Goal: Check status: Check status

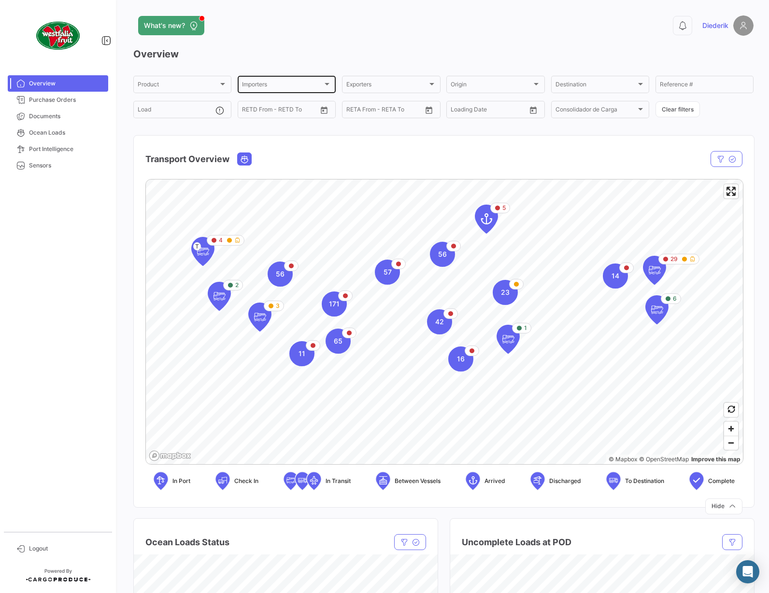
click at [328, 84] on div at bounding box center [326, 84] width 5 height 2
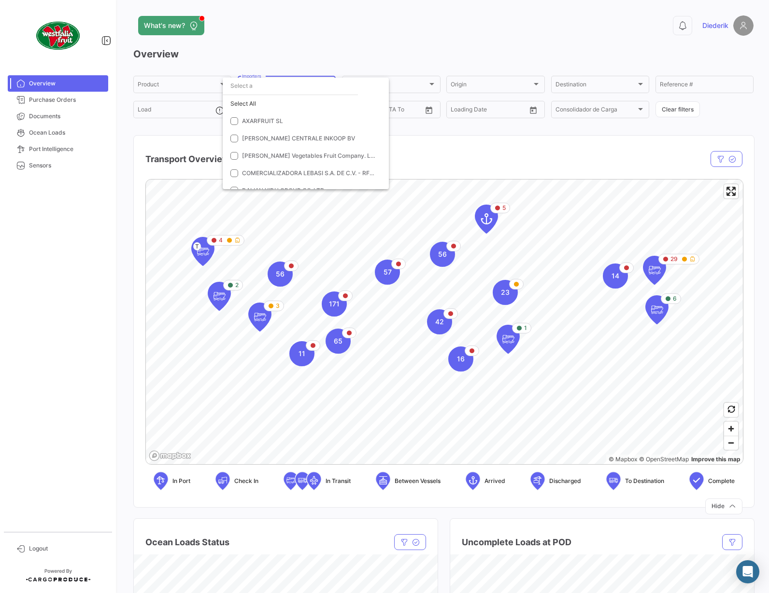
click at [470, 156] on div at bounding box center [384, 296] width 769 height 593
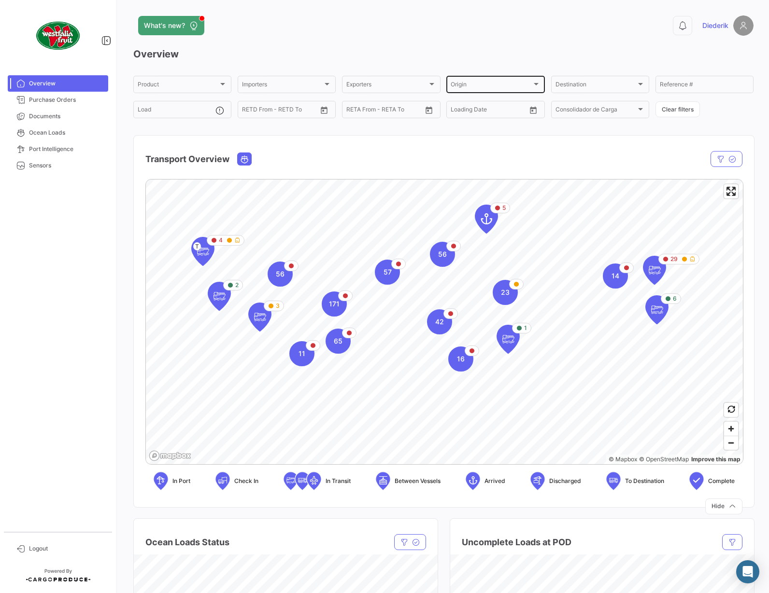
click at [506, 86] on div "Origin" at bounding box center [490, 86] width 81 height 7
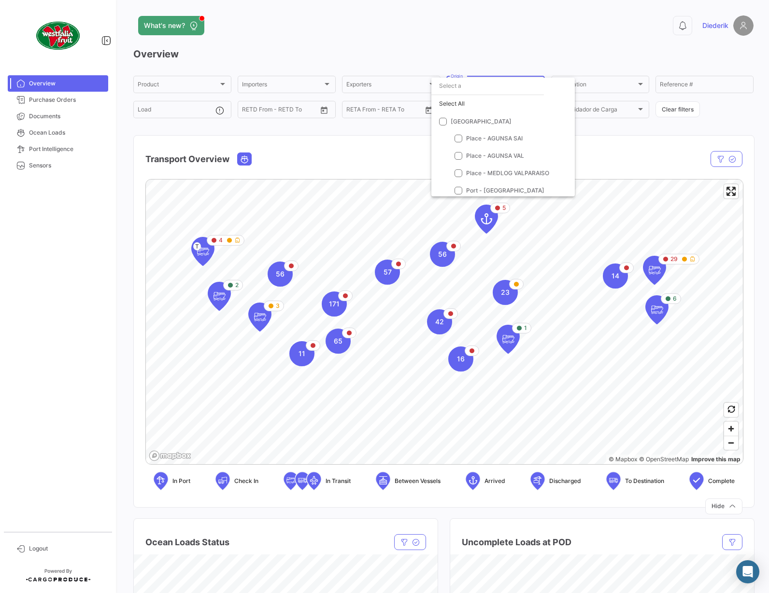
click at [627, 86] on div at bounding box center [384, 296] width 769 height 593
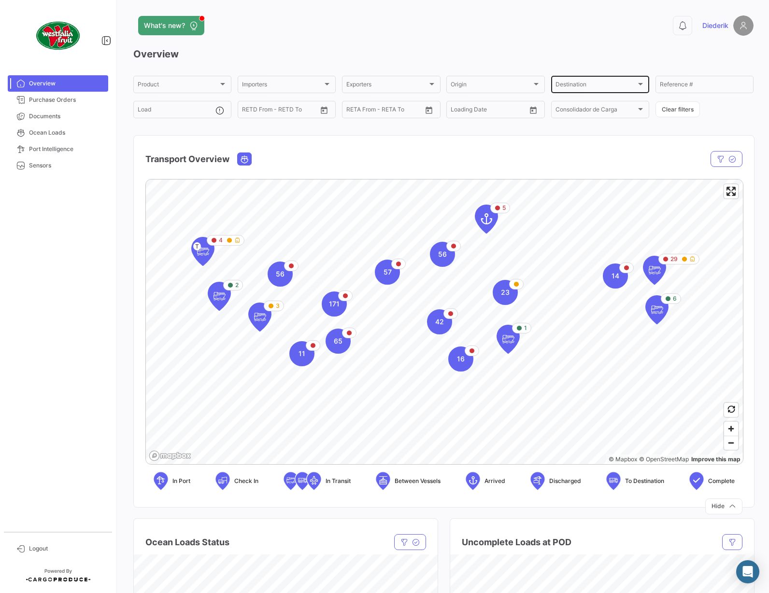
click at [627, 83] on div "Destination" at bounding box center [595, 86] width 81 height 7
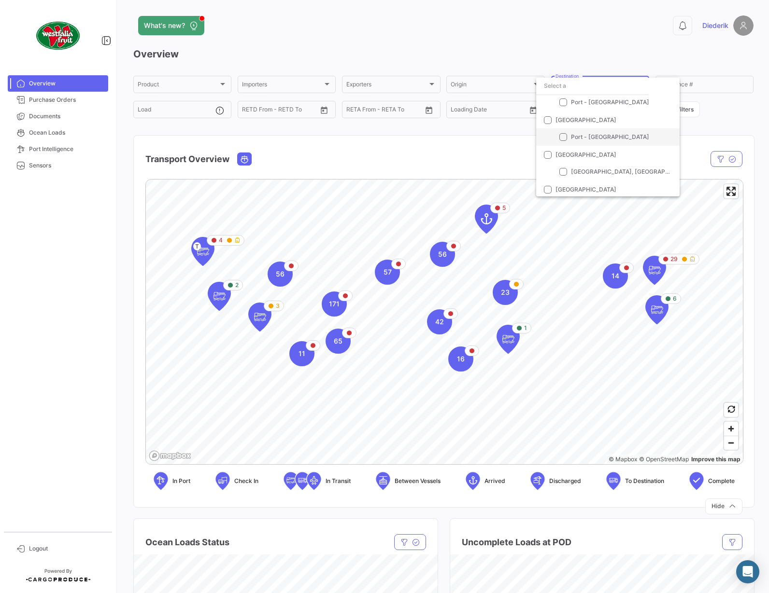
scroll to position [28, 0]
click at [549, 128] on span at bounding box center [548, 129] width 8 height 8
click at [548, 132] on input "[GEOGRAPHIC_DATA]" at bounding box center [547, 132] width 0 height 0
checkbox input "true"
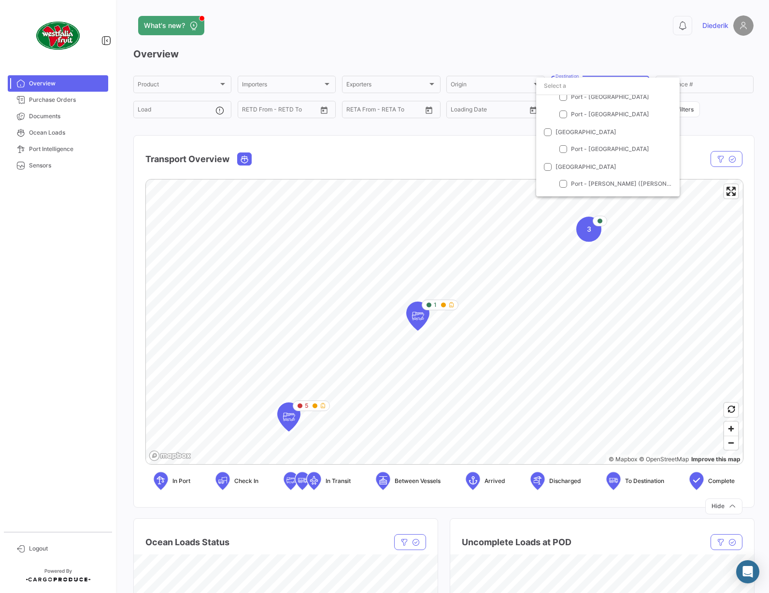
scroll to position [378, 0]
click at [420, 312] on div at bounding box center [384, 296] width 769 height 593
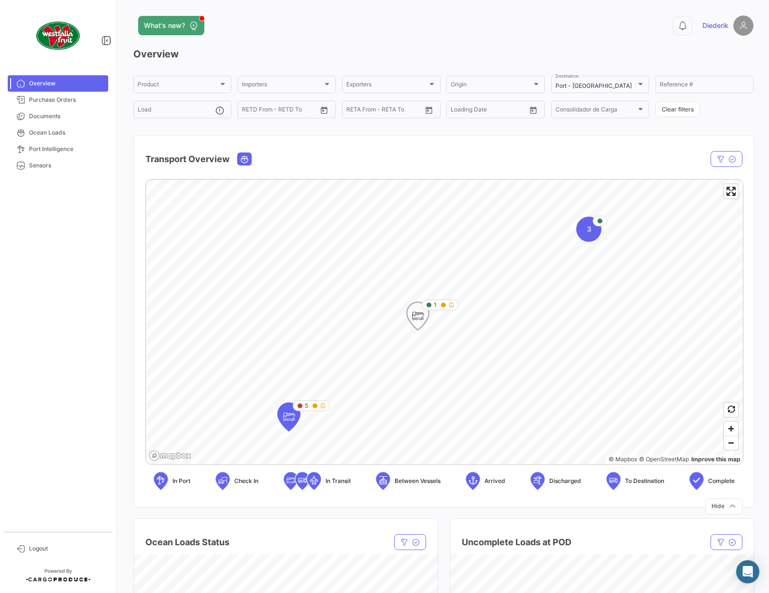
click at [420, 316] on icon "Map marker" at bounding box center [418, 316] width 14 height 20
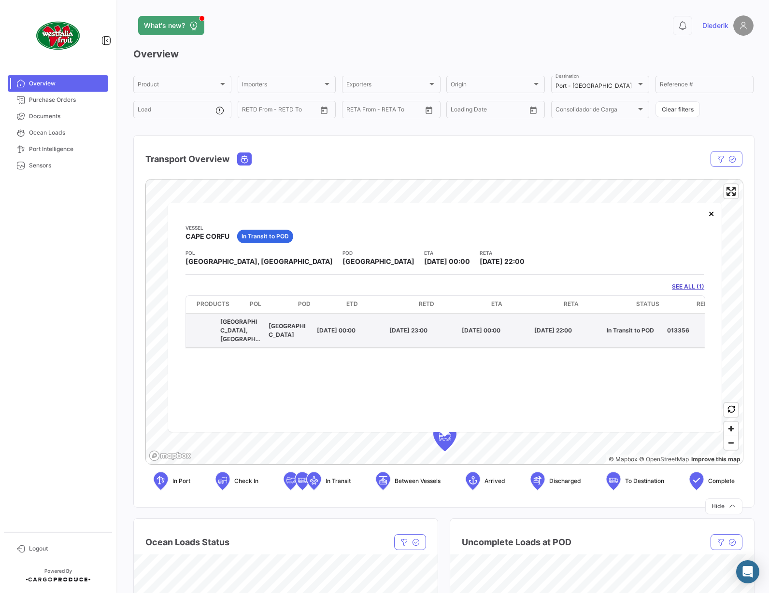
scroll to position [0, 0]
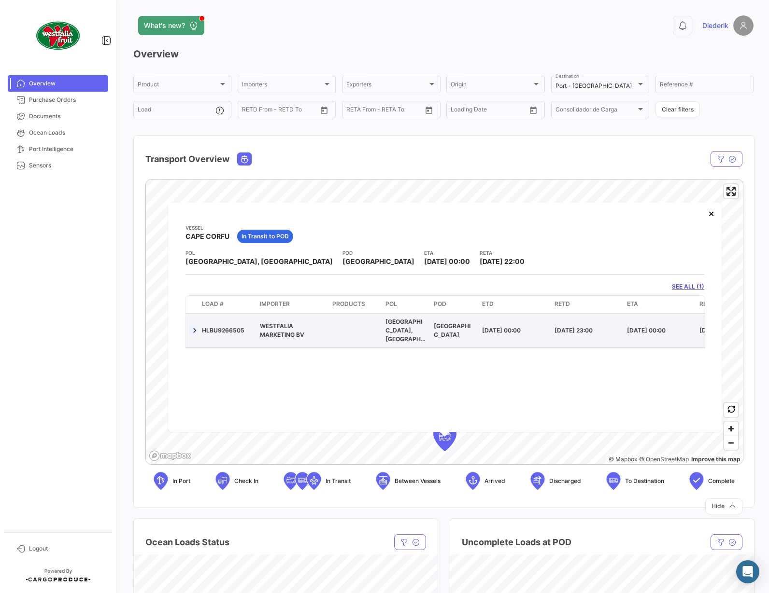
click at [194, 327] on link at bounding box center [195, 330] width 10 height 10
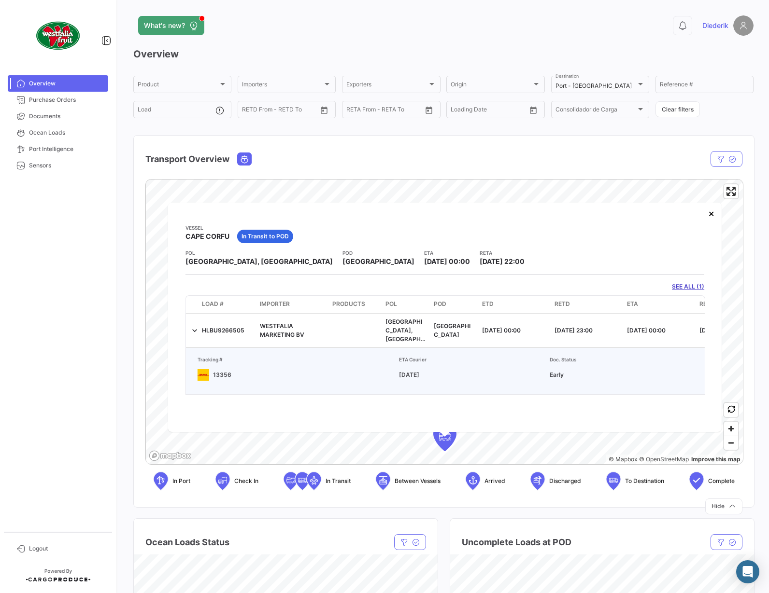
click at [220, 369] on p "13356" at bounding box center [294, 375] width 201 height 12
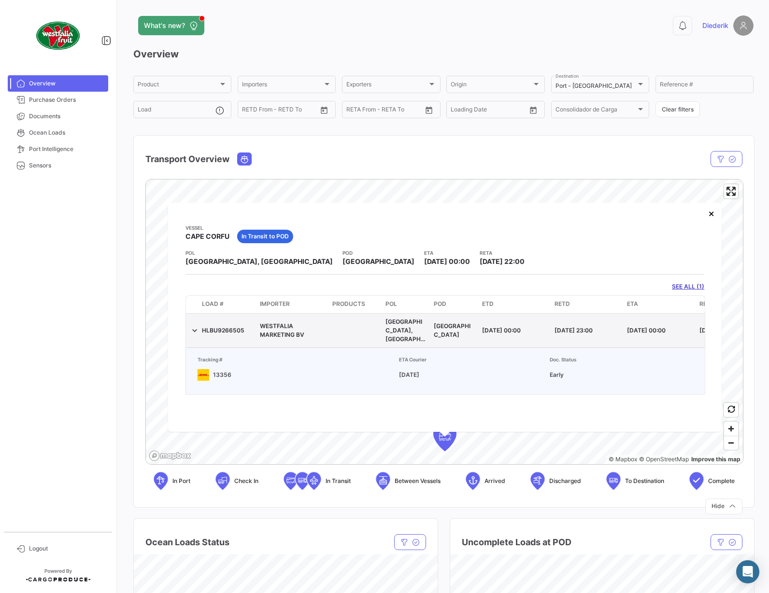
click at [222, 327] on div "HLBU9266505" at bounding box center [227, 330] width 50 height 9
click at [292, 323] on span "WESTFALIA MARKETING BV" at bounding box center [282, 330] width 44 height 16
click at [411, 328] on div "[GEOGRAPHIC_DATA], [GEOGRAPHIC_DATA]" at bounding box center [405, 330] width 41 height 26
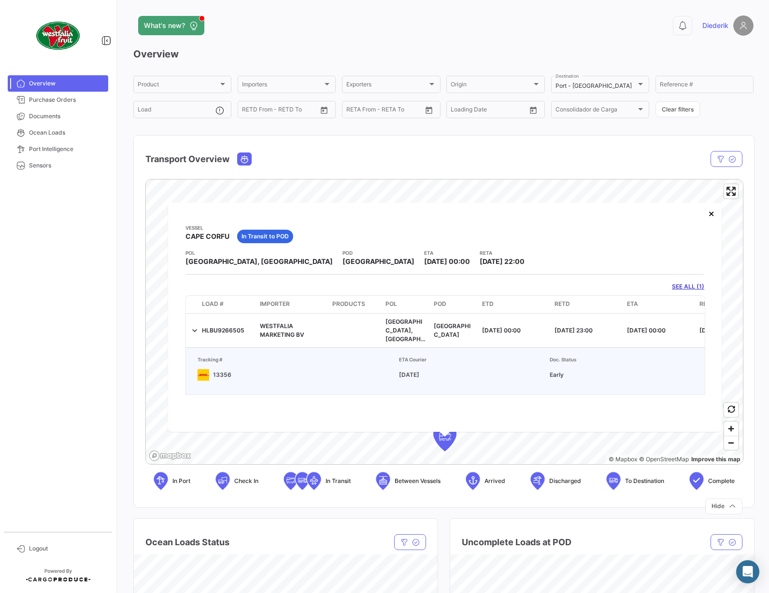
click at [411, 152] on div "Transport Overview" at bounding box center [354, 159] width 418 height 24
click at [56, 166] on span "Sensors" at bounding box center [66, 165] width 75 height 9
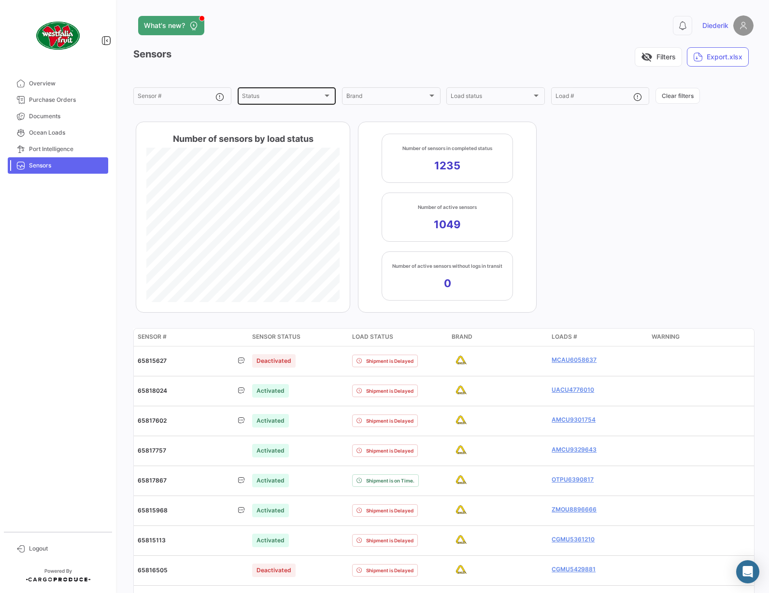
click at [329, 95] on div at bounding box center [326, 96] width 5 height 2
click at [56, 131] on span "Ocean Loads" at bounding box center [66, 132] width 75 height 9
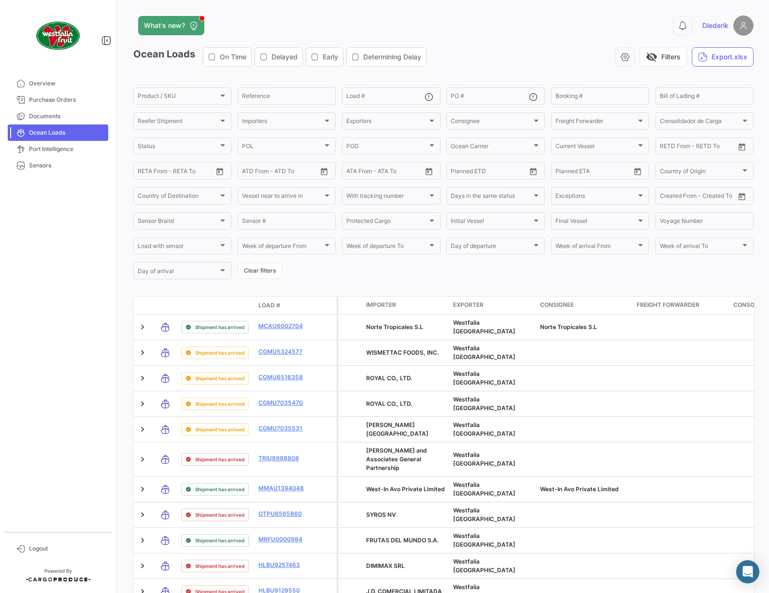
click at [286, 56] on span "Delayed" at bounding box center [284, 57] width 26 height 10
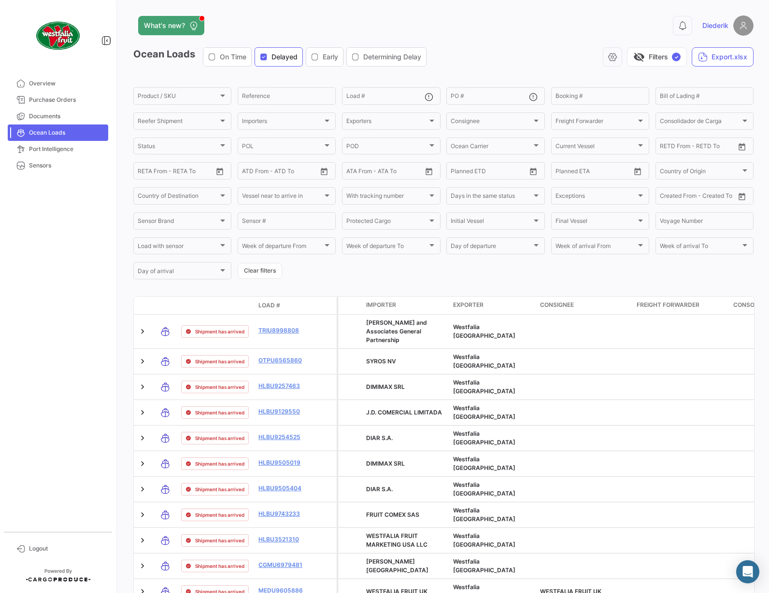
click at [275, 55] on span "Delayed" at bounding box center [284, 57] width 26 height 10
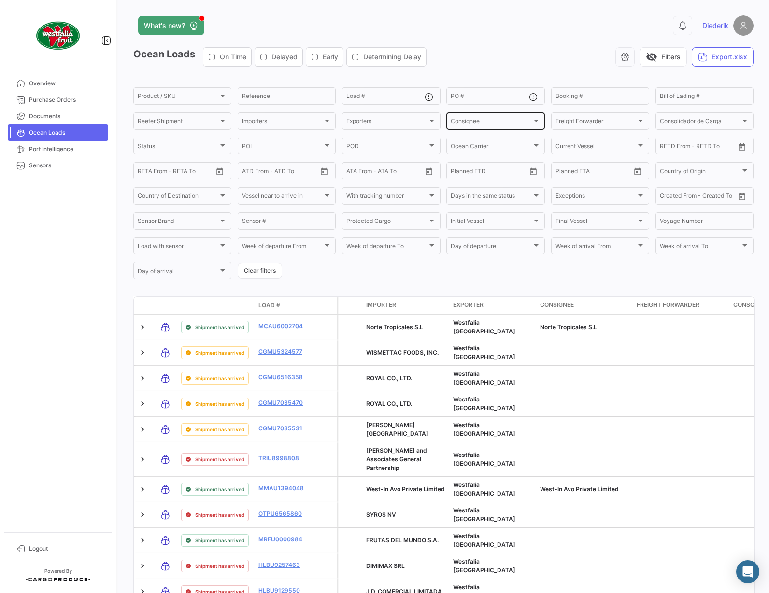
click at [535, 122] on div at bounding box center [536, 121] width 5 height 2
click at [323, 122] on div at bounding box center [327, 121] width 9 height 8
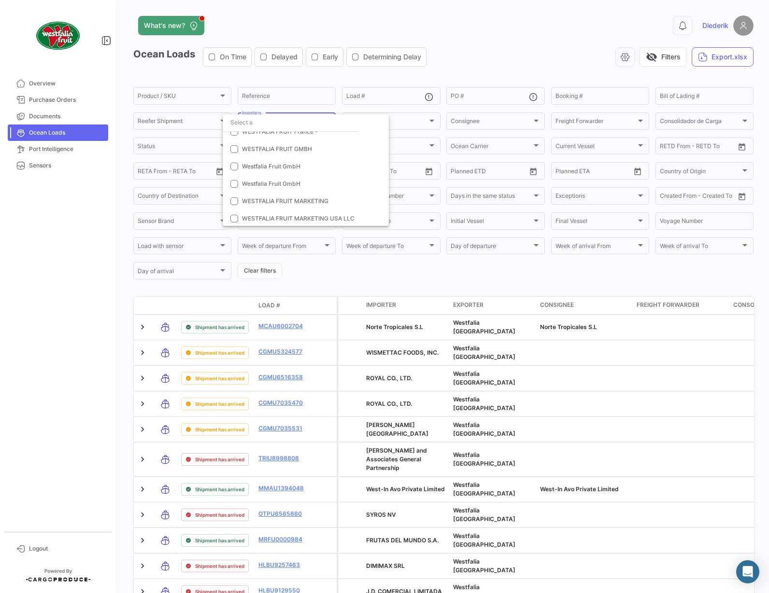
scroll to position [6034, 0]
click at [292, 170] on span "Westfalia Fruit GmbH" at bounding box center [271, 166] width 58 height 7
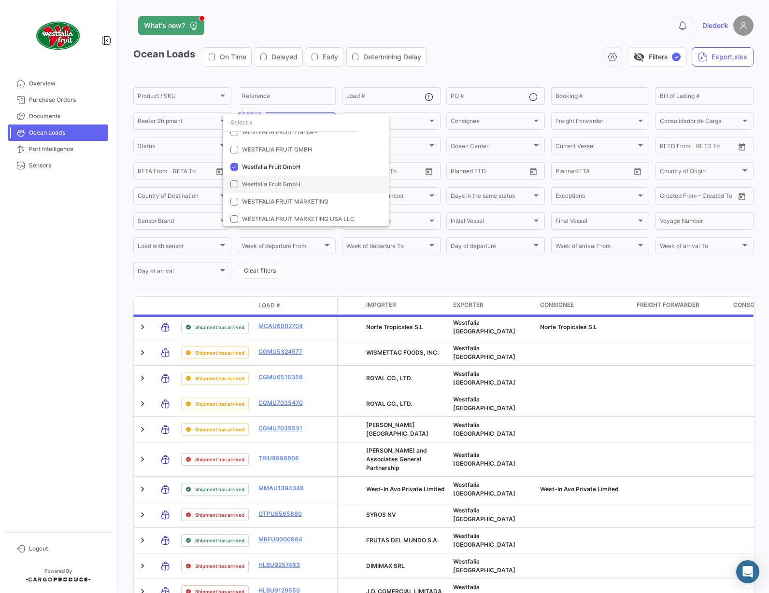
click at [284, 183] on span "Westfalia Fruit GmbH" at bounding box center [271, 184] width 58 height 7
click at [281, 152] on span "WESTFALIA FRUIT GMBH" at bounding box center [277, 149] width 70 height 7
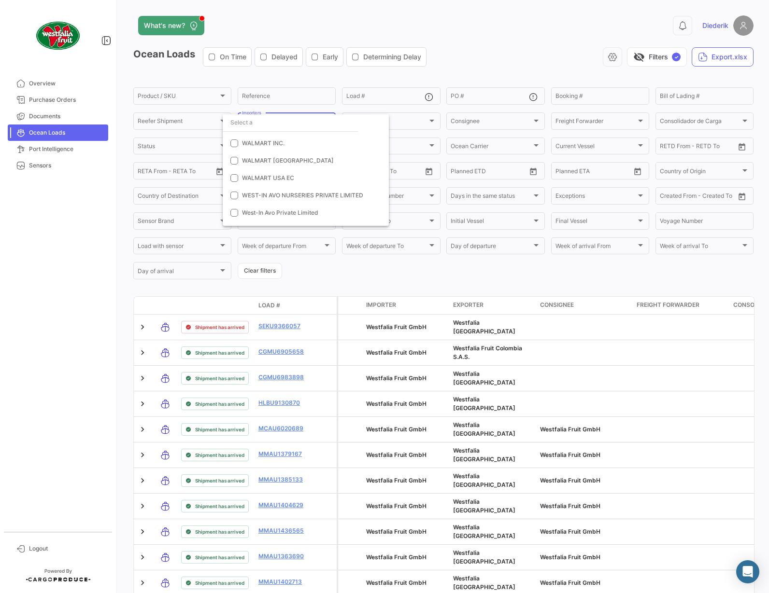
scroll to position [5833, 0]
click at [483, 56] on div at bounding box center [384, 296] width 769 height 593
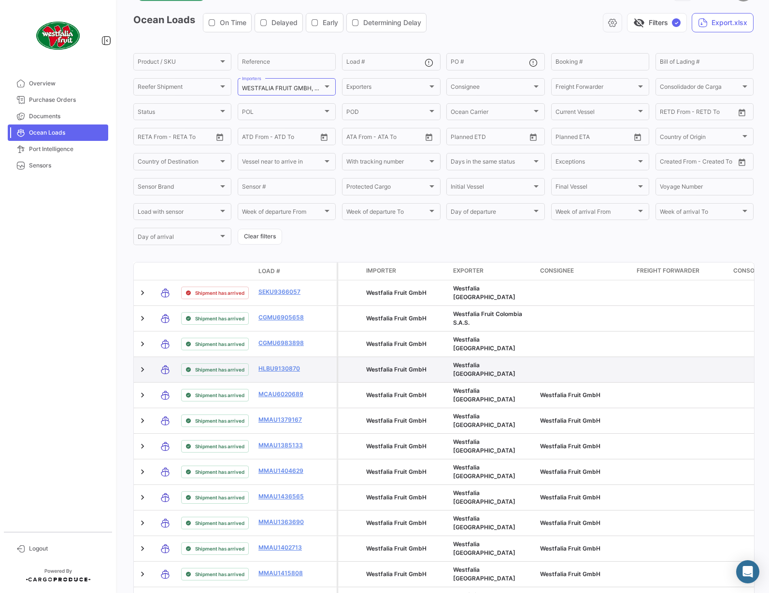
scroll to position [0, 0]
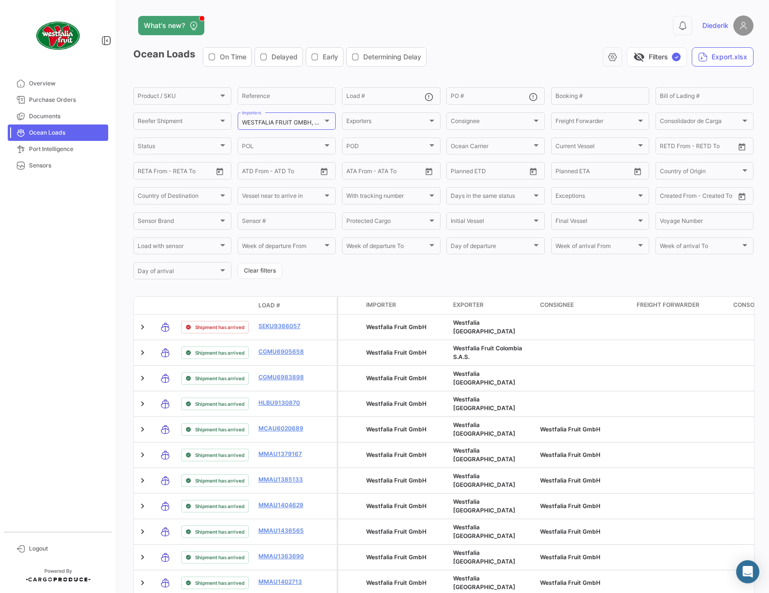
click at [286, 58] on span "Delayed" at bounding box center [284, 57] width 26 height 10
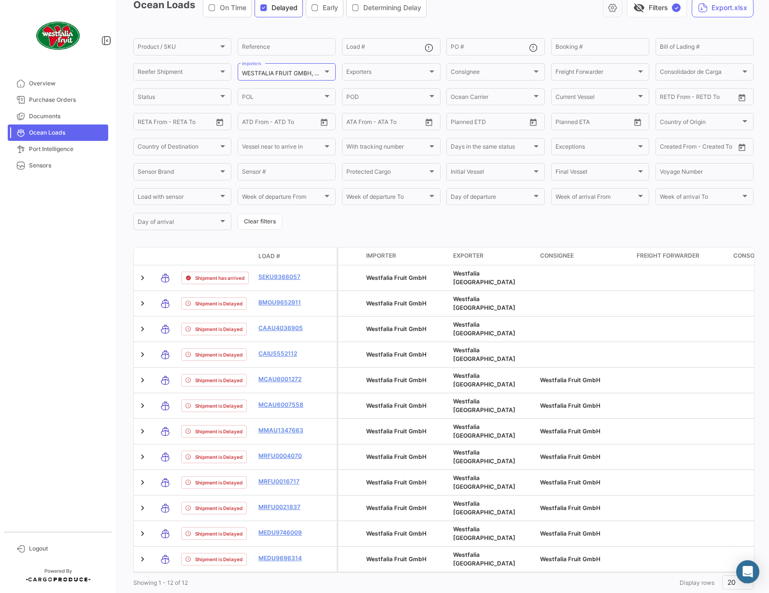
scroll to position [70, 0]
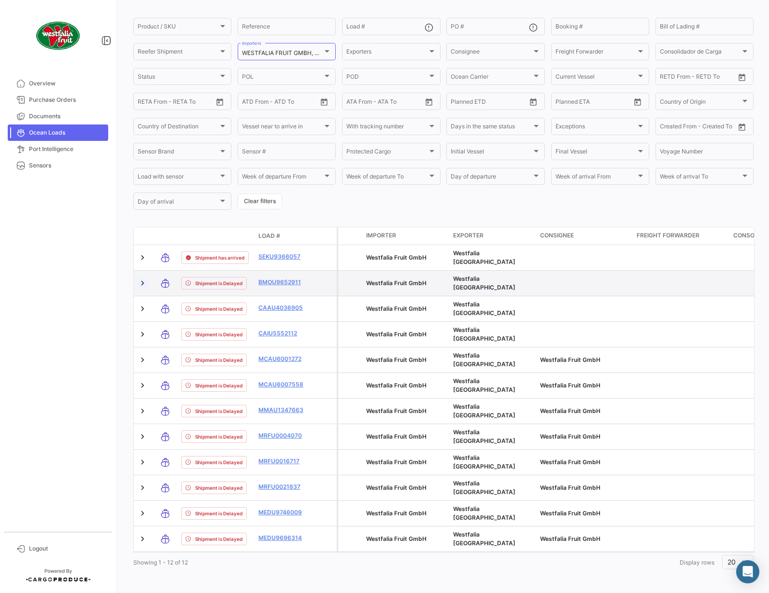
click at [144, 285] on link at bounding box center [143, 284] width 10 height 10
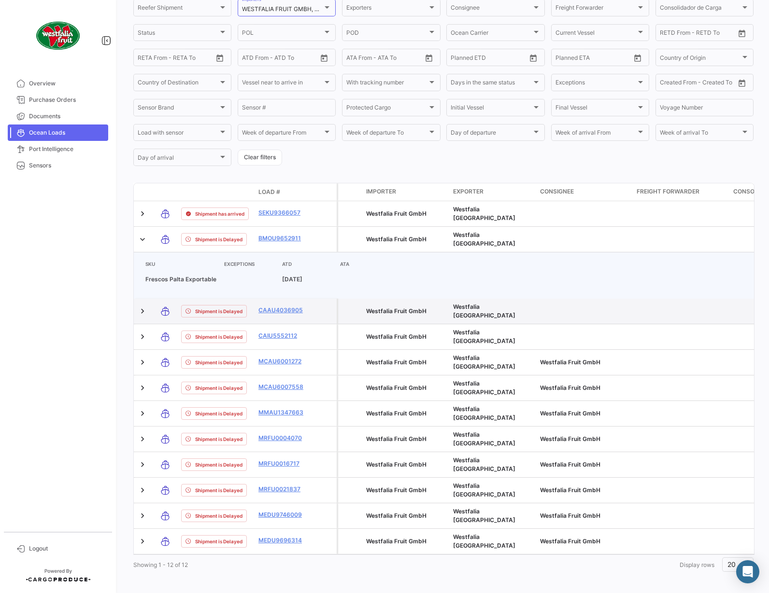
scroll to position [116, 0]
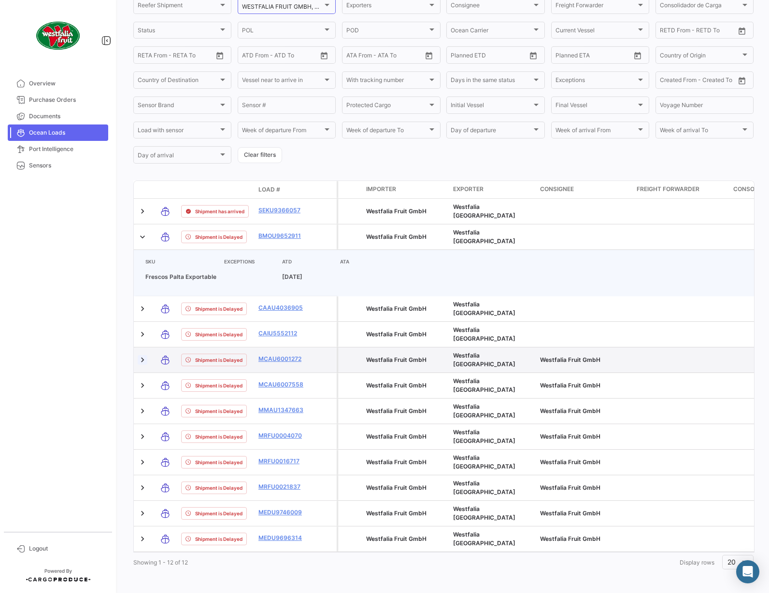
click at [143, 362] on link at bounding box center [143, 360] width 10 height 10
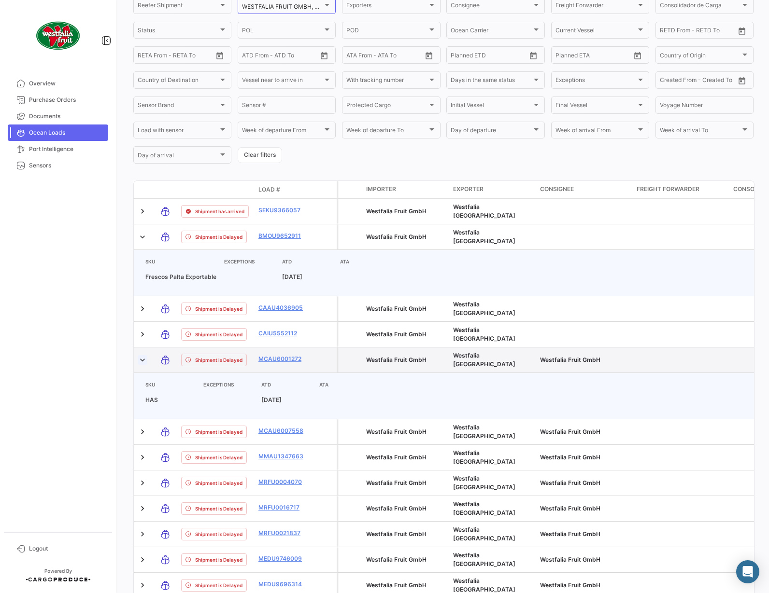
click at [144, 362] on link at bounding box center [143, 360] width 10 height 10
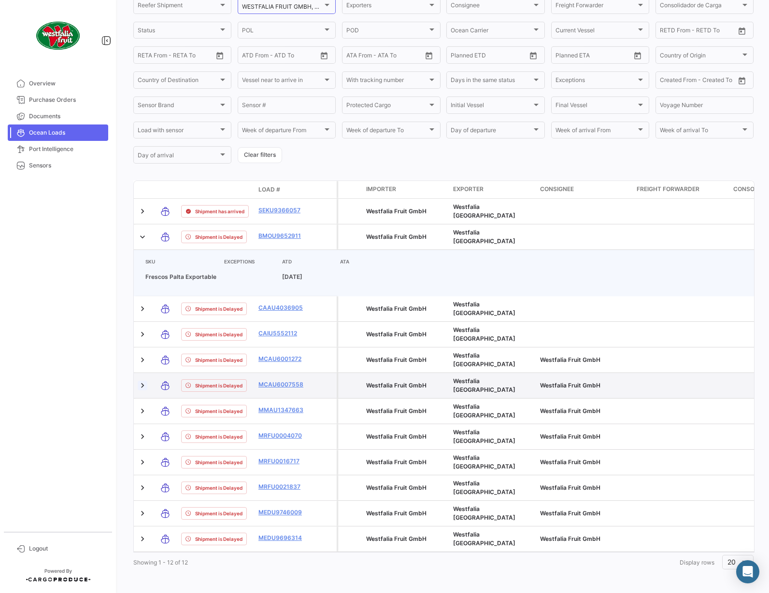
click at [143, 388] on link at bounding box center [143, 386] width 10 height 10
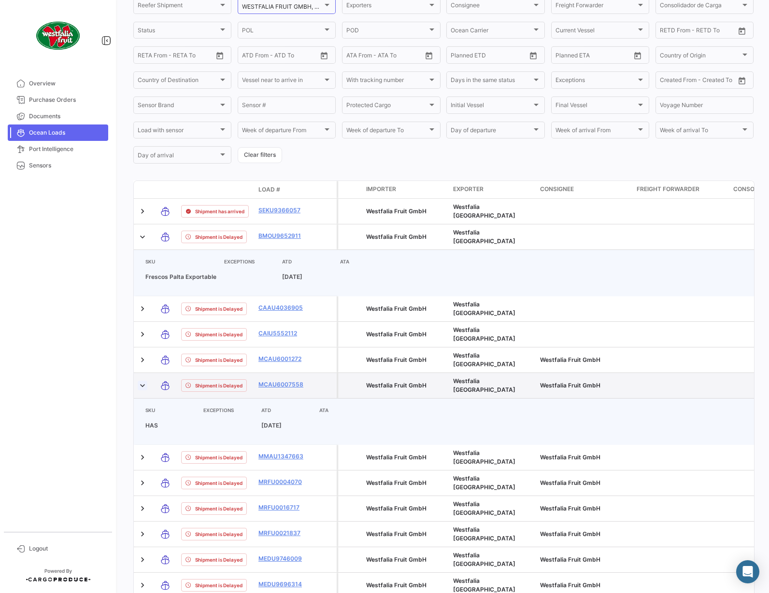
click at [143, 388] on link at bounding box center [143, 386] width 10 height 10
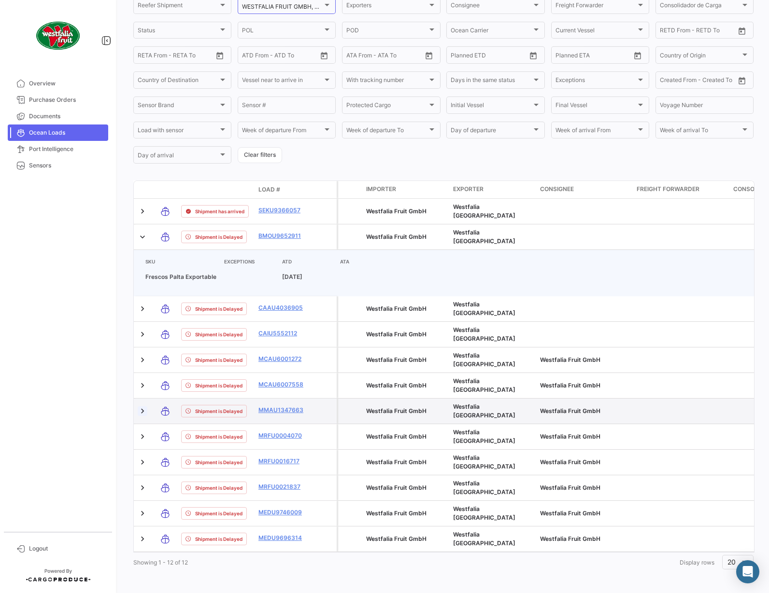
click at [142, 414] on link at bounding box center [143, 412] width 10 height 10
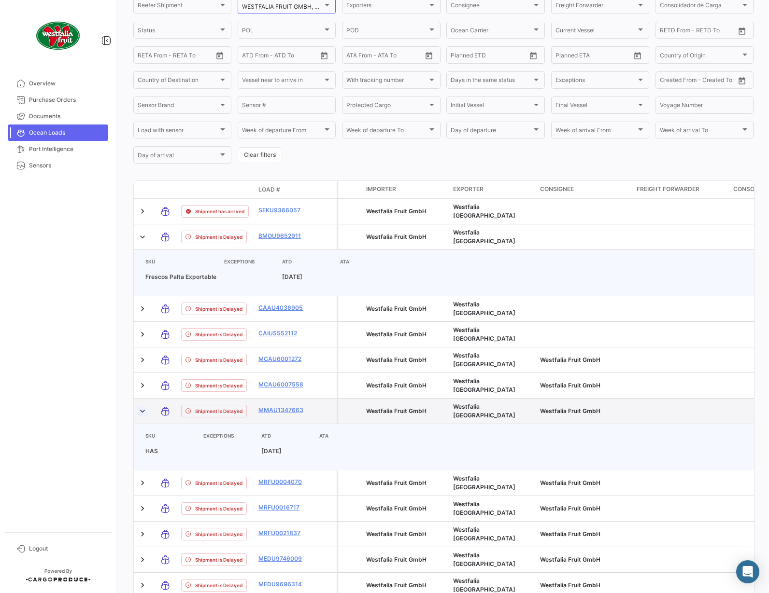
click at [142, 414] on link at bounding box center [143, 412] width 10 height 10
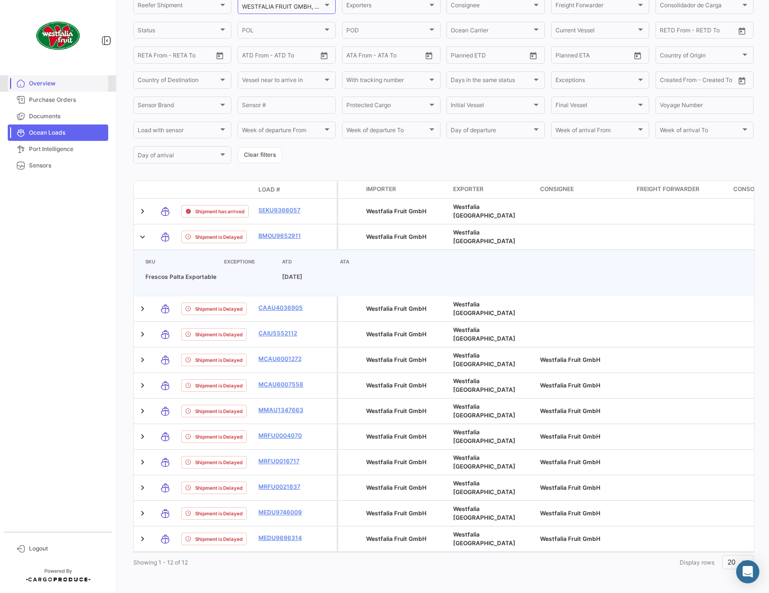
click at [39, 83] on span "Overview" at bounding box center [66, 83] width 75 height 9
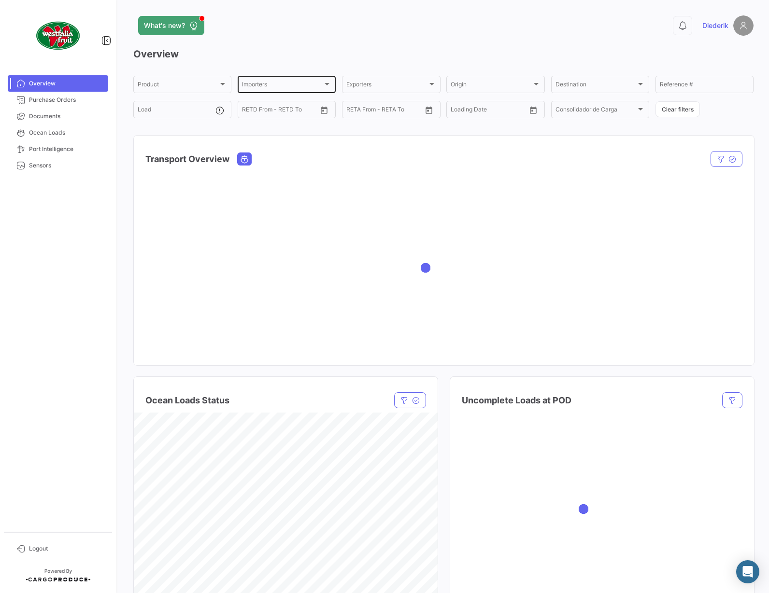
click at [327, 85] on div at bounding box center [327, 84] width 9 height 8
click at [718, 24] on span "Diederik" at bounding box center [715, 26] width 26 height 10
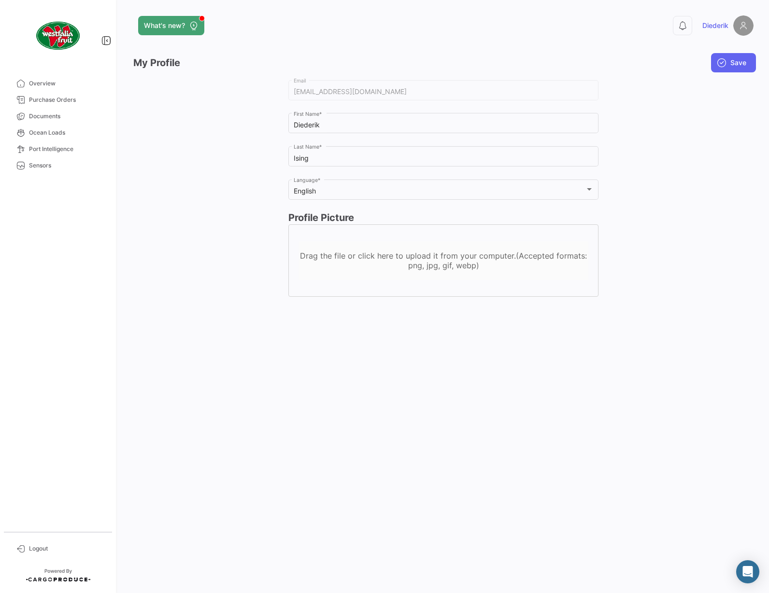
click at [628, 44] on app-header "What's new? 0 Diederik" at bounding box center [443, 31] width 620 height 32
click at [33, 81] on span "Overview" at bounding box center [66, 83] width 75 height 9
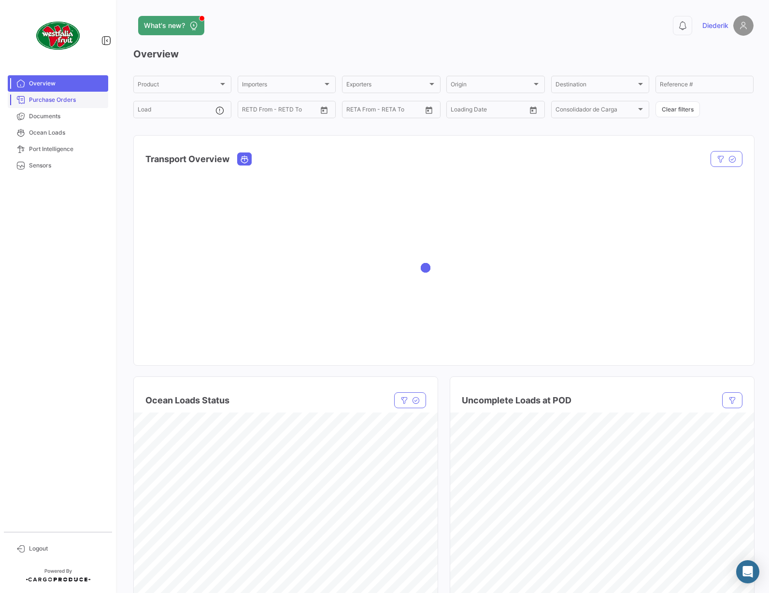
click at [42, 99] on span "Purchase Orders" at bounding box center [66, 100] width 75 height 9
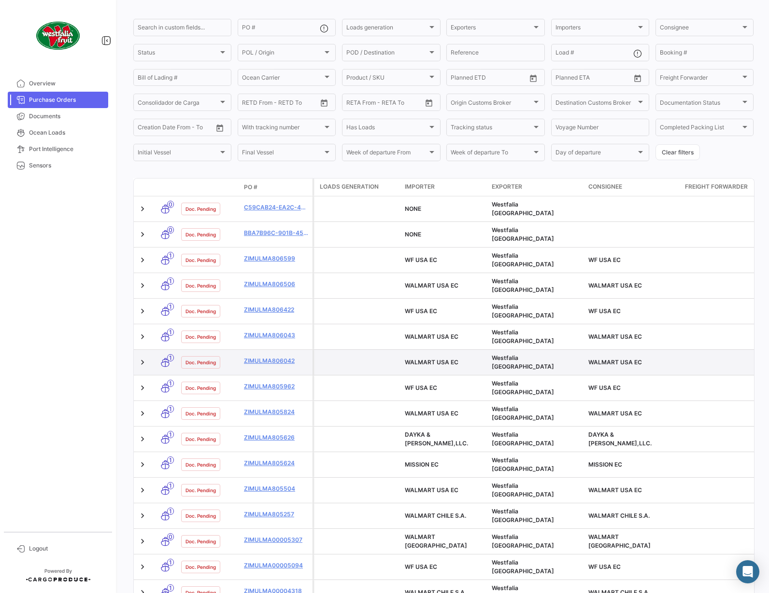
scroll to position [14, 0]
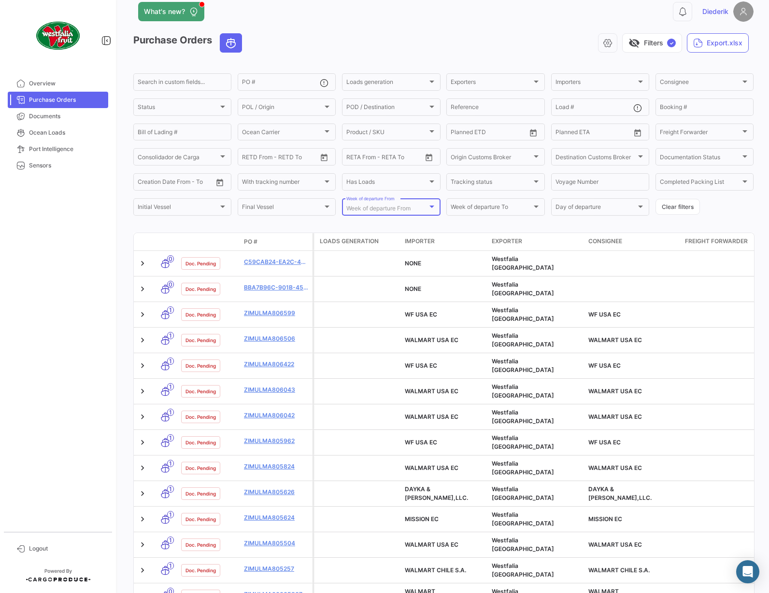
click at [434, 208] on div at bounding box center [431, 207] width 5 height 2
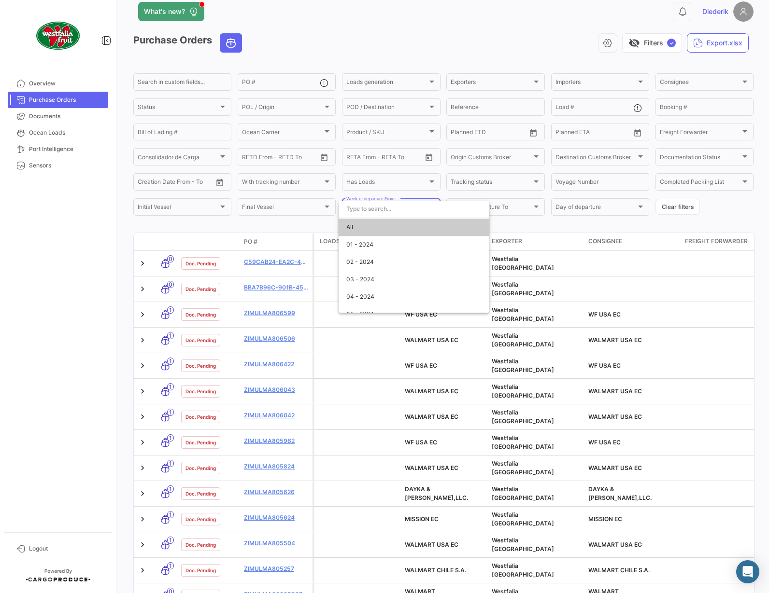
click at [602, 225] on div at bounding box center [384, 296] width 769 height 593
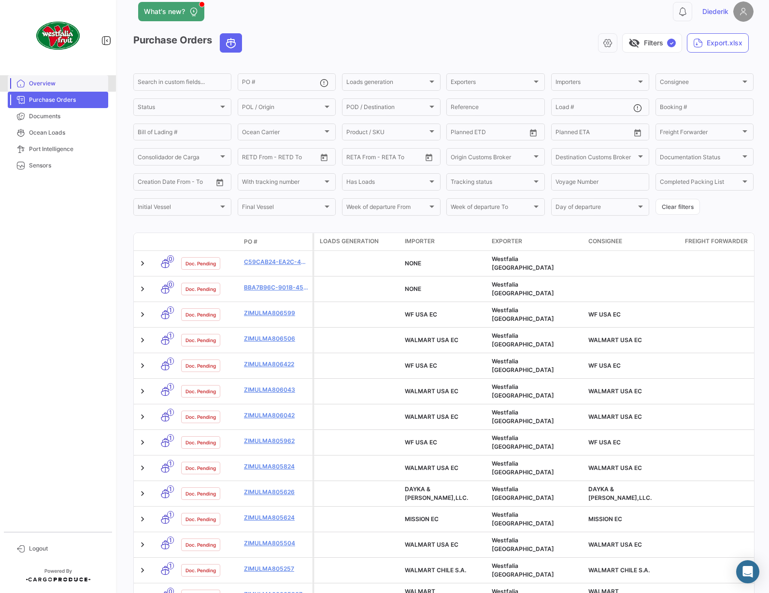
click at [49, 83] on span "Overview" at bounding box center [66, 83] width 75 height 9
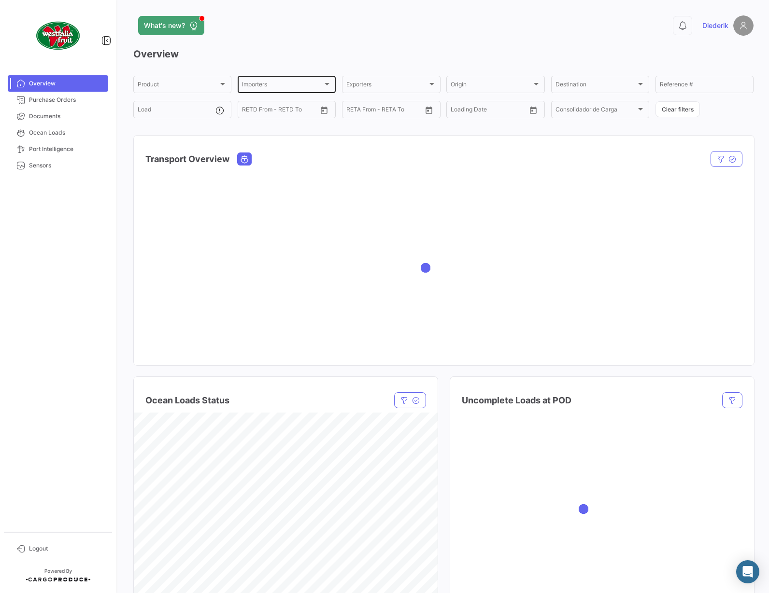
click at [327, 84] on div at bounding box center [326, 84] width 5 height 2
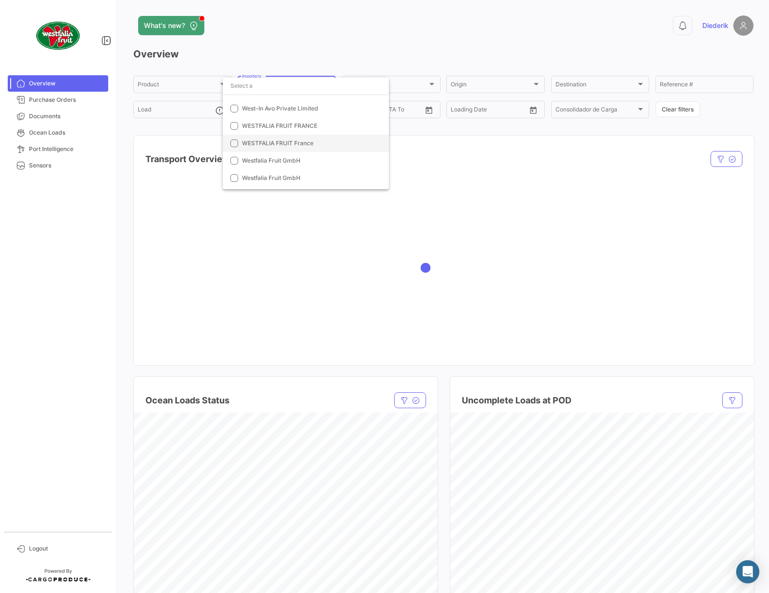
scroll to position [1117, 0]
click at [296, 142] on span "Westfalia Fruit GmbH" at bounding box center [271, 143] width 58 height 7
click at [292, 155] on mat-option "Westfalia Fruit GmbH" at bounding box center [306, 161] width 166 height 17
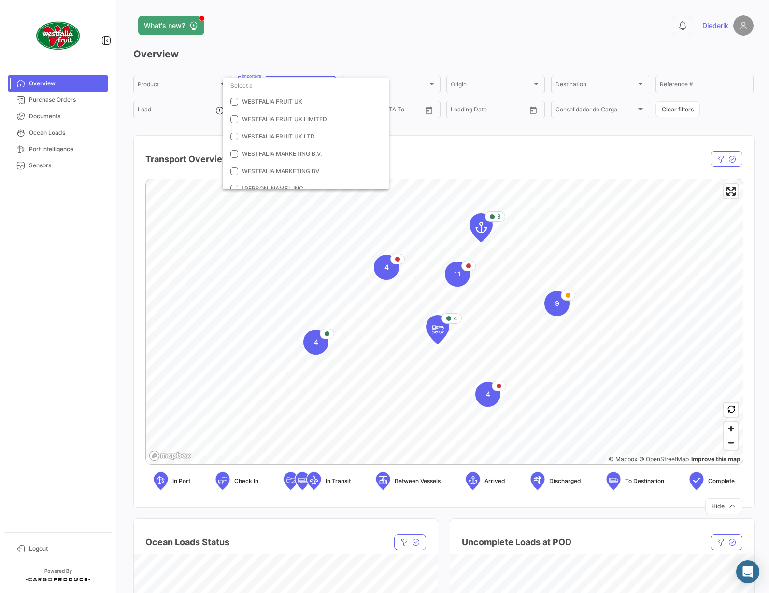
scroll to position [1212, 0]
click at [517, 167] on div at bounding box center [384, 296] width 769 height 593
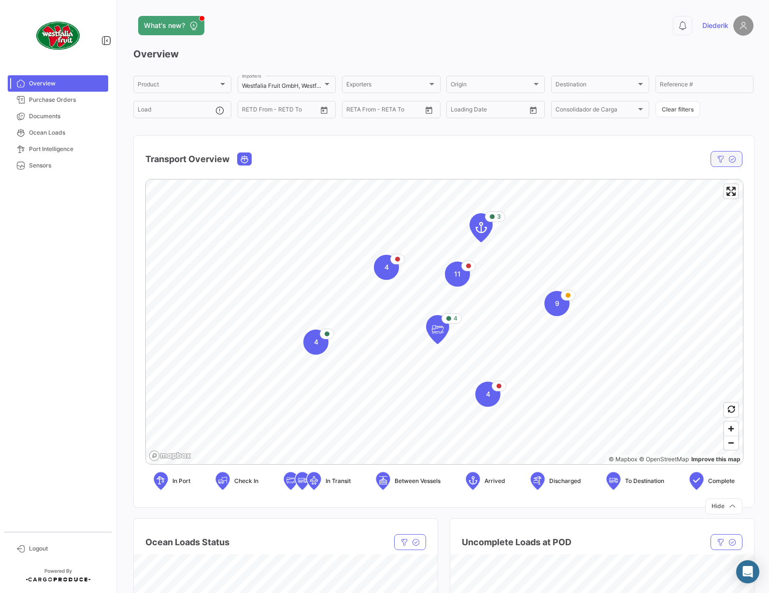
click at [724, 161] on icon "button" at bounding box center [721, 159] width 8 height 8
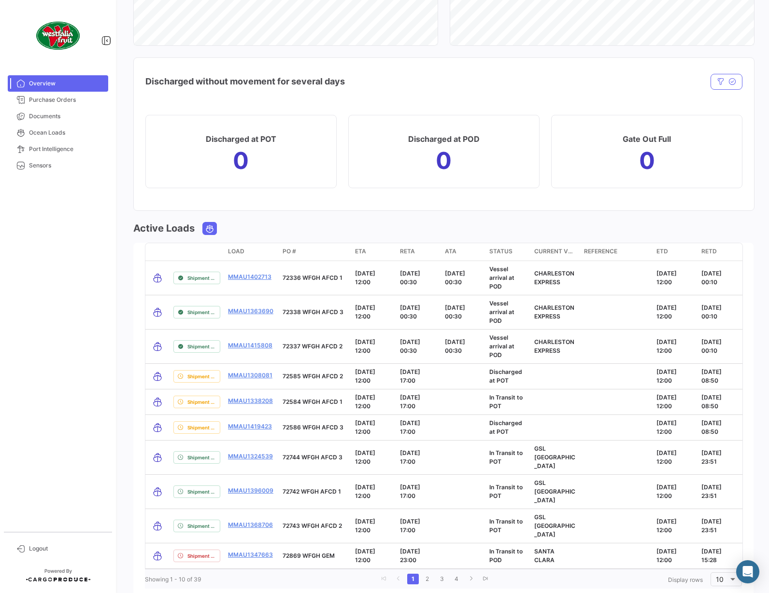
scroll to position [784, 0]
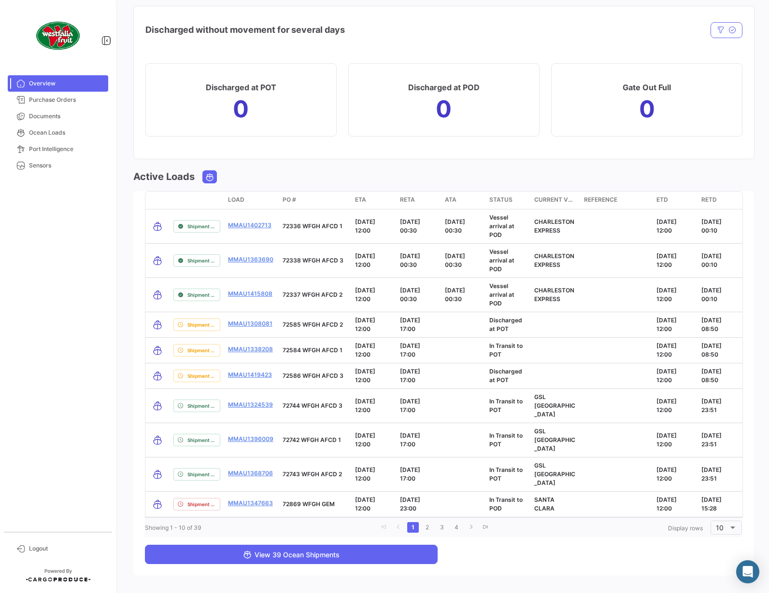
click at [379, 525] on button "View 39 Ocean Shipments" at bounding box center [291, 554] width 293 height 19
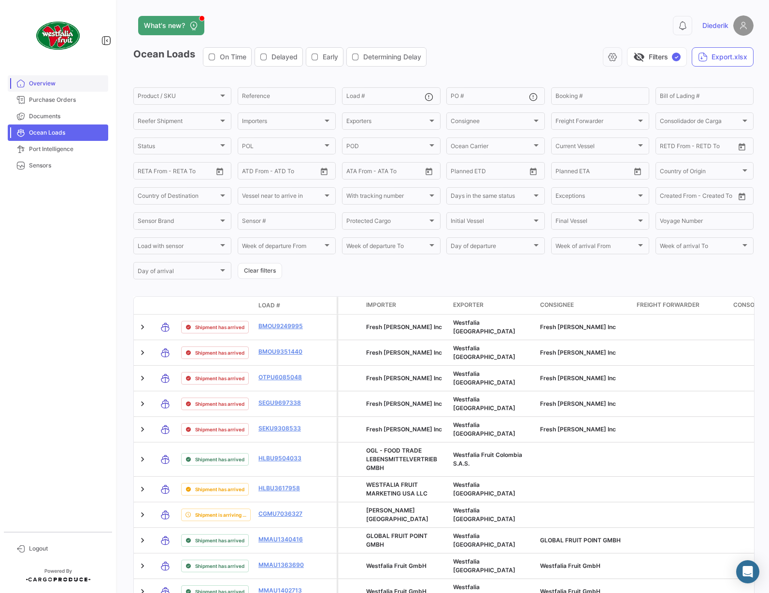
click at [61, 83] on span "Overview" at bounding box center [66, 83] width 75 height 9
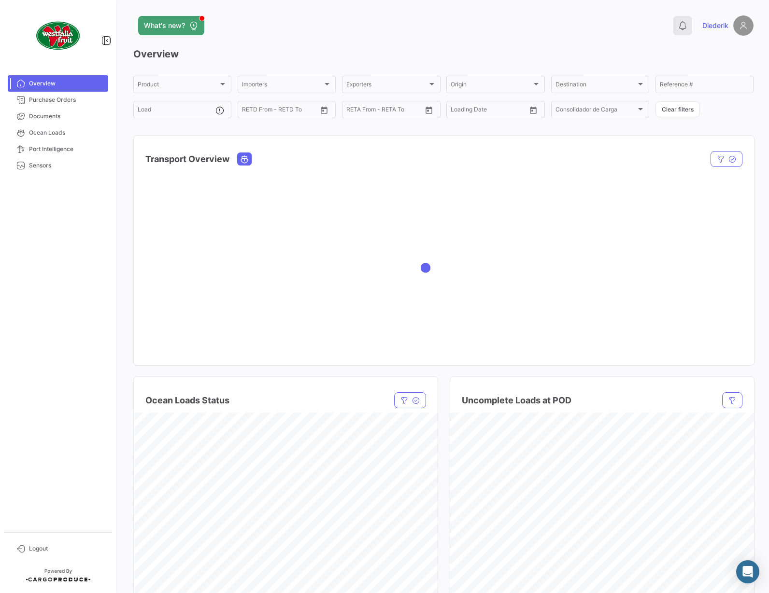
click at [682, 24] on icon at bounding box center [682, 26] width 10 height 10
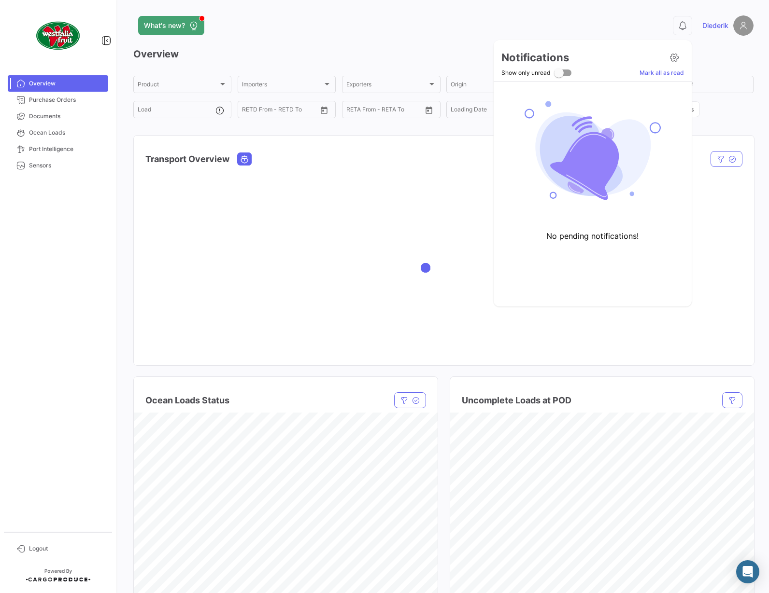
click at [715, 58] on div at bounding box center [384, 296] width 769 height 593
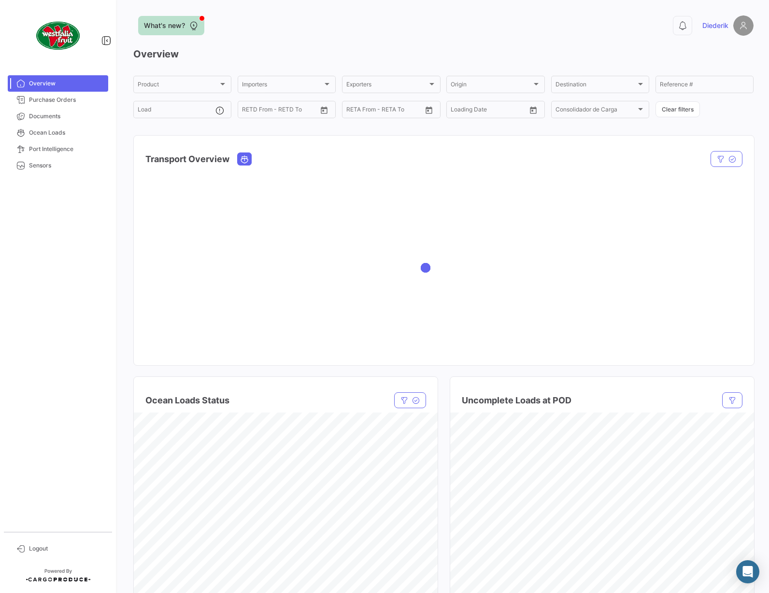
click at [177, 28] on span "What's new?" at bounding box center [164, 26] width 41 height 10
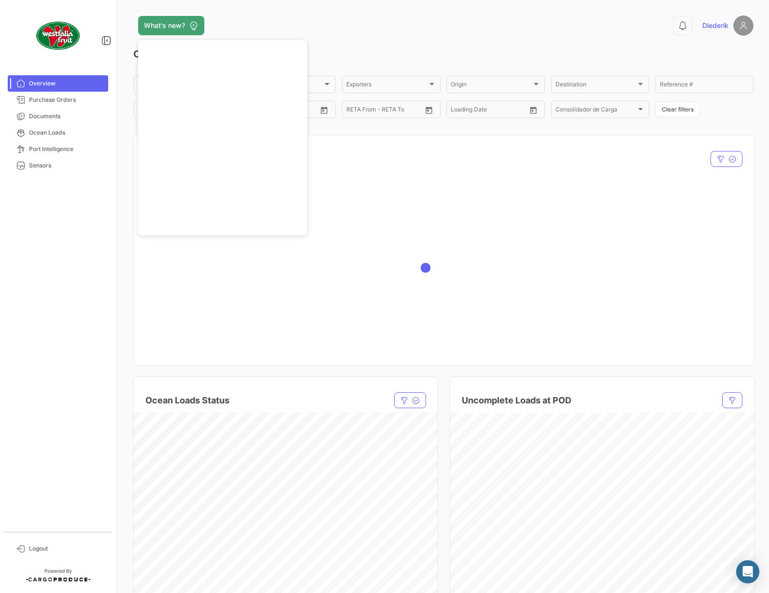
click at [343, 26] on div "What's new?" at bounding box center [303, 25] width 341 height 19
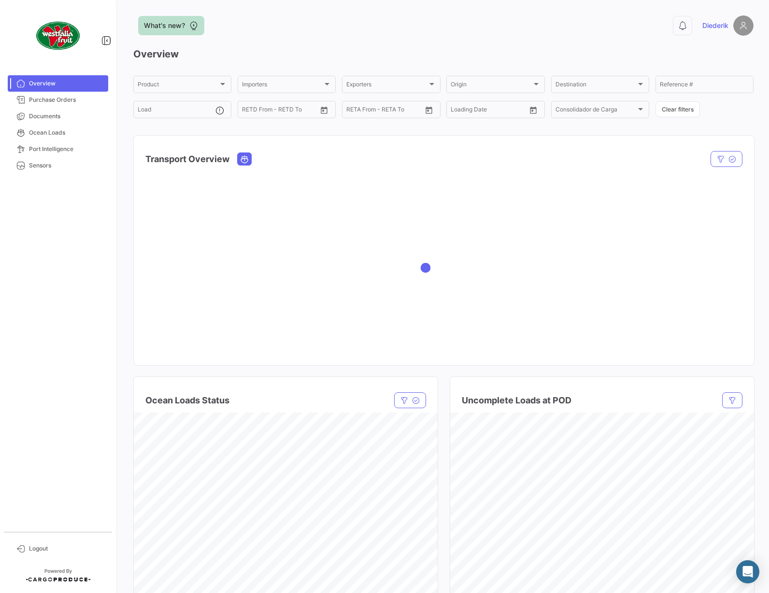
click at [185, 29] on button "What's new?" at bounding box center [171, 25] width 66 height 19
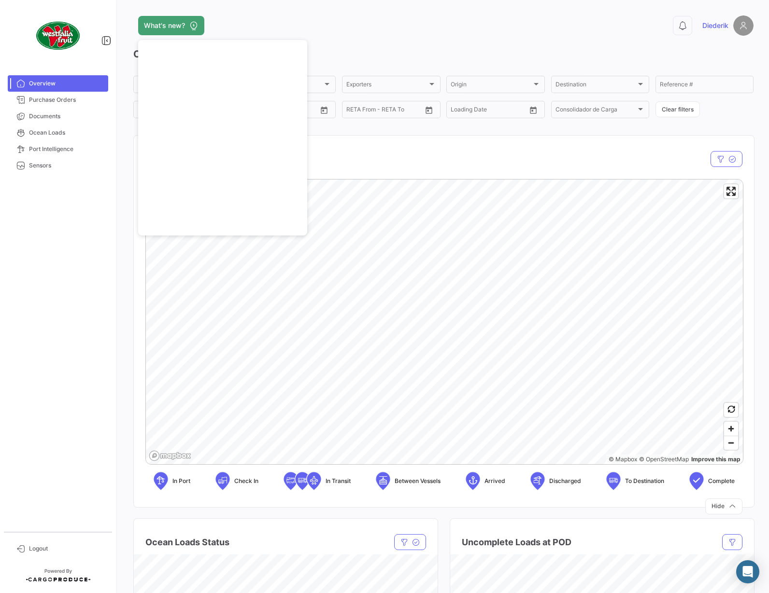
click at [358, 44] on app-header "What's new? 0 Diederik" at bounding box center [443, 31] width 620 height 32
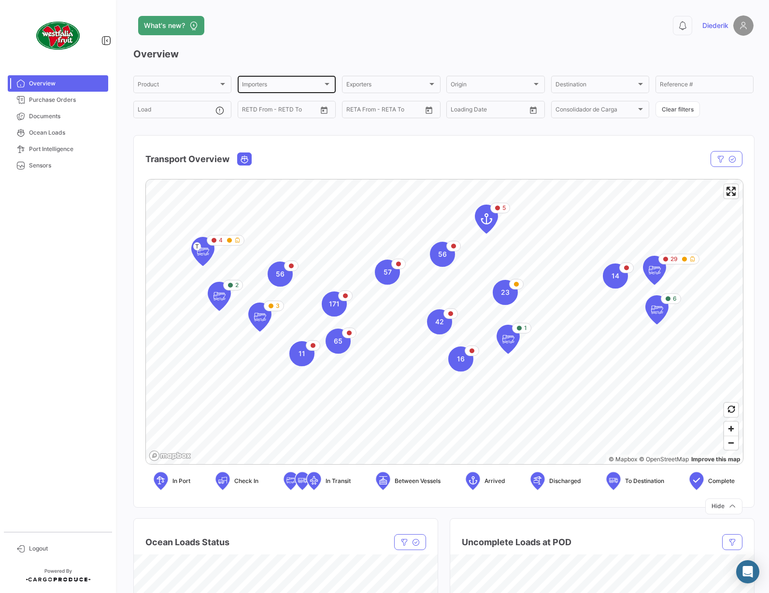
click at [313, 88] on div "Importers" at bounding box center [282, 86] width 81 height 7
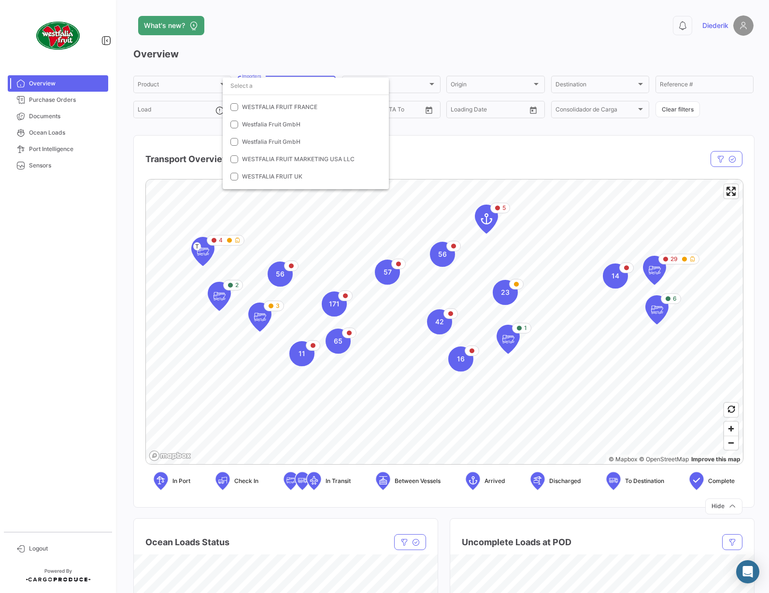
scroll to position [1127, 0]
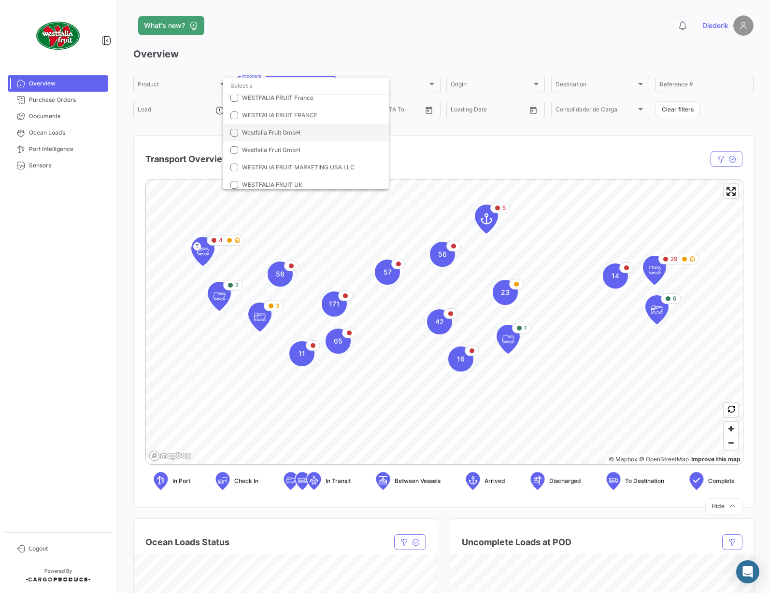
click at [292, 135] on span "Westfalia Fruit GmbH" at bounding box center [271, 132] width 58 height 7
click at [289, 151] on span "Westfalia Fruit GmbH" at bounding box center [271, 149] width 58 height 7
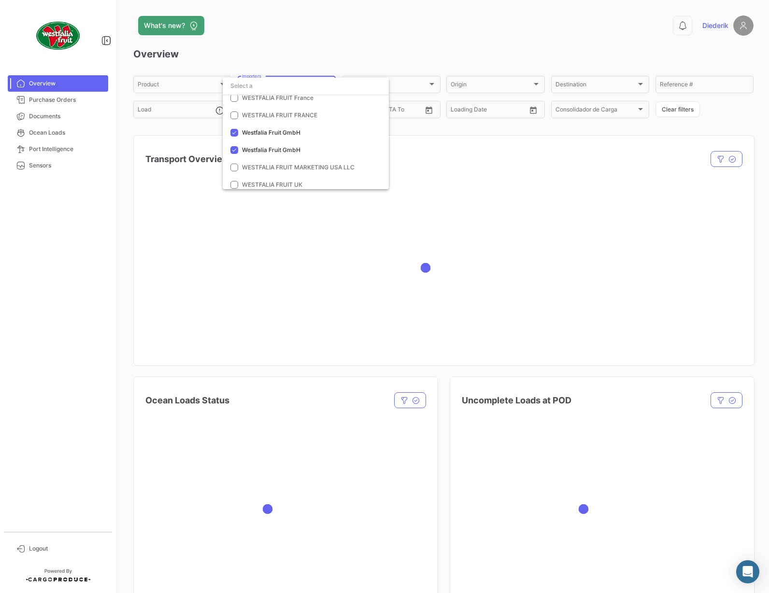
click at [427, 40] on div at bounding box center [384, 296] width 769 height 593
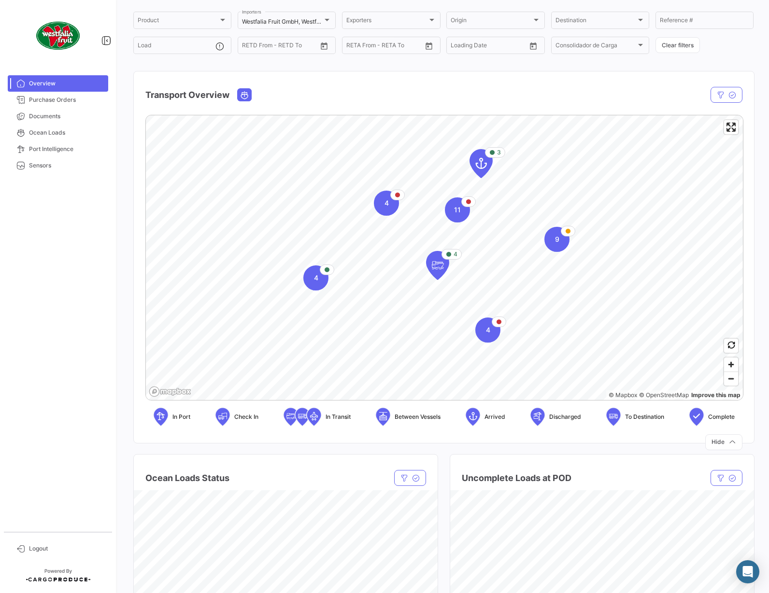
scroll to position [0, 0]
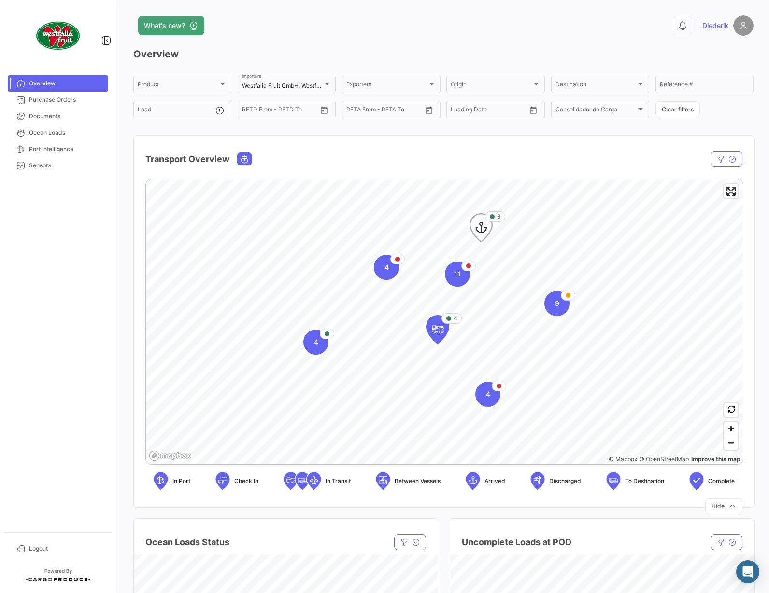
click at [485, 233] on icon "Map marker" at bounding box center [481, 228] width 14 height 20
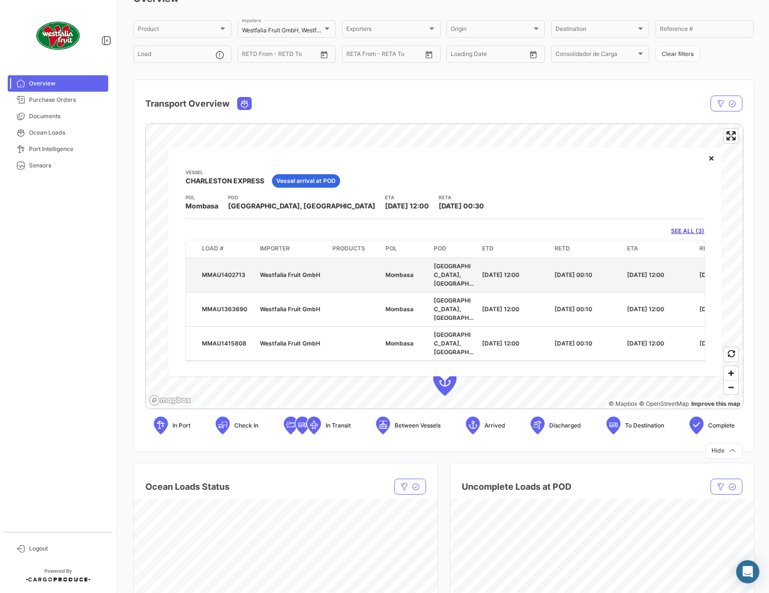
scroll to position [60, 0]
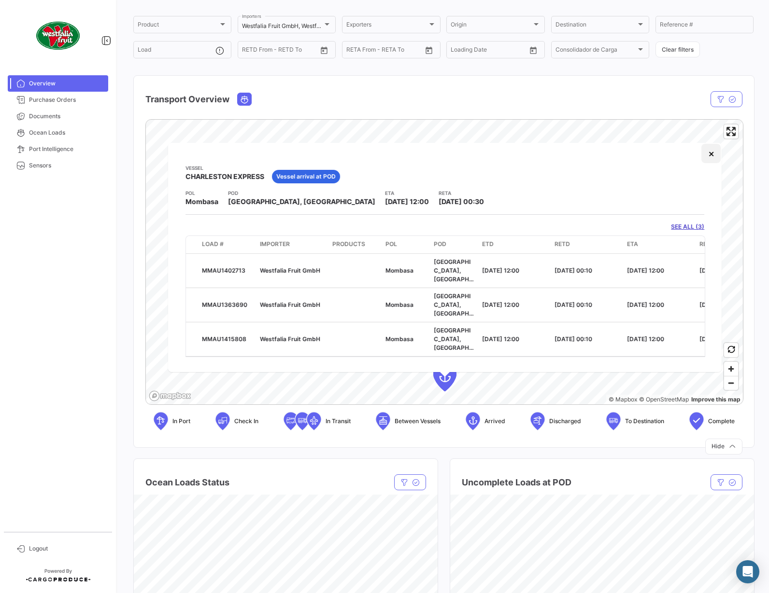
click at [714, 156] on button "×" at bounding box center [710, 153] width 19 height 19
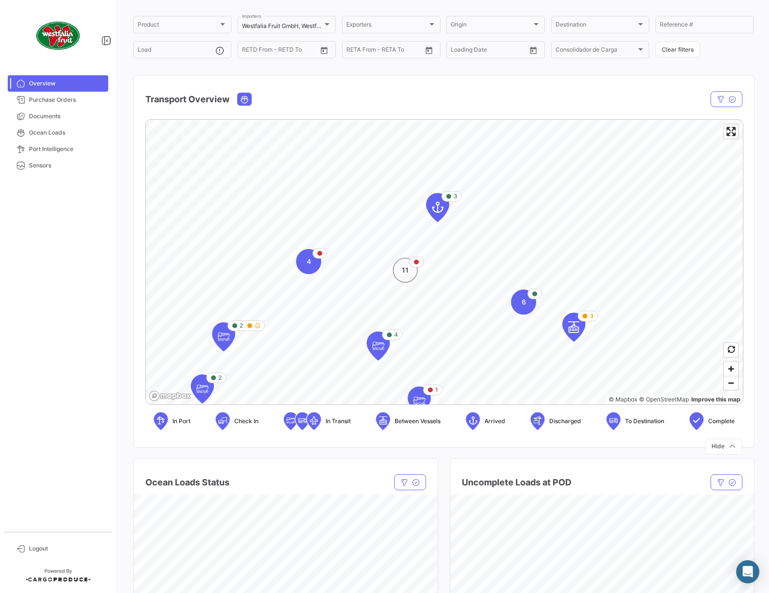
click at [407, 273] on span "11" at bounding box center [405, 271] width 7 height 10
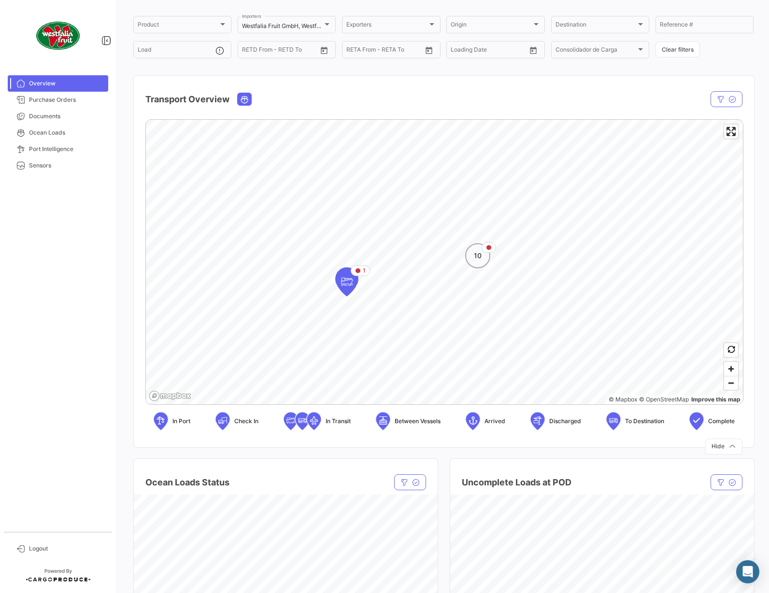
click at [480, 257] on span "10" at bounding box center [478, 256] width 8 height 10
click at [486, 258] on div "3" at bounding box center [485, 246] width 25 height 25
click at [508, 229] on icon "Map marker" at bounding box center [506, 224] width 14 height 20
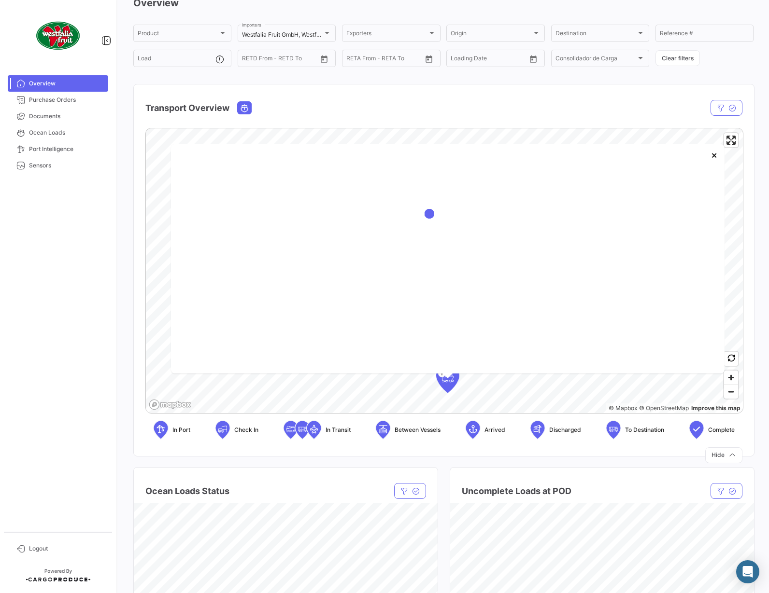
click at [508, 229] on div at bounding box center [447, 214] width 519 height 97
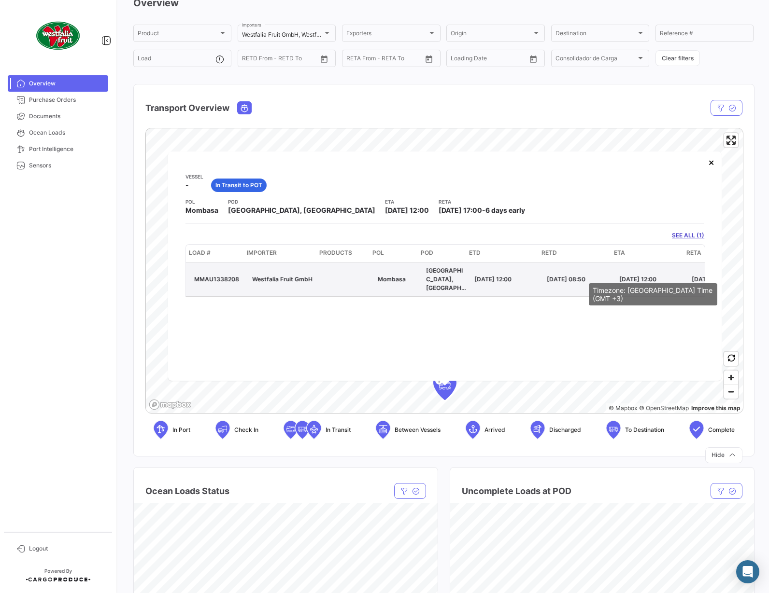
scroll to position [0, 14]
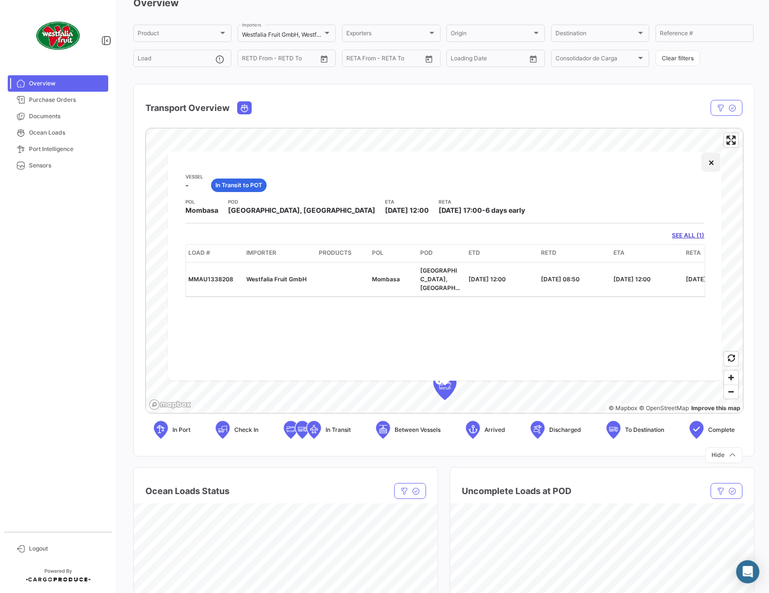
click at [713, 162] on button "×" at bounding box center [710, 162] width 19 height 19
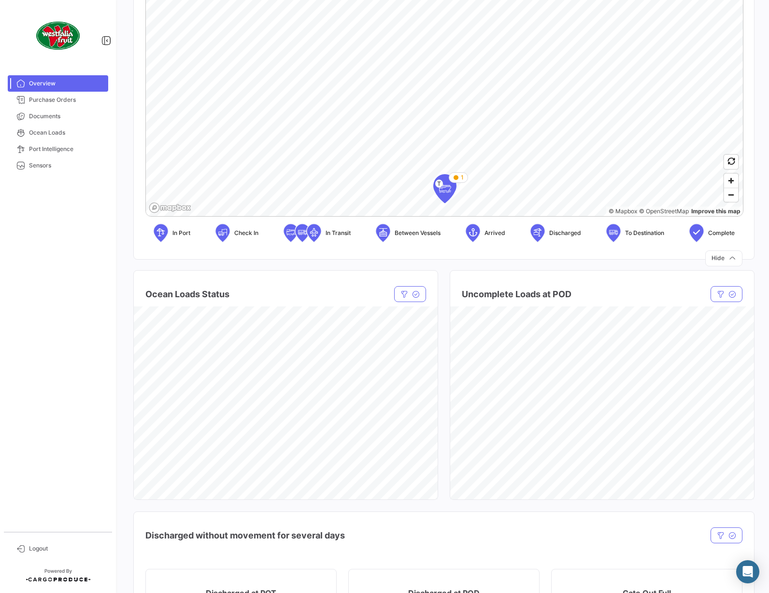
scroll to position [288, 0]
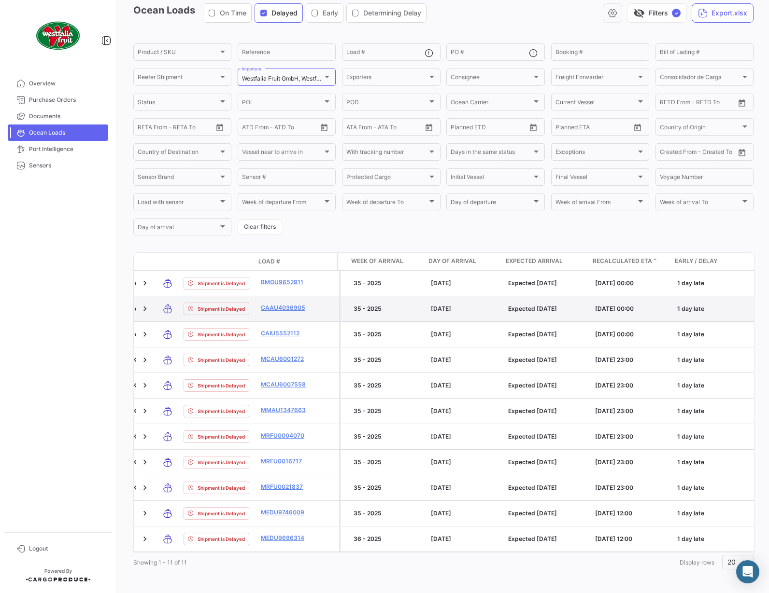
scroll to position [0, 710]
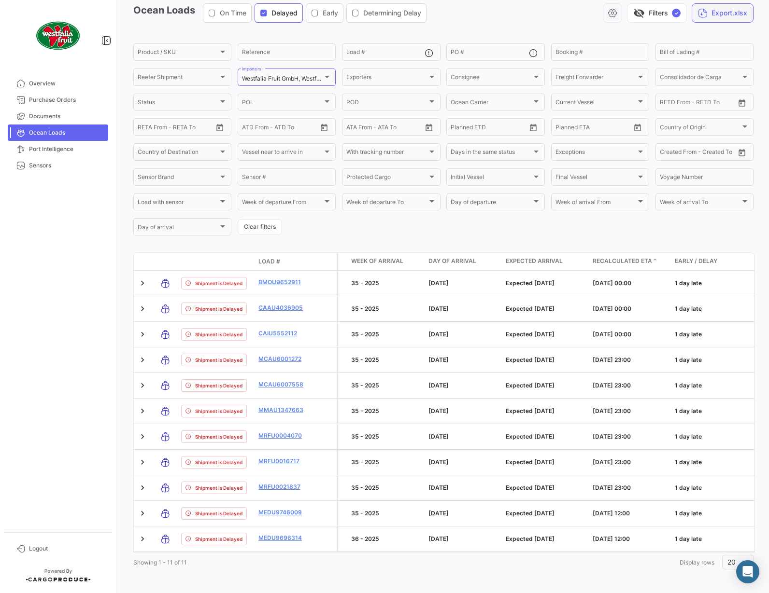
click at [726, 13] on button "Export.xlsx" at bounding box center [722, 12] width 62 height 19
click at [609, 11] on icon "button" at bounding box center [612, 13] width 10 height 10
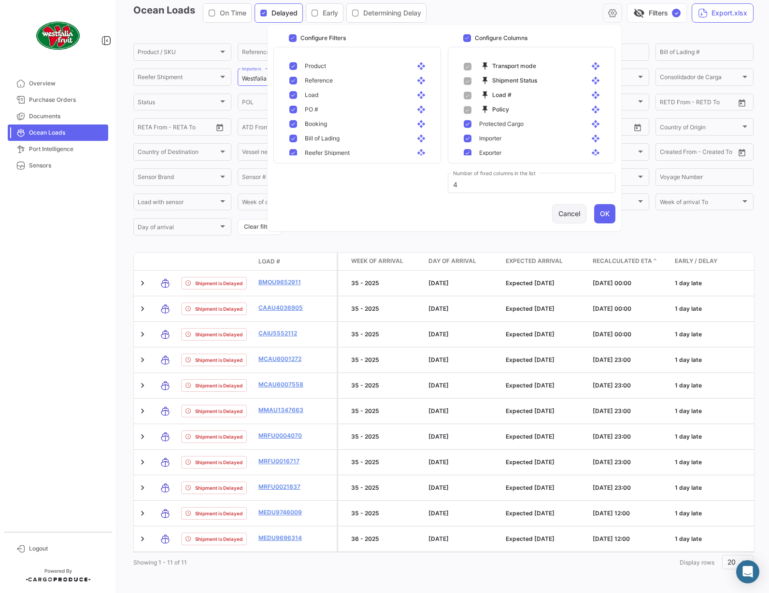
click at [576, 218] on button "Cancel" at bounding box center [569, 213] width 34 height 19
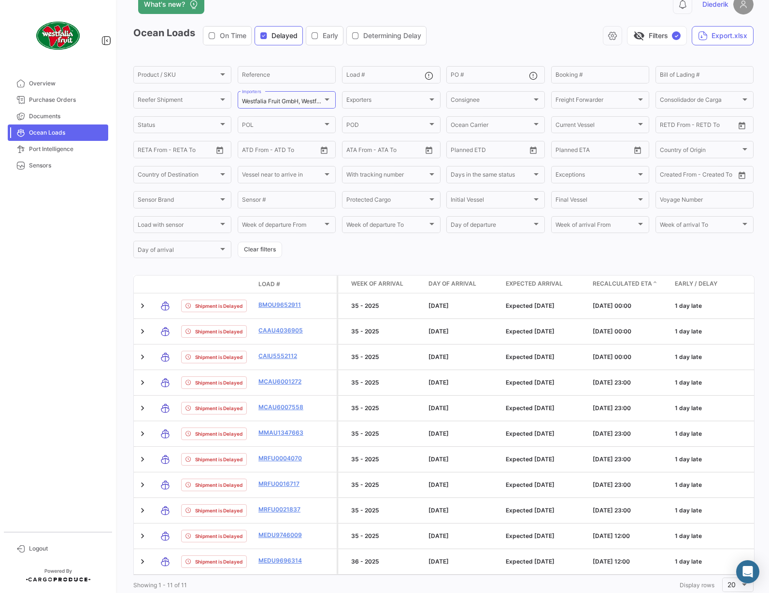
scroll to position [13, 0]
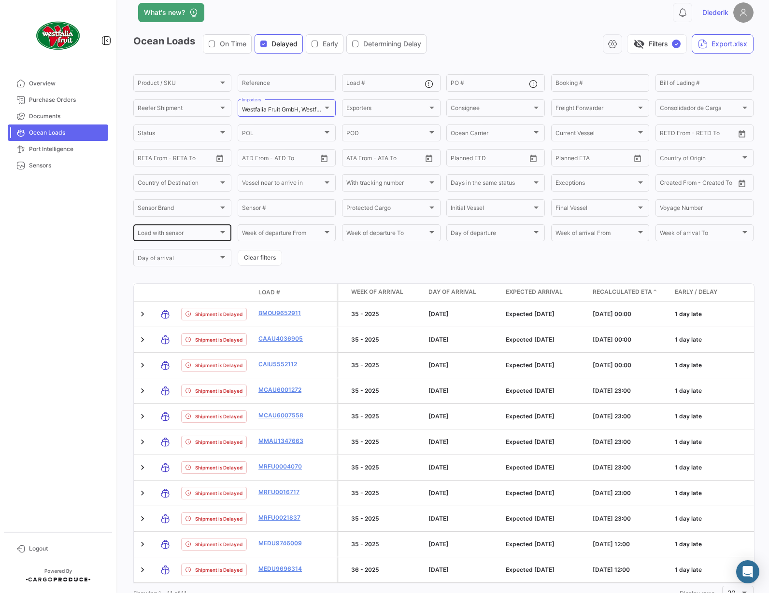
click at [222, 234] on div at bounding box center [222, 232] width 5 height 2
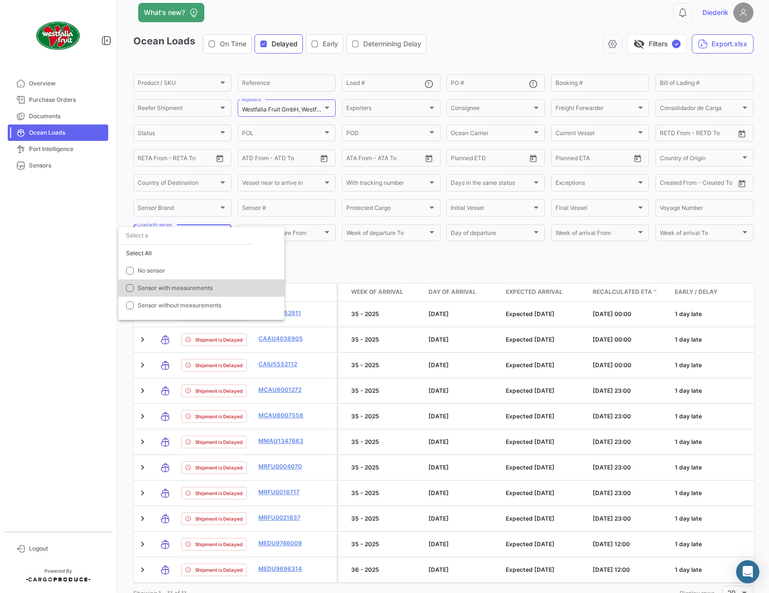
click at [178, 284] on span "Sensor with measurements" at bounding box center [175, 287] width 75 height 7
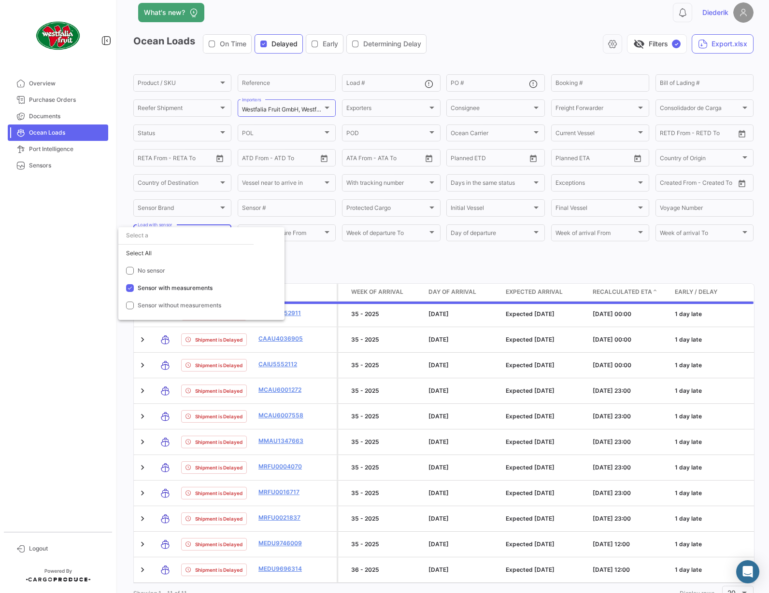
click at [357, 258] on div at bounding box center [384, 296] width 769 height 593
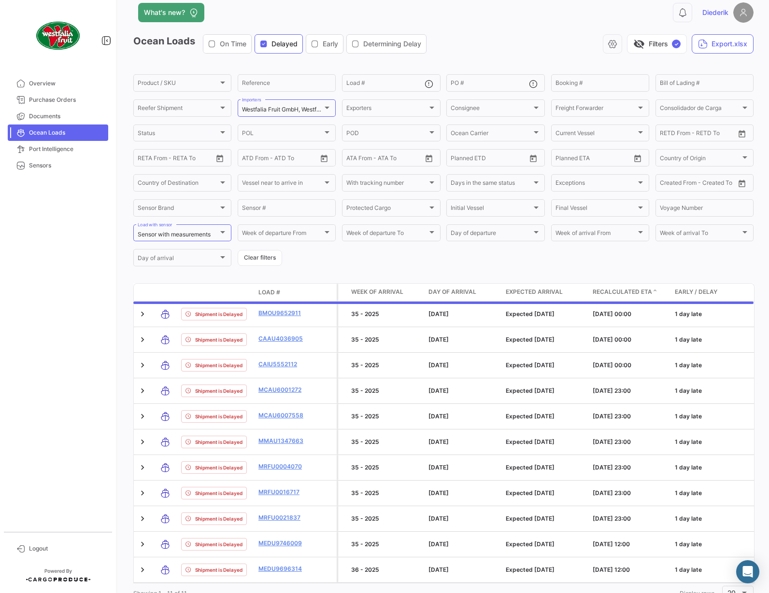
scroll to position [0, 0]
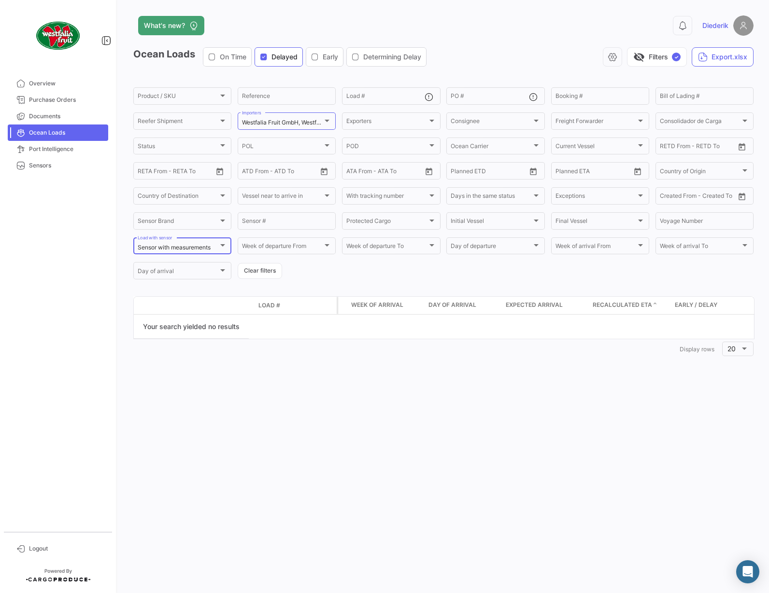
click at [221, 246] on div at bounding box center [222, 245] width 5 height 2
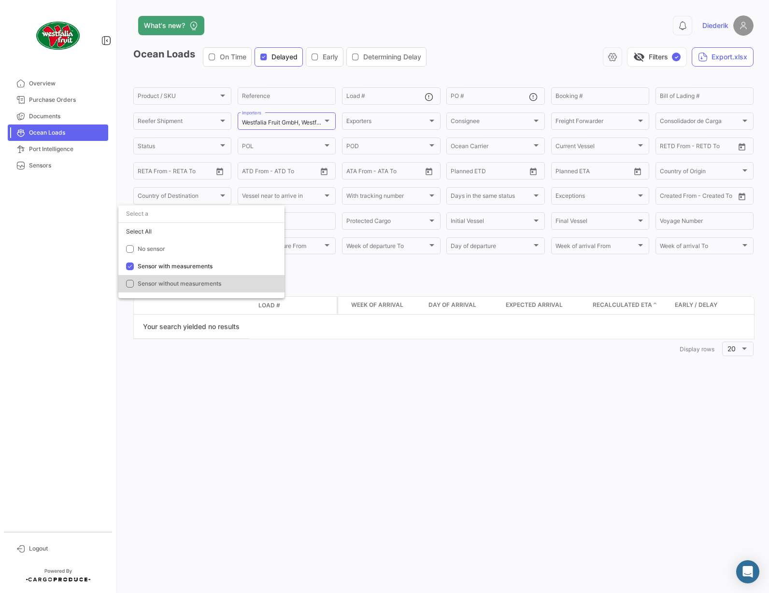
click at [179, 284] on span "Sensor without measurements" at bounding box center [180, 283] width 84 height 7
click at [225, 56] on div at bounding box center [384, 296] width 769 height 593
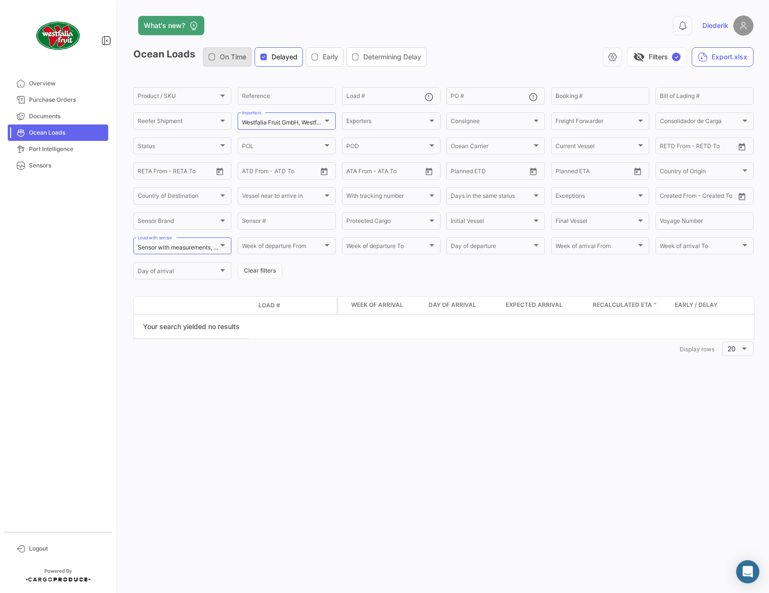
click at [209, 56] on span "On Time" at bounding box center [227, 57] width 48 height 10
click at [319, 57] on icon "button" at bounding box center [315, 57] width 8 height 8
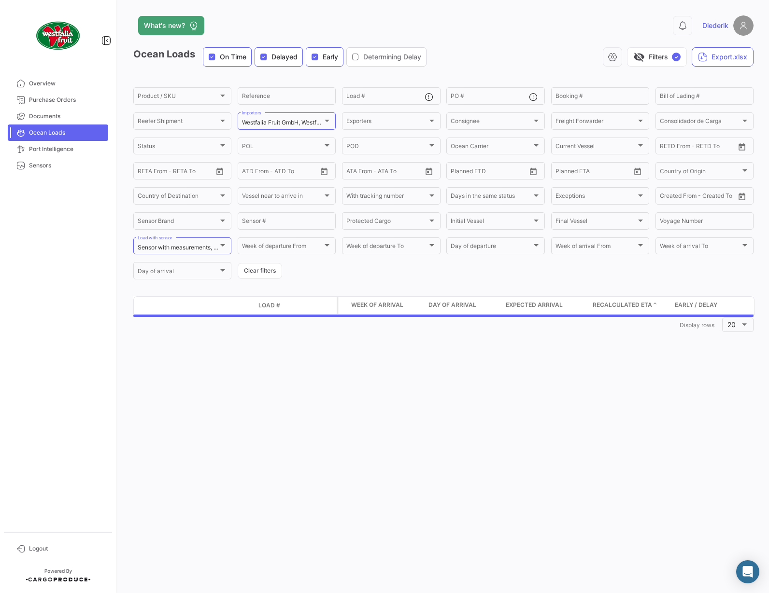
click at [359, 56] on icon "button" at bounding box center [356, 57] width 8 height 8
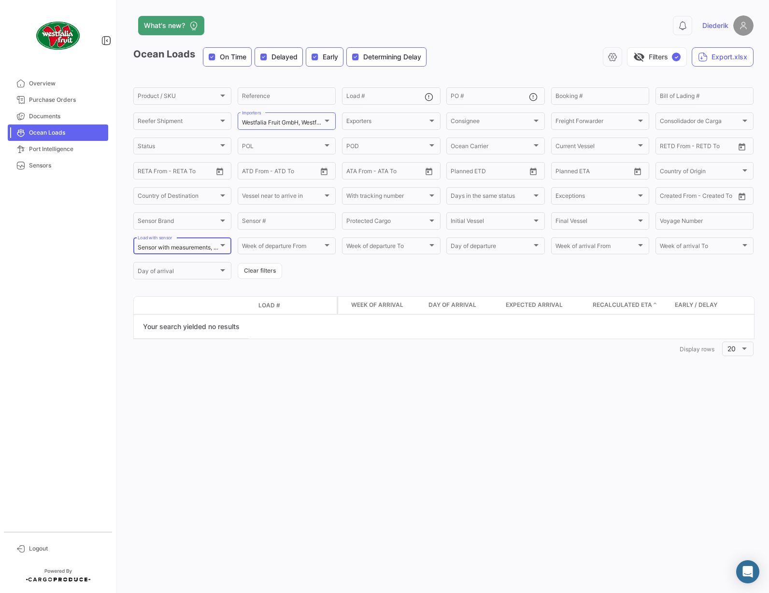
click at [221, 247] on div at bounding box center [222, 245] width 5 height 2
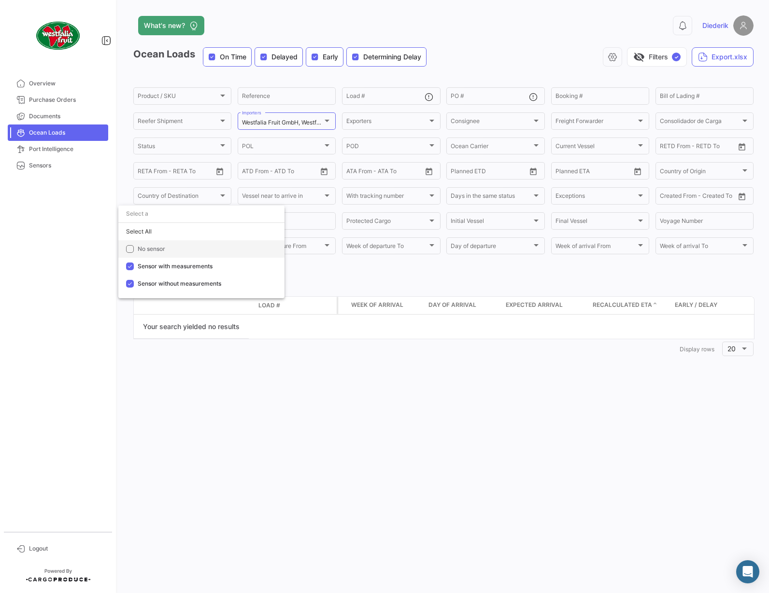
click at [151, 249] on span "No sensor" at bounding box center [152, 248] width 28 height 7
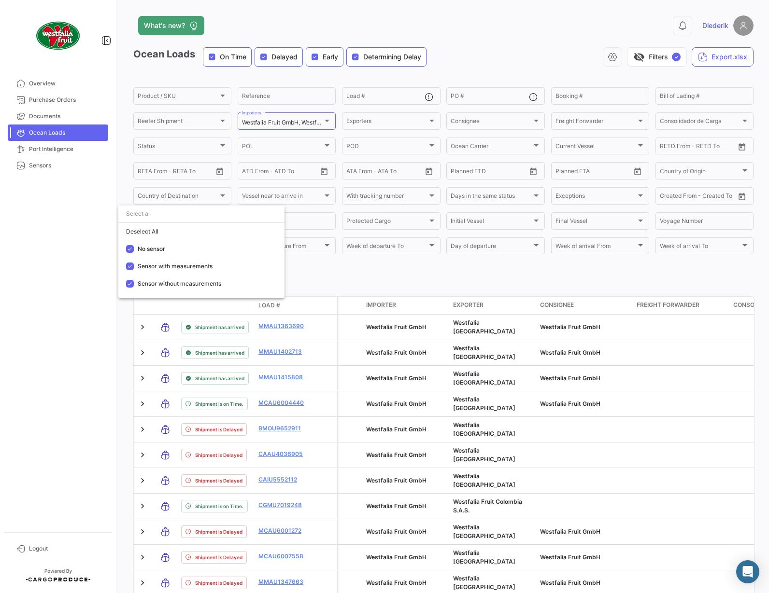
click at [618, 433] on div at bounding box center [384, 296] width 769 height 593
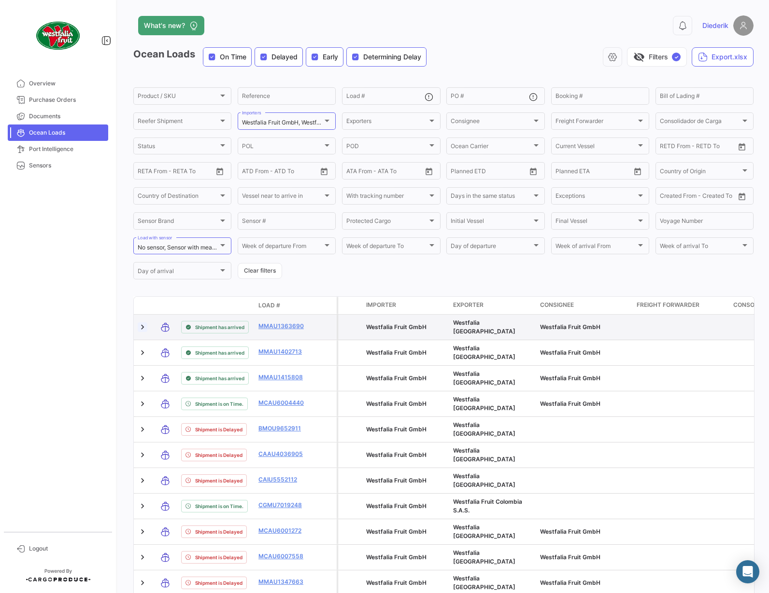
click at [142, 329] on link at bounding box center [143, 328] width 10 height 10
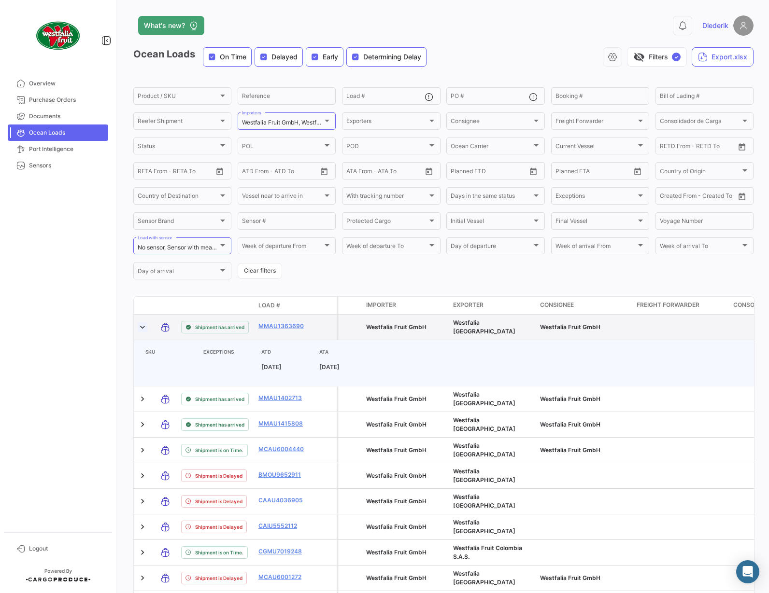
click at [142, 329] on link at bounding box center [143, 328] width 10 height 10
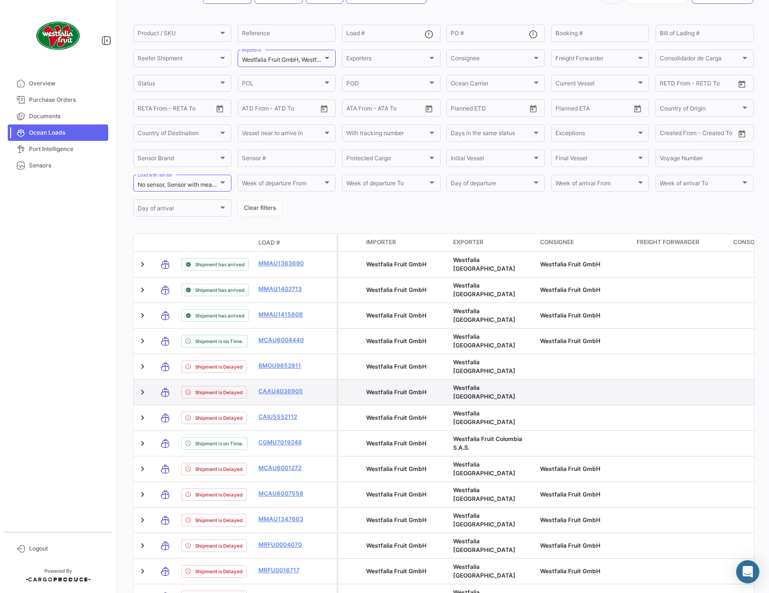
scroll to position [101, 0]
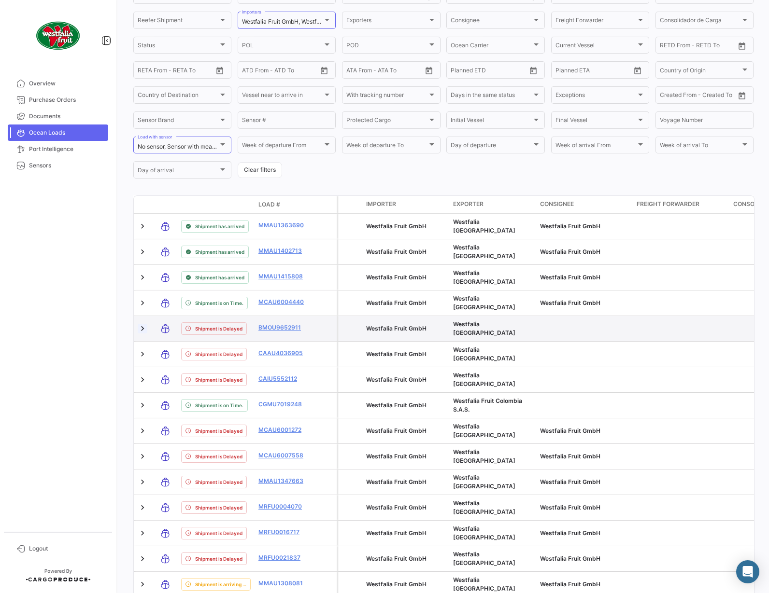
click at [142, 324] on link at bounding box center [143, 329] width 10 height 10
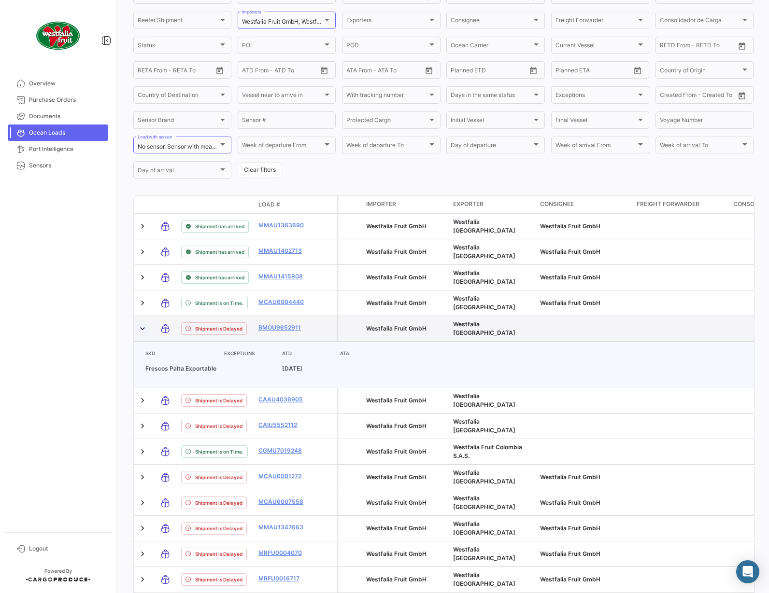
click at [142, 324] on link at bounding box center [143, 329] width 10 height 10
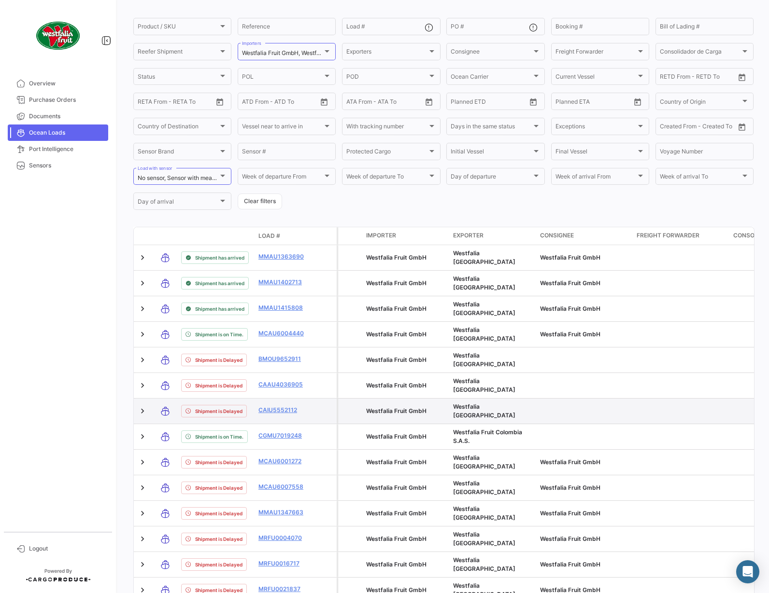
scroll to position [63, 0]
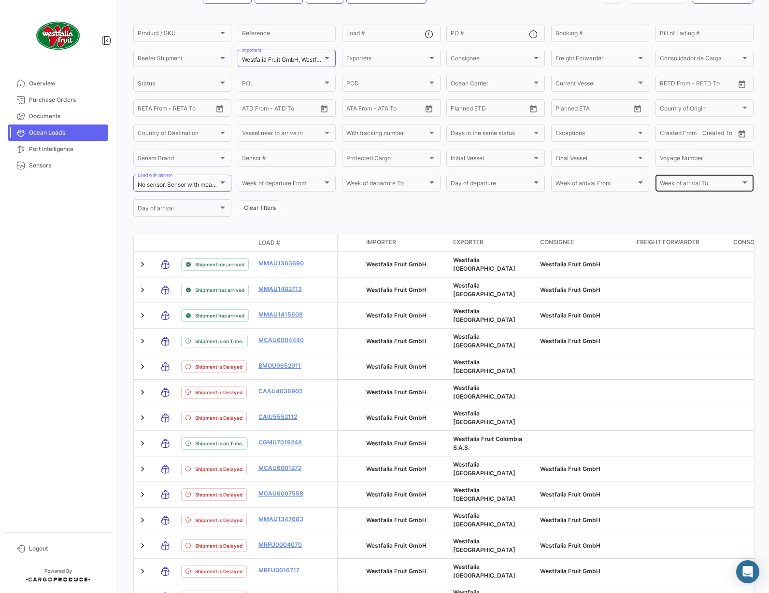
click at [740, 186] on div at bounding box center [744, 183] width 9 height 8
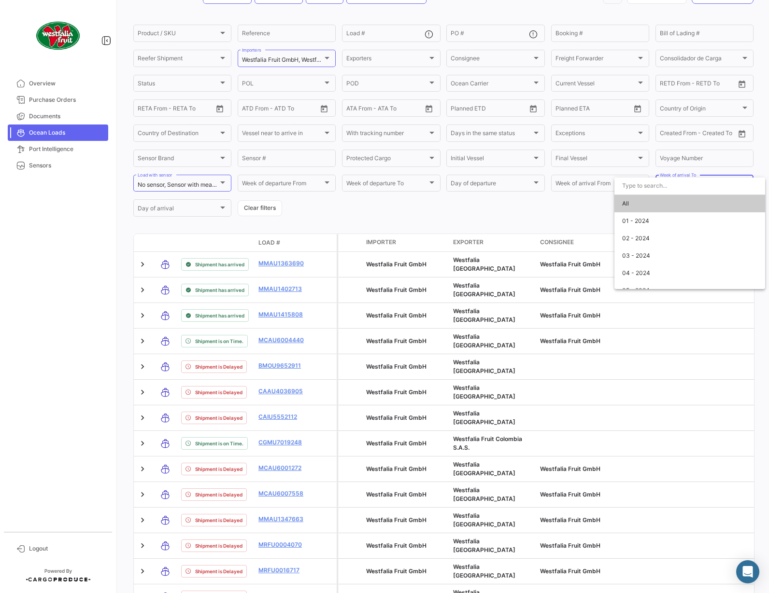
click at [582, 221] on div at bounding box center [384, 296] width 769 height 593
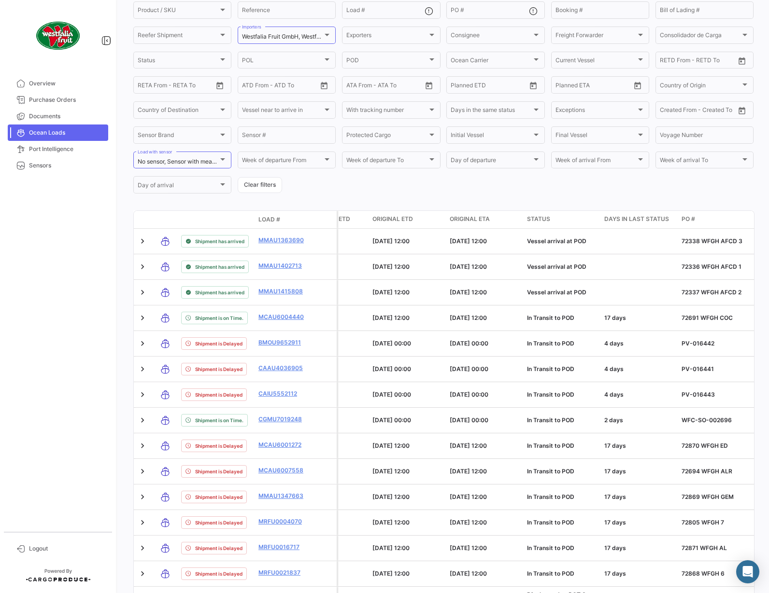
scroll to position [0, 1336]
click at [46, 150] on span "Port Intelligence" at bounding box center [66, 149] width 75 height 9
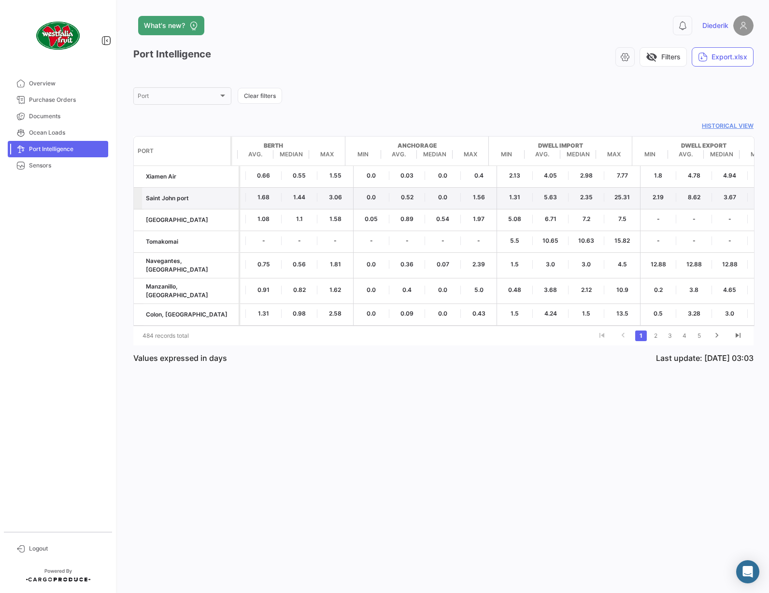
scroll to position [0, 50]
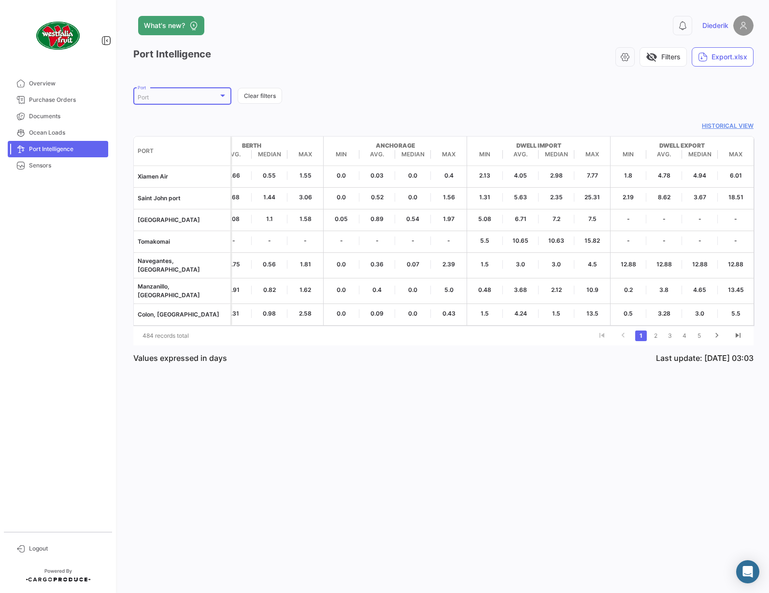
click at [224, 94] on div at bounding box center [222, 96] width 9 height 8
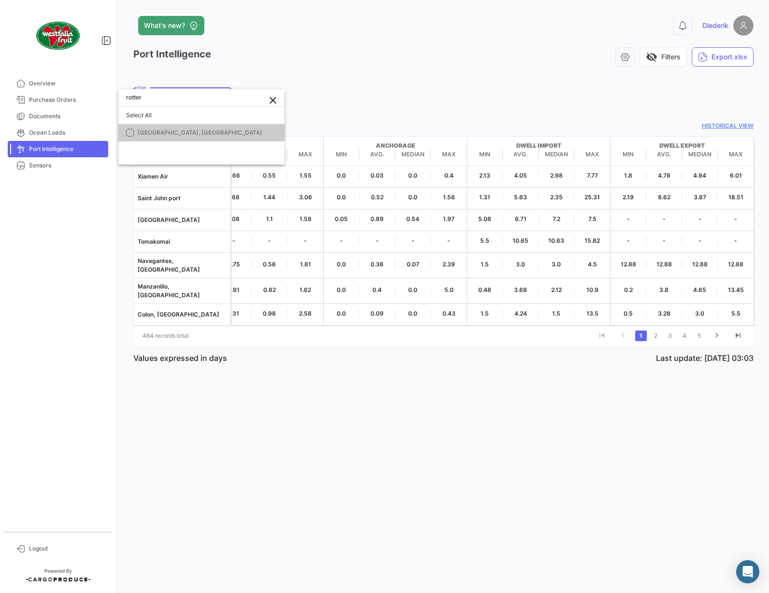
type input "rotter"
click at [162, 133] on span "[GEOGRAPHIC_DATA], [GEOGRAPHIC_DATA]" at bounding box center [200, 132] width 125 height 7
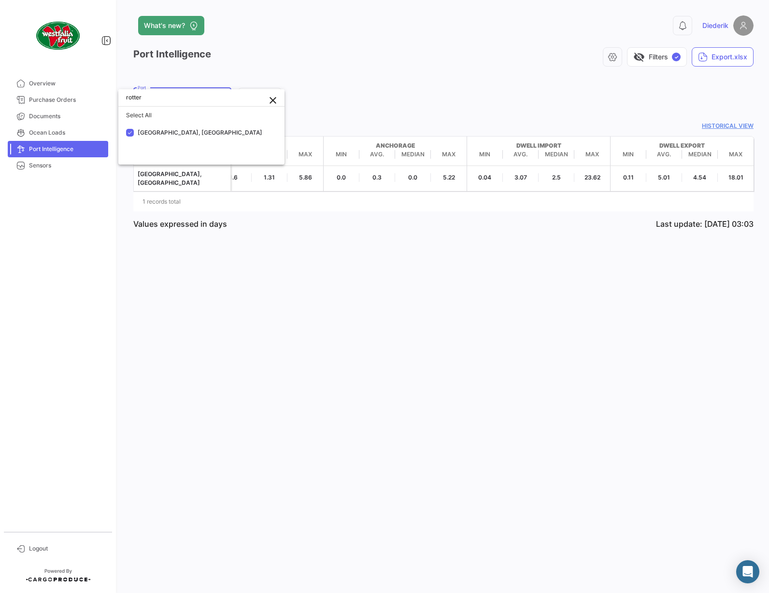
click at [400, 246] on div at bounding box center [384, 296] width 769 height 593
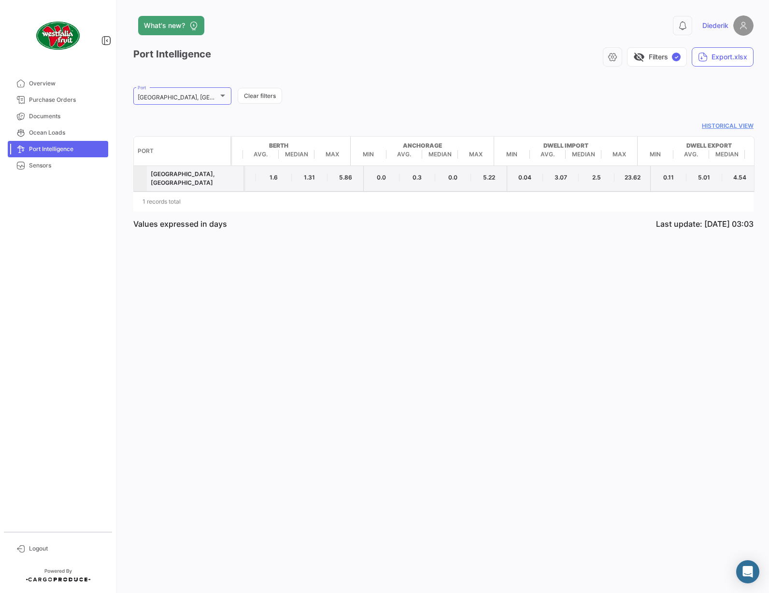
scroll to position [0, 0]
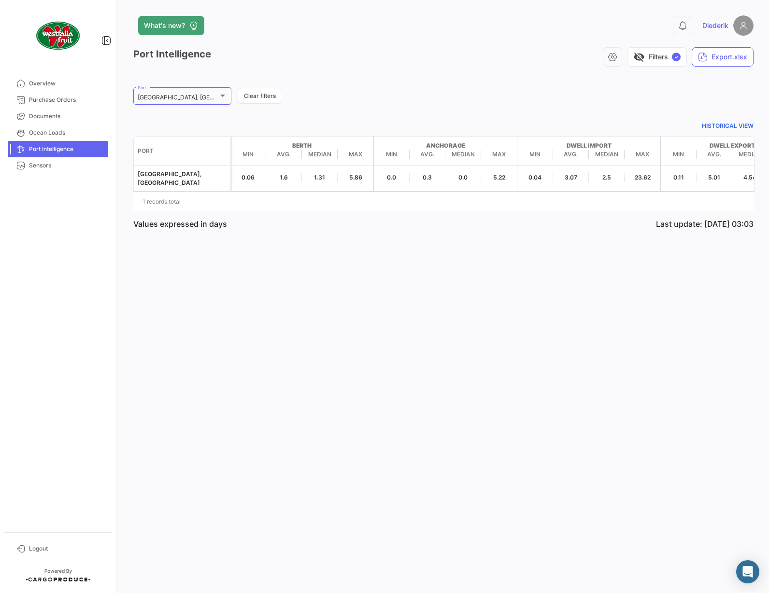
click at [735, 125] on link "Historical view" at bounding box center [443, 126] width 620 height 9
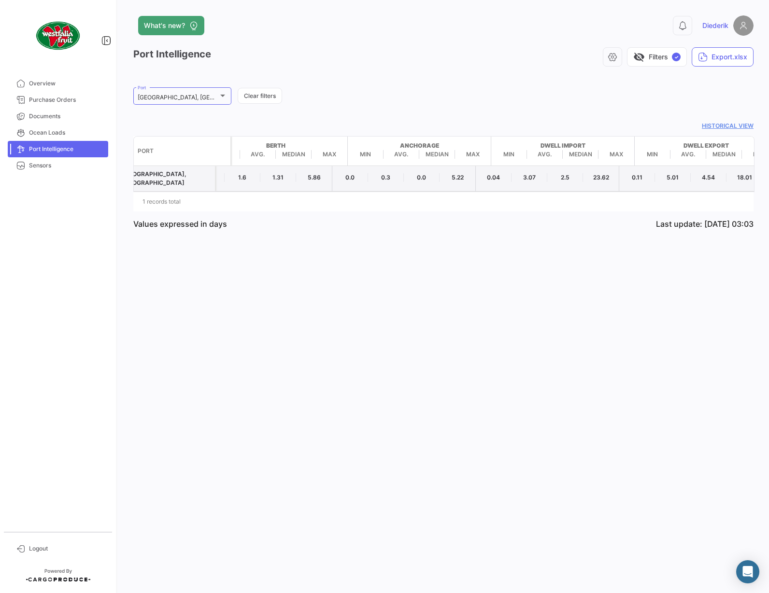
scroll to position [0, 50]
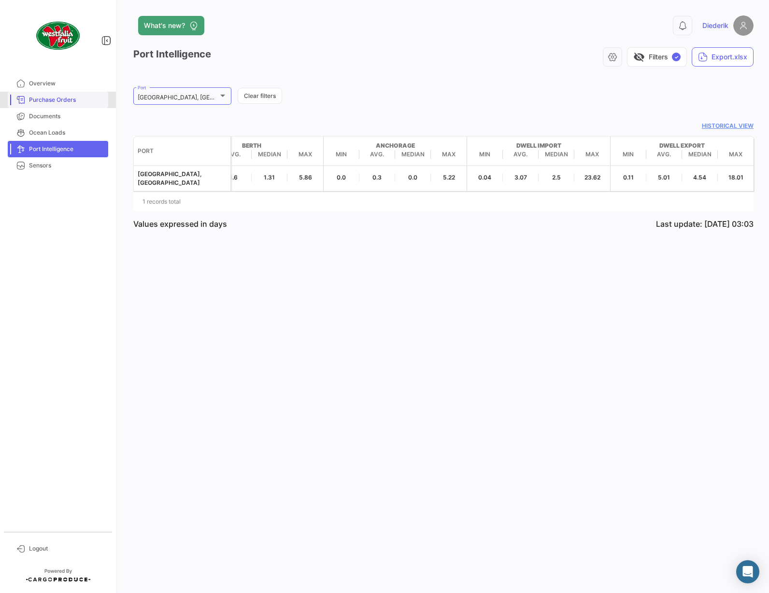
click at [60, 98] on span "Purchase Orders" at bounding box center [66, 100] width 75 height 9
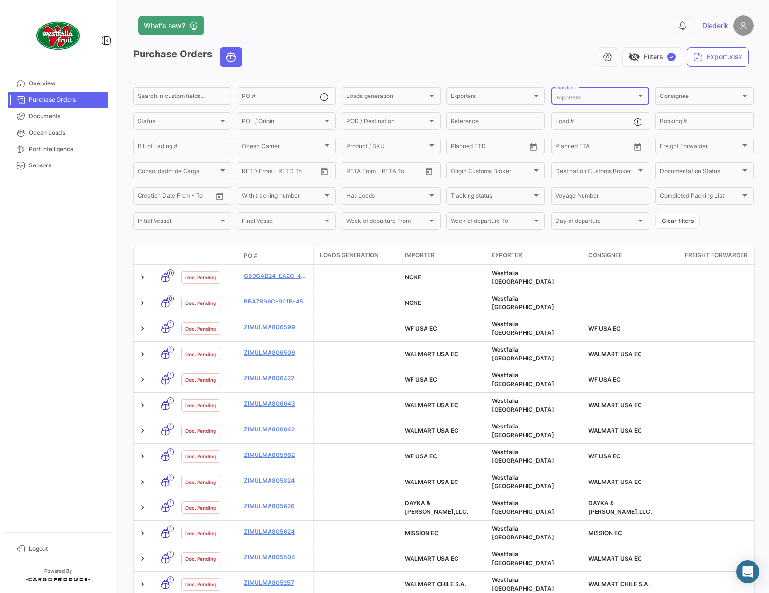
click at [600, 97] on div "Importers" at bounding box center [595, 97] width 81 height 7
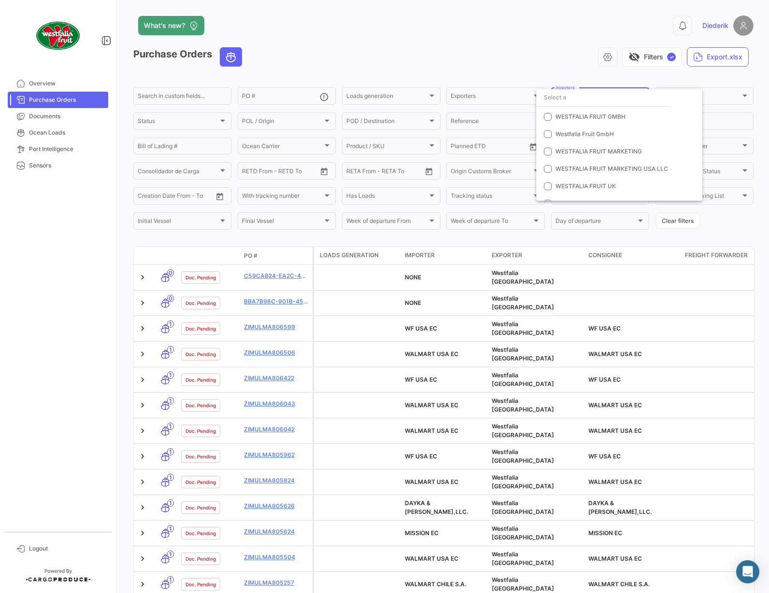
scroll to position [6783, 0]
click at [616, 139] on span "Westfalia Fruit GmbH" at bounding box center [622, 137] width 135 height 9
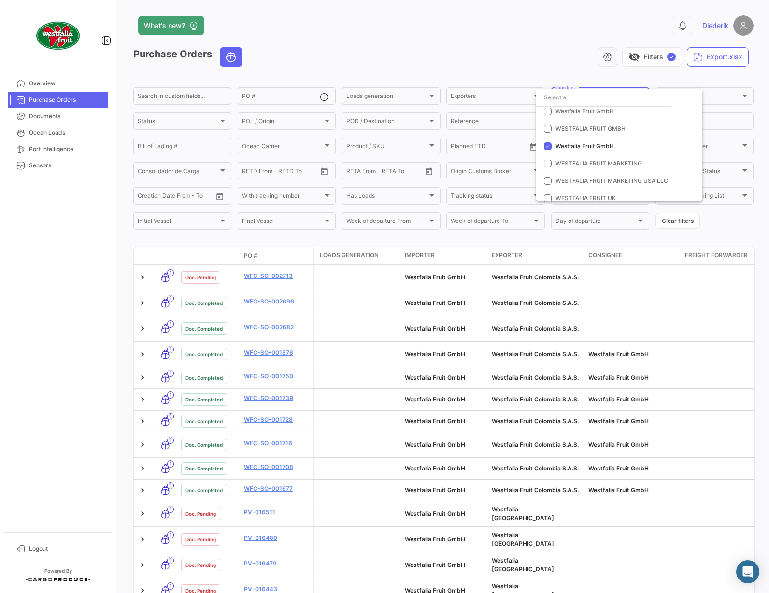
scroll to position [6774, 0]
click at [567, 128] on span "WESTFALIA FRUIT GMBH" at bounding box center [590, 129] width 70 height 7
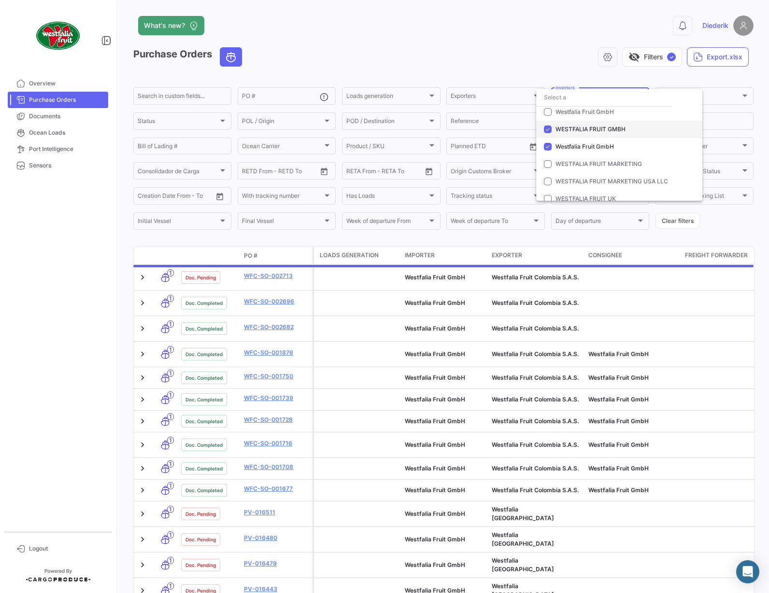
scroll to position [6764, 0]
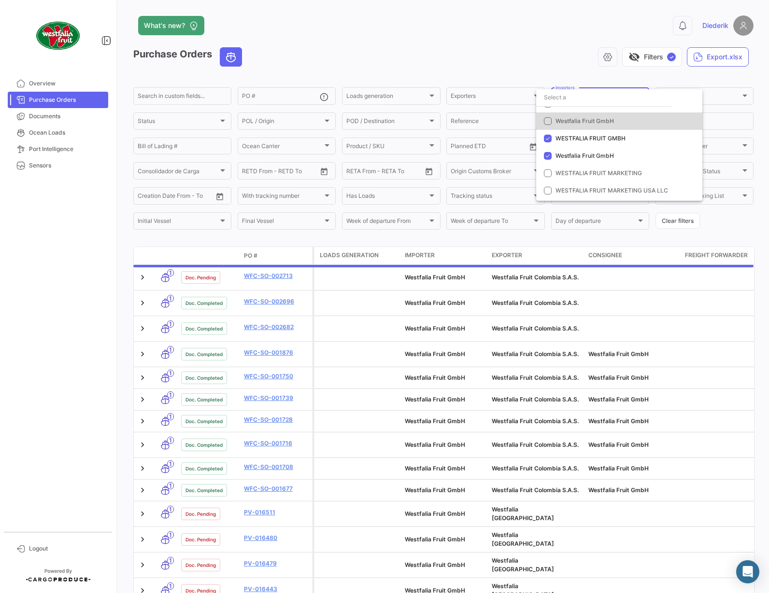
click at [572, 121] on span "Westfalia Fruit GmbH" at bounding box center [584, 120] width 58 height 7
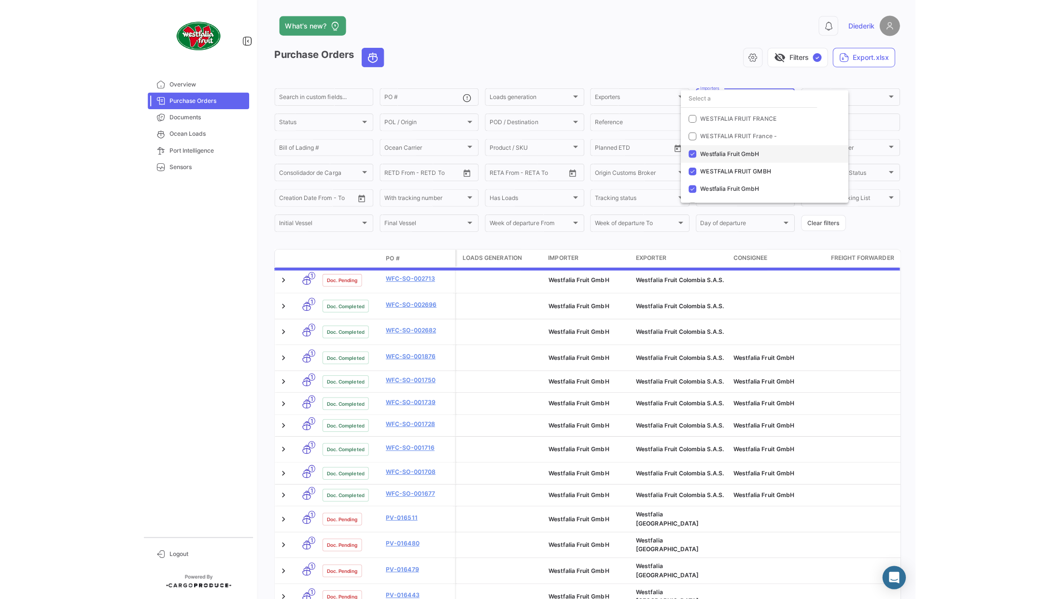
scroll to position [6730, 0]
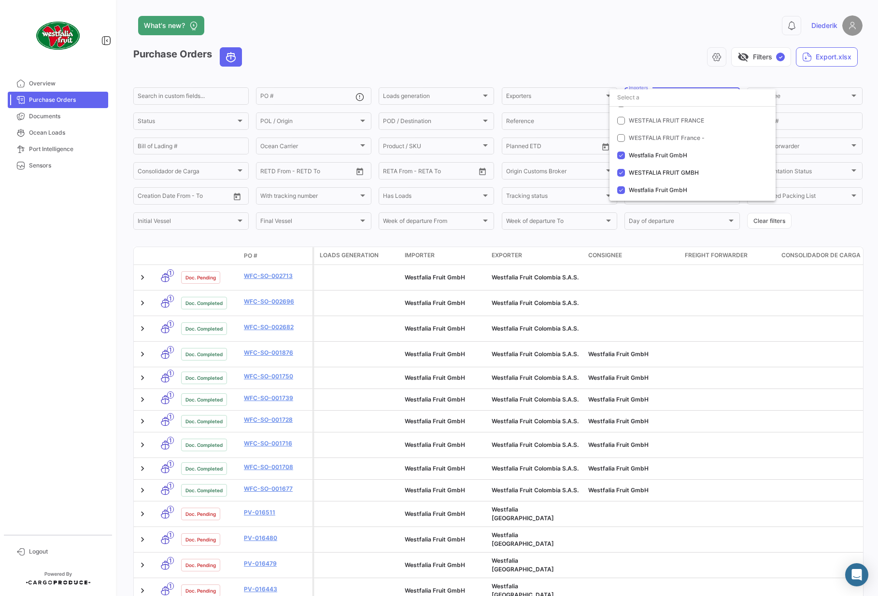
click at [630, 48] on div at bounding box center [439, 298] width 878 height 596
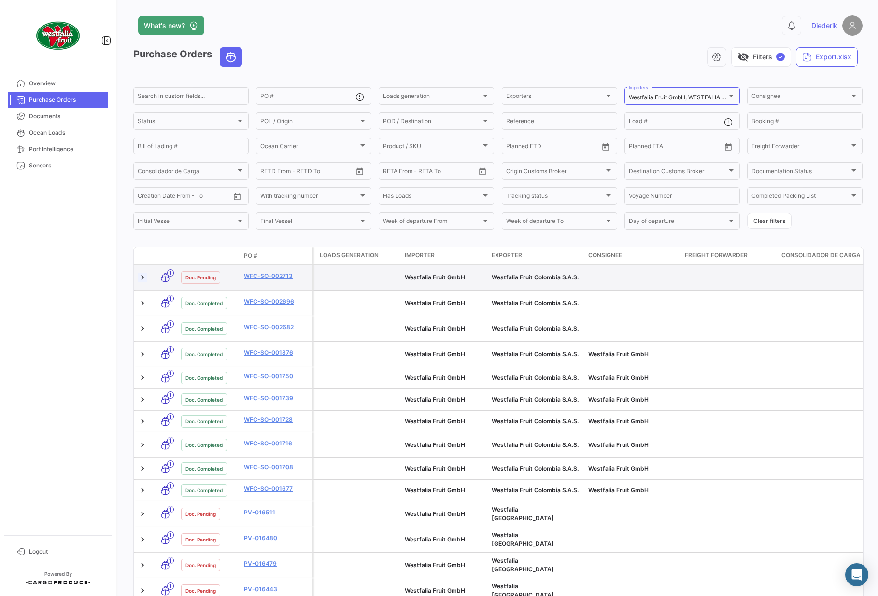
click at [144, 278] on link at bounding box center [143, 278] width 10 height 10
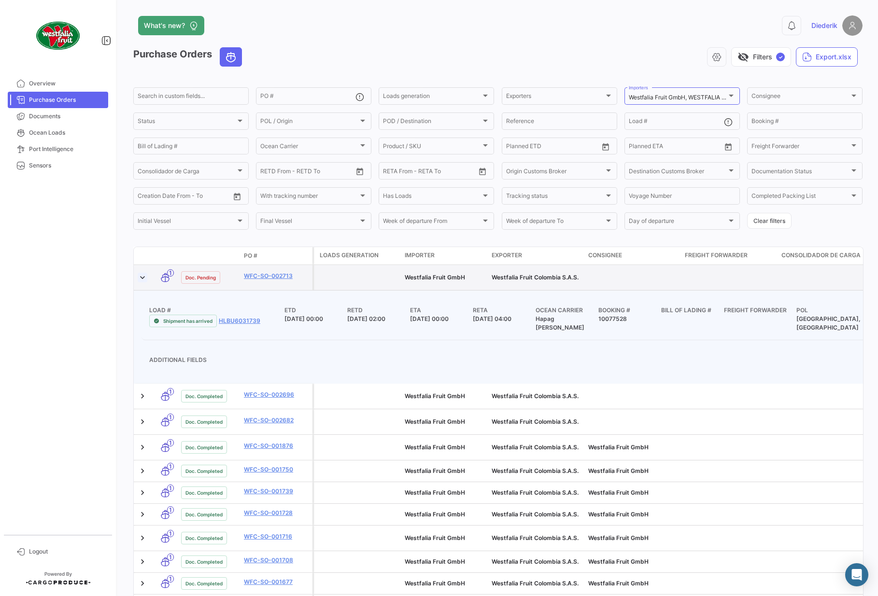
click at [144, 278] on link at bounding box center [143, 278] width 10 height 10
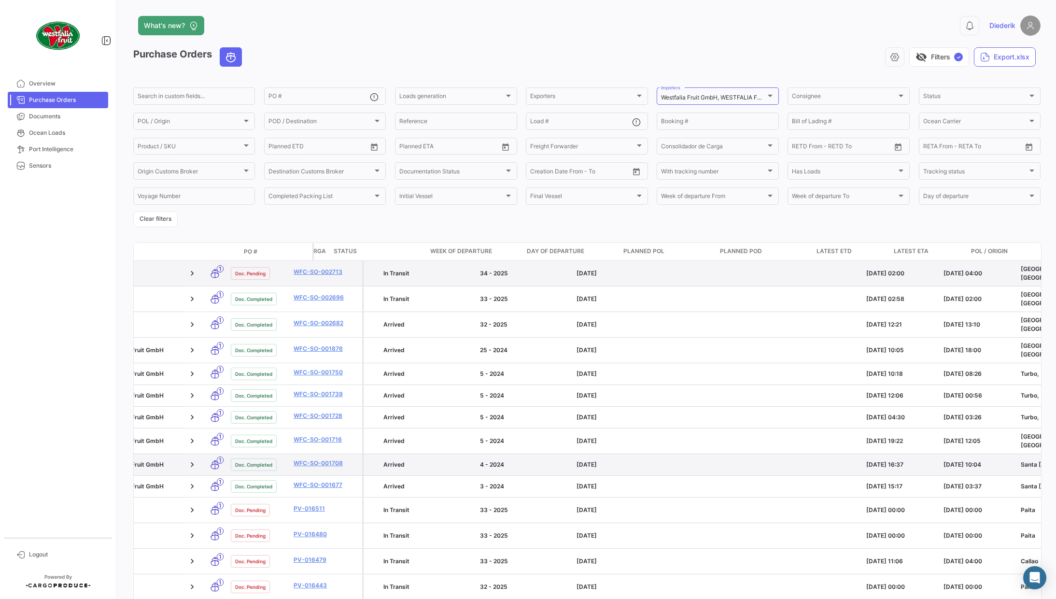
scroll to position [0, 601]
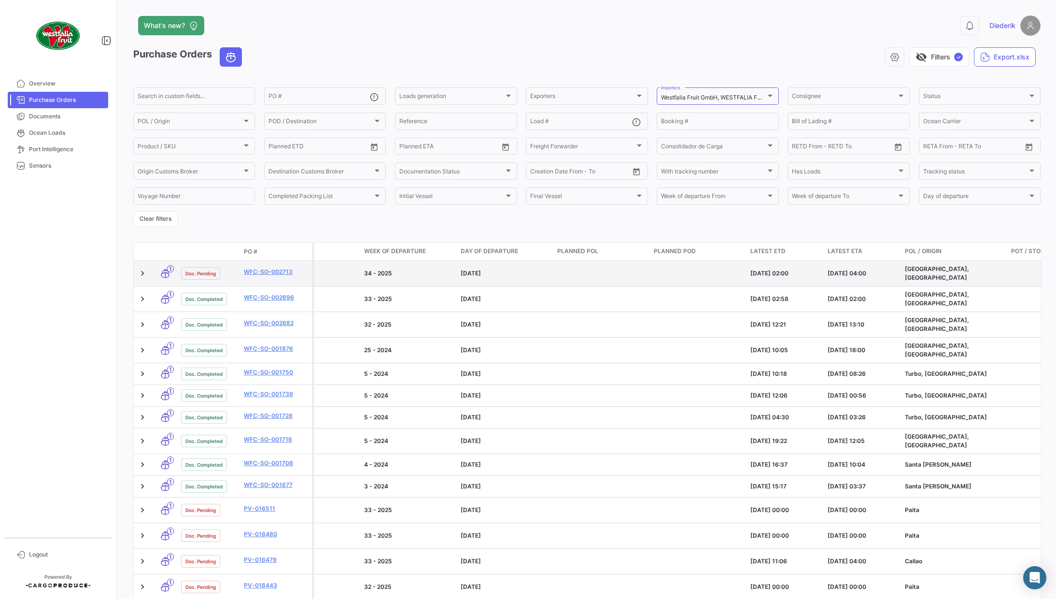
click at [794, 252] on span "Latest ETA" at bounding box center [845, 251] width 35 height 9
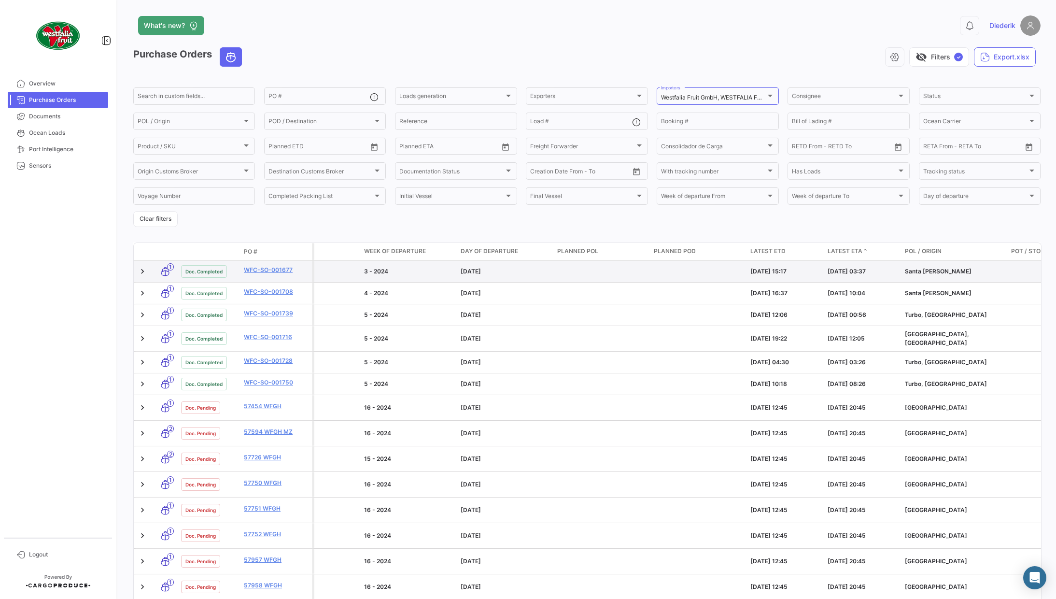
click at [794, 252] on span at bounding box center [865, 251] width 6 height 9
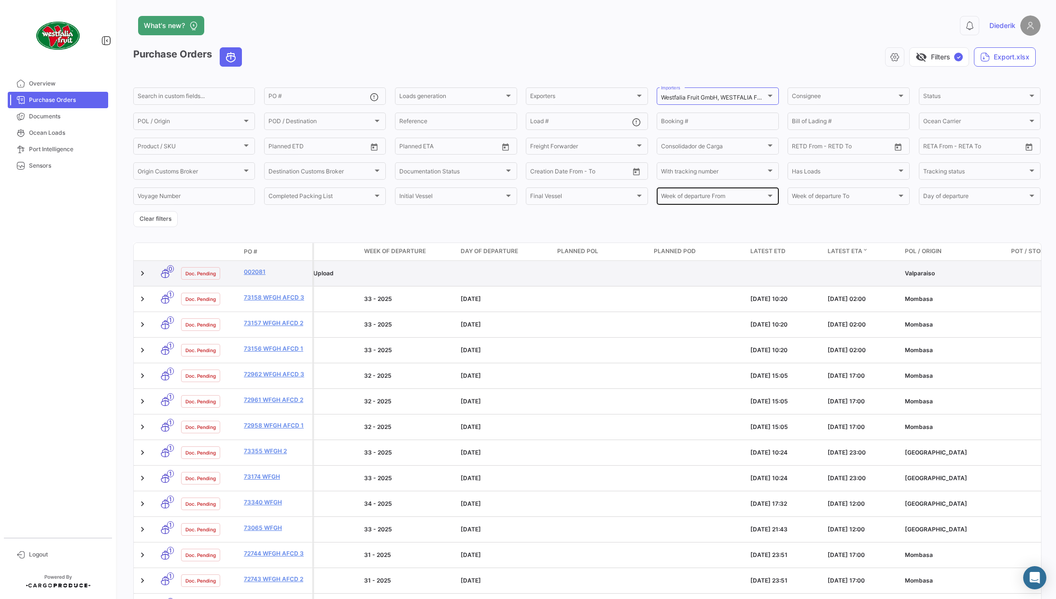
click at [768, 199] on div at bounding box center [770, 196] width 9 height 8
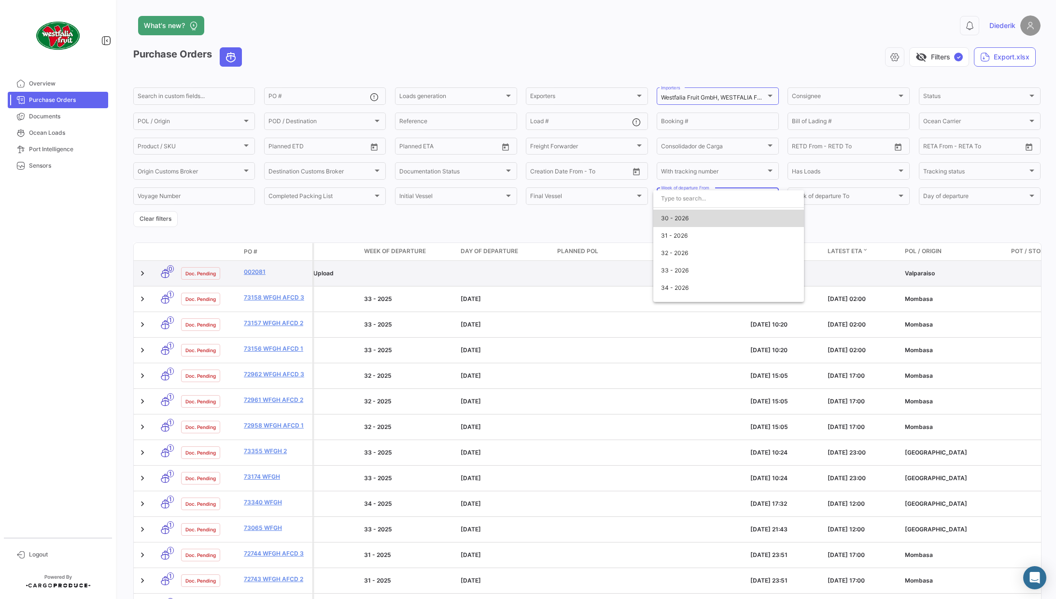
click at [701, 213] on span "30 - 2026" at bounding box center [728, 218] width 135 height 17
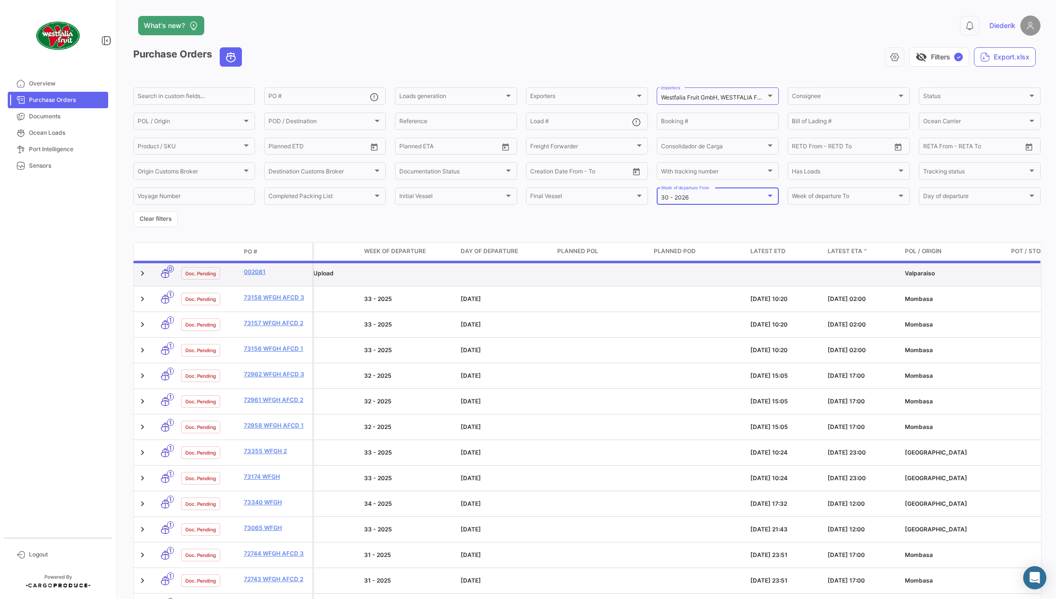
click at [773, 196] on div at bounding box center [770, 196] width 9 height 8
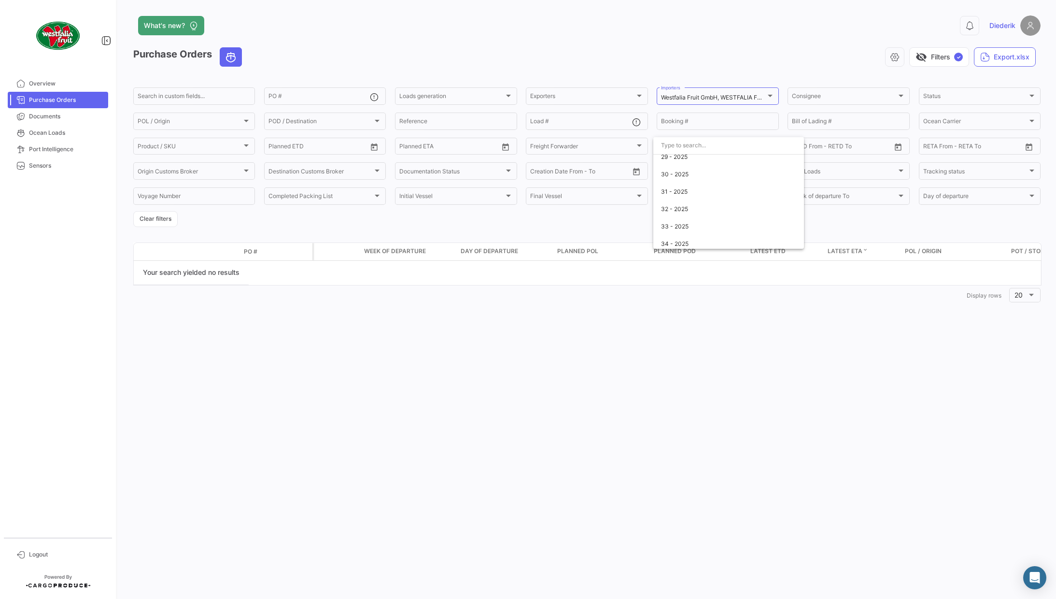
scroll to position [1505, 0]
click at [712, 179] on span "30 - 2025" at bounding box center [728, 180] width 135 height 17
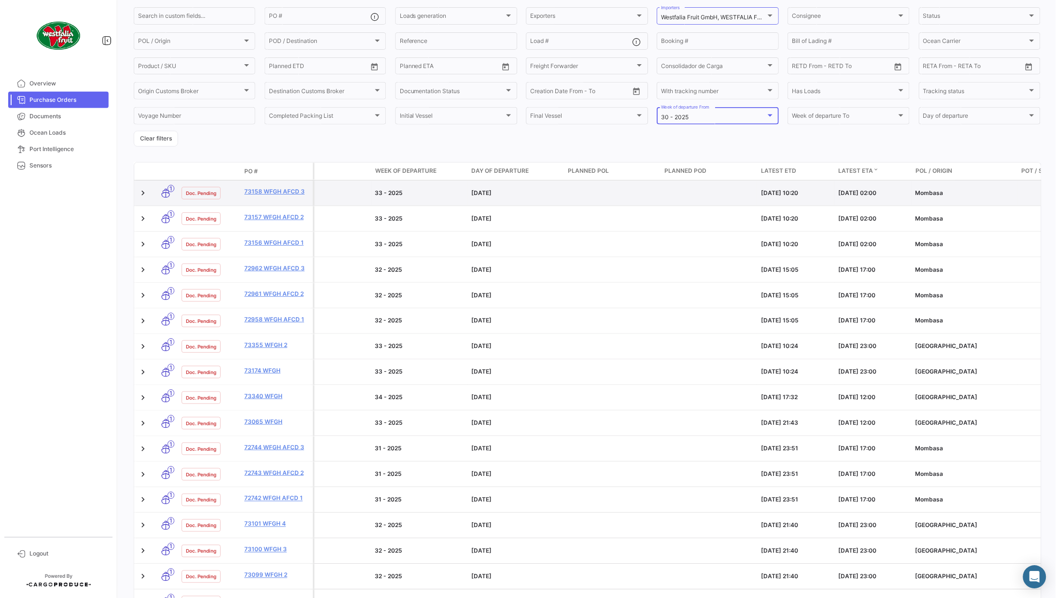
scroll to position [0, 0]
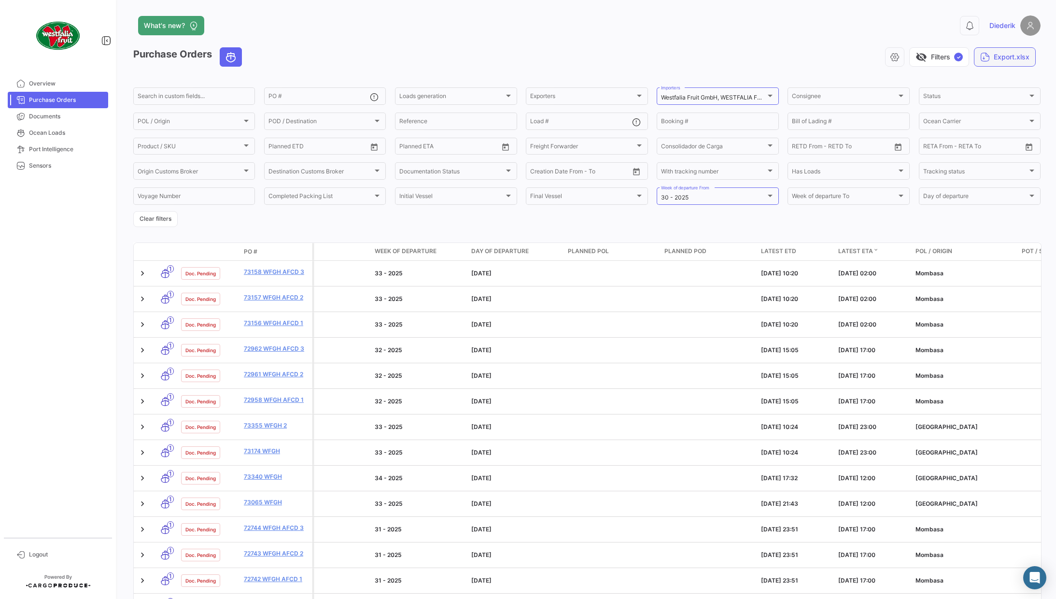
click at [794, 60] on button "Export.xlsx" at bounding box center [1005, 56] width 62 height 19
click at [794, 100] on span "Export PO's + Packing List" at bounding box center [976, 100] width 85 height 8
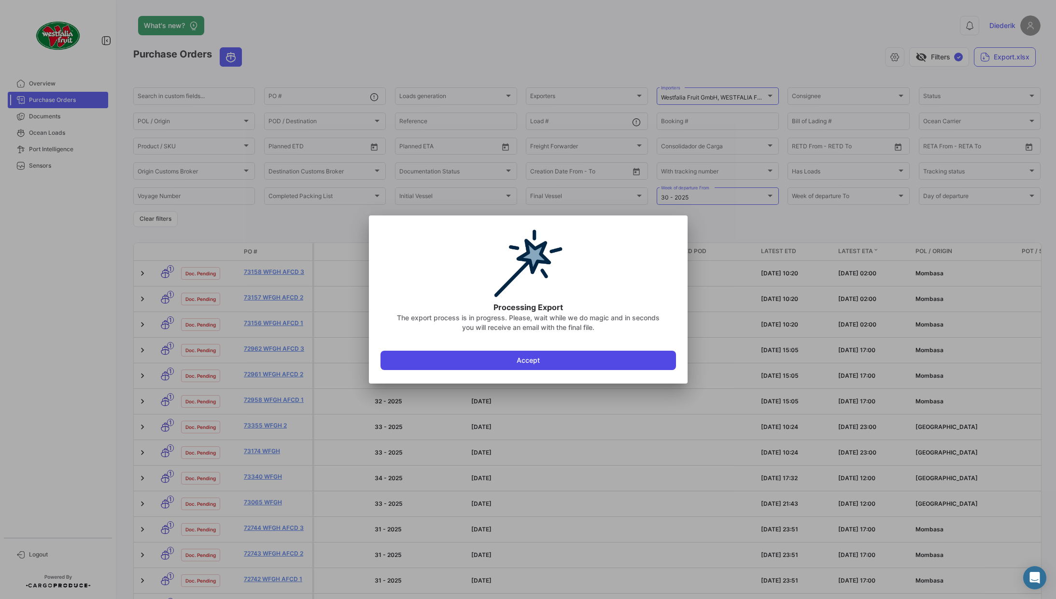
click at [552, 360] on button "Accept" at bounding box center [527, 360] width 295 height 19
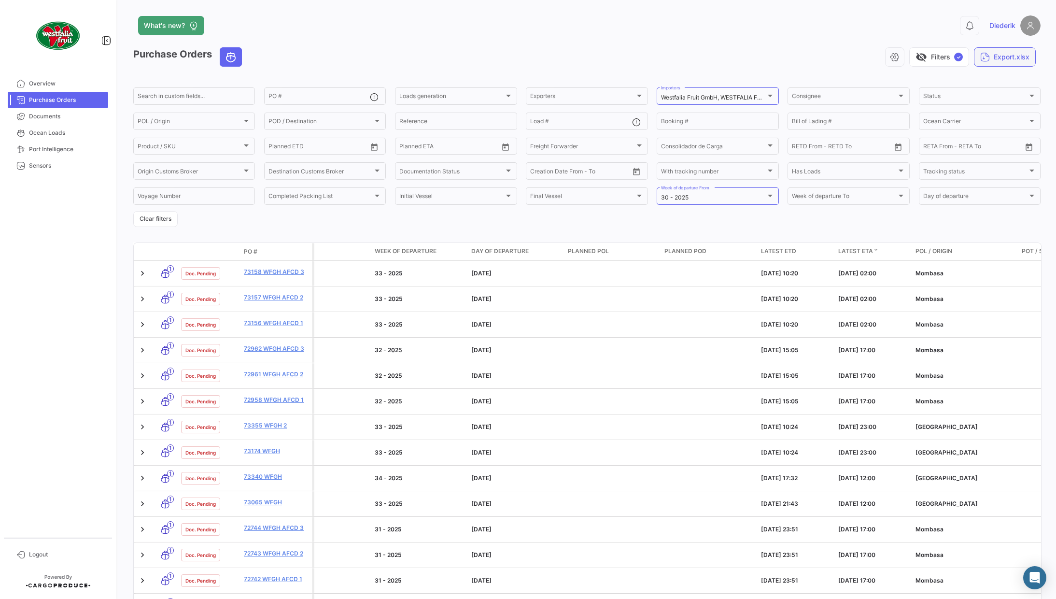
click at [794, 56] on button "Export.xlsx" at bounding box center [1005, 56] width 62 height 19
click at [794, 103] on span "Export PO's + Packing List" at bounding box center [976, 100] width 85 height 8
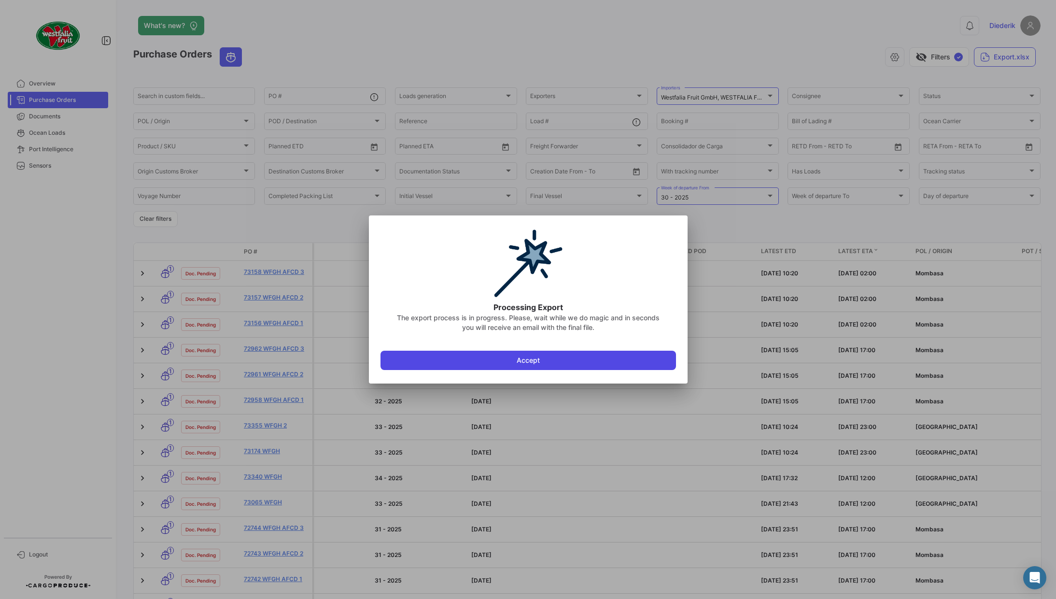
click at [562, 360] on button "Accept" at bounding box center [527, 360] width 295 height 19
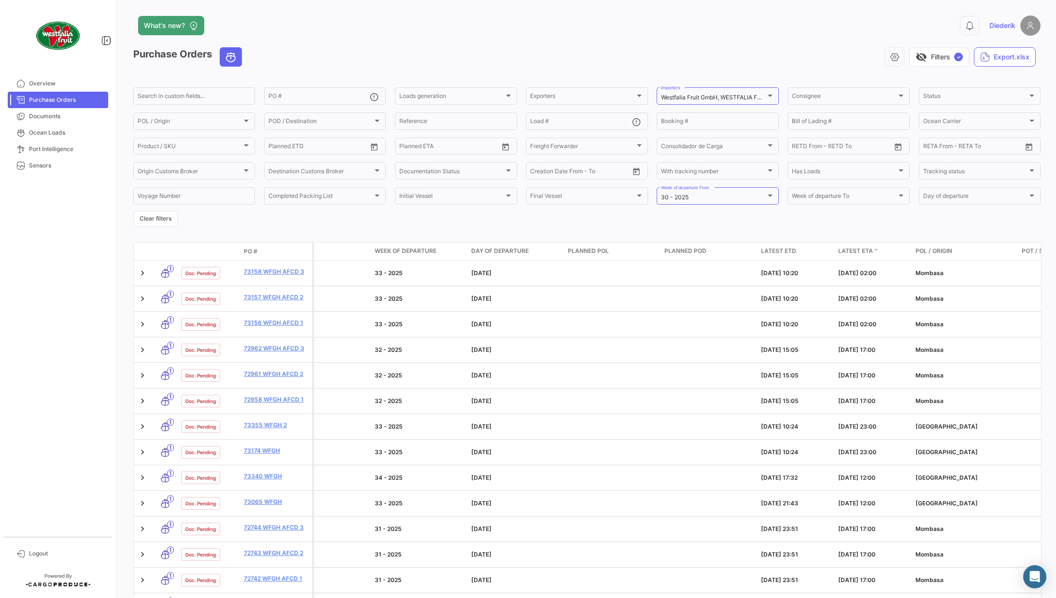
click at [794, 253] on span "Latest ETA" at bounding box center [855, 251] width 35 height 9
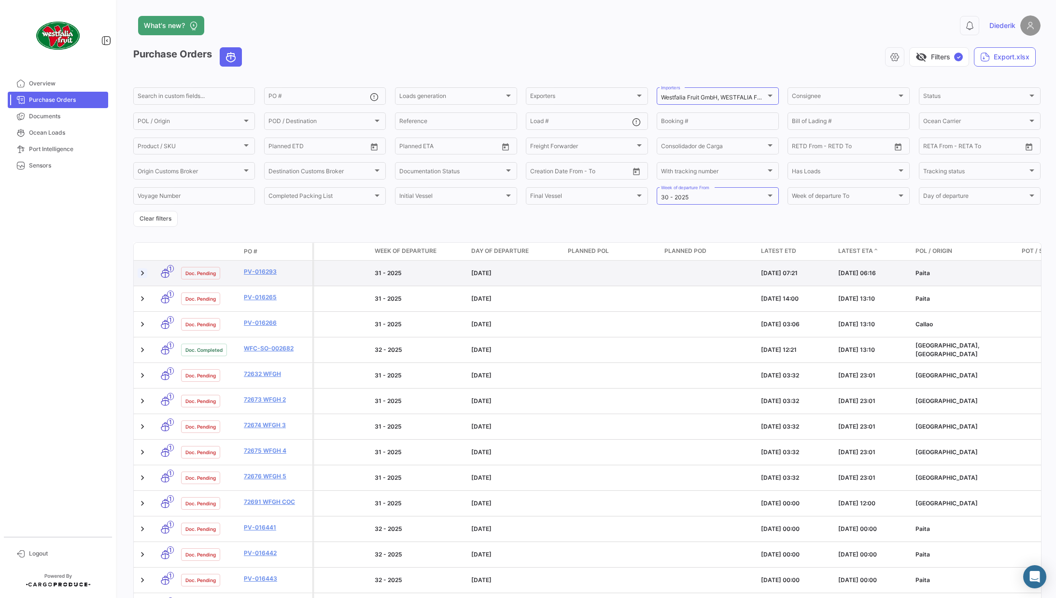
click at [141, 273] on link at bounding box center [143, 273] width 10 height 10
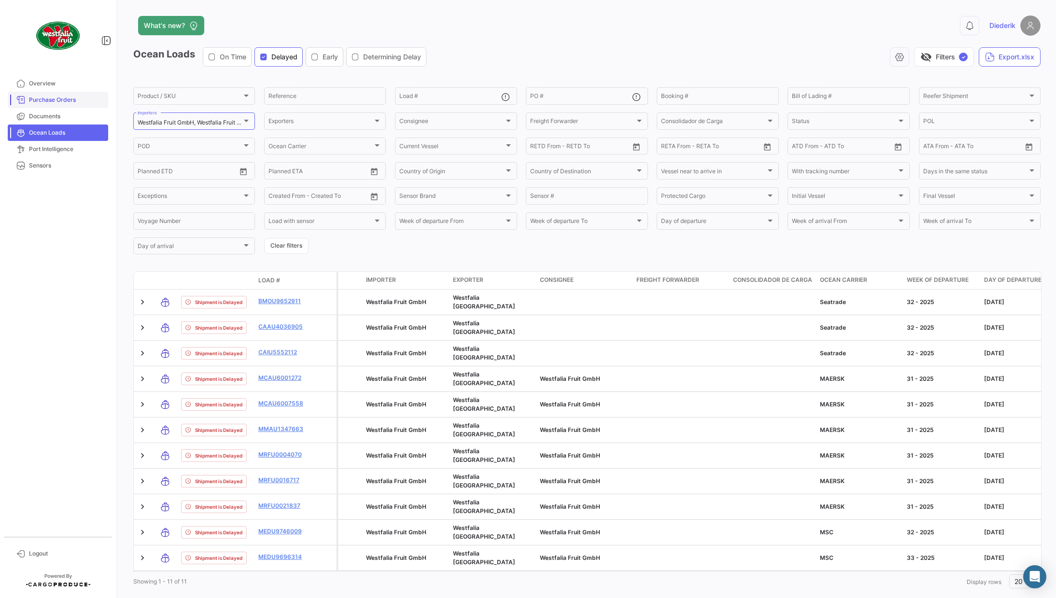
click at [61, 100] on span "Purchase Orders" at bounding box center [66, 100] width 75 height 9
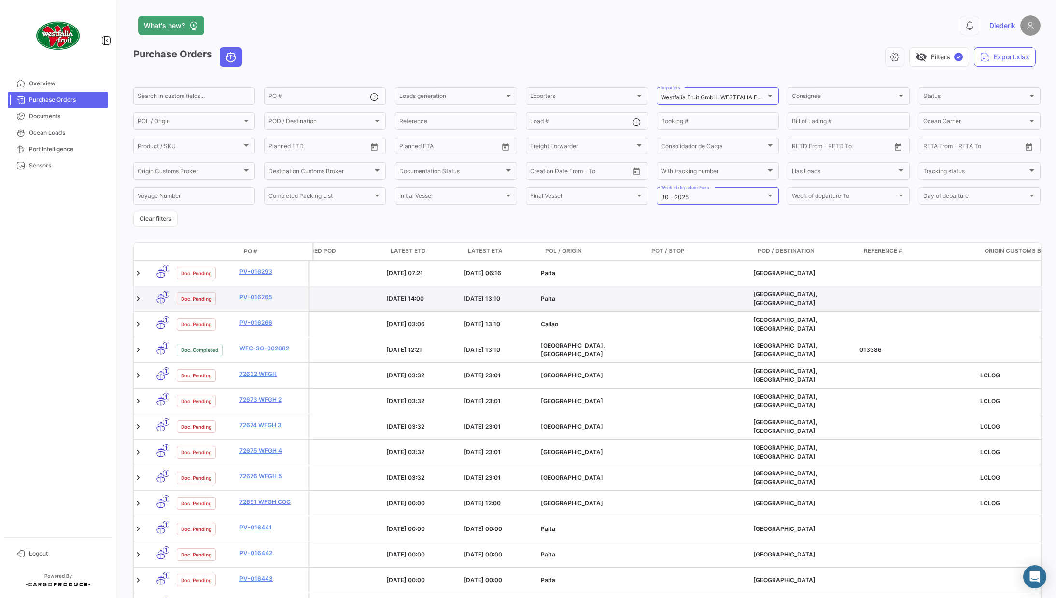
scroll to position [0, 966]
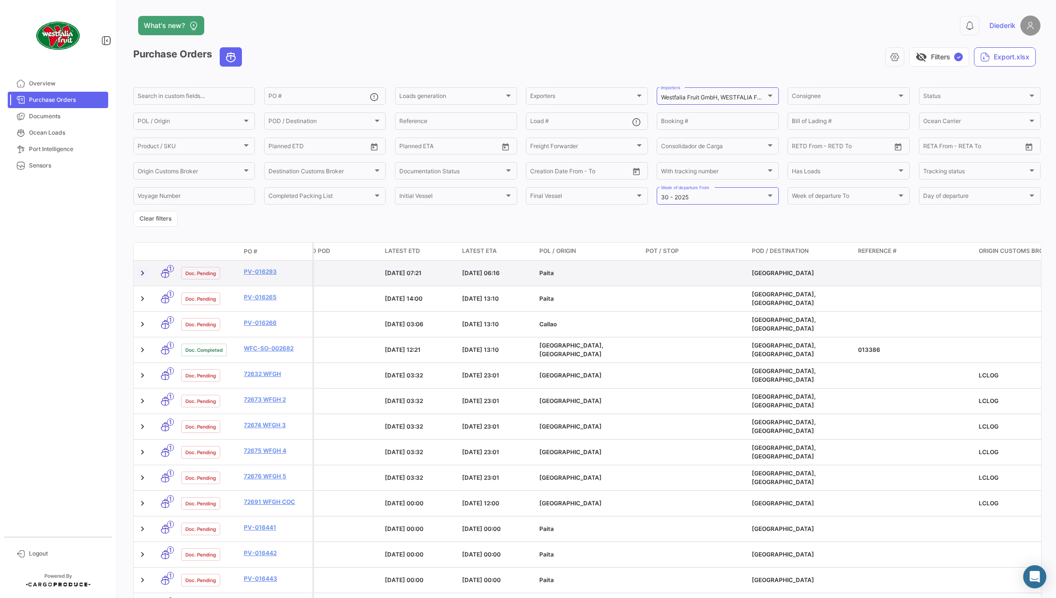
click at [141, 273] on link at bounding box center [143, 273] width 10 height 10
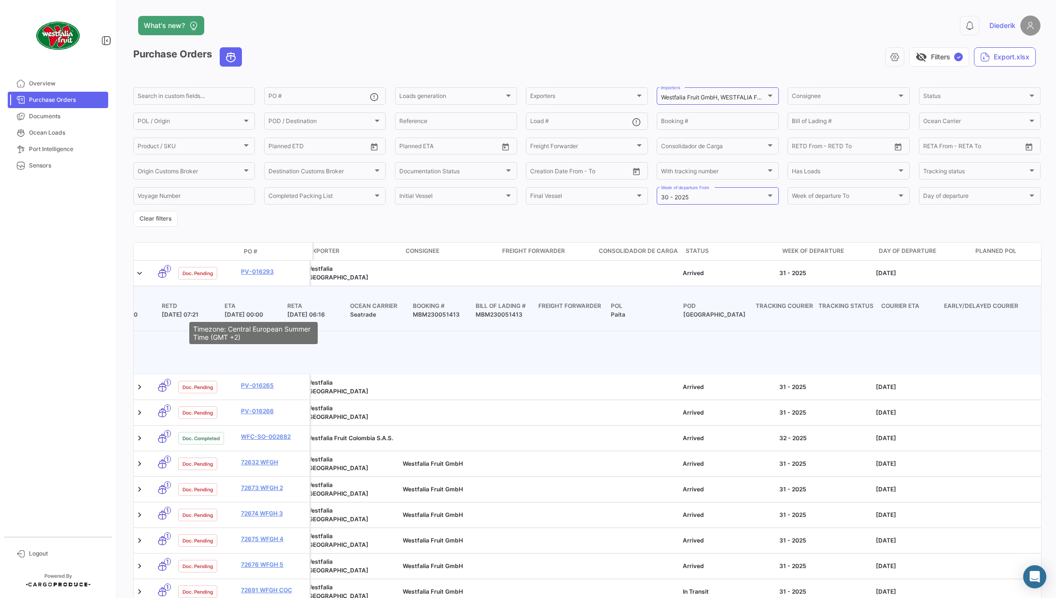
scroll to position [0, 183]
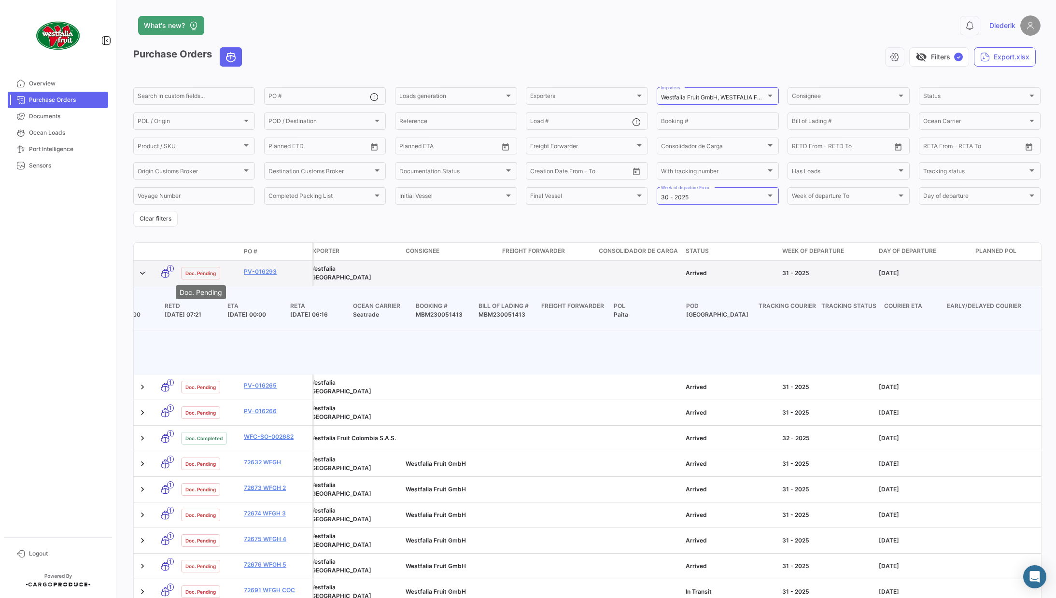
click at [196, 272] on span "Doc. Pending" at bounding box center [200, 273] width 30 height 8
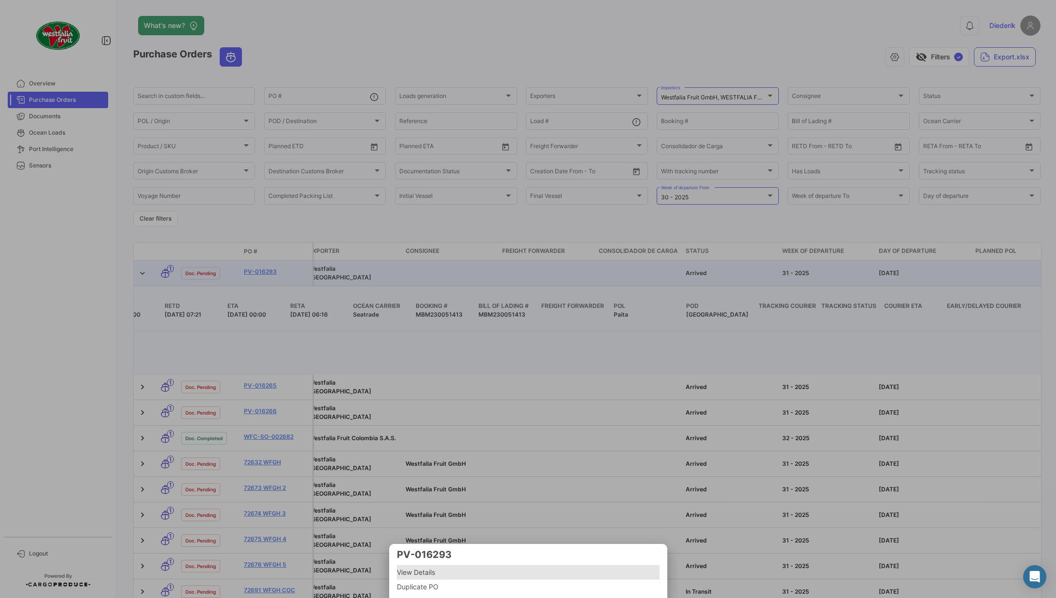
click at [423, 525] on span "View Details" at bounding box center [528, 573] width 263 height 12
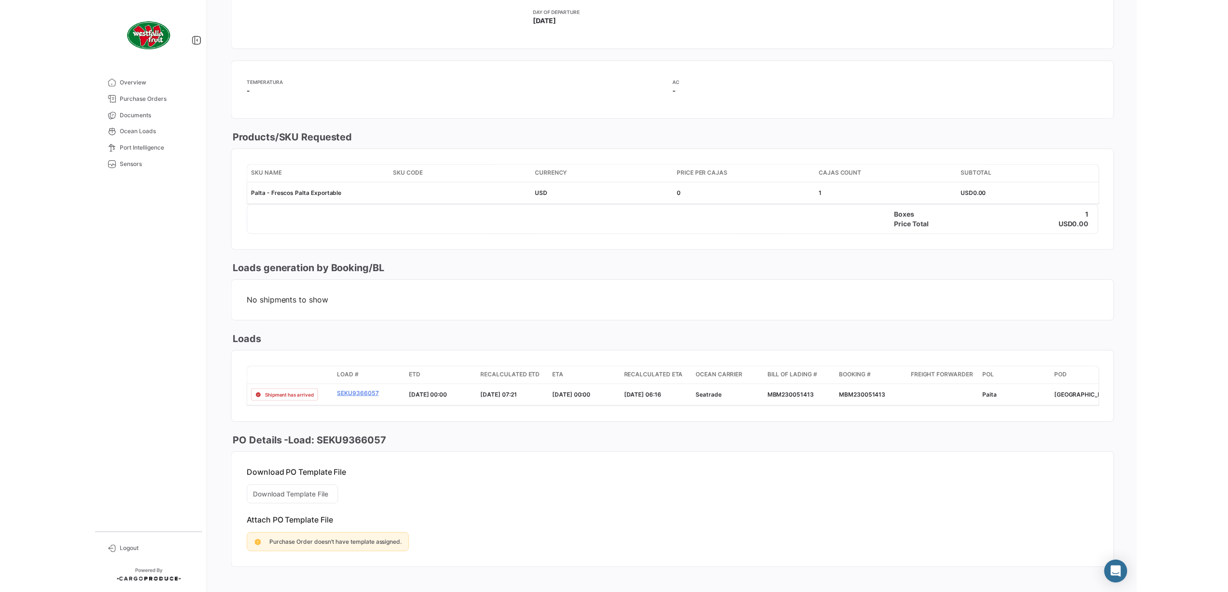
scroll to position [329, 0]
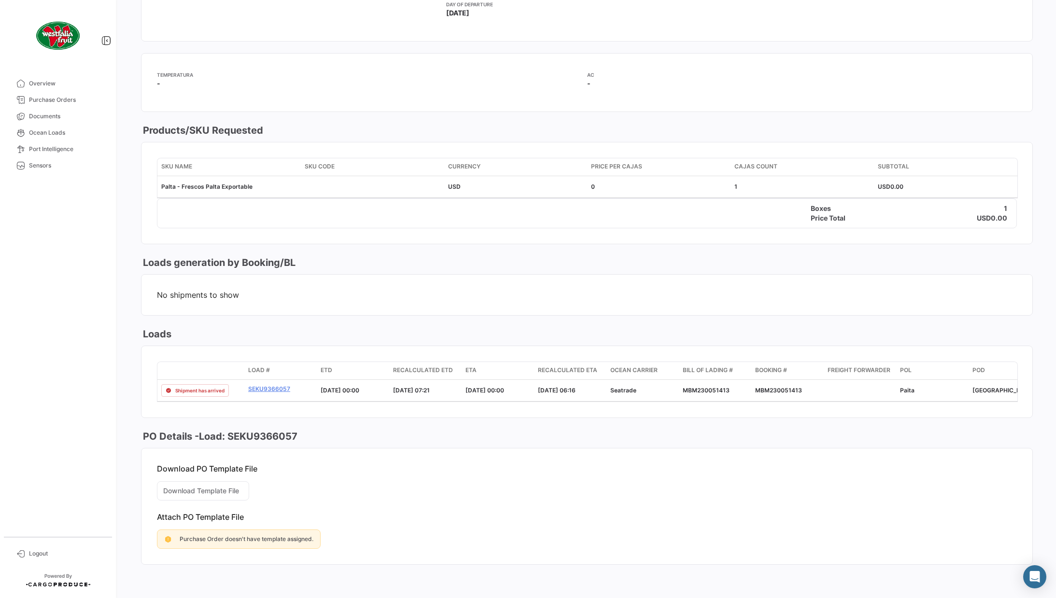
click at [207, 491] on mat-card-content "Download PO Template File Download Template File Attach PO Template File Purcha…" at bounding box center [586, 507] width 891 height 116
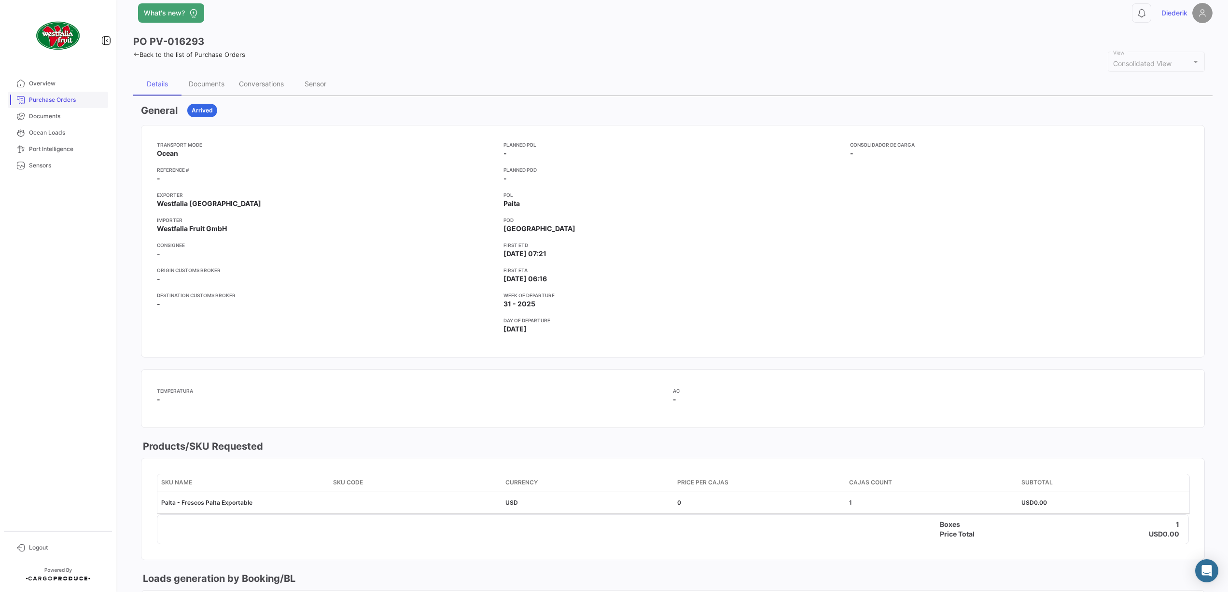
scroll to position [0, 0]
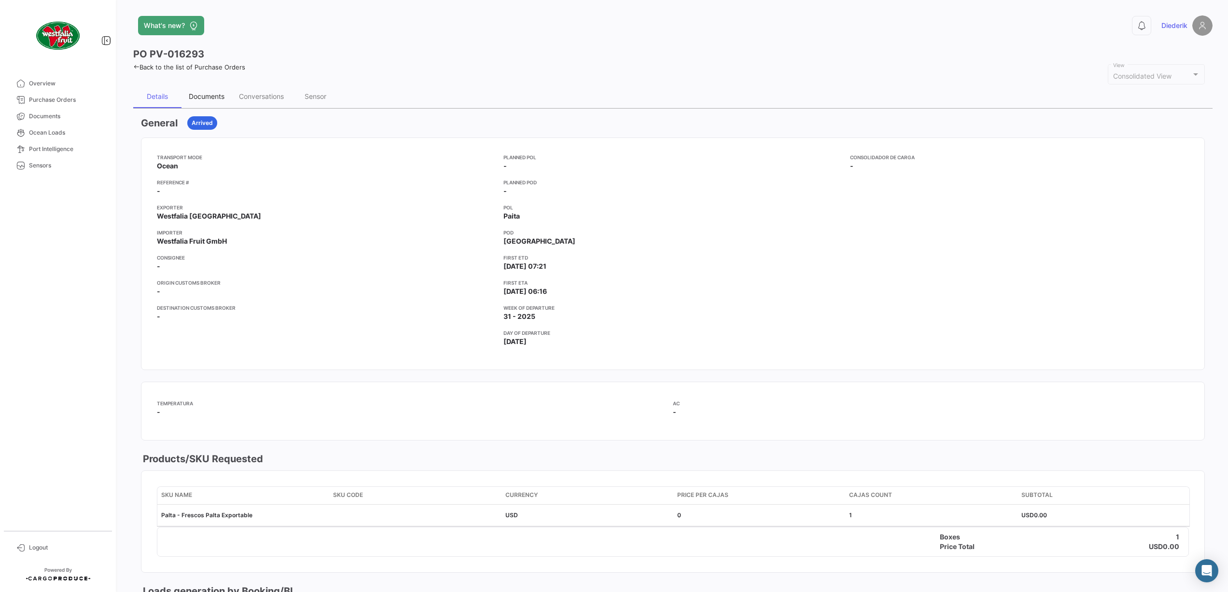
click at [206, 95] on div "Documents" at bounding box center [207, 96] width 36 height 8
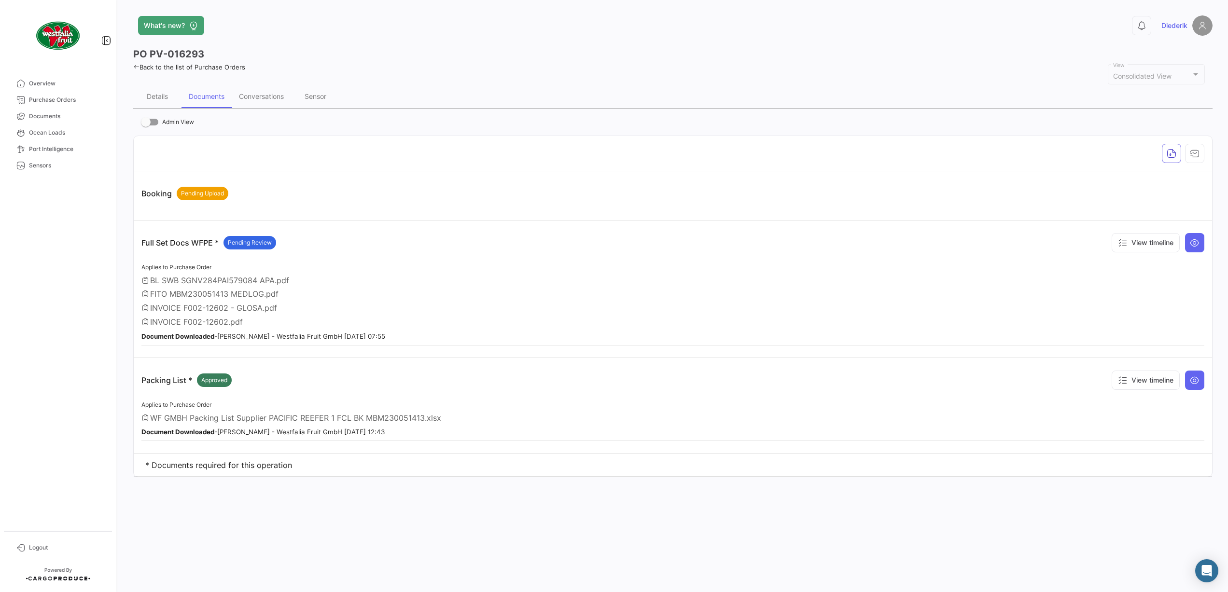
click at [203, 279] on span "BL SWB SGNV284PAI579084 APA.pdf" at bounding box center [219, 281] width 139 height 10
click at [210, 415] on span "WF GMBH Packing List Supplier PACIFIC REEFER 1 FCL BK MBM230051413.xlsx" at bounding box center [295, 418] width 291 height 10
click at [137, 67] on icon at bounding box center [136, 67] width 6 height 6
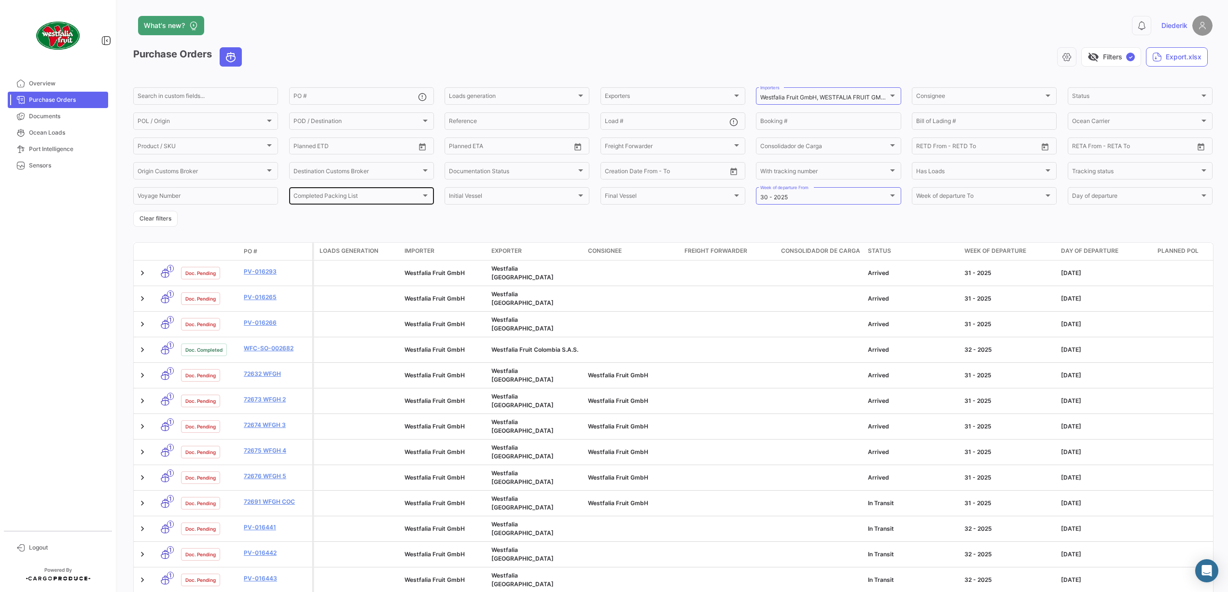
click at [385, 195] on div "Completed Packing List Completed Packing List" at bounding box center [362, 195] width 136 height 19
click at [347, 228] on span "No" at bounding box center [361, 233] width 135 height 17
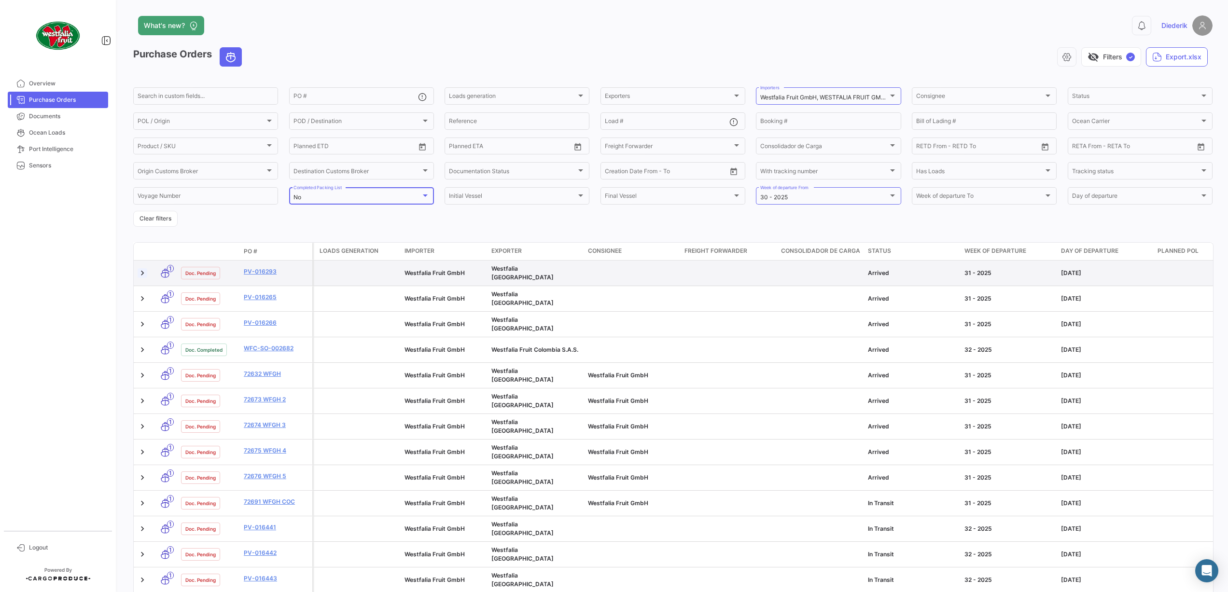
click at [143, 272] on link at bounding box center [143, 273] width 10 height 10
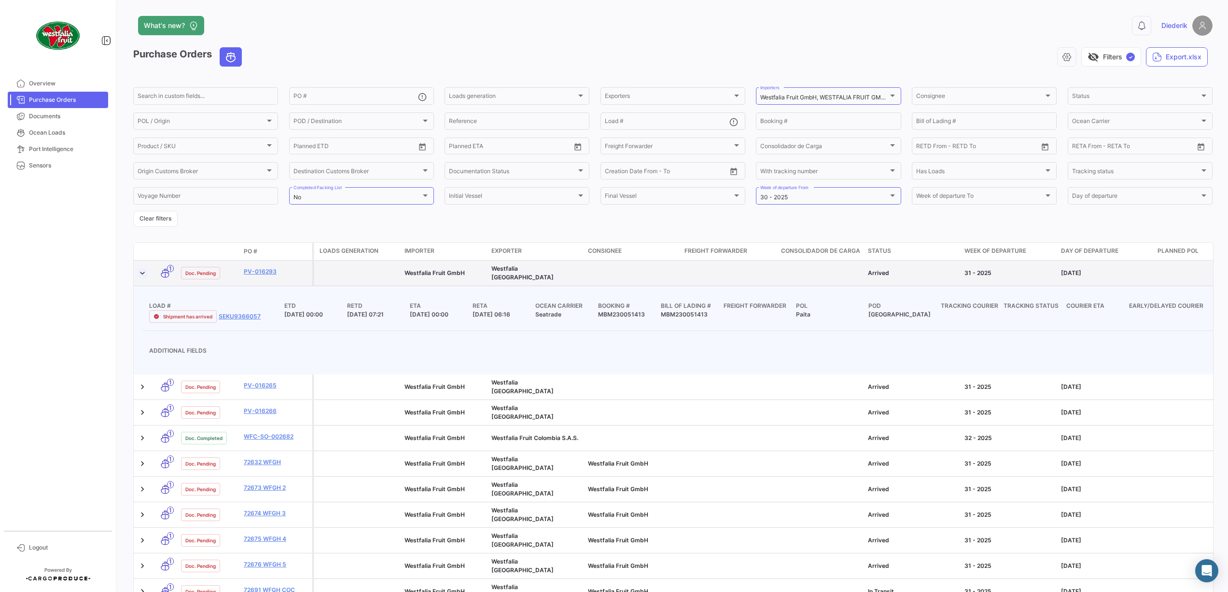
click at [143, 273] on link at bounding box center [143, 273] width 10 height 10
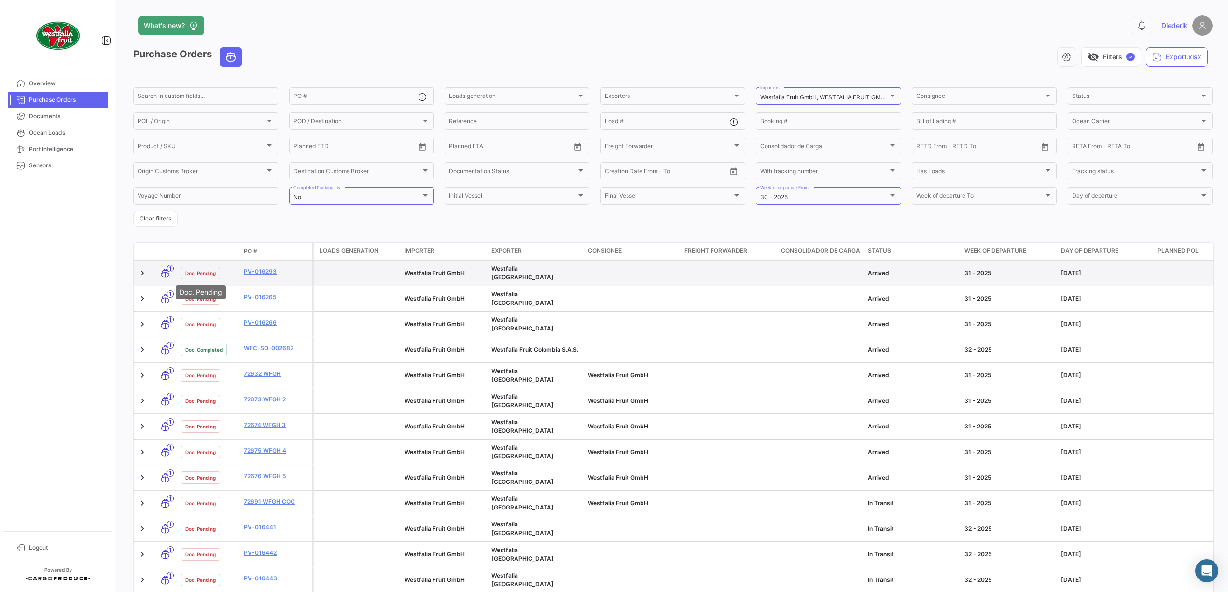
click at [195, 270] on span "Doc. Pending" at bounding box center [200, 273] width 30 height 8
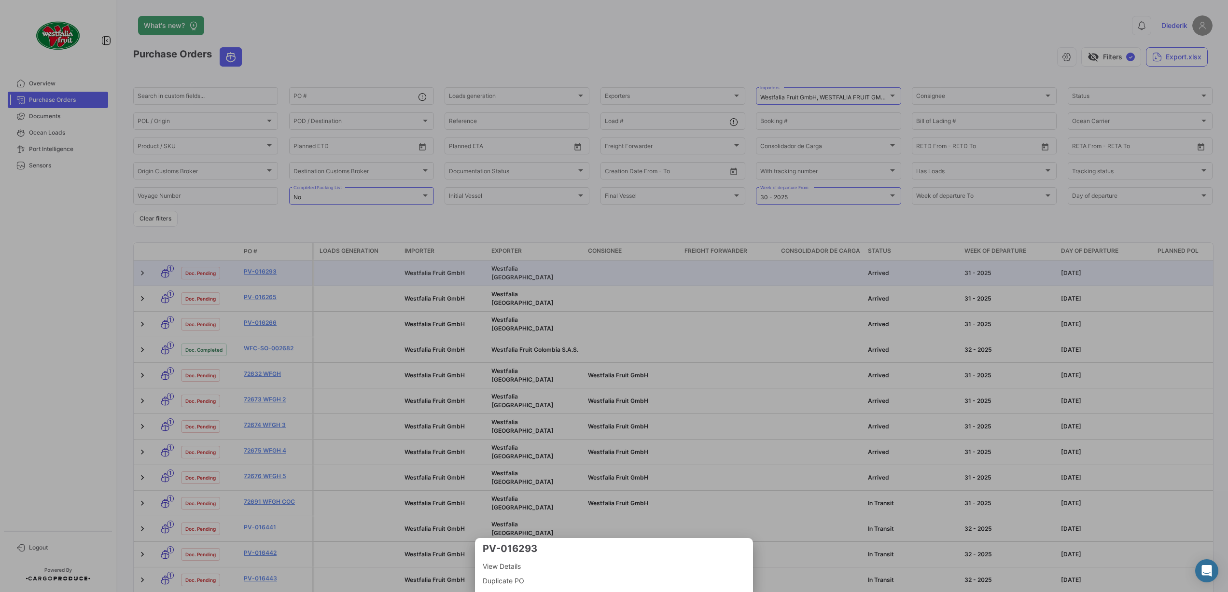
click at [265, 290] on div at bounding box center [614, 296] width 1228 height 592
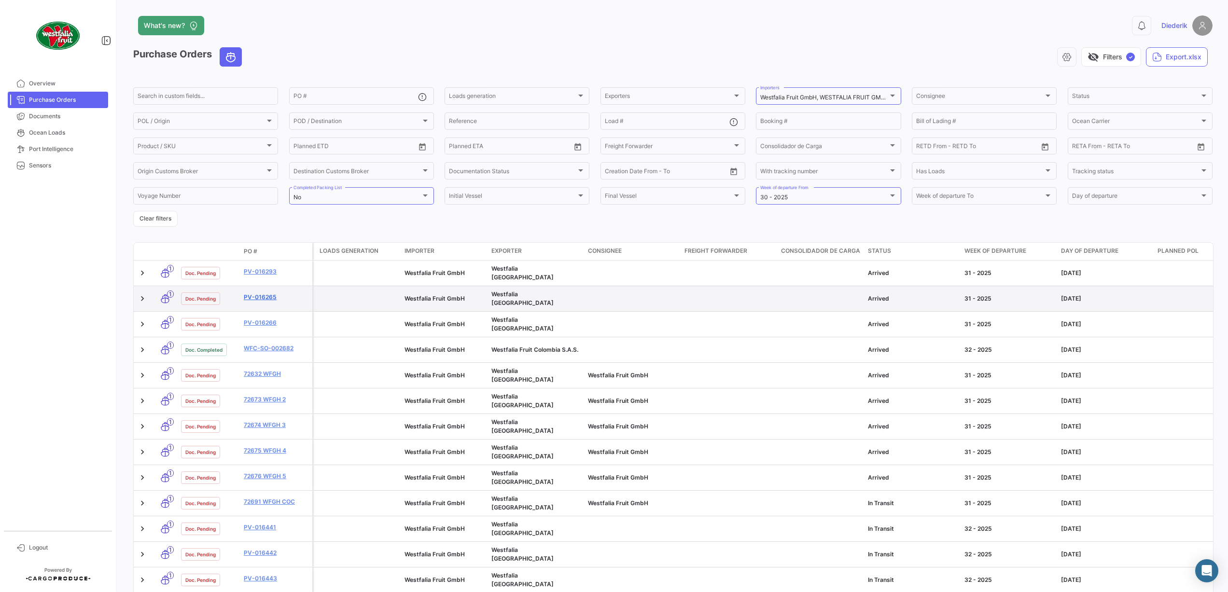
click at [264, 295] on link "PV-016265" at bounding box center [276, 297] width 65 height 9
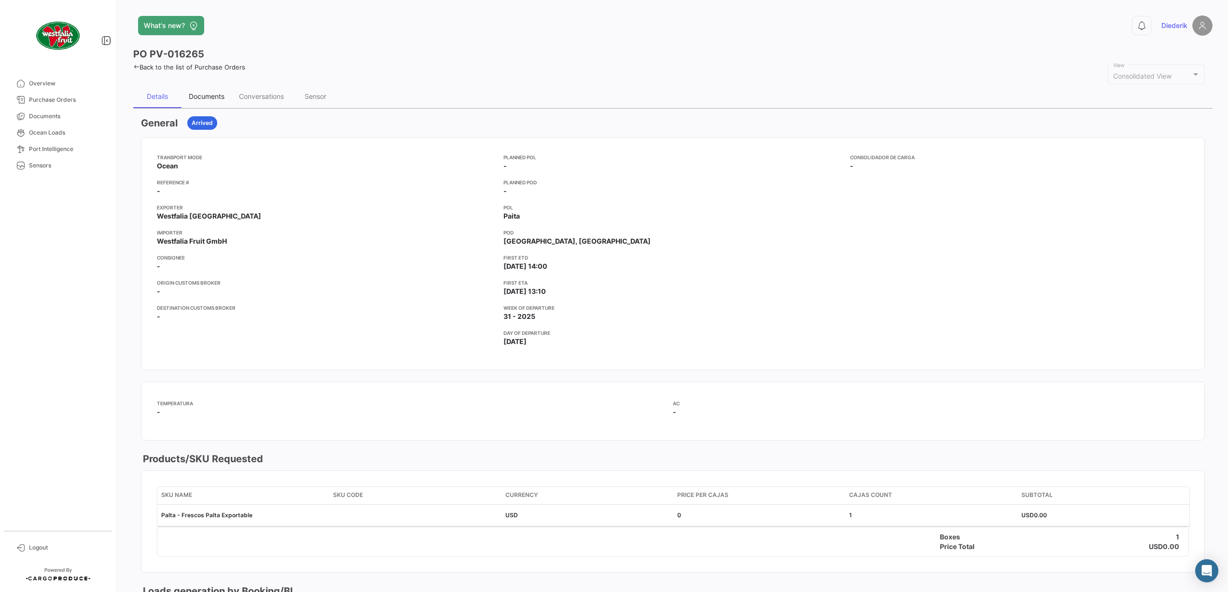
click at [221, 96] on div "Documents" at bounding box center [207, 96] width 36 height 8
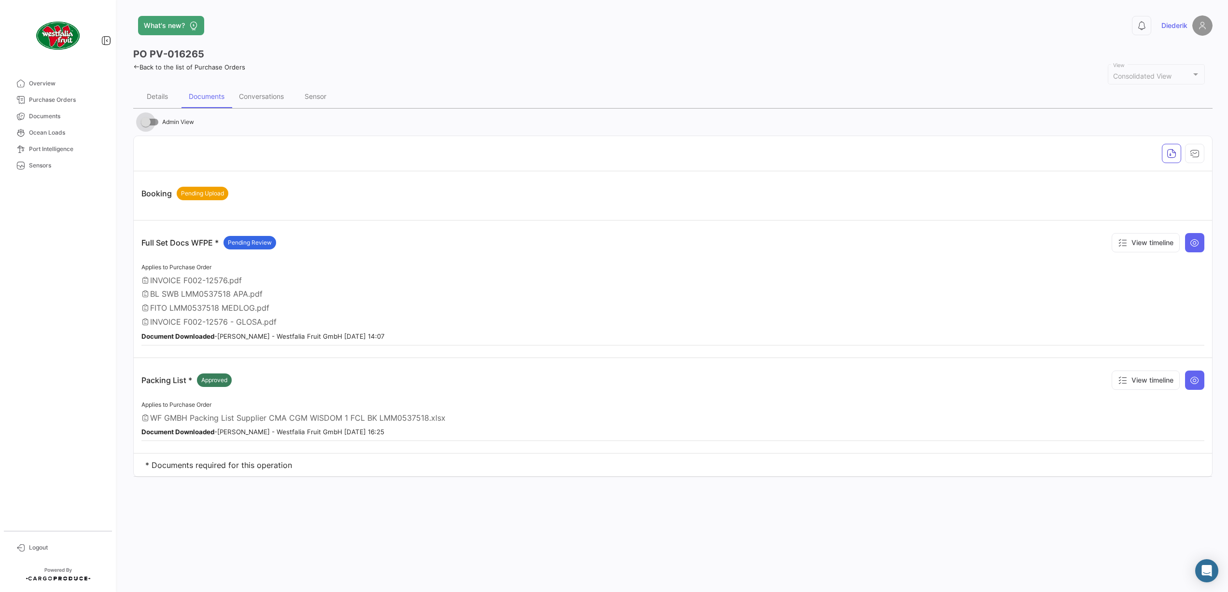
click at [155, 123] on span at bounding box center [149, 122] width 17 height 7
click at [146, 126] on input "Admin View" at bounding box center [145, 126] width 0 height 0
checkbox input "true"
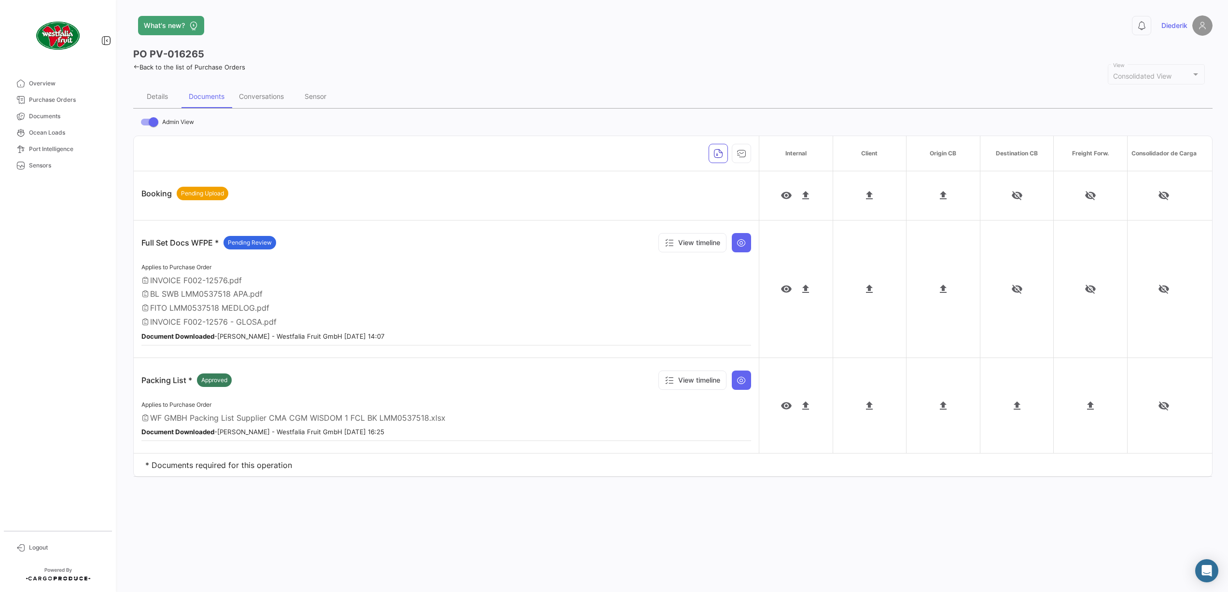
click at [371, 416] on span "WF GMBH Packing List Supplier CMA CGM WISDOM 1 FCL BK LMM0537518.xlsx" at bounding box center [297, 418] width 295 height 10
click at [786, 403] on mat-icon "visibility" at bounding box center [787, 406] width 12 height 12
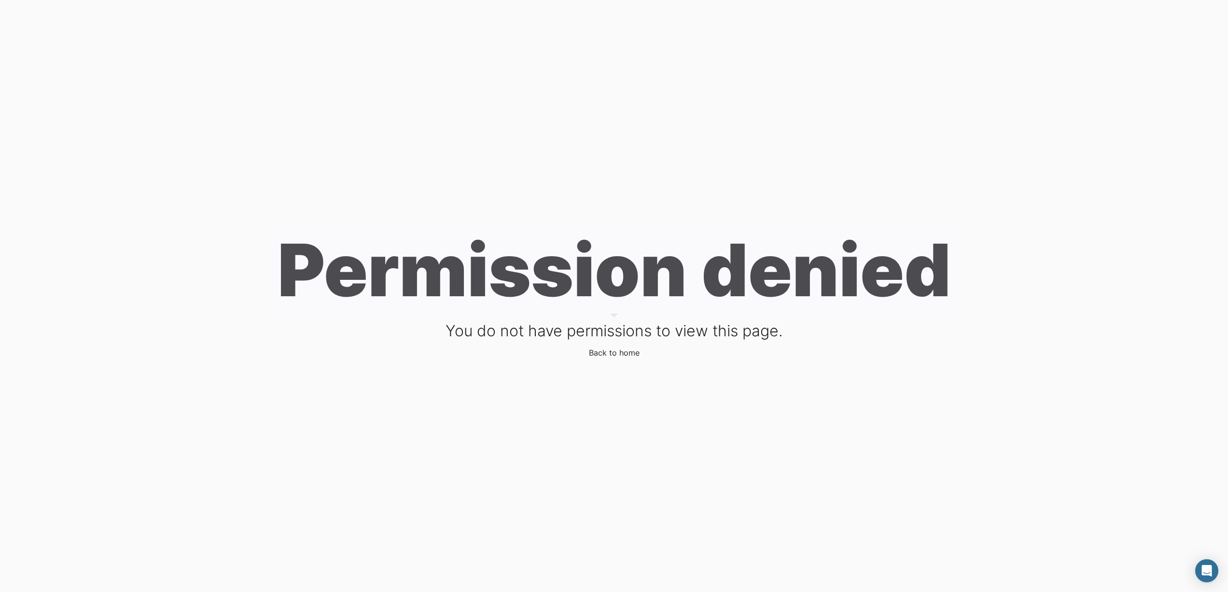
click at [786, 403] on div "Permission denied You do not have permissions to view this page. Back to home" at bounding box center [614, 296] width 1228 height 592
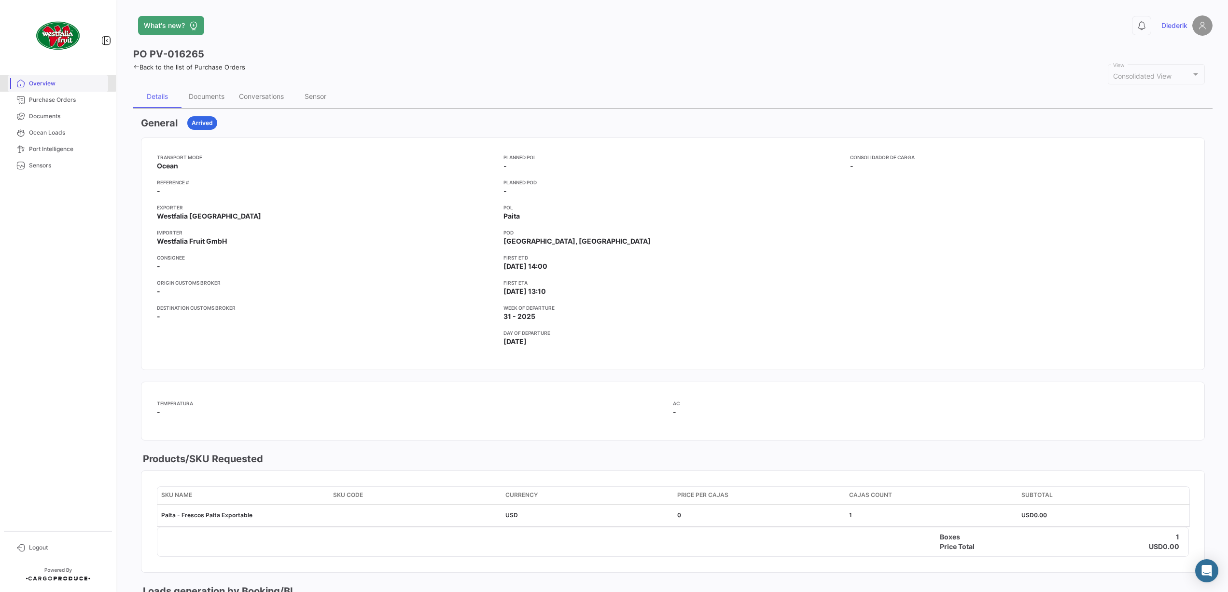
click at [49, 80] on span "Overview" at bounding box center [66, 83] width 75 height 9
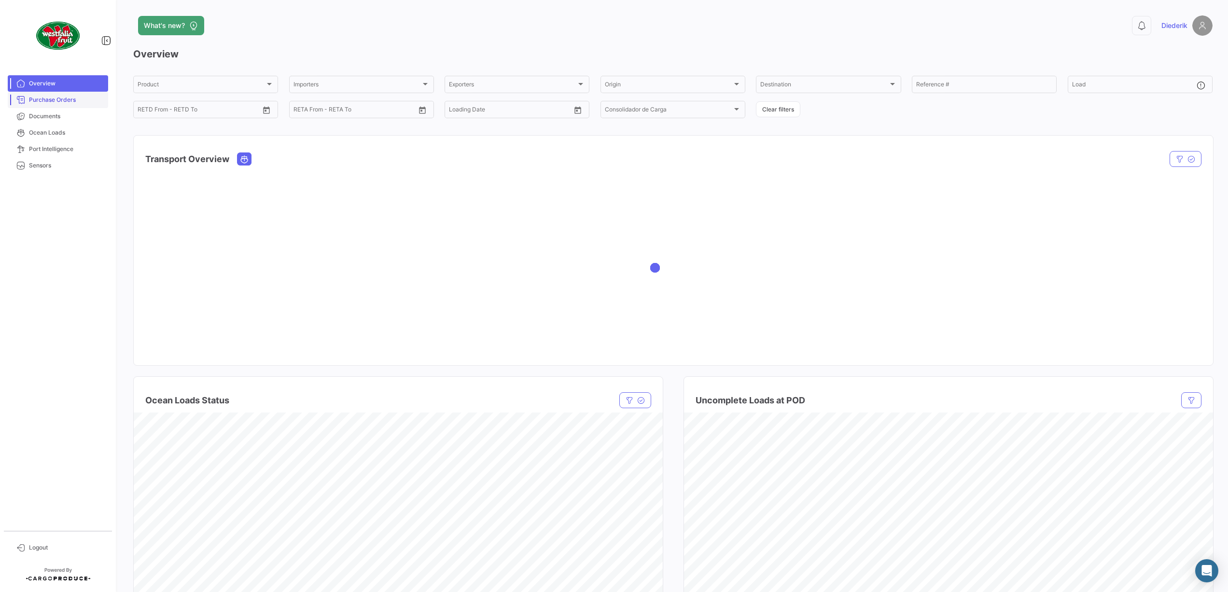
click at [47, 100] on span "Purchase Orders" at bounding box center [66, 100] width 75 height 9
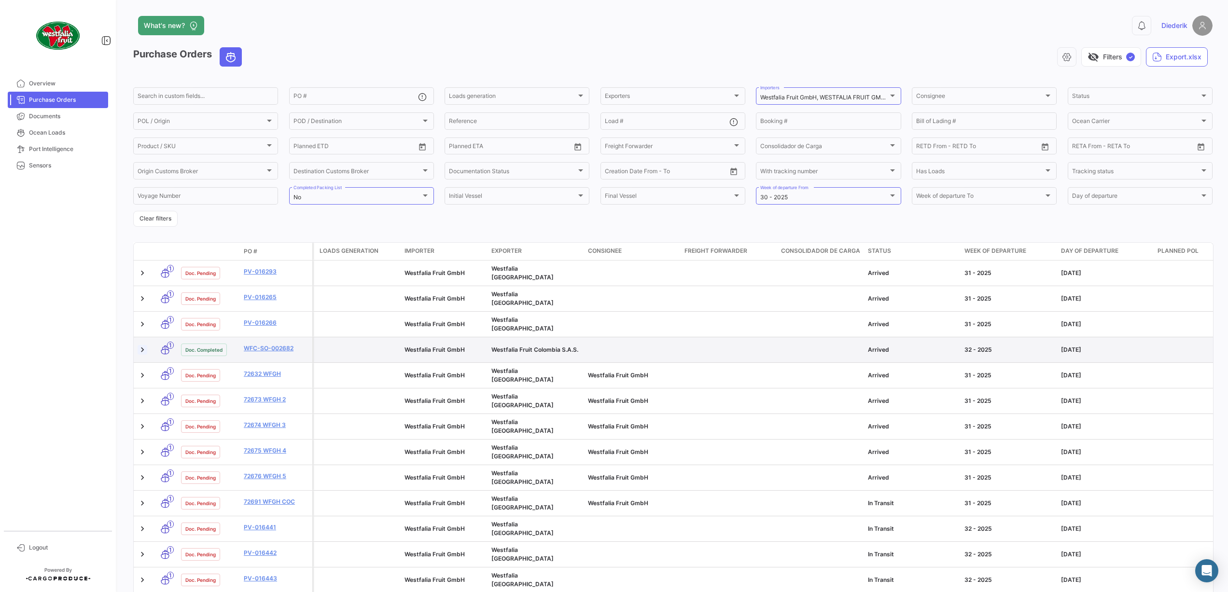
click at [143, 345] on link at bounding box center [143, 350] width 10 height 10
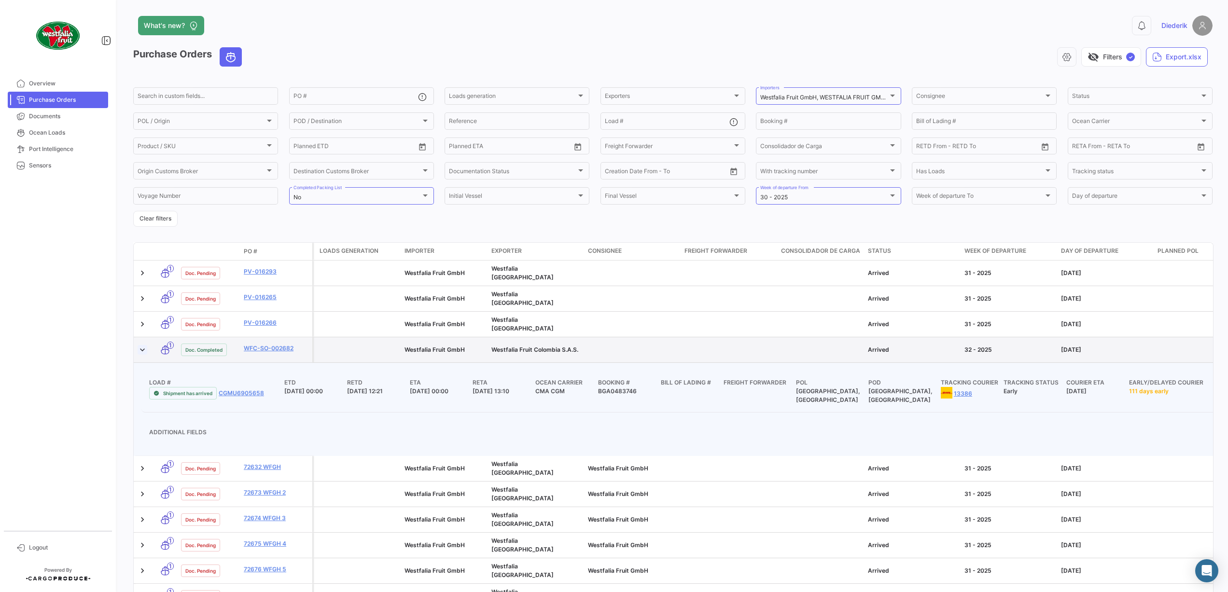
click at [142, 345] on link at bounding box center [143, 350] width 10 height 10
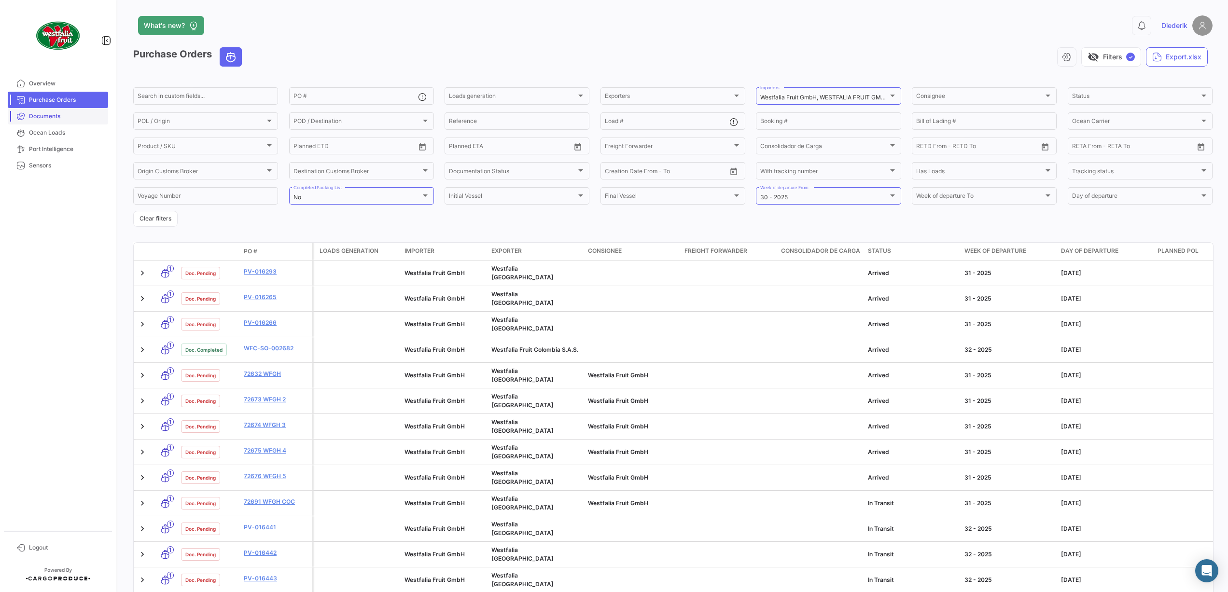
click at [70, 115] on span "Documents" at bounding box center [66, 116] width 75 height 9
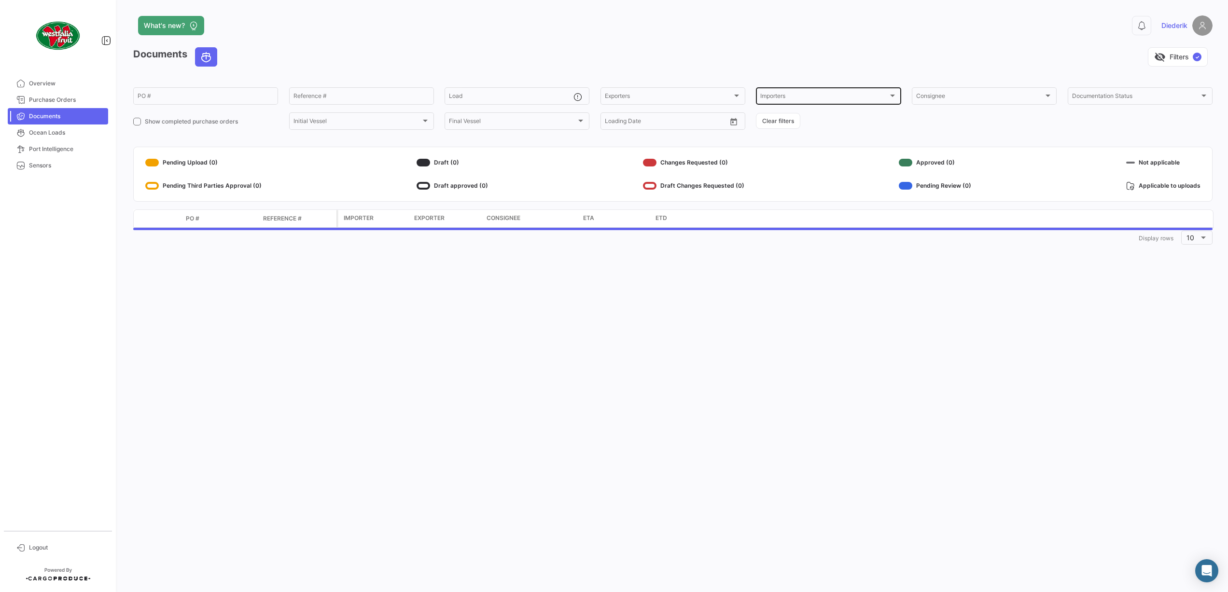
click at [794, 94] on div "Importers Importers" at bounding box center [828, 95] width 136 height 19
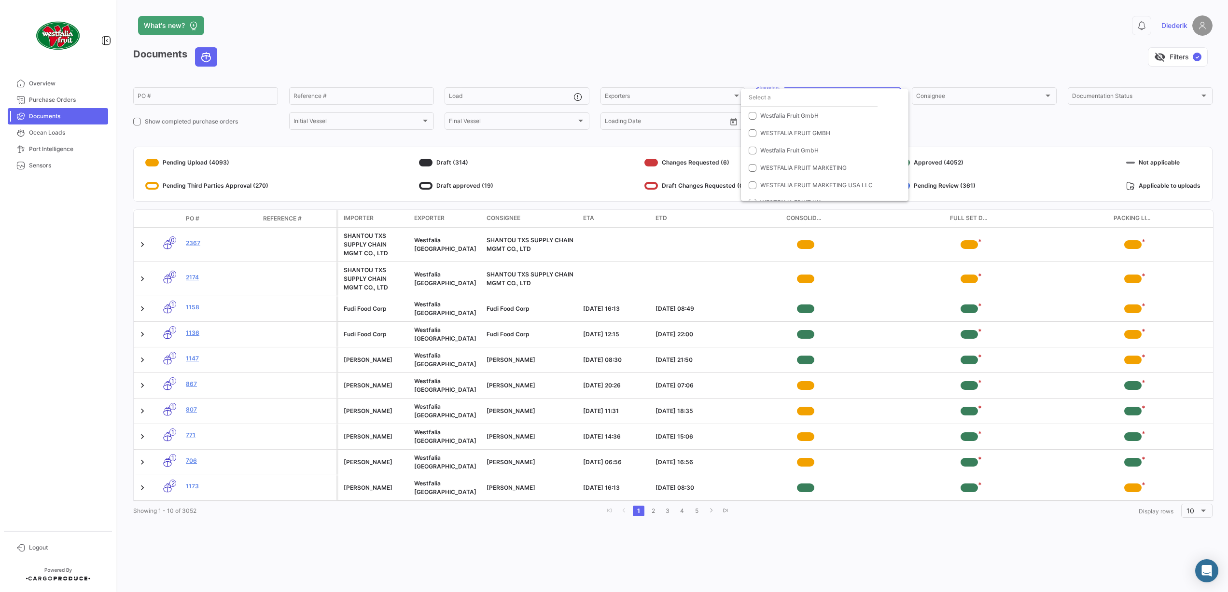
scroll to position [6772, 0]
click at [794, 154] on span "Westfalia Fruit GmbH" at bounding box center [789, 157] width 58 height 7
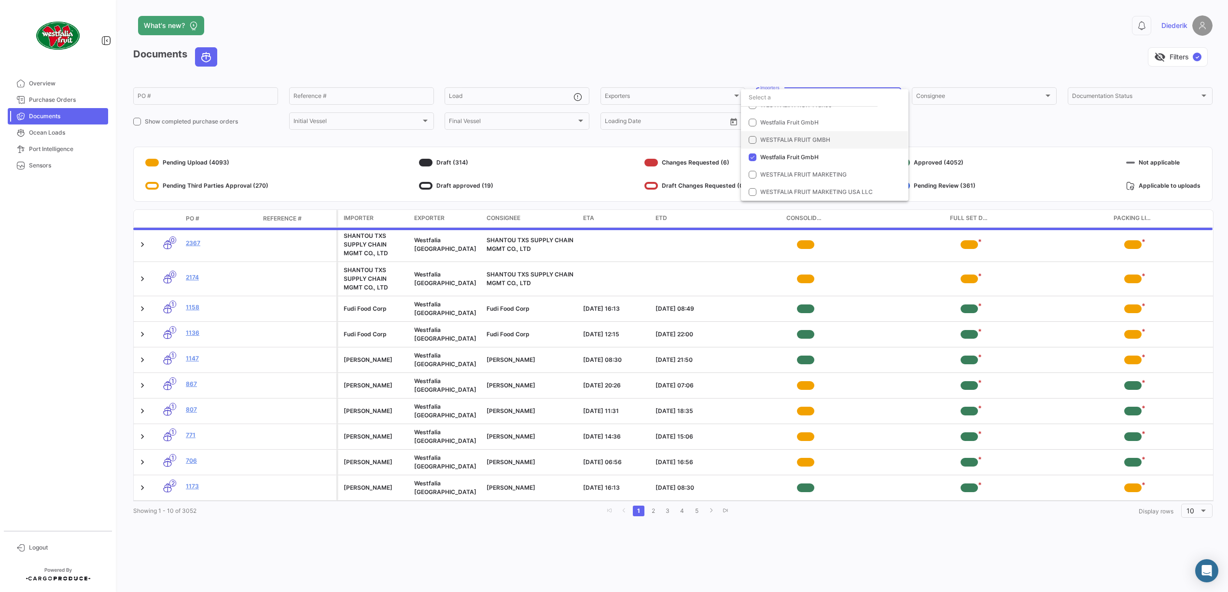
click at [794, 139] on span "WESTFALIA FRUIT GMBH" at bounding box center [795, 139] width 70 height 7
click at [794, 122] on span "Westfalia Fruit GmbH" at bounding box center [789, 122] width 58 height 7
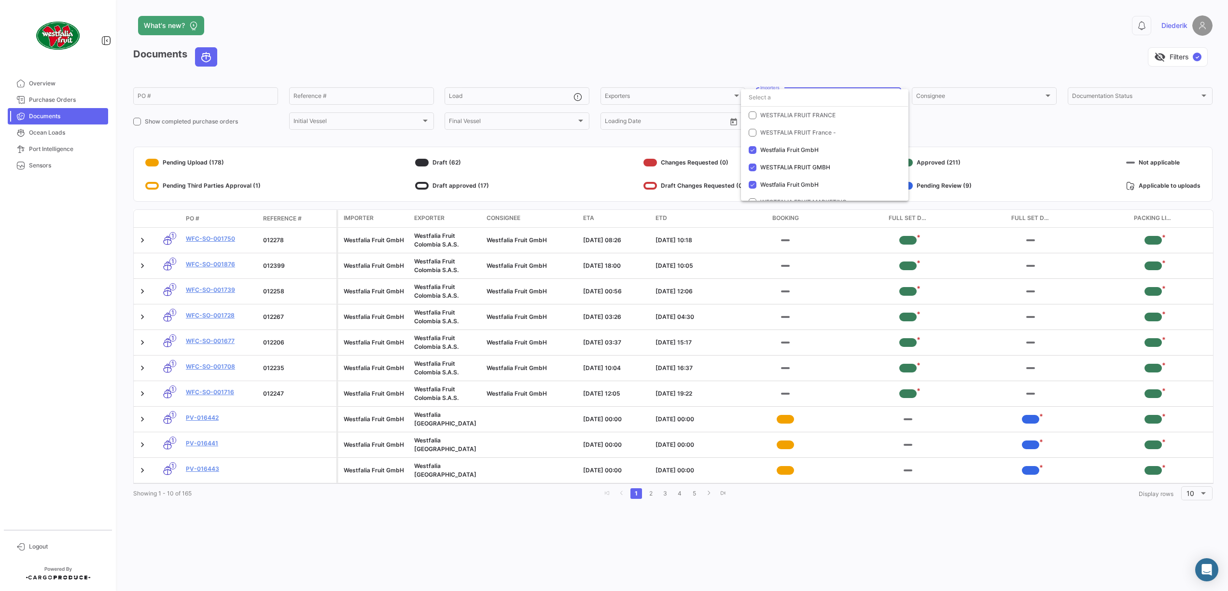
click at [794, 150] on div at bounding box center [614, 295] width 1228 height 591
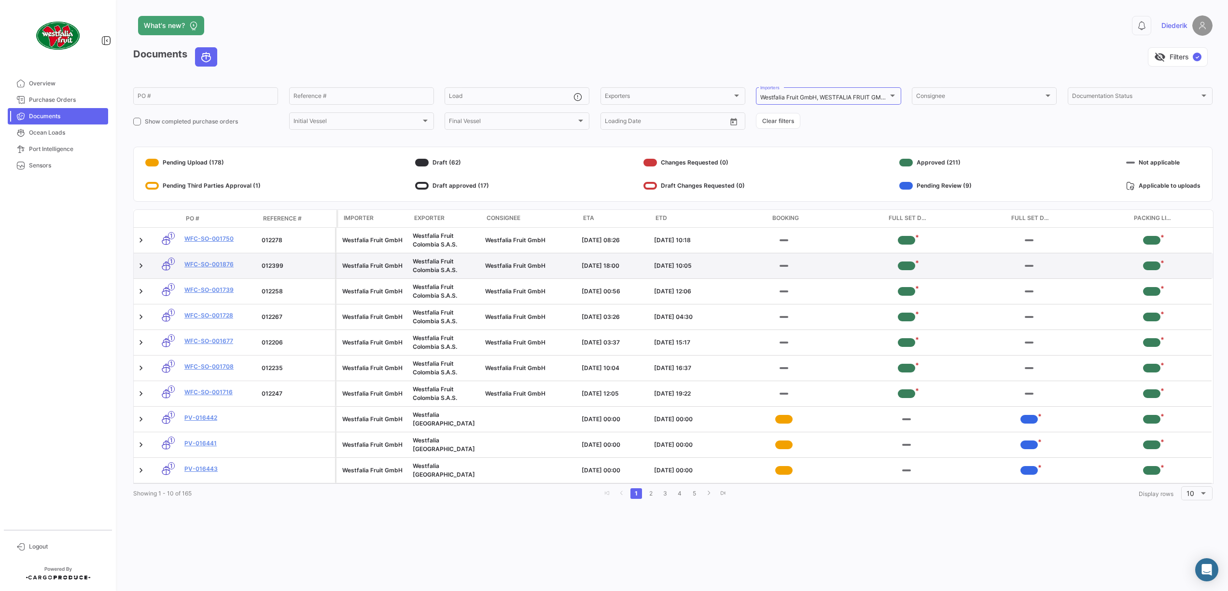
scroll to position [0, 0]
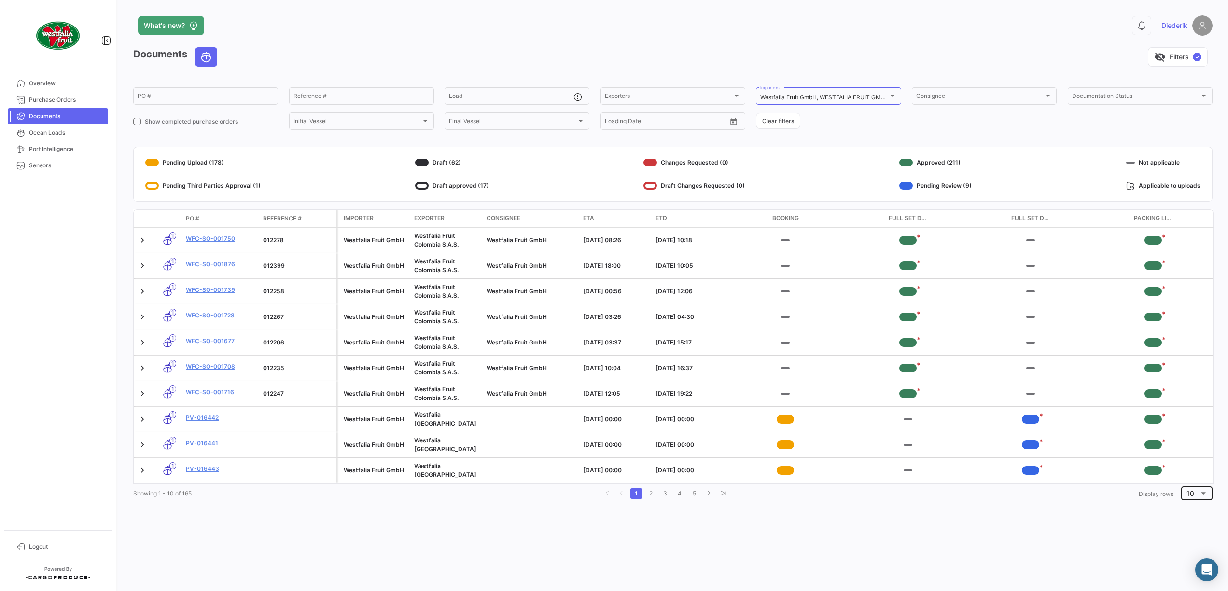
click at [794, 491] on div at bounding box center [1203, 494] width 9 height 8
click at [794, 525] on span "100" at bounding box center [1200, 549] width 28 height 20
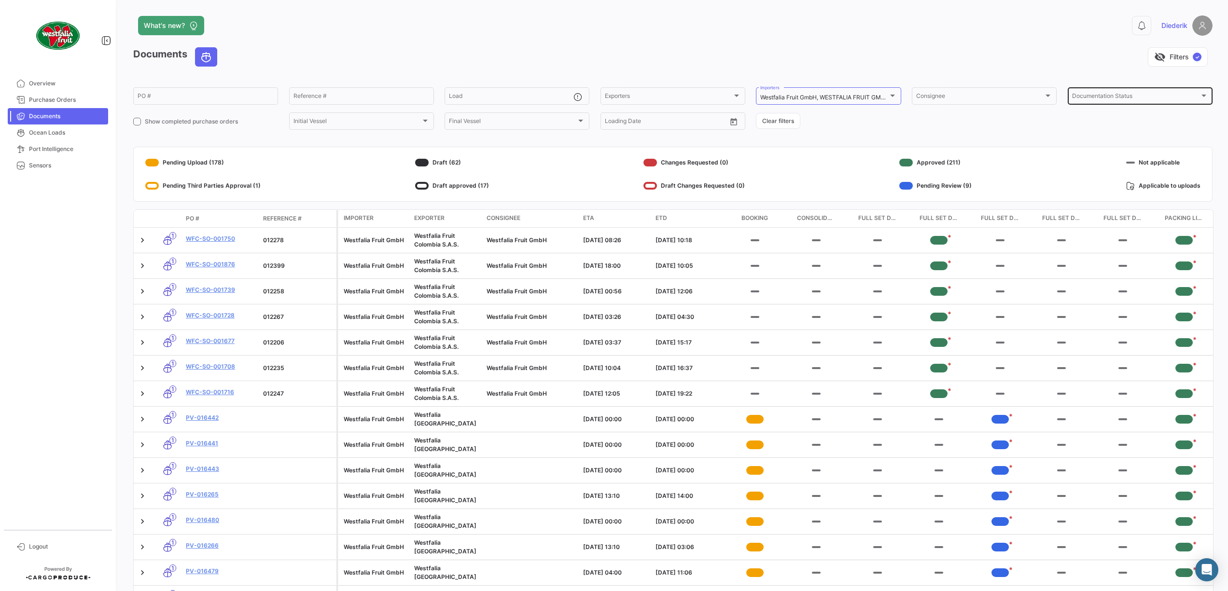
click at [794, 94] on div "Documentation Status Documentation Status" at bounding box center [1140, 95] width 136 height 19
click at [794, 144] on div at bounding box center [614, 295] width 1228 height 591
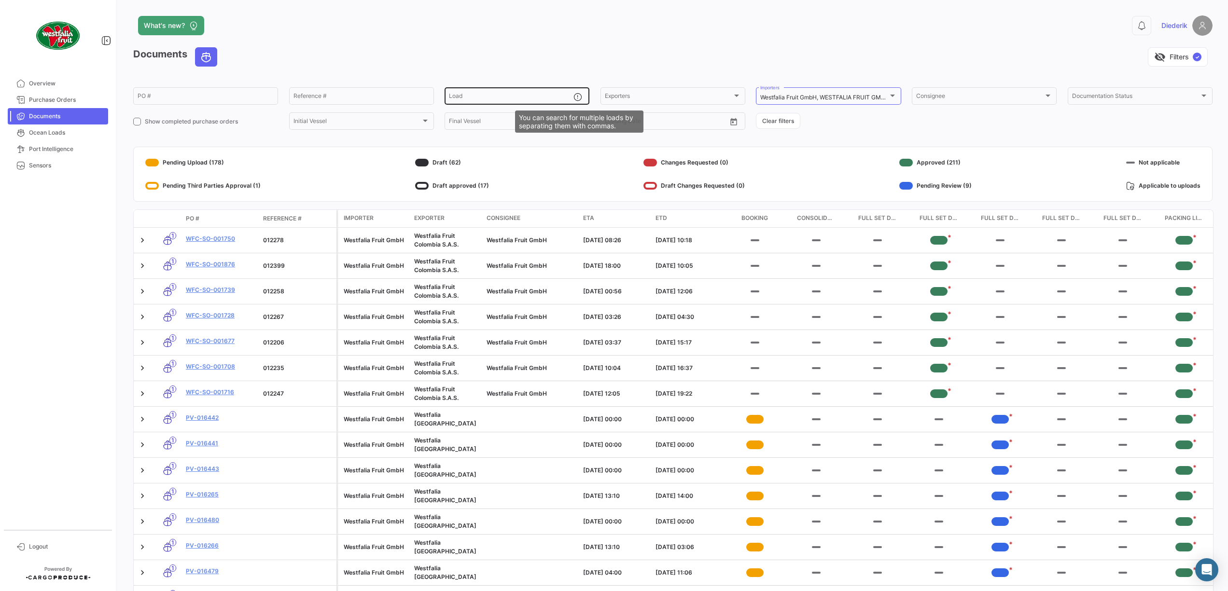
click at [578, 100] on mat-icon at bounding box center [580, 98] width 12 height 12
click at [578, 57] on div "visibility_off Filters ✓" at bounding box center [719, 56] width 988 height 19
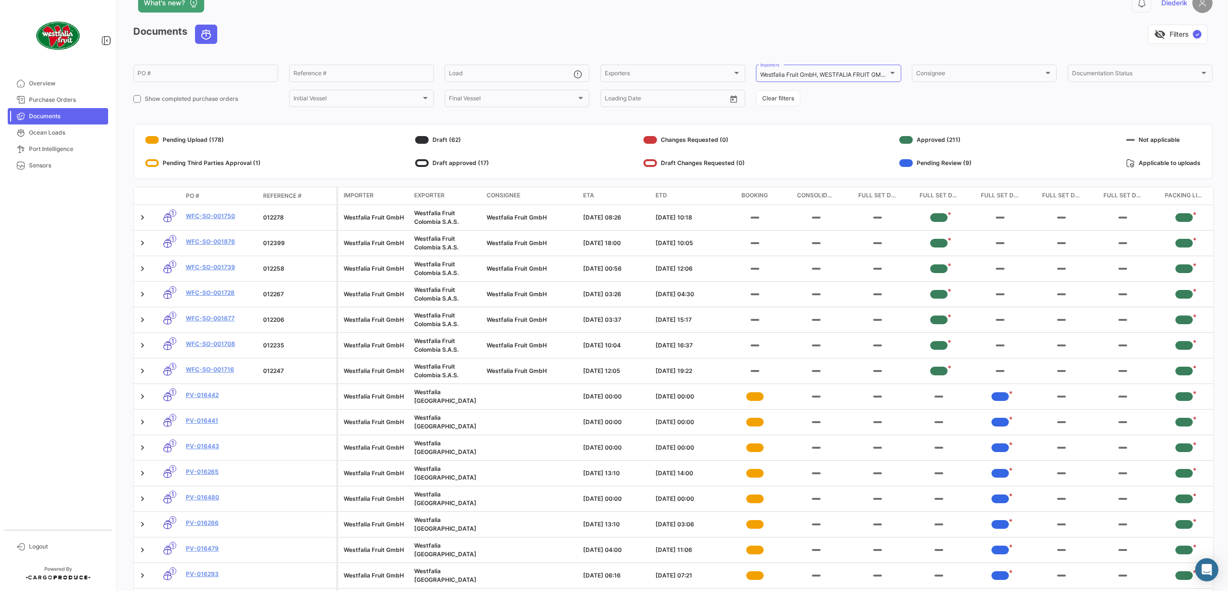
scroll to position [0, 0]
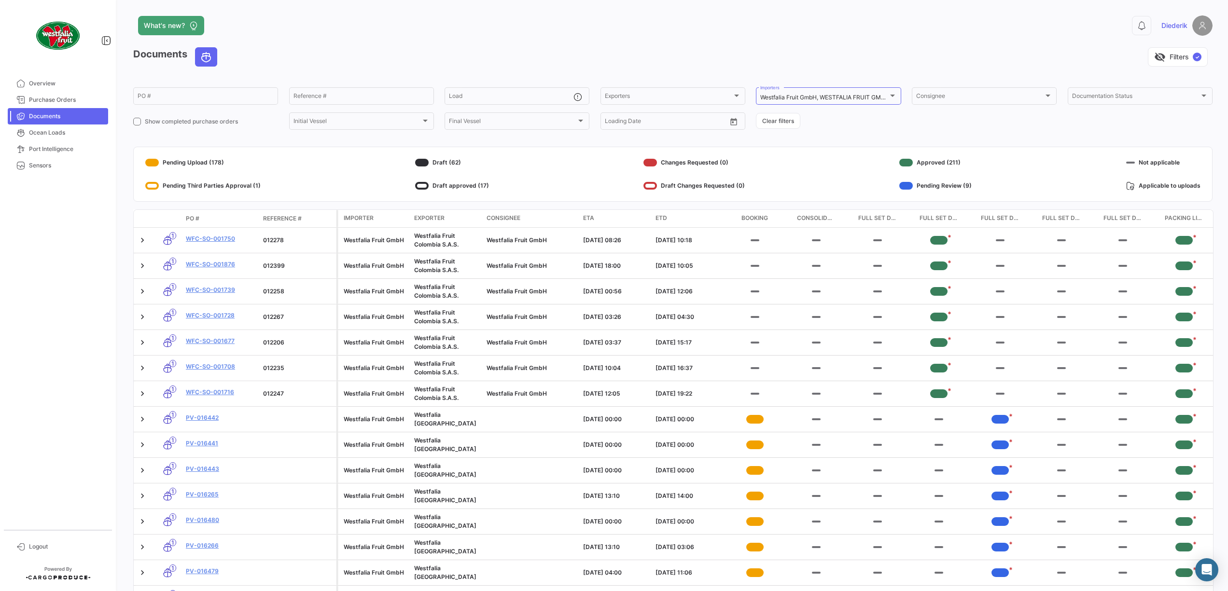
click at [682, 217] on div "ETD" at bounding box center [688, 218] width 65 height 9
click at [665, 218] on span "ETD" at bounding box center [662, 218] width 12 height 9
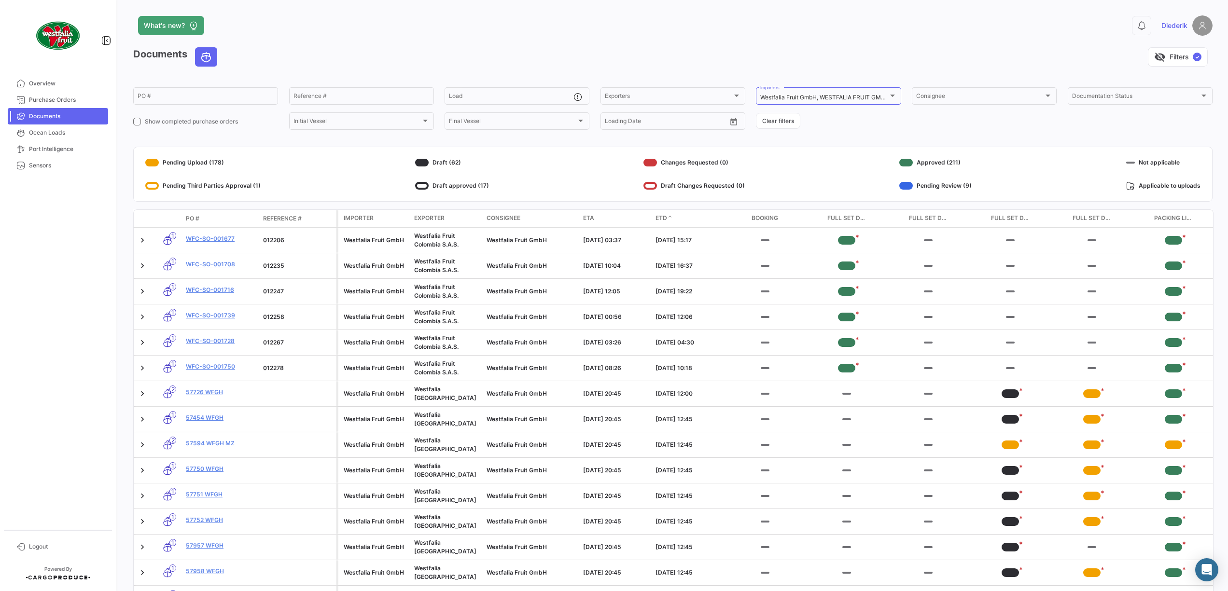
click at [622, 220] on div "ETA" at bounding box center [615, 218] width 65 height 9
click at [592, 218] on span "ETA" at bounding box center [588, 218] width 11 height 9
click at [591, 220] on span "ETA" at bounding box center [588, 218] width 11 height 9
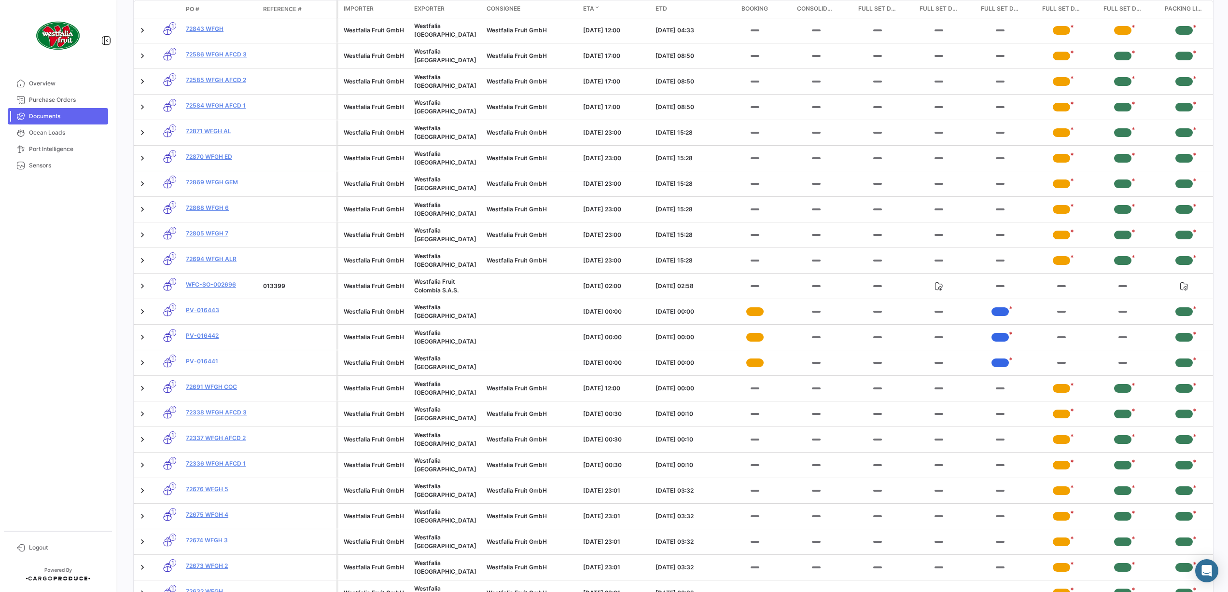
scroll to position [778, 0]
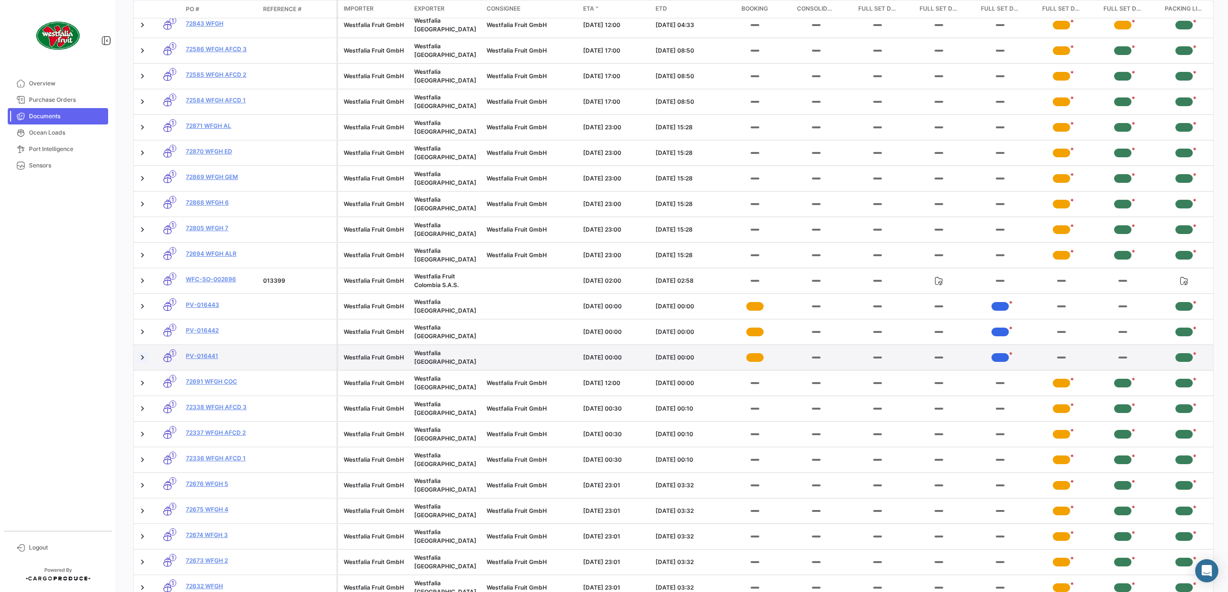
click at [142, 353] on link at bounding box center [143, 358] width 10 height 10
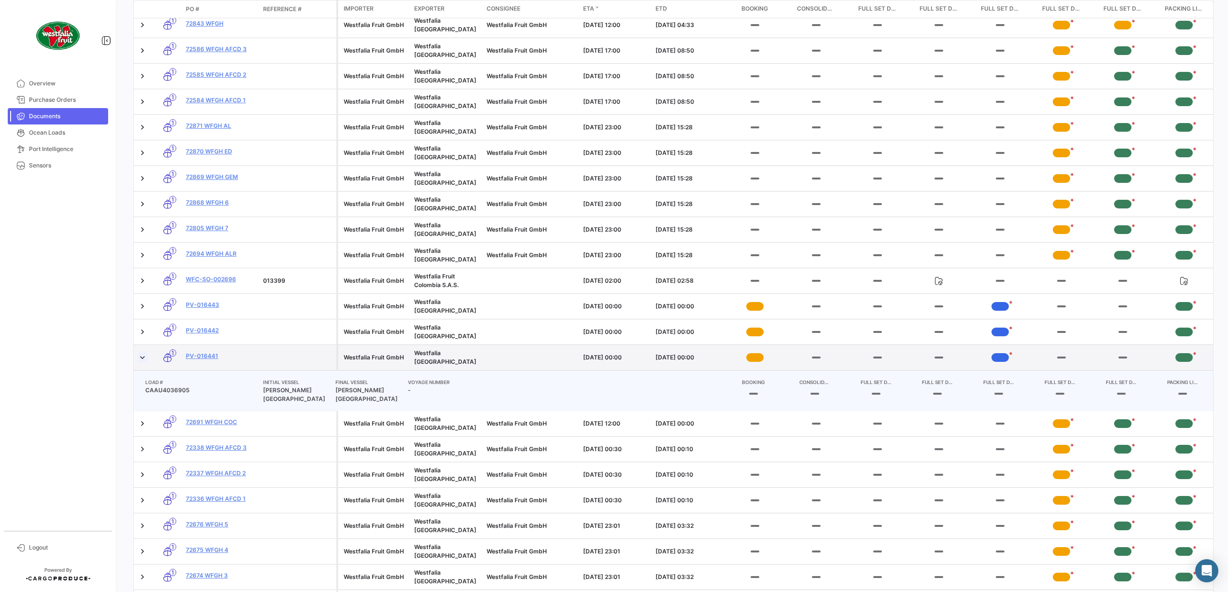
click at [142, 353] on link at bounding box center [143, 358] width 10 height 10
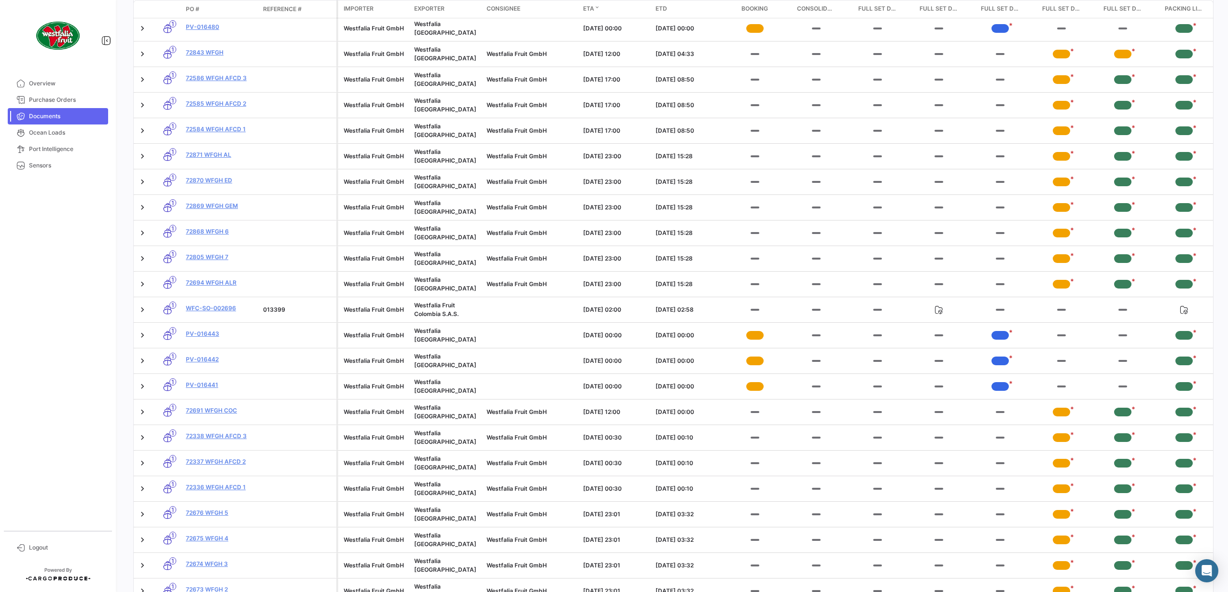
scroll to position [740, 0]
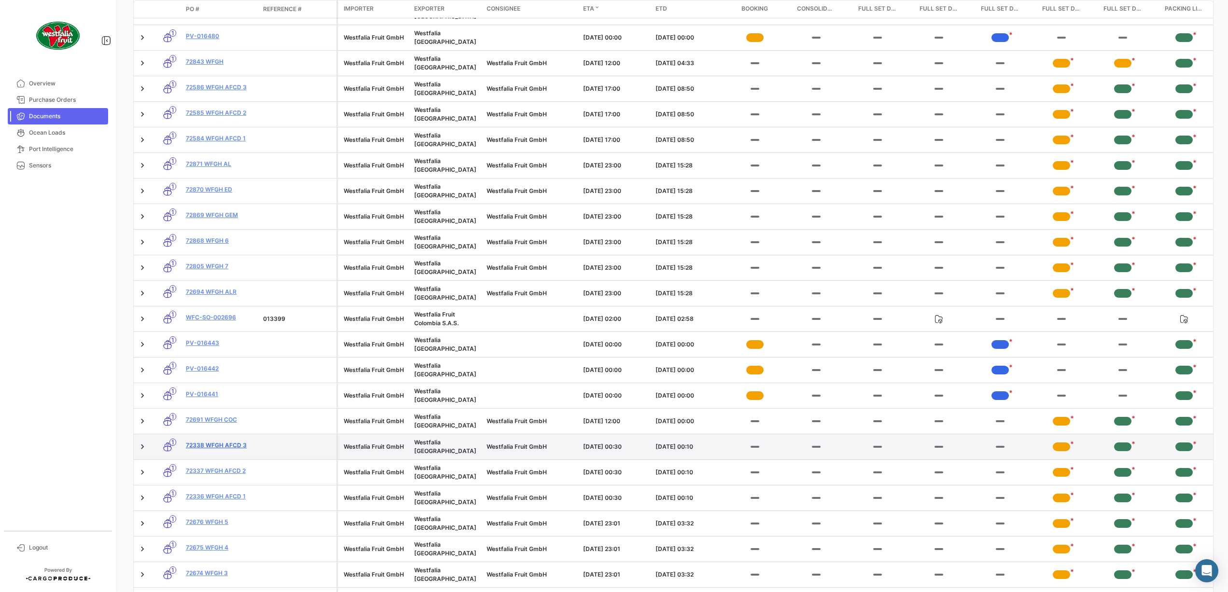
click at [210, 441] on link "72338 WFGH AFCD 3" at bounding box center [221, 445] width 70 height 9
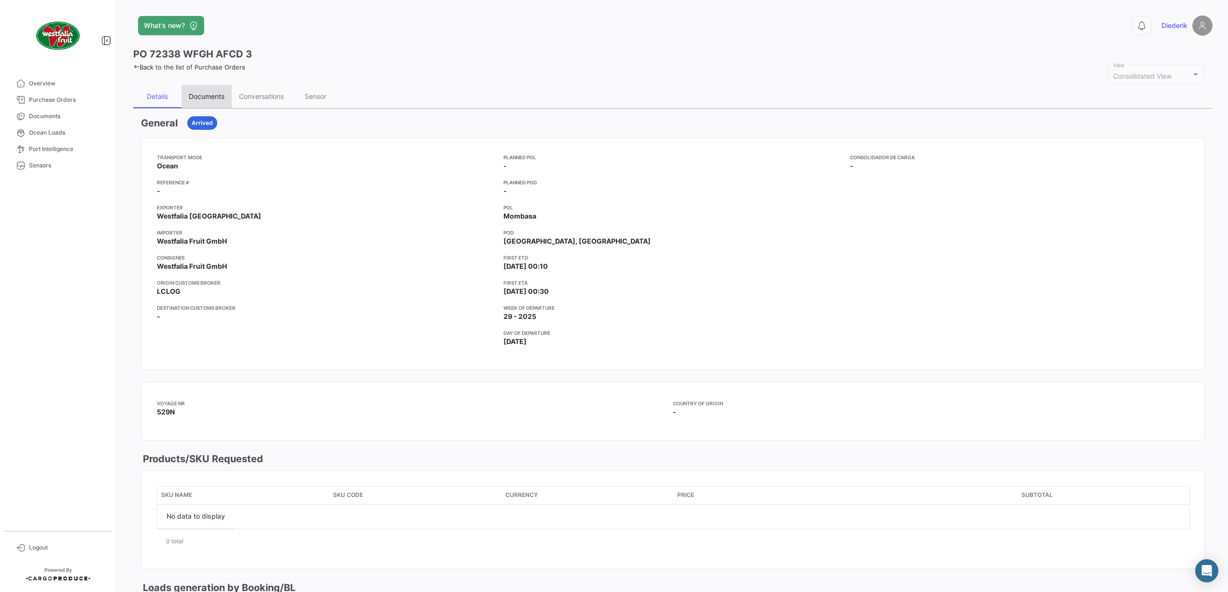
click at [202, 92] on div "Documents" at bounding box center [207, 96] width 36 height 8
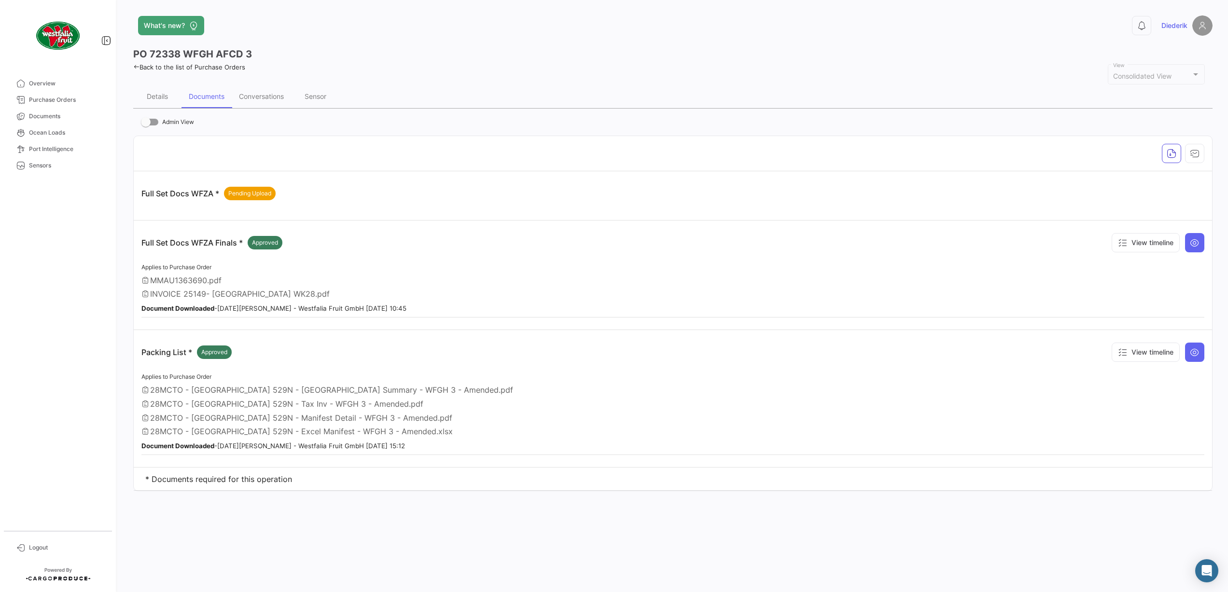
click at [154, 122] on span at bounding box center [149, 122] width 17 height 7
click at [146, 126] on input "Admin View" at bounding box center [145, 126] width 0 height 0
checkbox input "true"
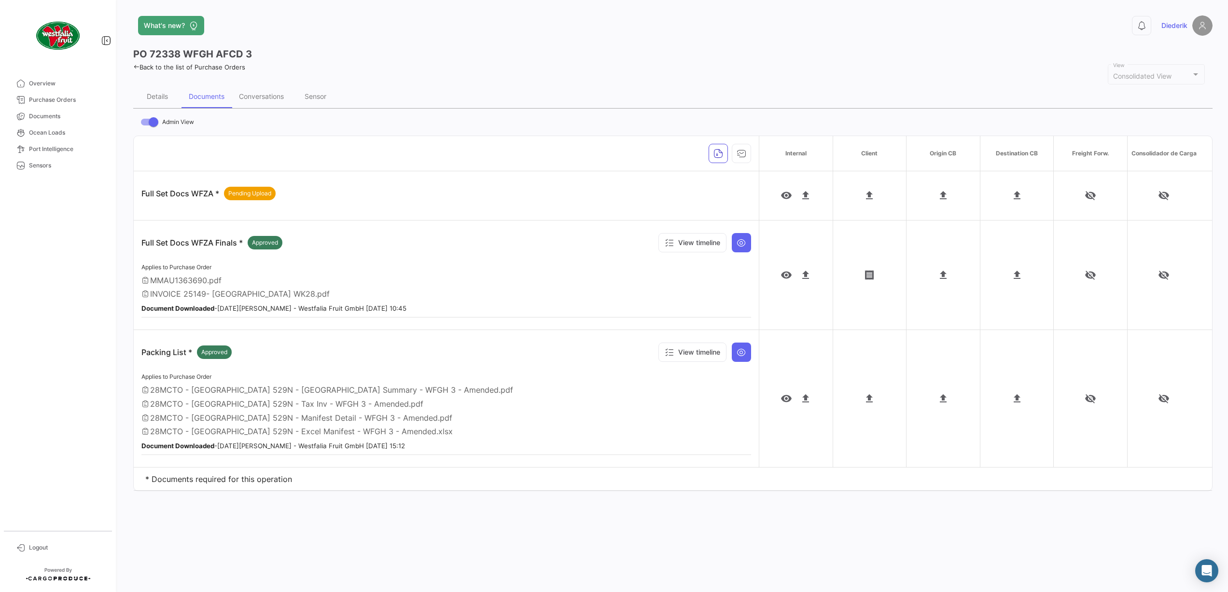
click at [177, 444] on b "Document Downloaded" at bounding box center [177, 446] width 73 height 8
click at [248, 194] on span "Pending Upload" at bounding box center [249, 193] width 43 height 9
click at [264, 95] on div "Conversations" at bounding box center [261, 96] width 45 height 8
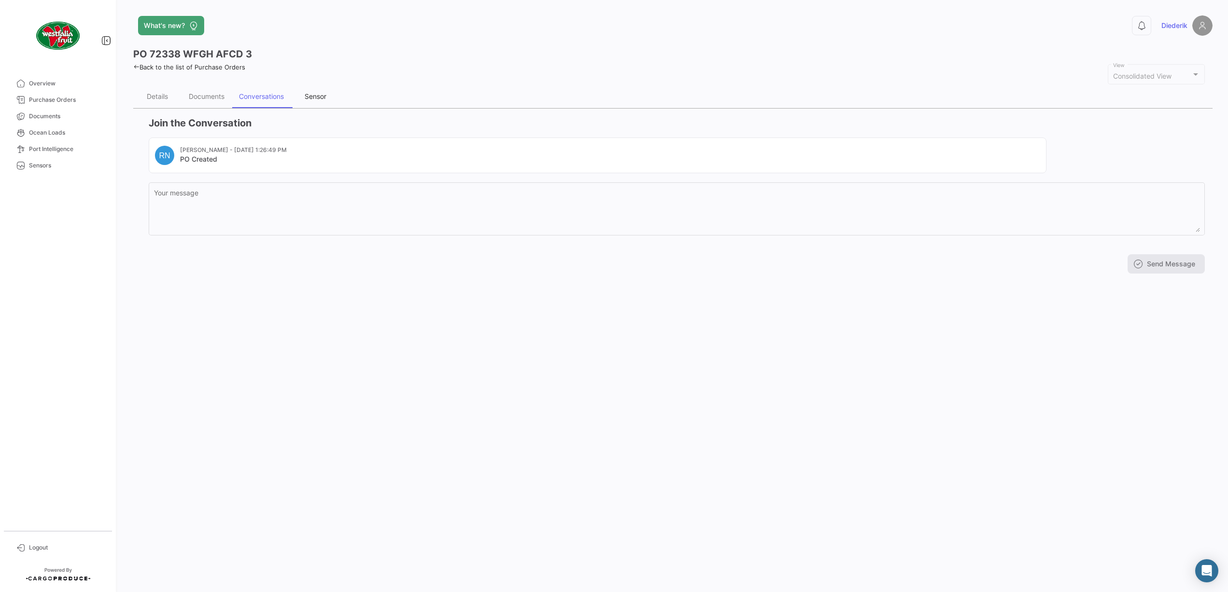
click at [309, 95] on div "Sensor" at bounding box center [316, 96] width 22 height 8
click at [264, 101] on div "Conversations" at bounding box center [261, 96] width 59 height 23
click at [218, 97] on div "Documents" at bounding box center [207, 96] width 36 height 8
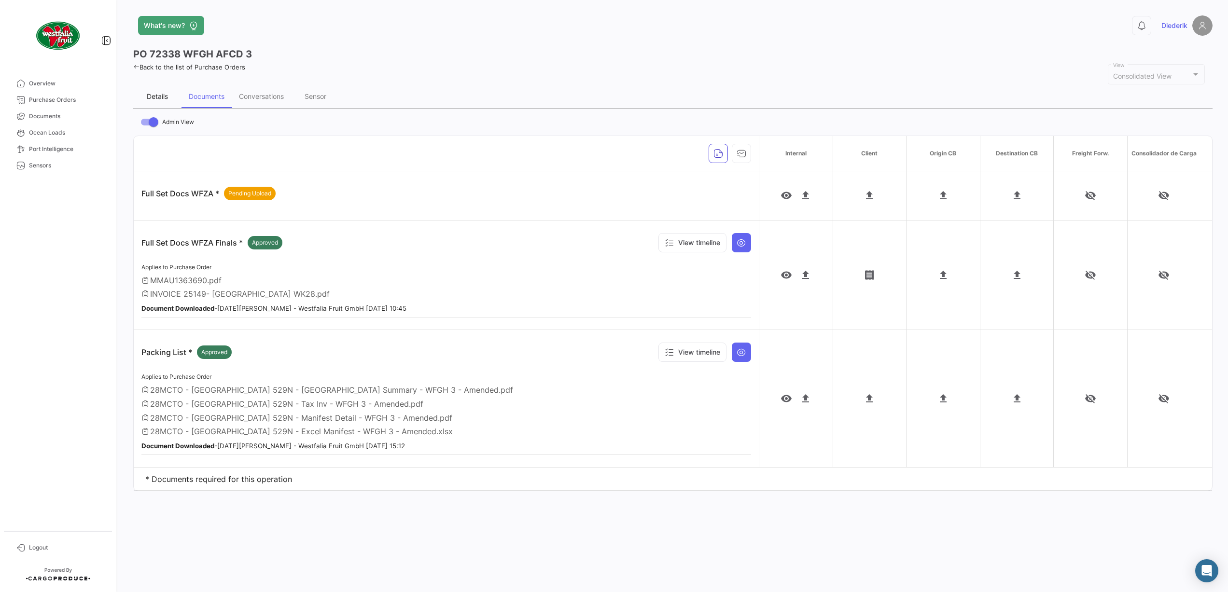
click at [160, 96] on div "Details" at bounding box center [157, 96] width 21 height 8
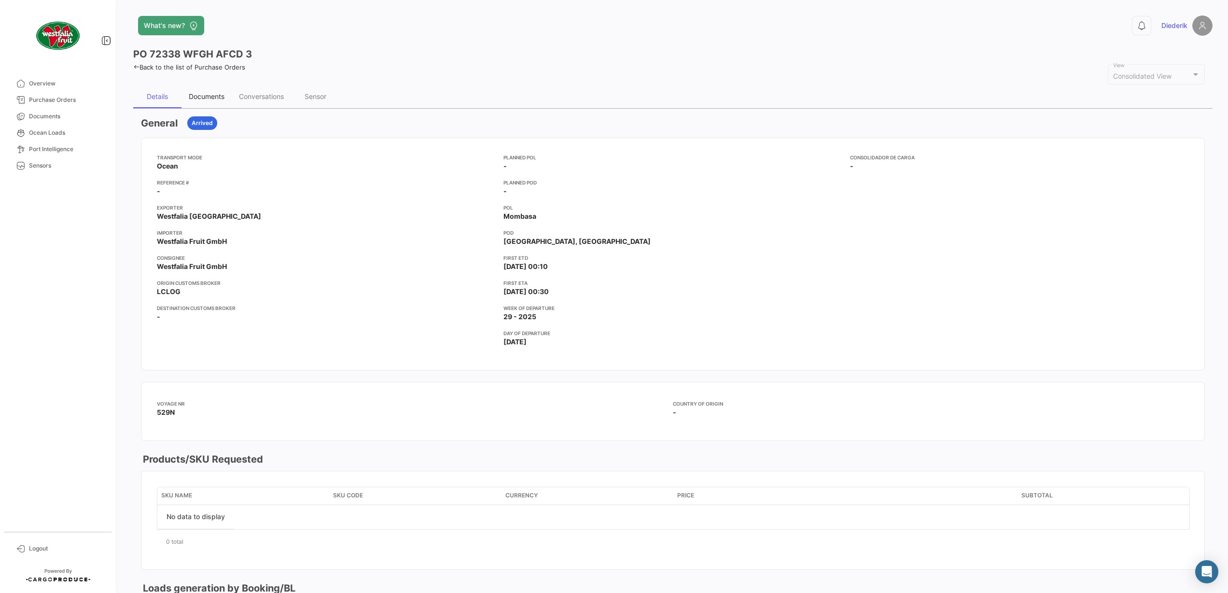
click at [212, 95] on div "Documents" at bounding box center [207, 96] width 36 height 8
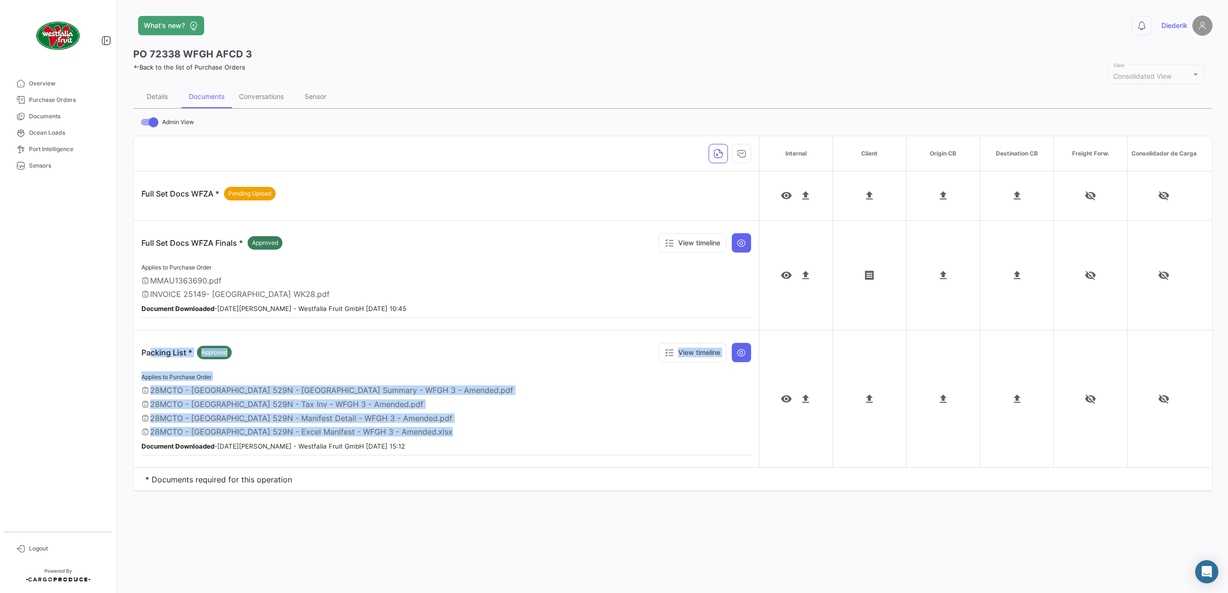
drag, startPoint x: 145, startPoint y: 352, endPoint x: 396, endPoint y: 433, distance: 263.5
click at [407, 437] on app-document-grouped "Packing List * Approved View timeline Applies to Purchase Order 28MCTO - Maersk…" at bounding box center [446, 396] width 610 height 117
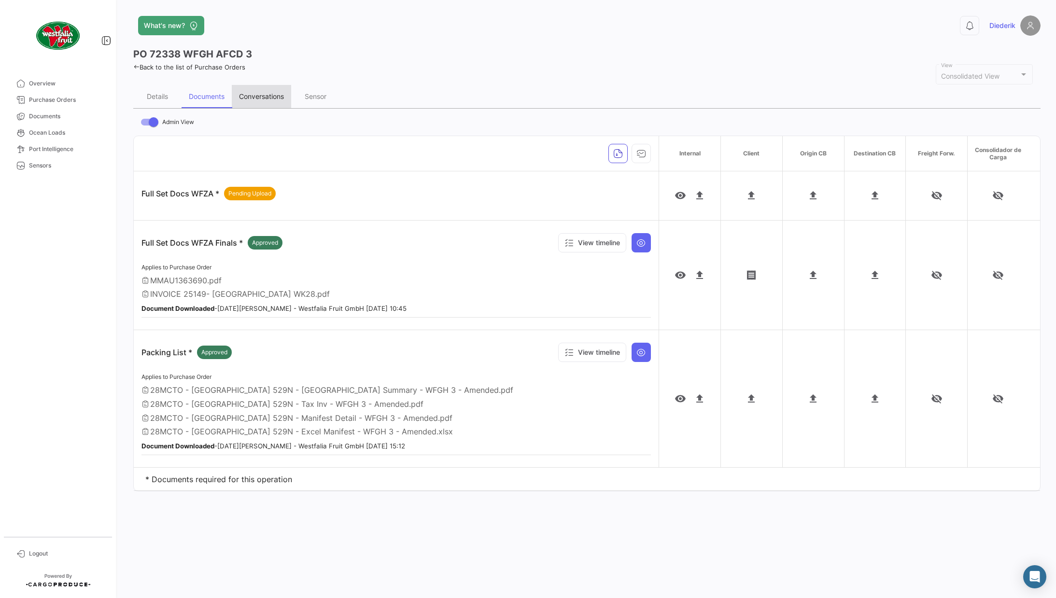
click at [254, 89] on div "Conversations" at bounding box center [261, 96] width 59 height 23
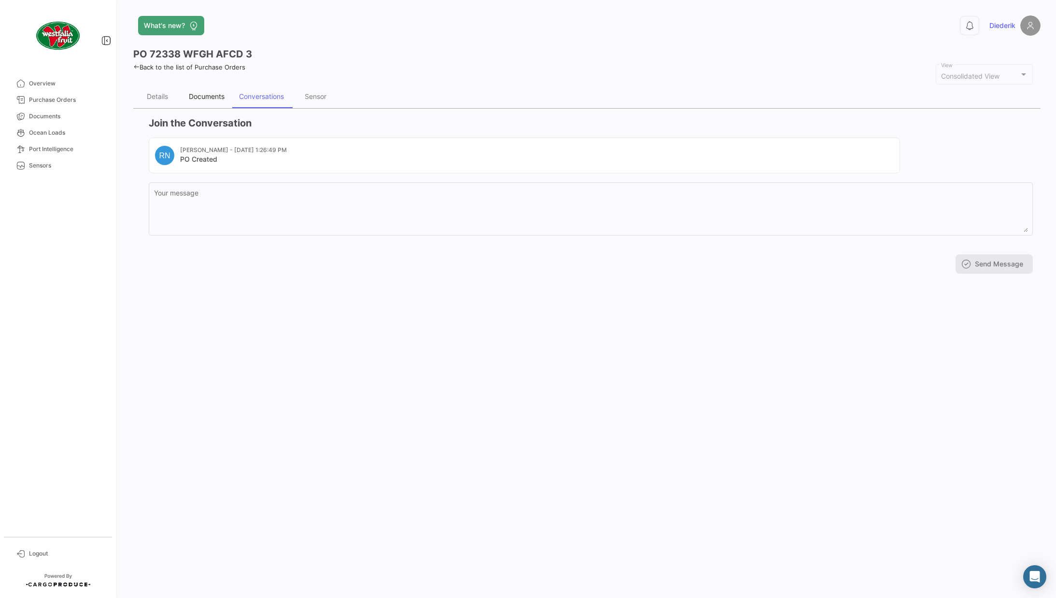
click at [201, 99] on div "Documents" at bounding box center [207, 96] width 36 height 8
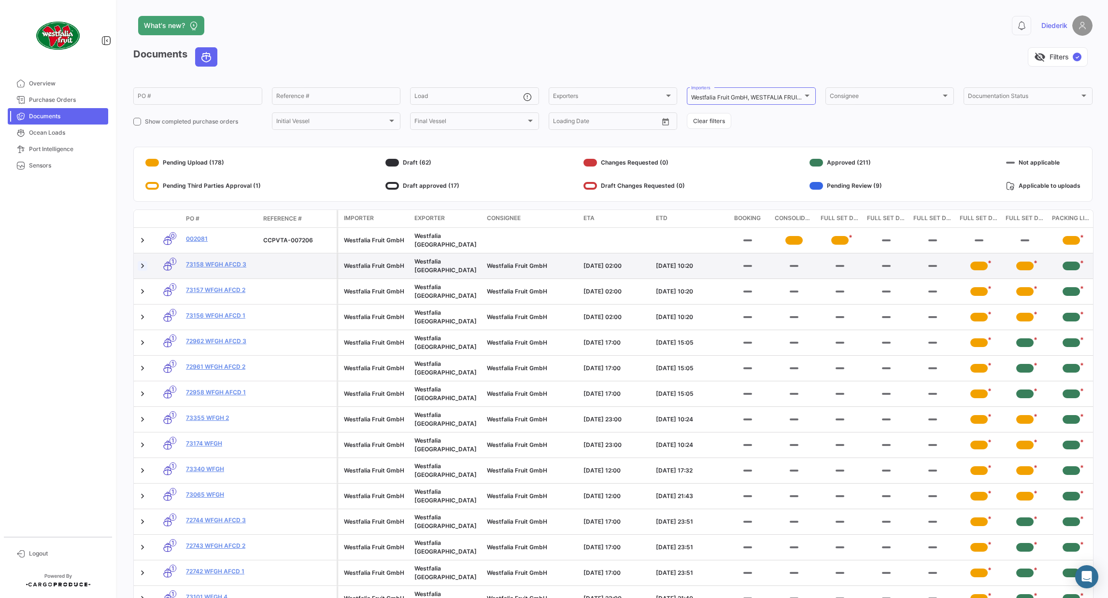
click at [145, 263] on link at bounding box center [143, 266] width 10 height 10
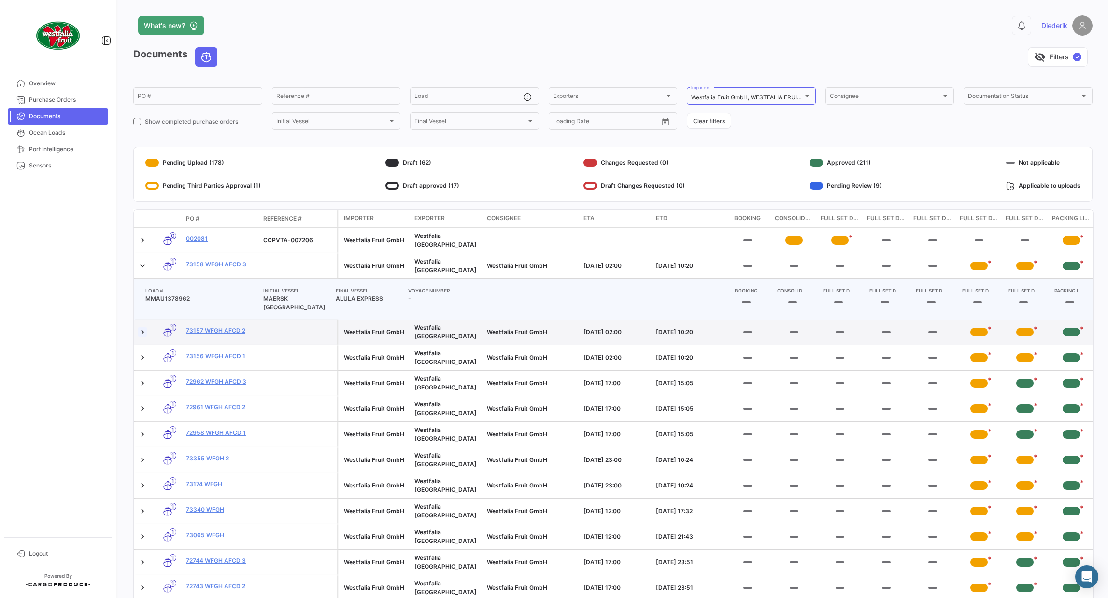
click at [142, 327] on link at bounding box center [143, 332] width 10 height 10
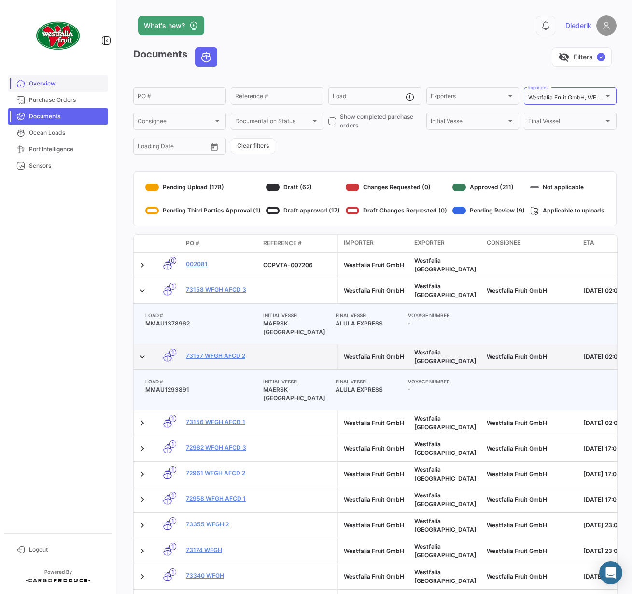
click at [39, 80] on span "Overview" at bounding box center [66, 83] width 75 height 9
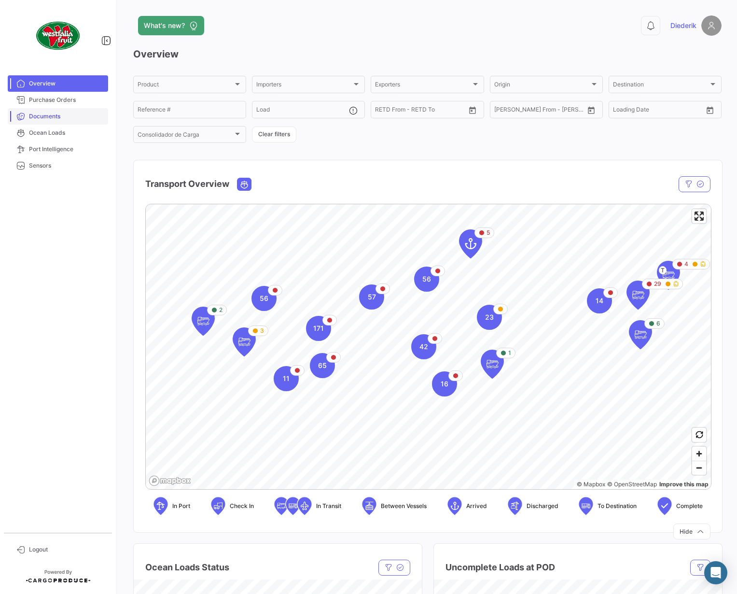
click at [52, 119] on span "Documents" at bounding box center [66, 116] width 75 height 9
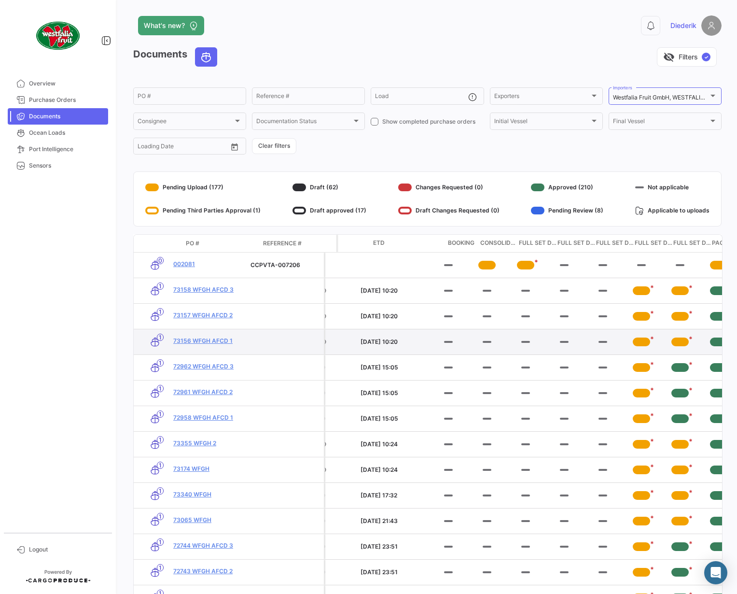
scroll to position [0, 311]
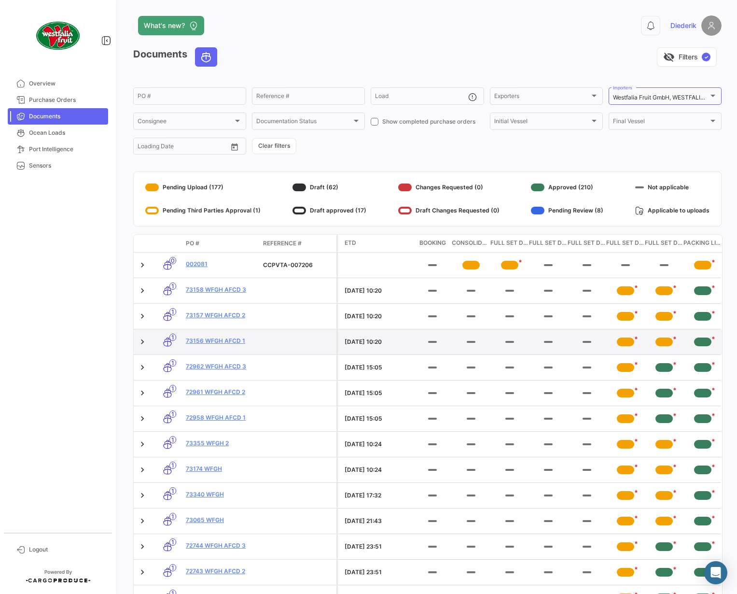
click at [703, 340] on div "*" at bounding box center [702, 341] width 17 height 9
click at [703, 337] on div "*" at bounding box center [702, 341] width 17 height 9
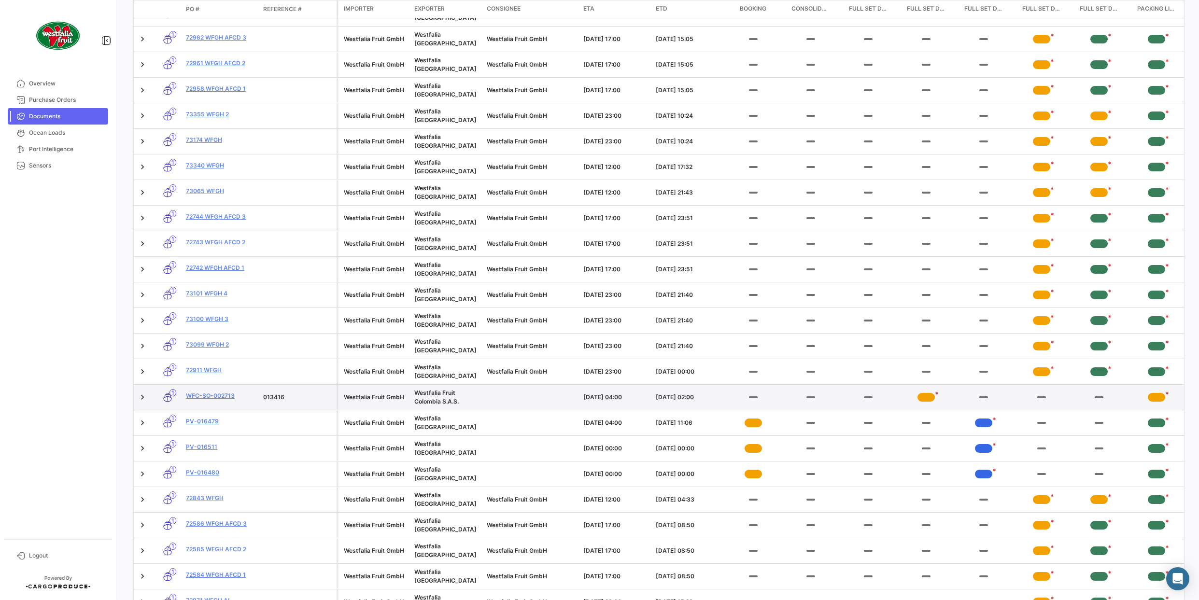
scroll to position [302, 0]
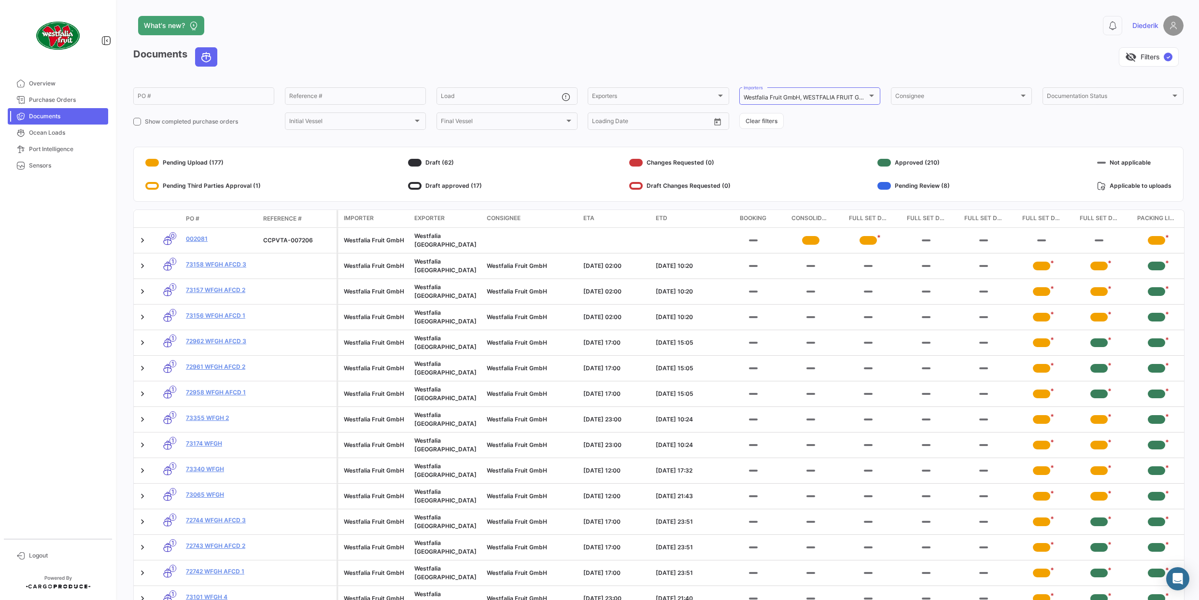
scroll to position [302, 0]
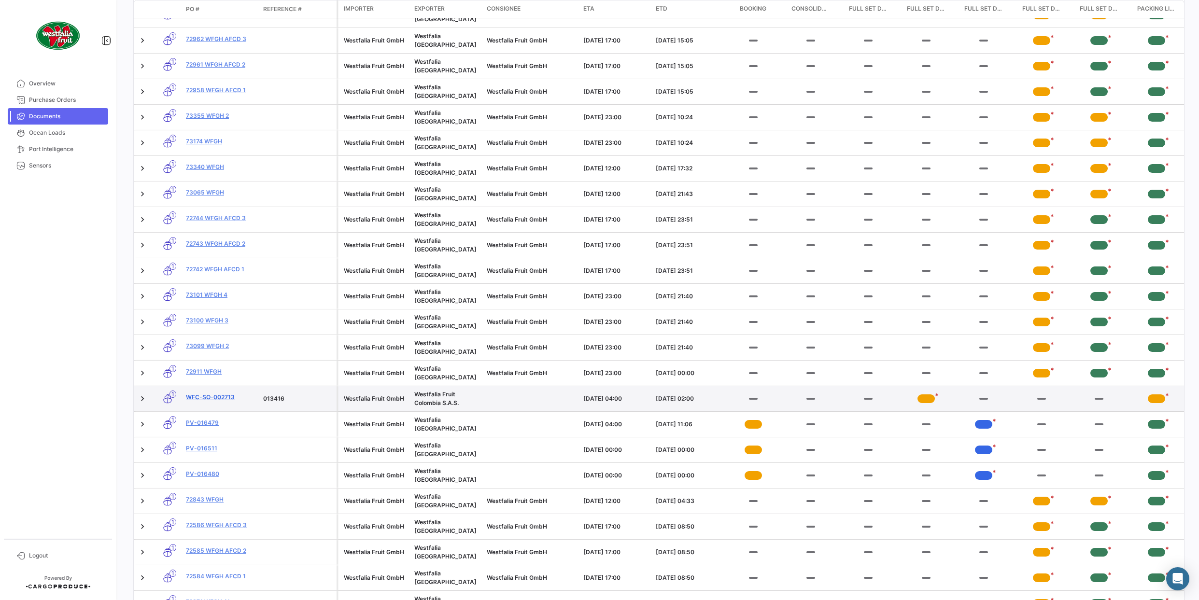
click at [192, 393] on link "WFC-SO-002713" at bounding box center [221, 397] width 70 height 9
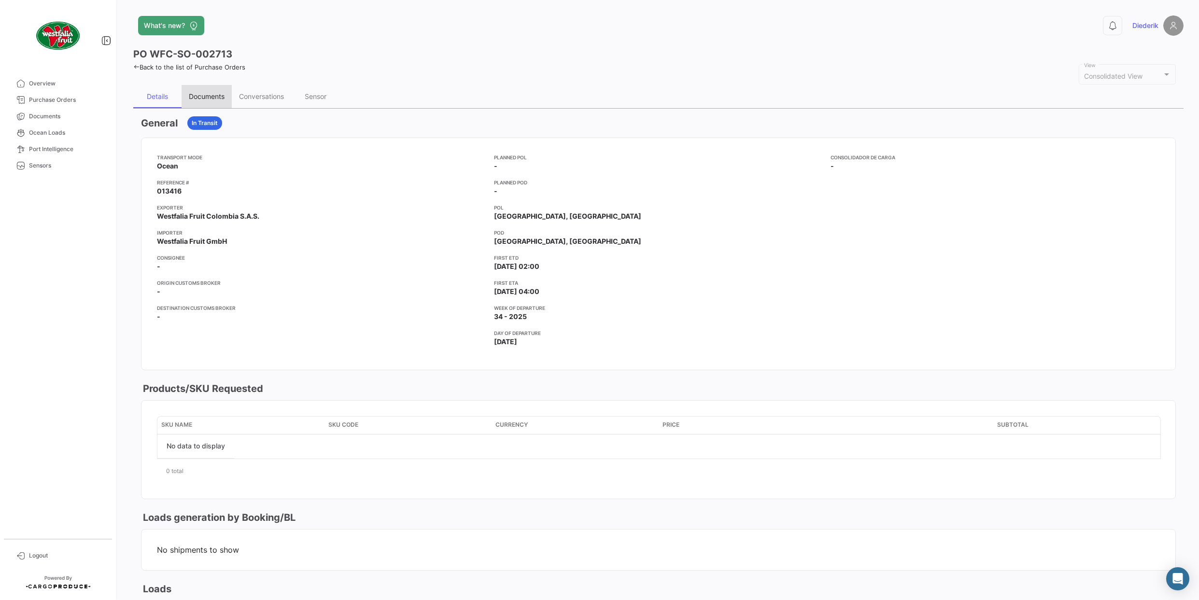
click at [210, 98] on div "Documents" at bounding box center [207, 96] width 36 height 8
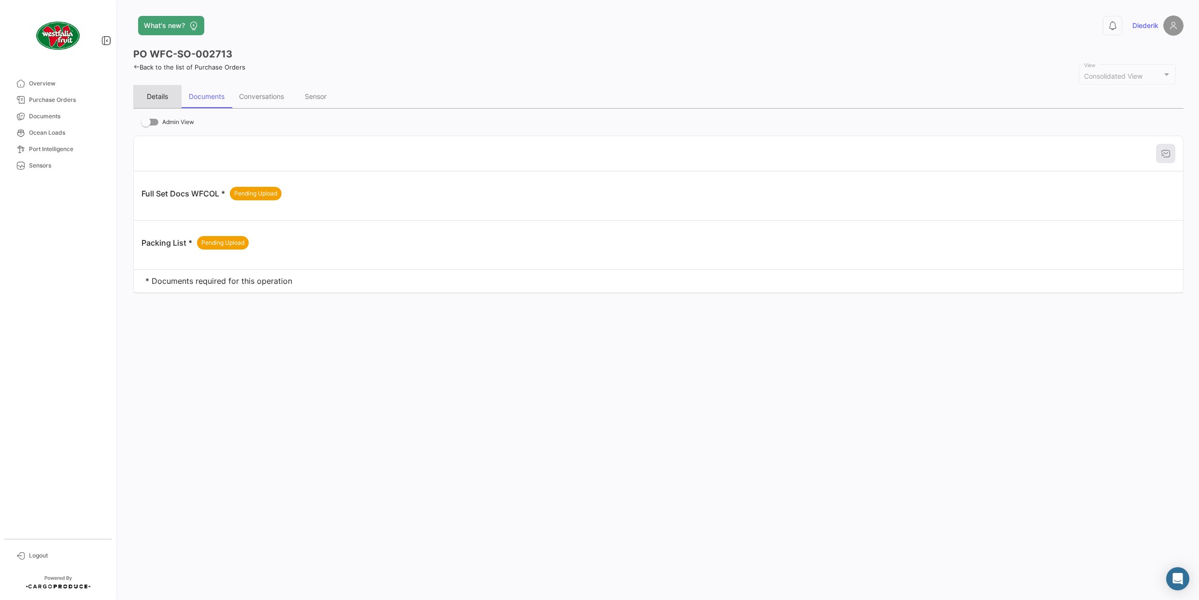
click at [162, 94] on div "Details" at bounding box center [157, 96] width 21 height 8
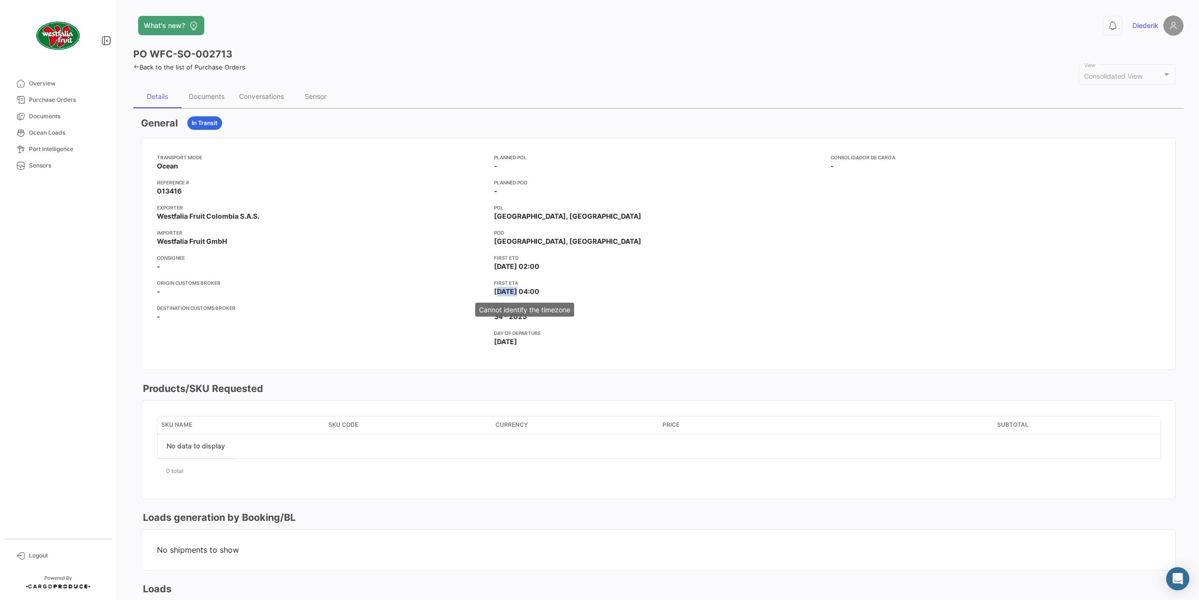
drag, startPoint x: 514, startPoint y: 292, endPoint x: 495, endPoint y: 288, distance: 19.6
click at [495, 288] on span "[DATE] 04:00" at bounding box center [516, 292] width 45 height 10
click at [212, 93] on div "Documents" at bounding box center [207, 96] width 36 height 8
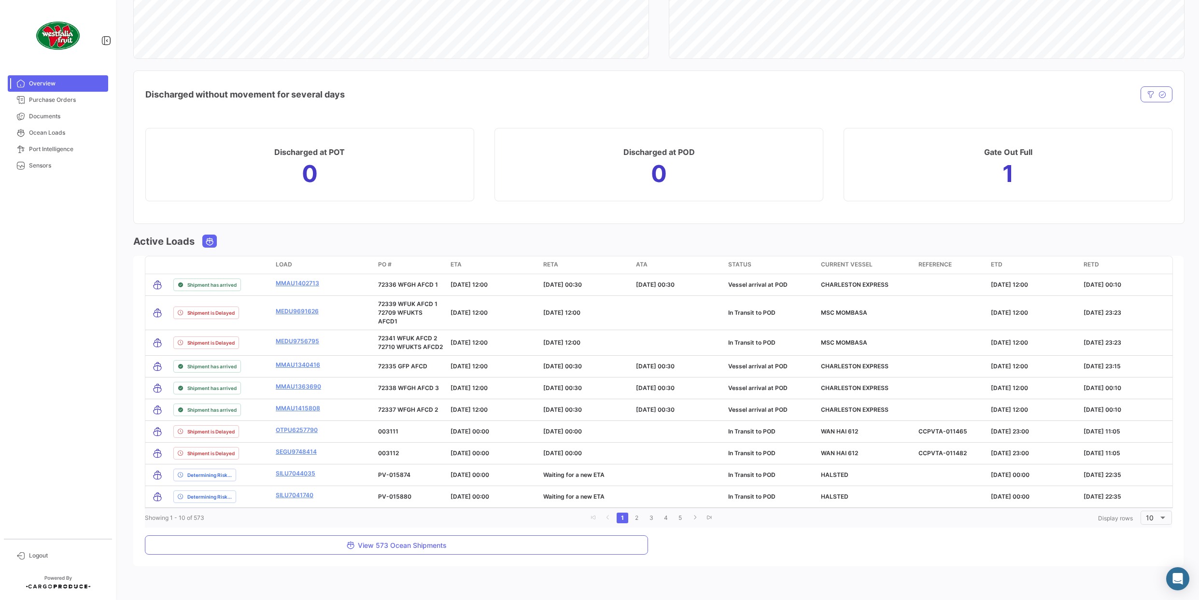
scroll to position [689, 0]
click at [61, 81] on span "Overview" at bounding box center [66, 83] width 75 height 9
click at [53, 85] on span "Overview" at bounding box center [66, 83] width 75 height 9
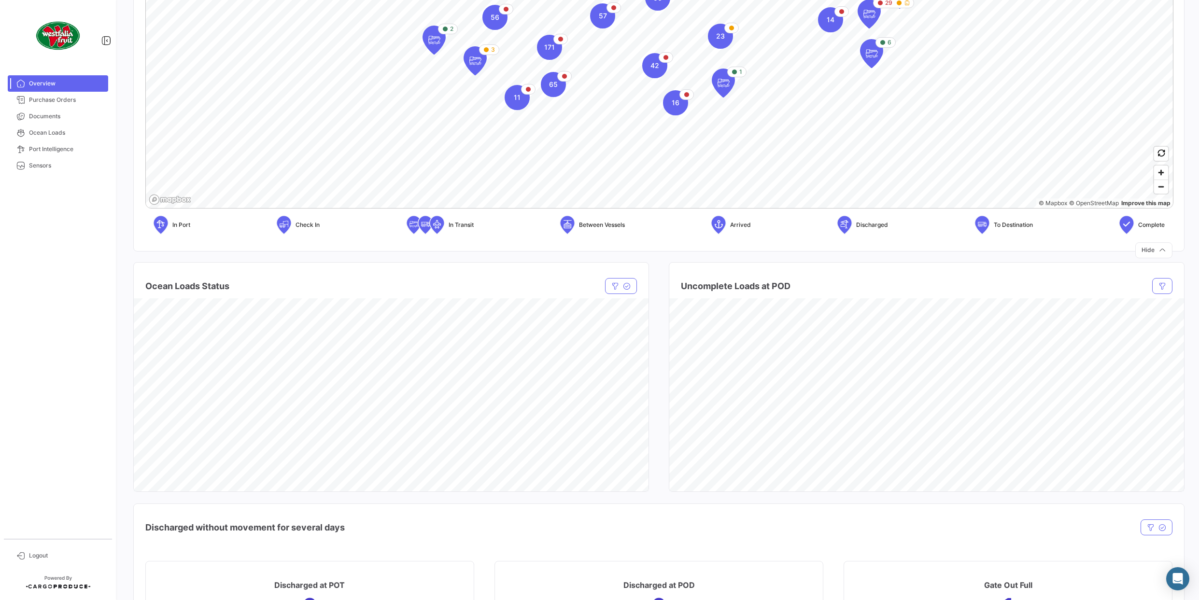
scroll to position [0, 0]
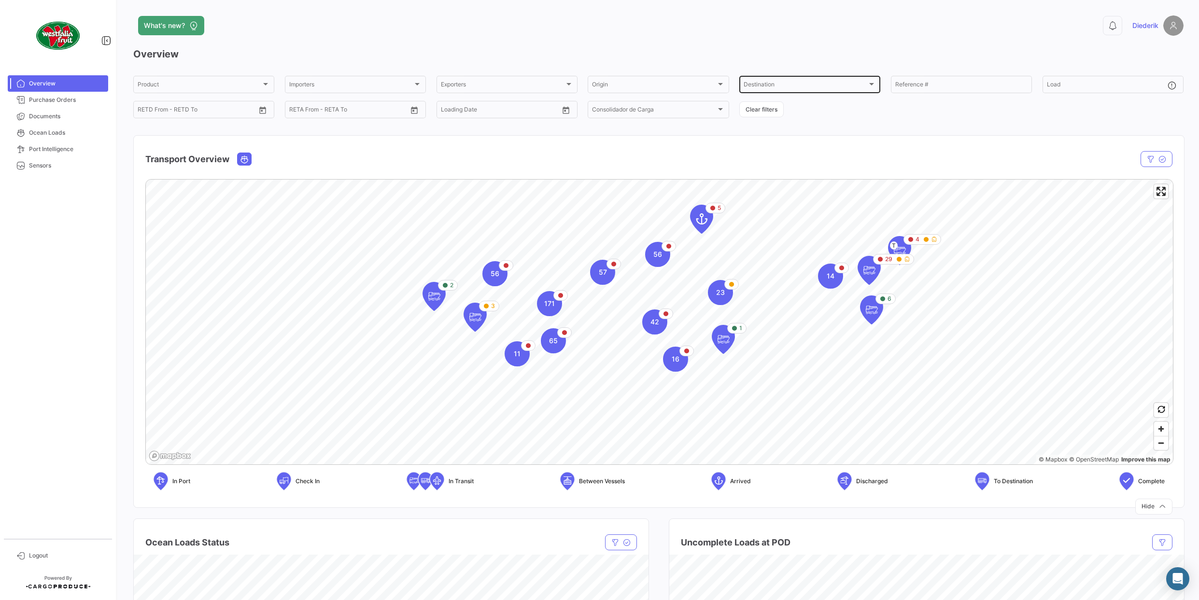
click at [786, 85] on div "Destination" at bounding box center [806, 86] width 124 height 7
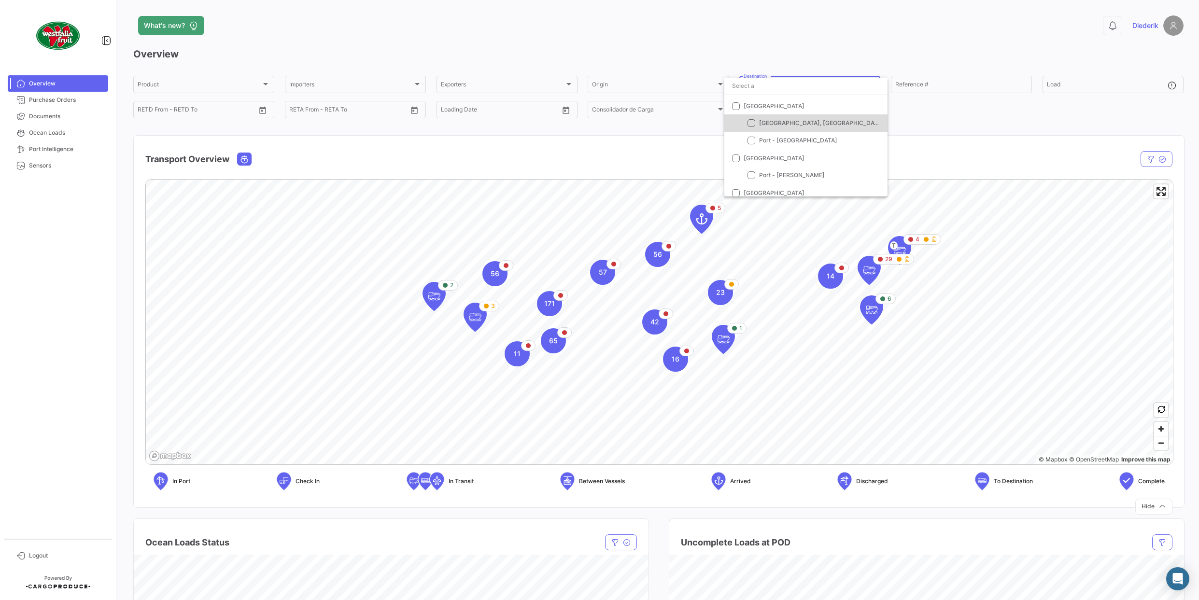
click at [789, 122] on span "Port - Rotterdam, NL" at bounding box center [821, 122] width 125 height 7
click at [781, 136] on span "Port - Vlissingen" at bounding box center [819, 140] width 121 height 9
checkbox input "true"
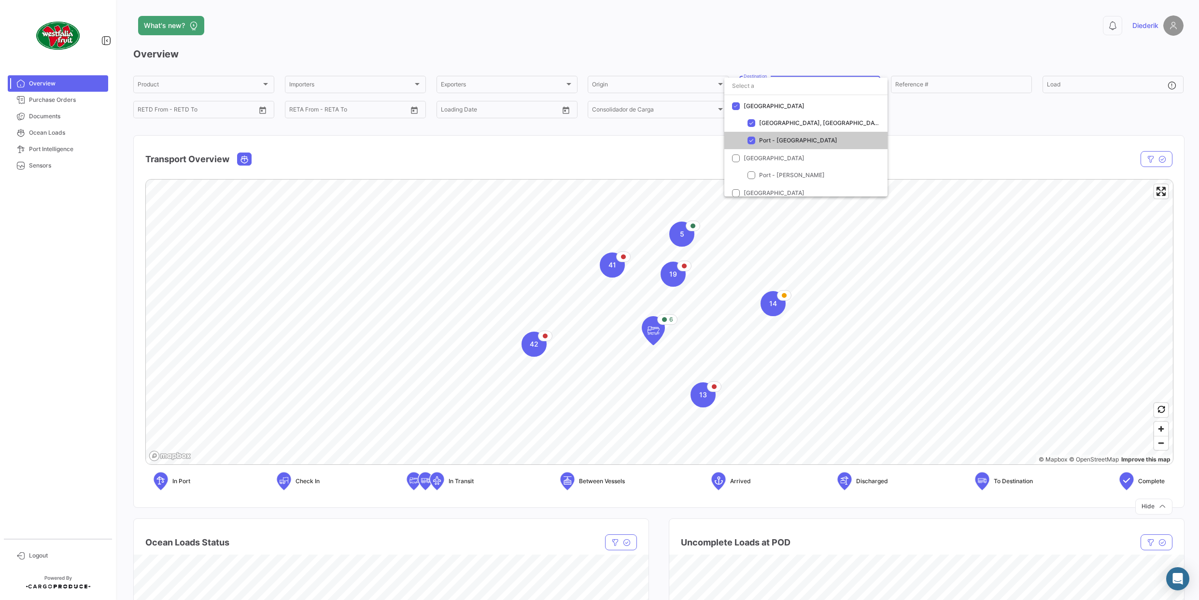
click at [1166, 429] on div at bounding box center [599, 300] width 1199 height 600
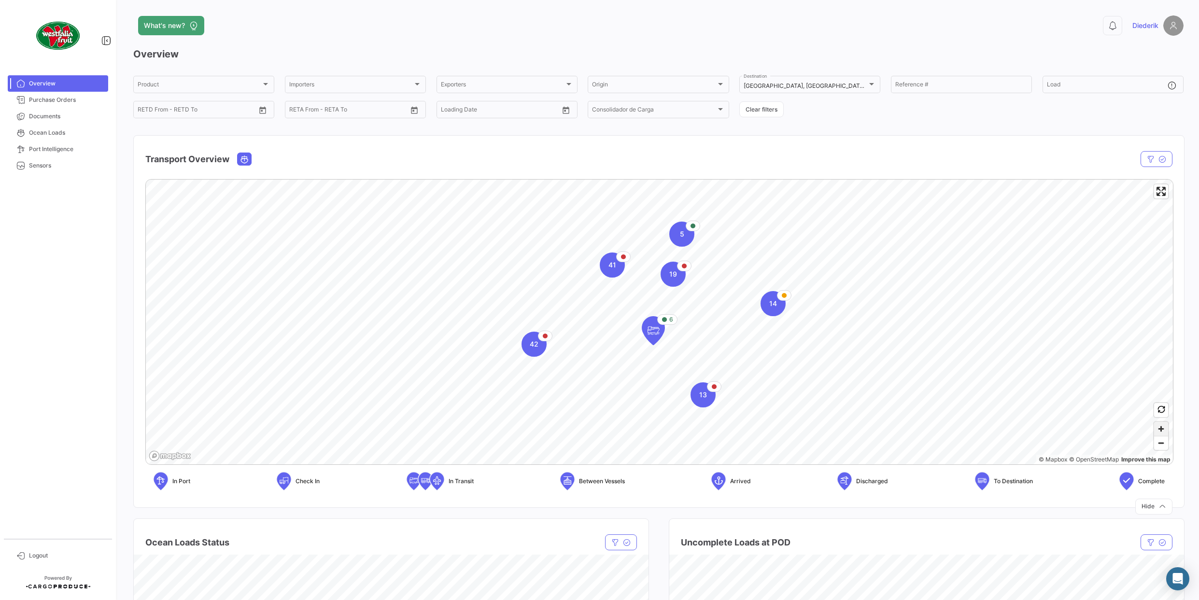
click at [1163, 427] on span "Zoom in" at bounding box center [1161, 429] width 14 height 14
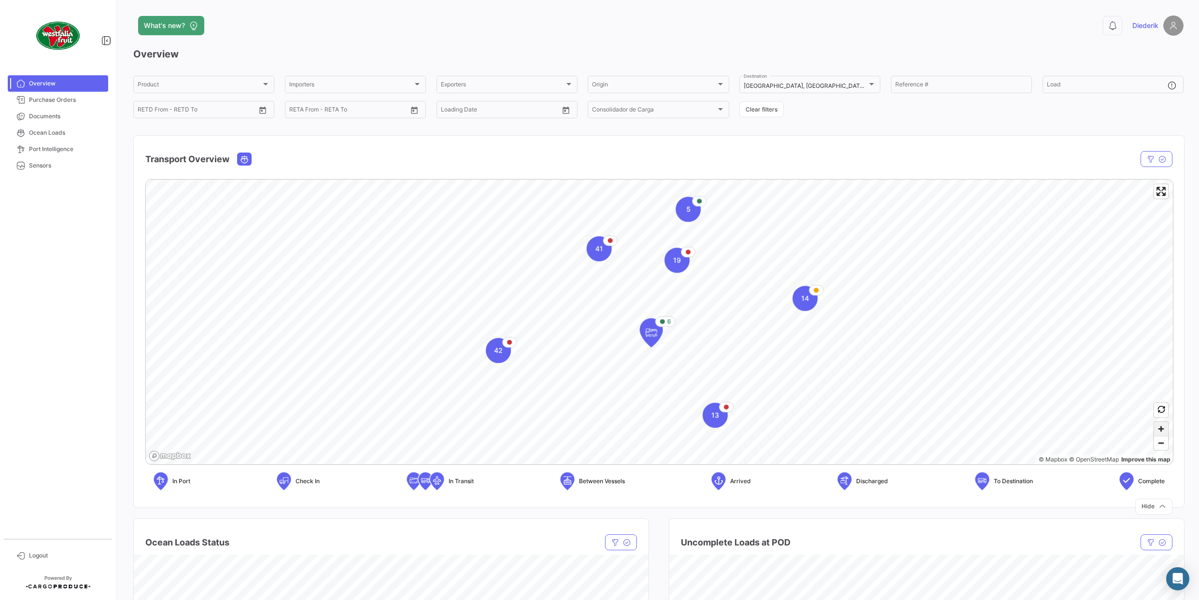
click at [1163, 427] on span "Zoom in" at bounding box center [1161, 429] width 14 height 14
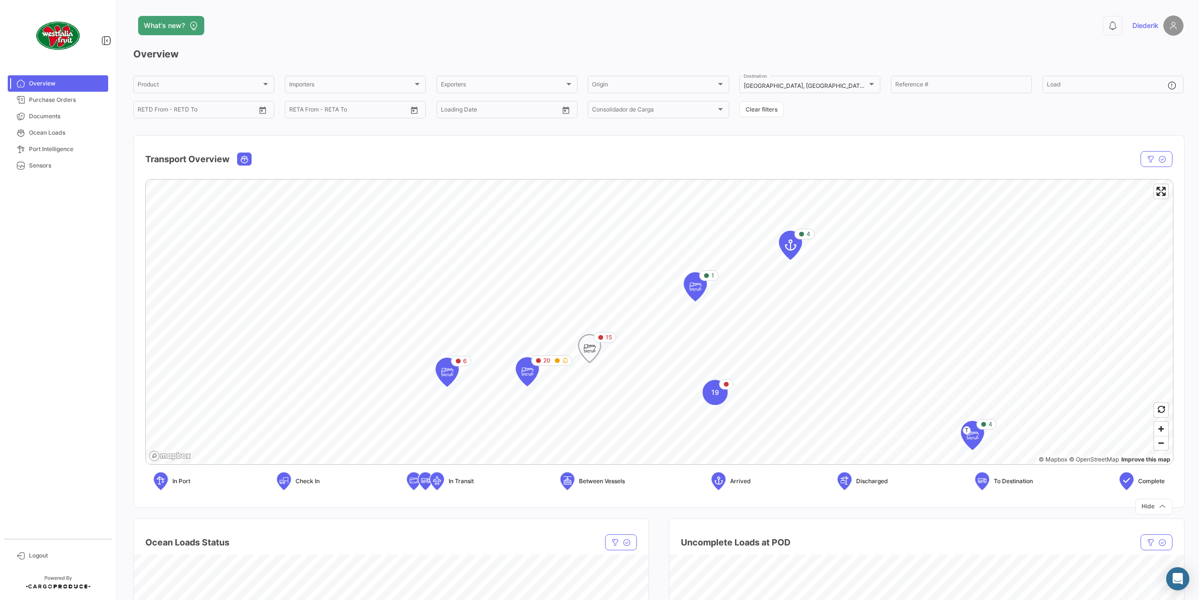
click at [593, 348] on icon "Map marker" at bounding box center [590, 348] width 14 height 20
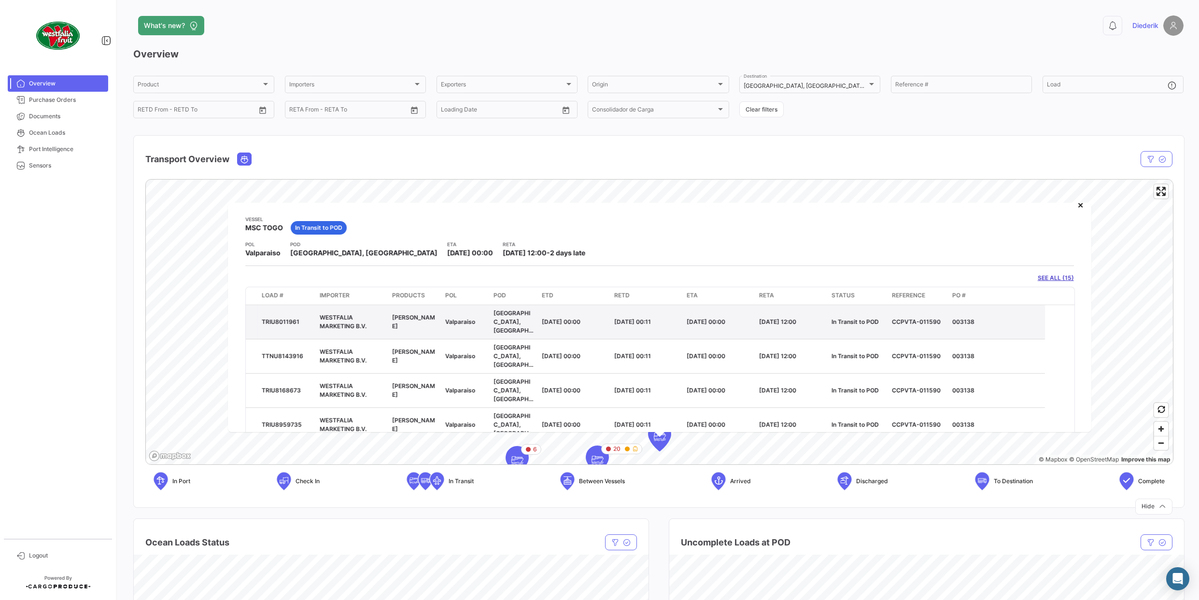
scroll to position [0, 0]
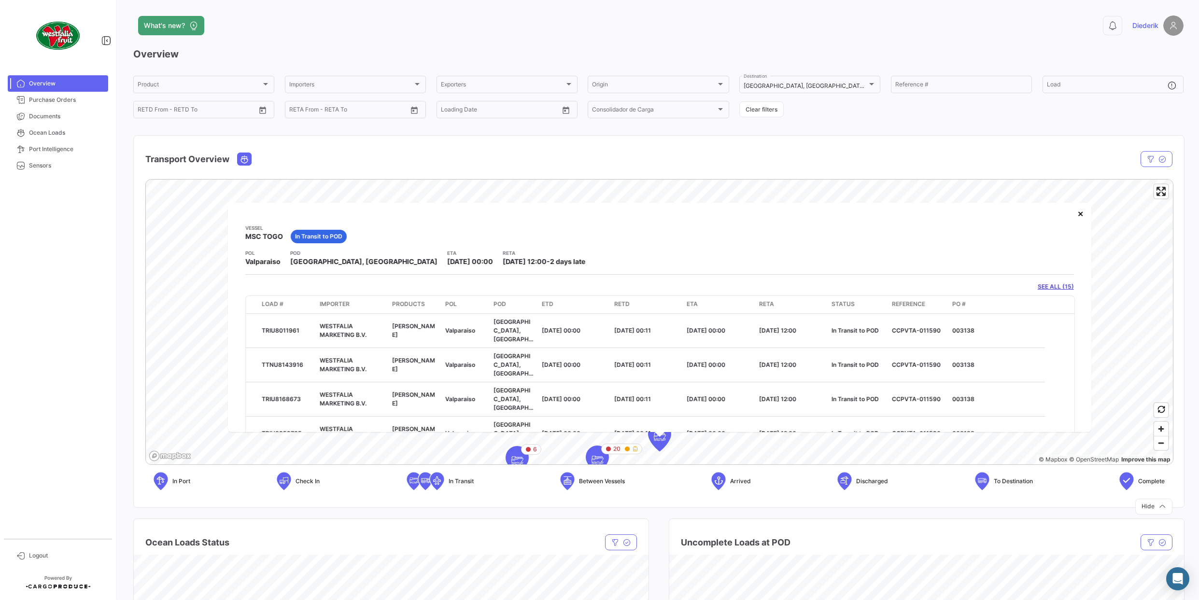
drag, startPoint x: 523, startPoint y: 265, endPoint x: 420, endPoint y: 262, distance: 102.9
click at [420, 262] on div "POL Valparaiso POD Rotterdam, NL ETA 08/24/2025 00:00 RETA 08/26/2025 12:00 - 2…" at bounding box center [659, 257] width 829 height 17
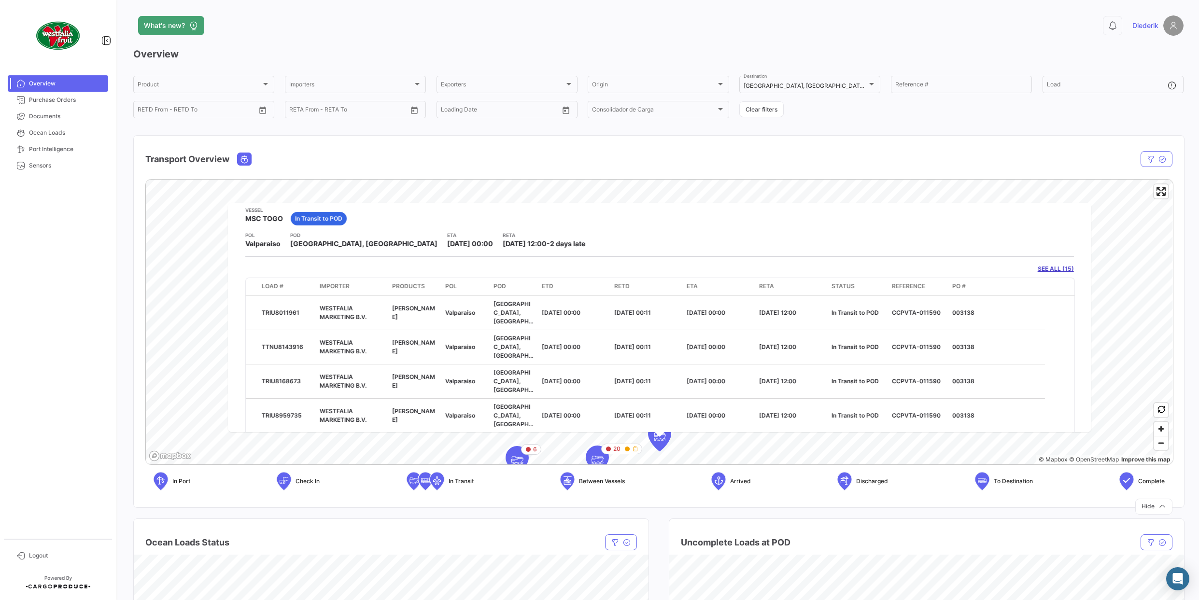
scroll to position [14, 0]
click at [550, 247] on span "2 days late" at bounding box center [567, 247] width 35 height 8
drag, startPoint x: 487, startPoint y: 247, endPoint x: 524, endPoint y: 247, distance: 37.2
click at [524, 247] on div "POL Valparaiso POD Rotterdam, NL ETA 08/24/2025 00:00 RETA 08/26/2025 12:00 - 2…" at bounding box center [659, 243] width 829 height 17
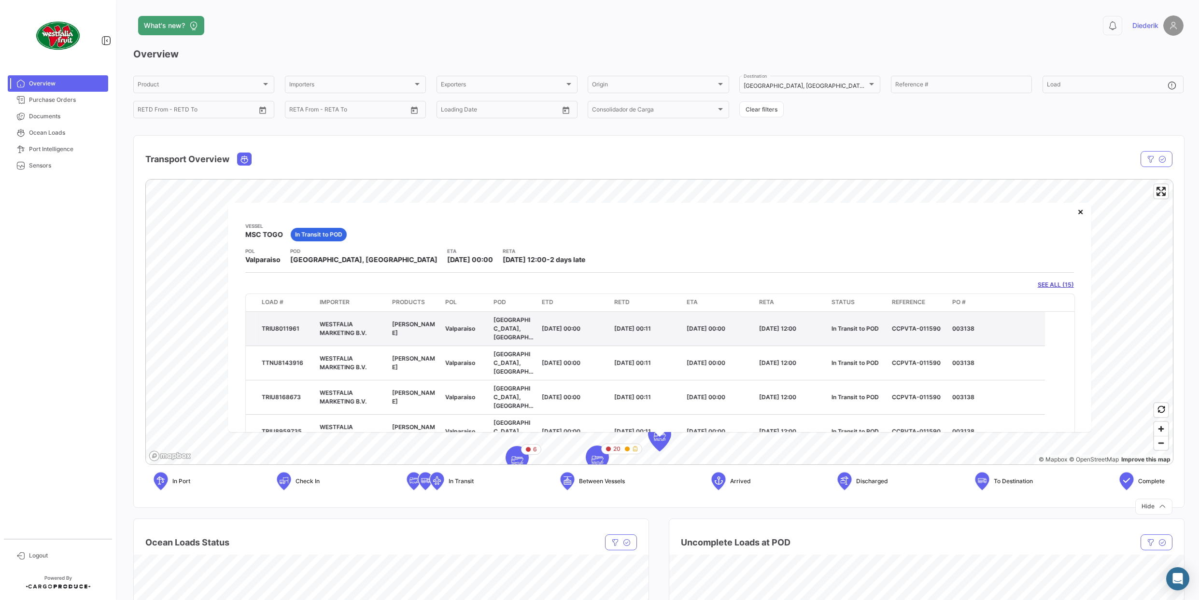
scroll to position [0, 0]
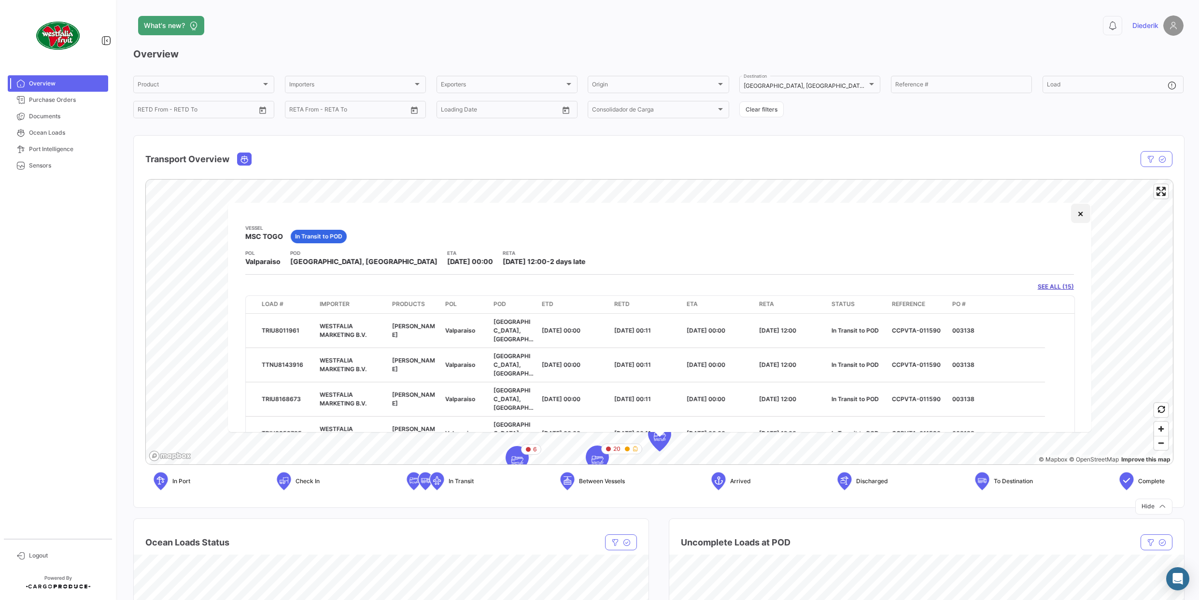
click at [1083, 216] on button "×" at bounding box center [1080, 213] width 19 height 19
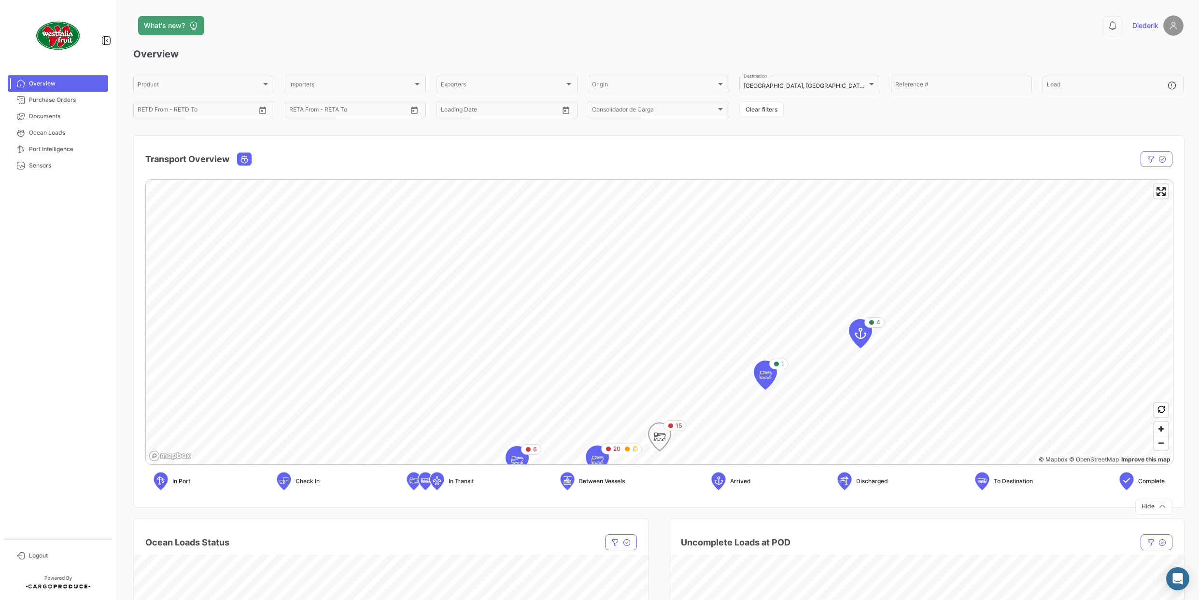
click at [661, 436] on icon "Map marker" at bounding box center [660, 437] width 14 height 20
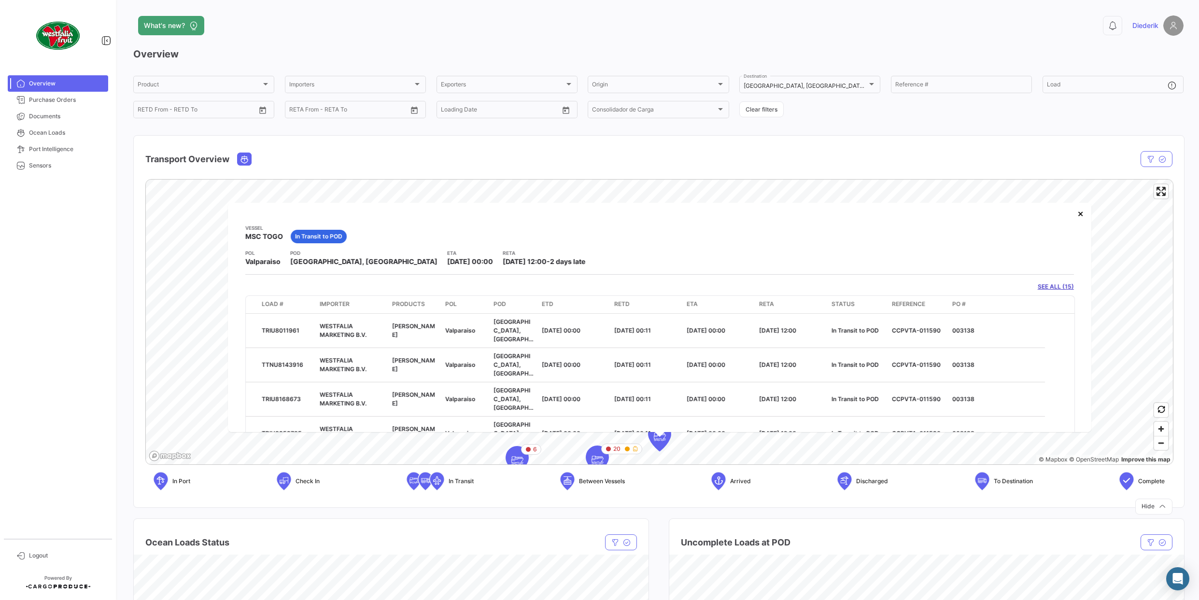
click at [50, 84] on span "Overview" at bounding box center [66, 83] width 75 height 9
click at [58, 135] on span "Ocean Loads" at bounding box center [66, 132] width 75 height 9
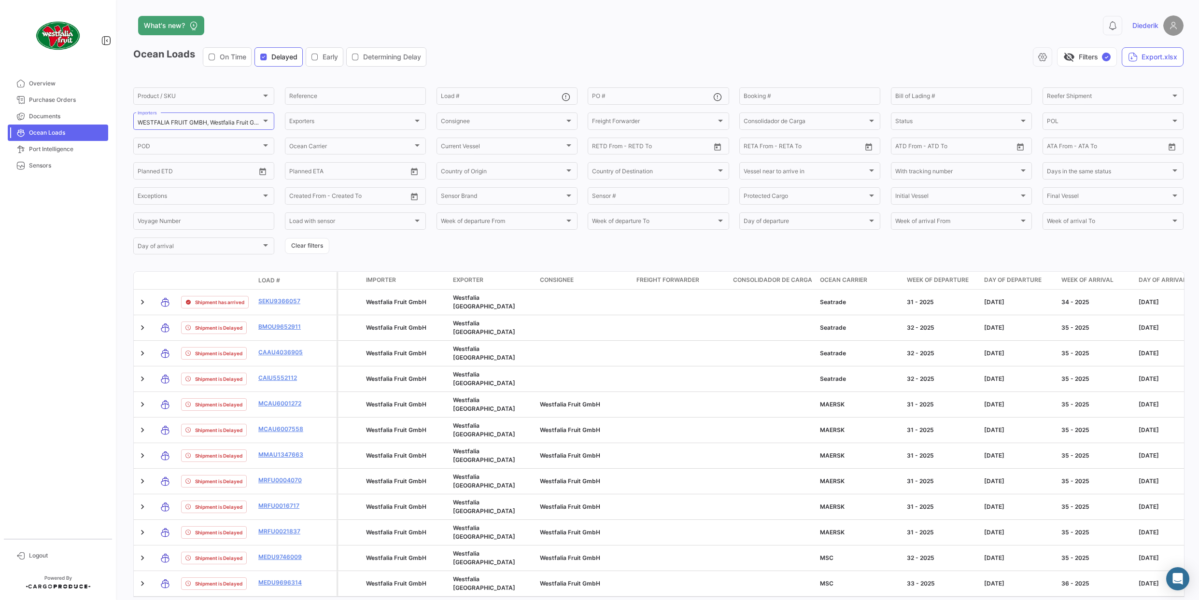
click at [283, 57] on span "Delayed" at bounding box center [284, 57] width 26 height 10
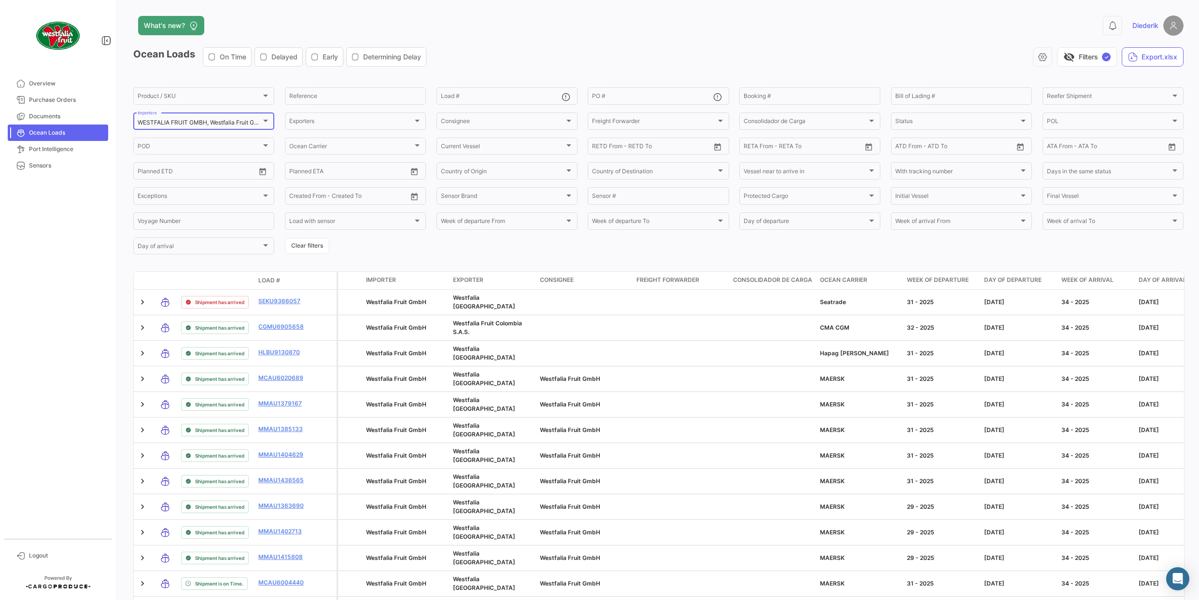
click at [258, 121] on mat-select-trigger "WESTFALIA FRUIT GMBH, Westfalia Fruit GmbH, Westfalia Fruit GmbH" at bounding box center [232, 122] width 188 height 7
click at [258, 121] on div at bounding box center [599, 300] width 1199 height 600
click at [226, 65] on button "On Time" at bounding box center [227, 57] width 48 height 18
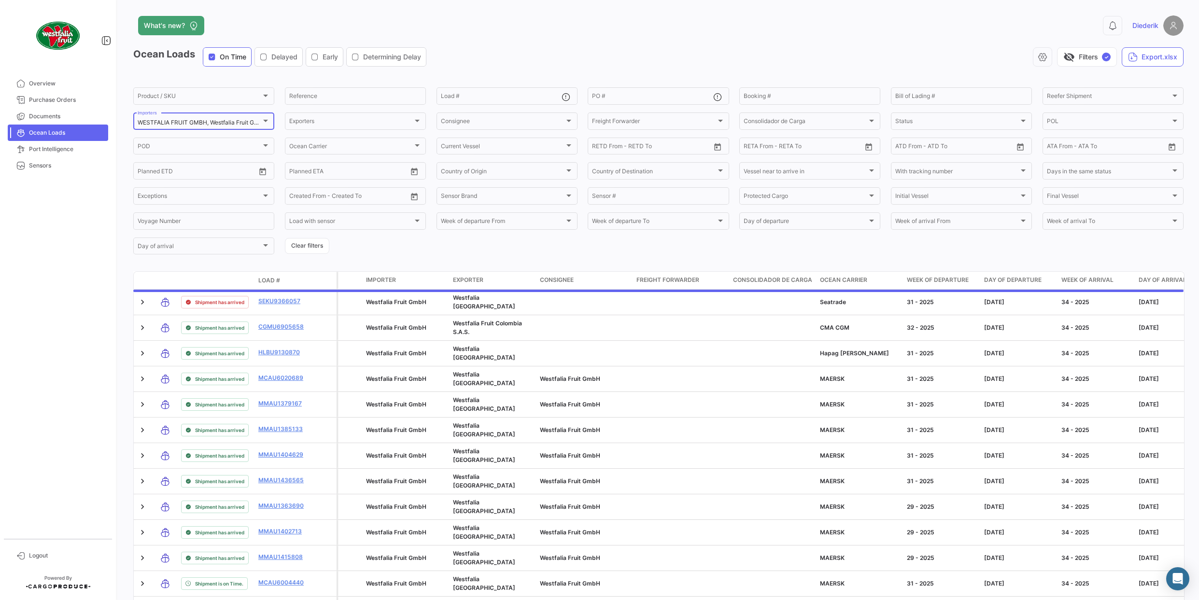
click at [266, 117] on div at bounding box center [265, 121] width 9 height 8
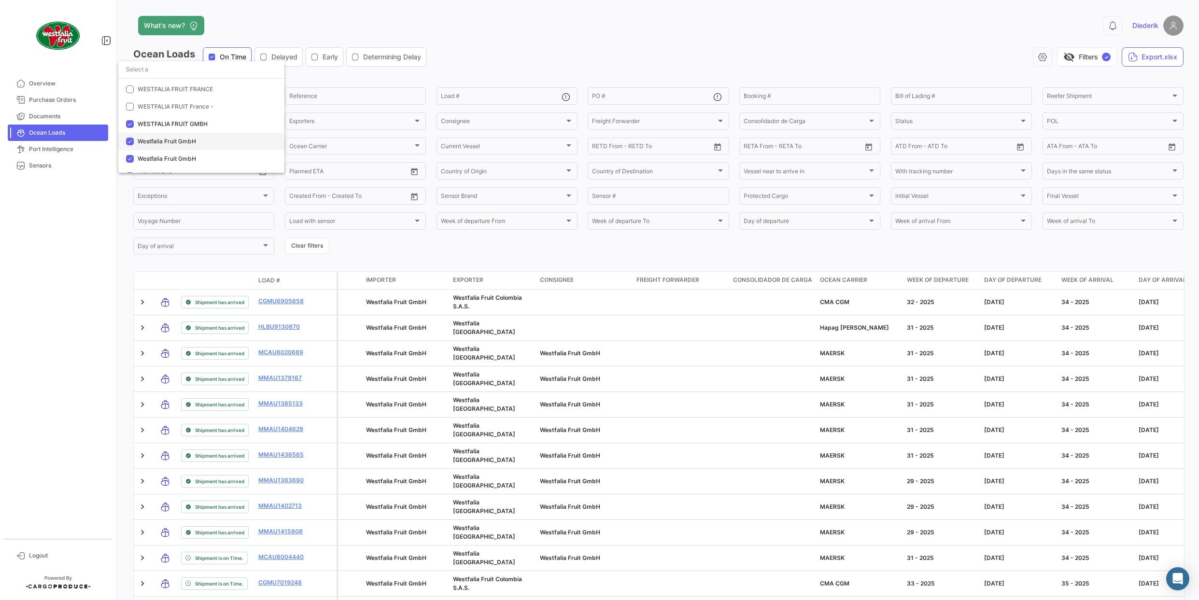
scroll to position [5996, 0]
click at [495, 60] on div at bounding box center [599, 300] width 1199 height 600
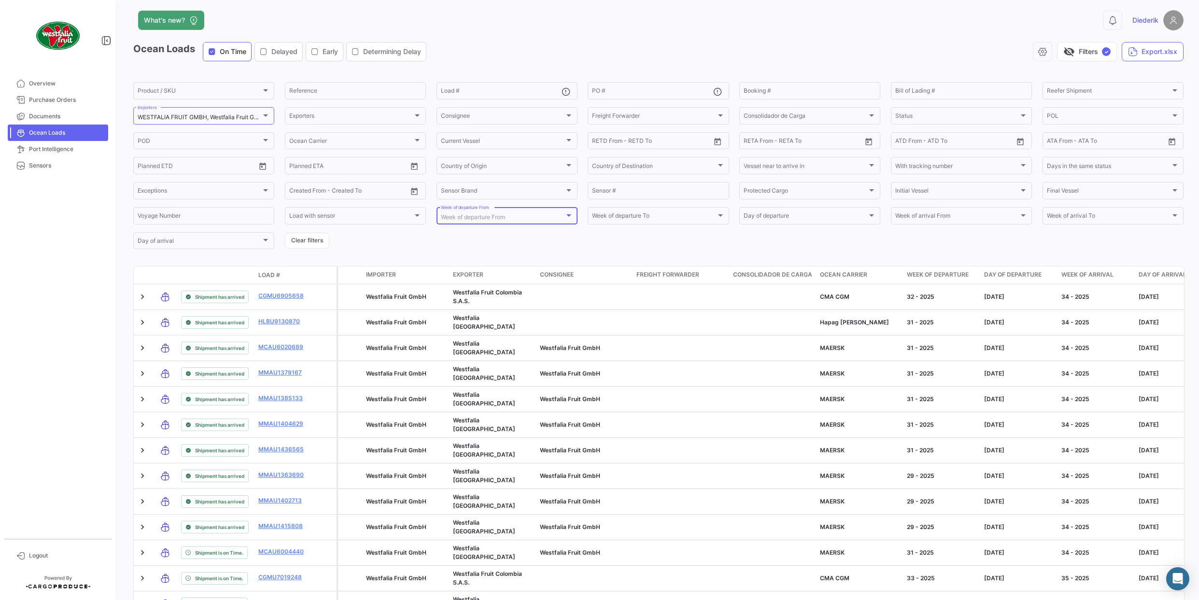
click at [534, 219] on div "Week of departure From" at bounding box center [503, 217] width 124 height 7
click at [471, 250] on span "30 - 2025" at bounding box center [508, 242] width 135 height 17
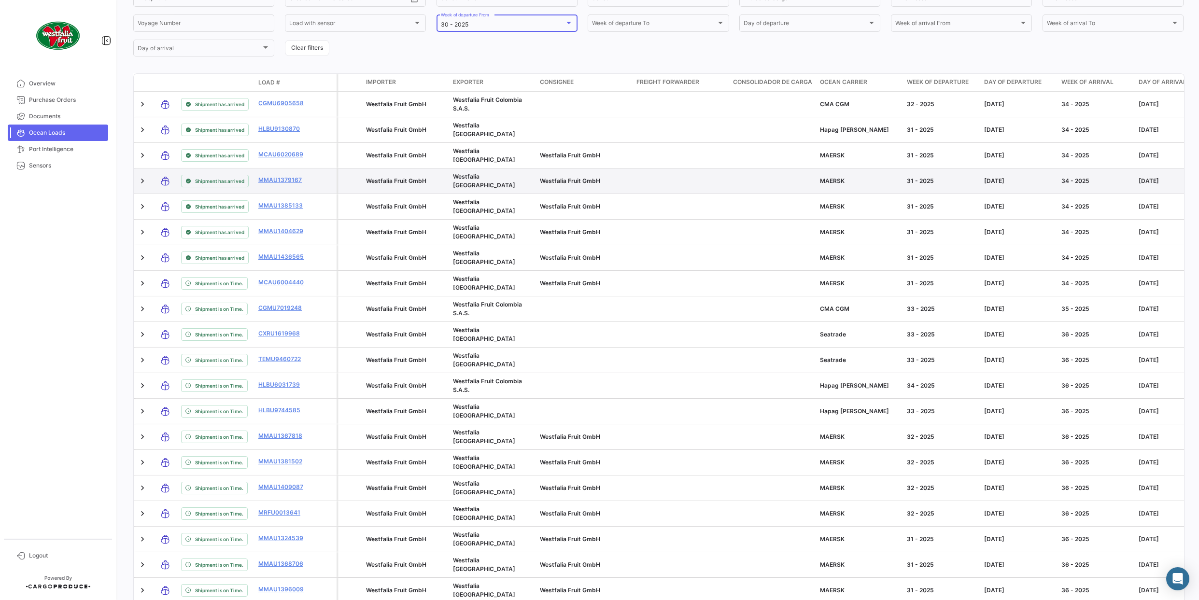
scroll to position [227, 0]
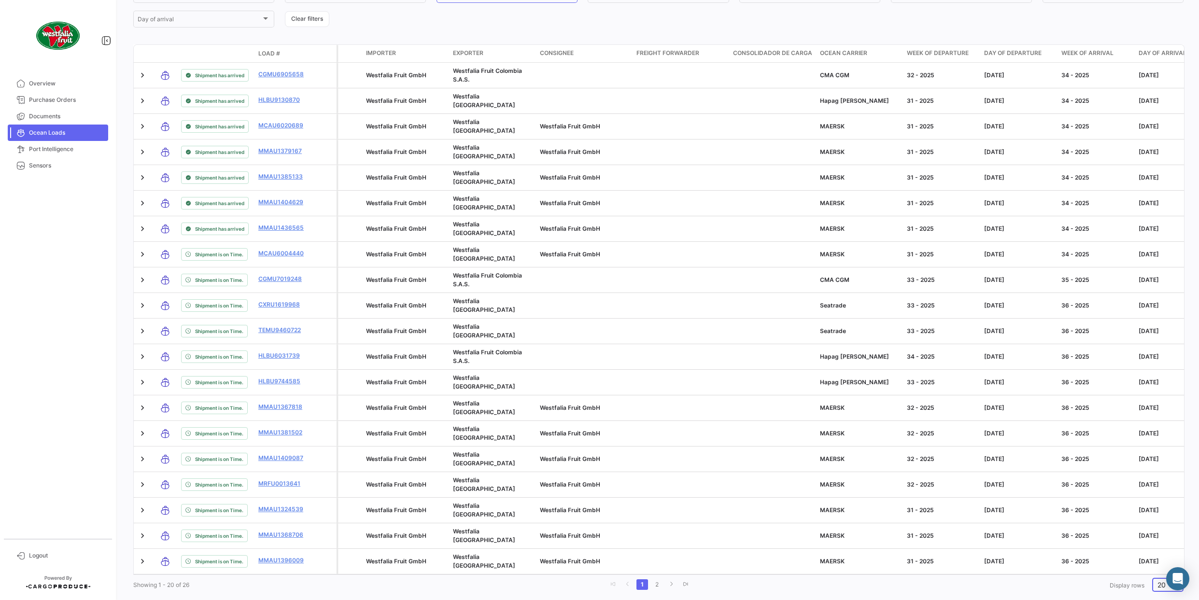
click at [1161, 581] on span "20" at bounding box center [1161, 585] width 8 height 8
click at [1162, 564] on span "100" at bounding box center [1171, 561] width 28 height 20
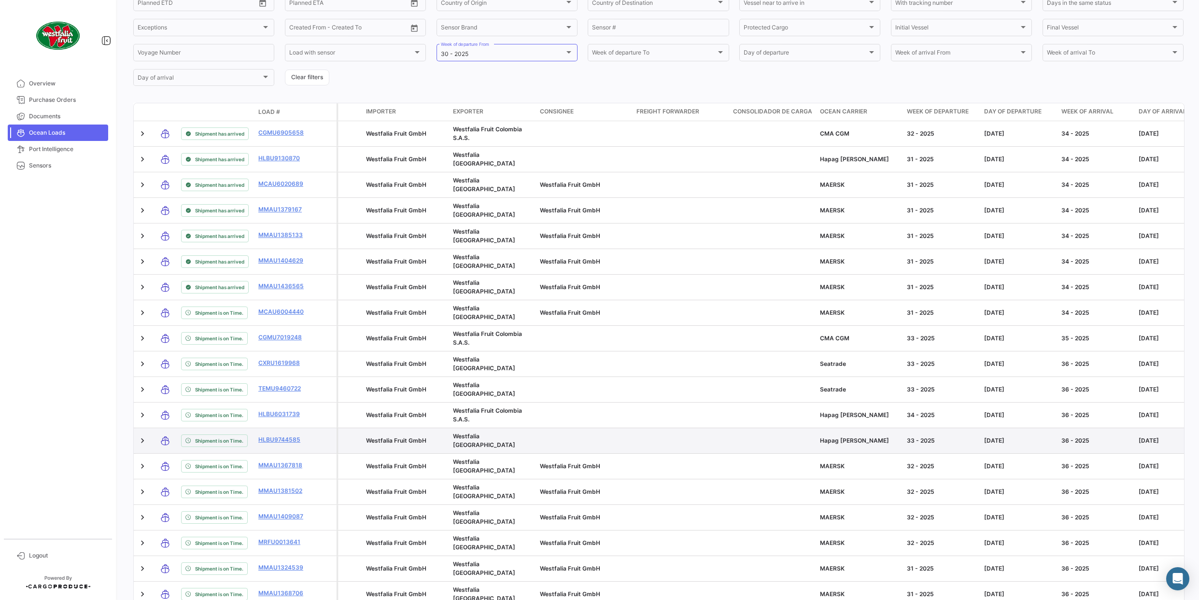
scroll to position [0, 0]
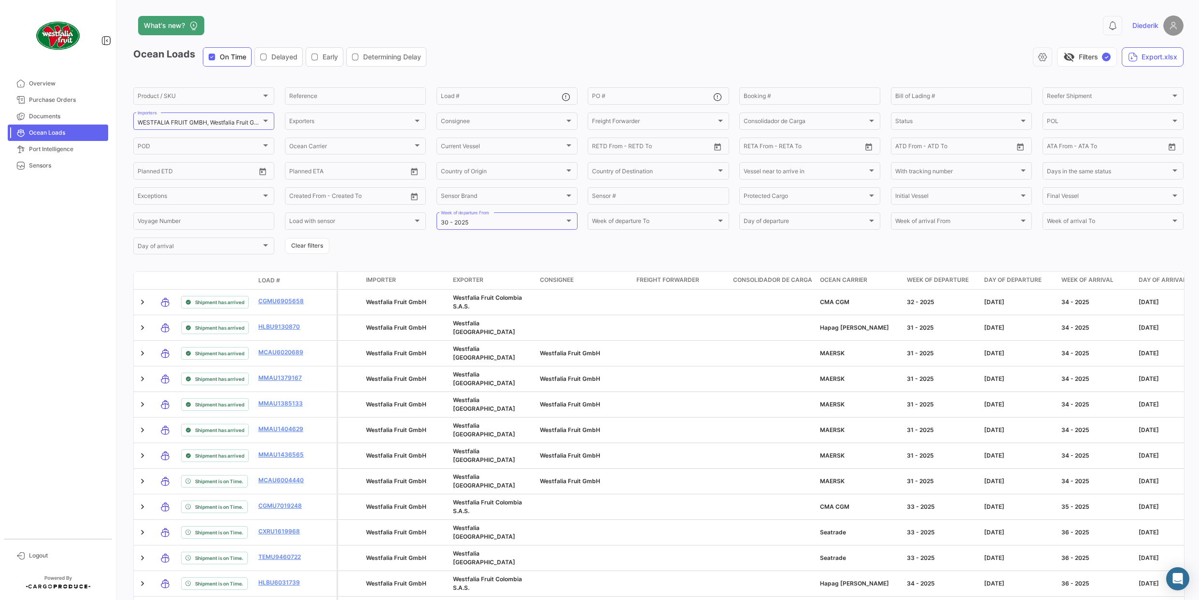
click at [267, 56] on icon "button" at bounding box center [264, 57] width 8 height 8
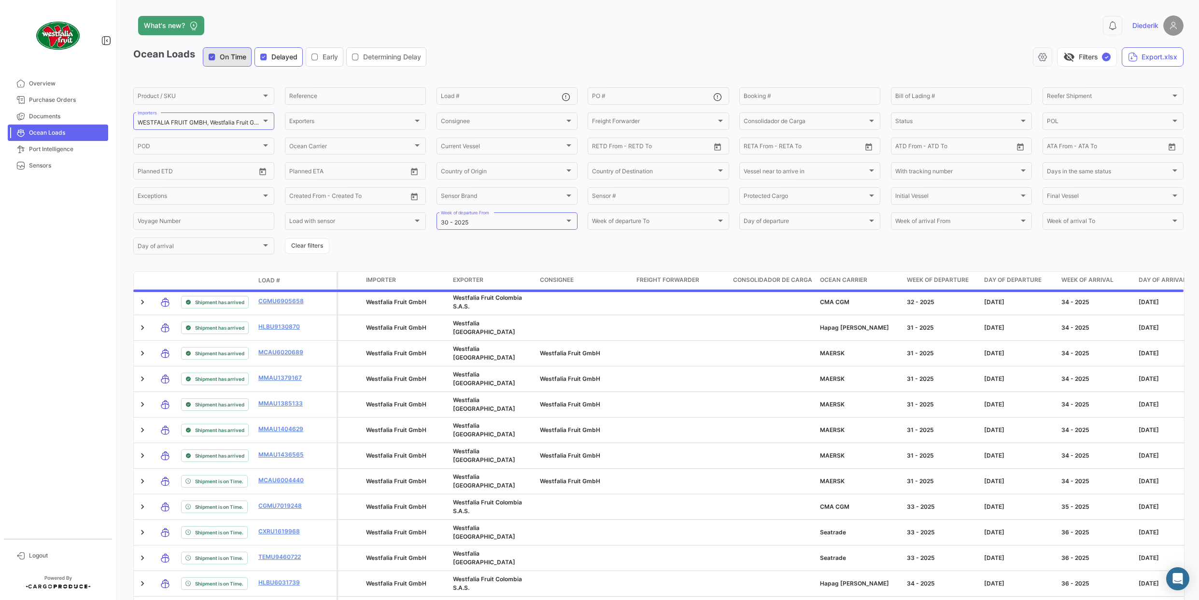
click at [213, 54] on icon "button" at bounding box center [212, 57] width 8 height 8
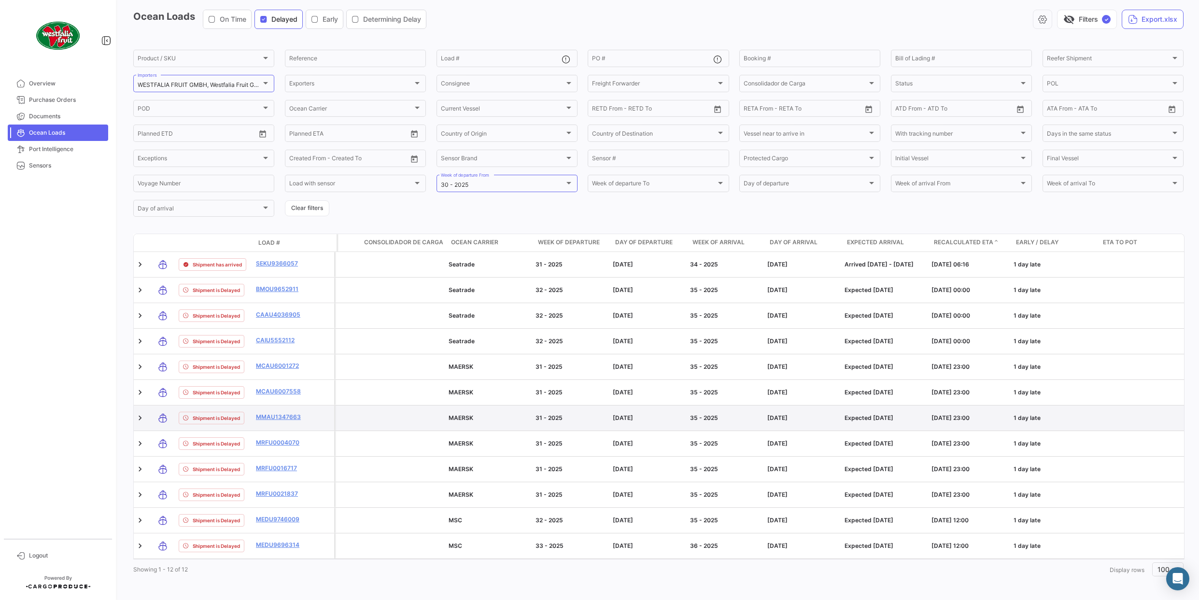
scroll to position [0, 338]
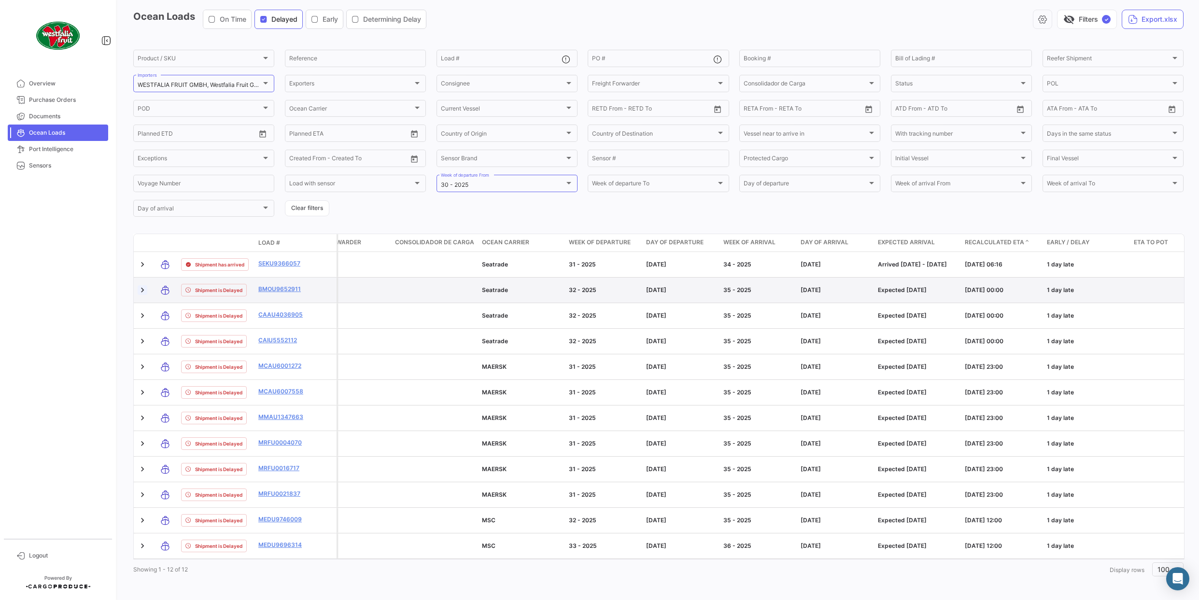
click at [142, 292] on link at bounding box center [143, 290] width 10 height 10
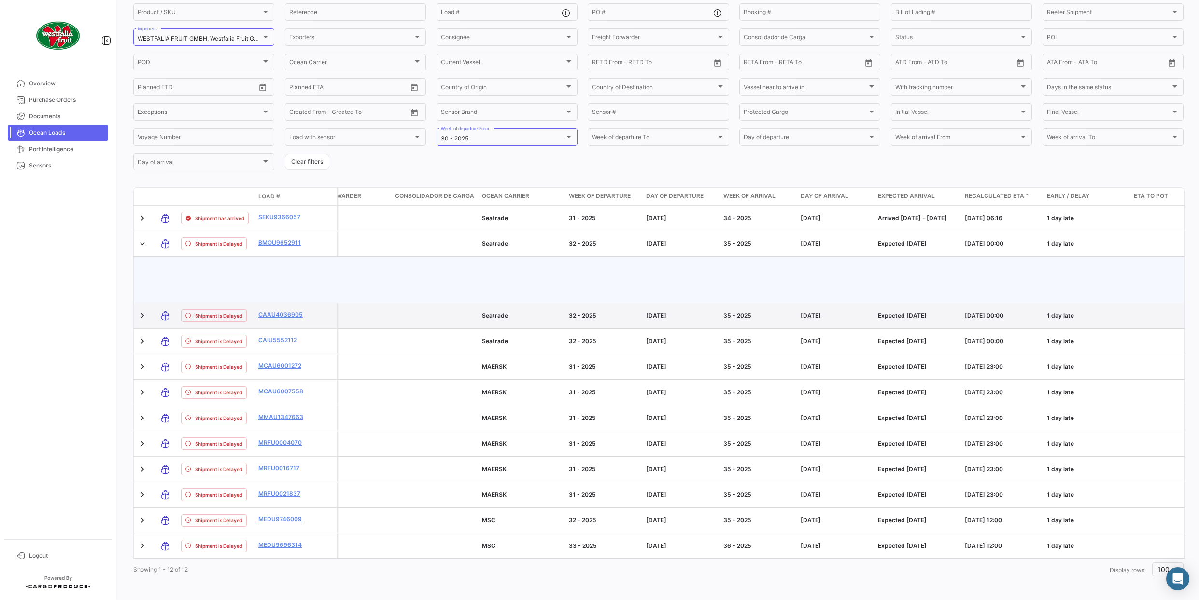
scroll to position [0, 0]
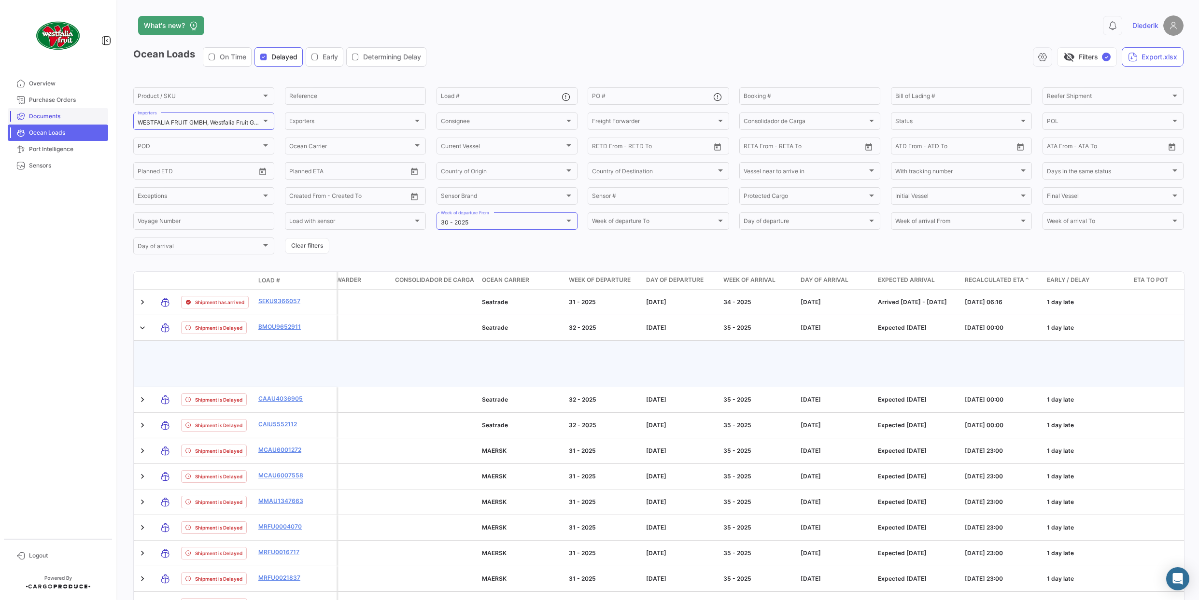
click at [56, 114] on span "Documents" at bounding box center [66, 116] width 75 height 9
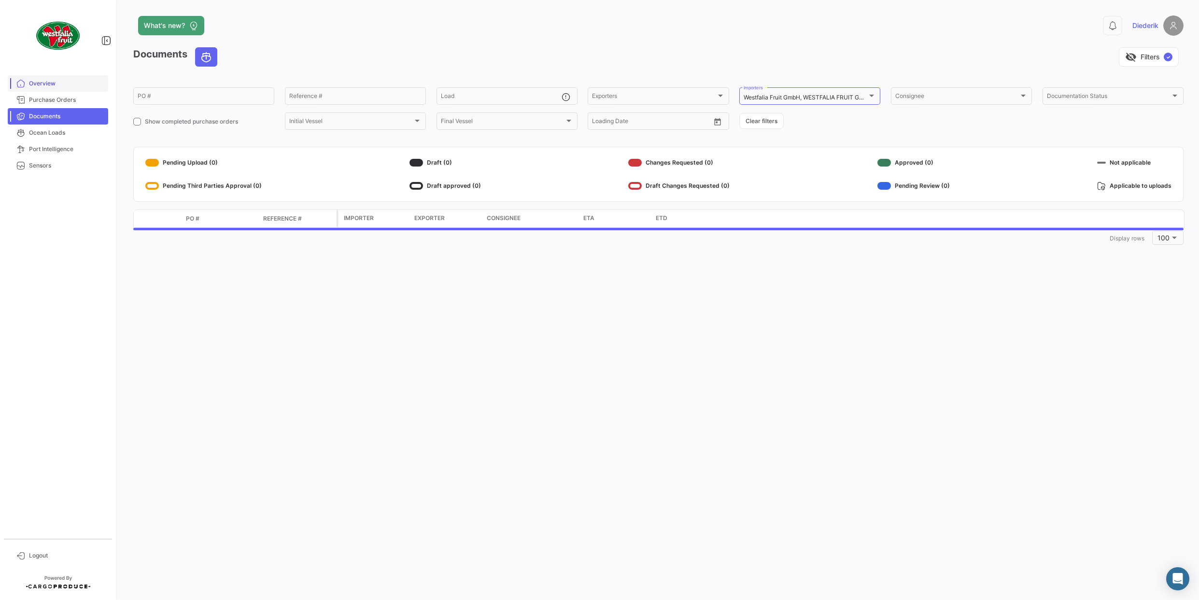
click at [43, 84] on span "Overview" at bounding box center [66, 83] width 75 height 9
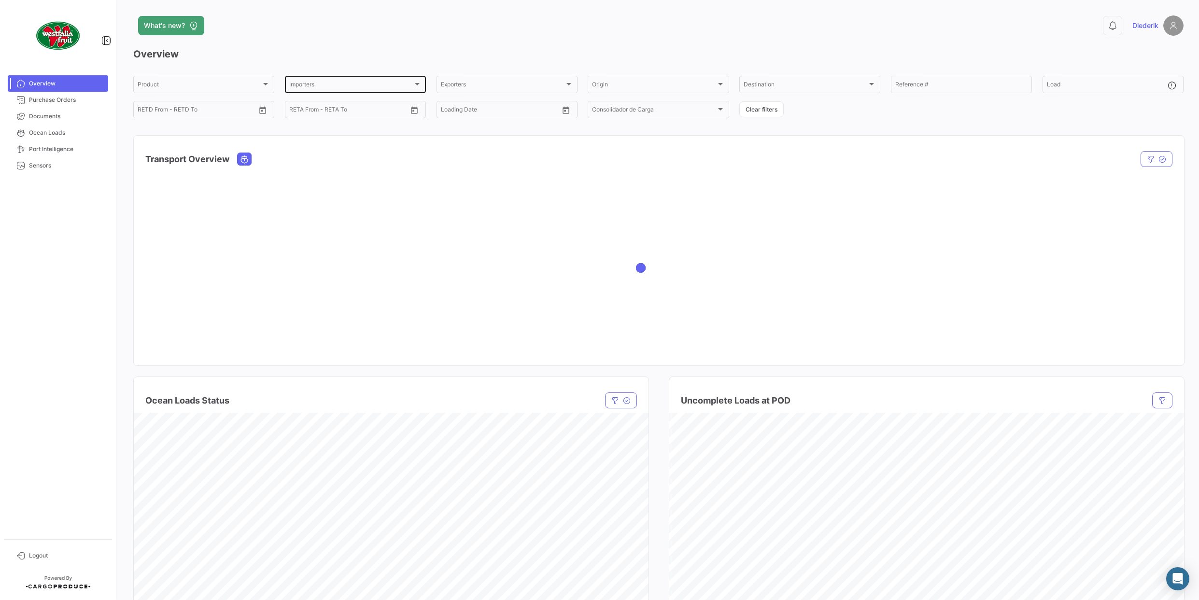
click at [415, 87] on div at bounding box center [417, 84] width 9 height 8
click at [332, 126] on span "Westfalia Fruit GmbH" at bounding box center [356, 130] width 135 height 9
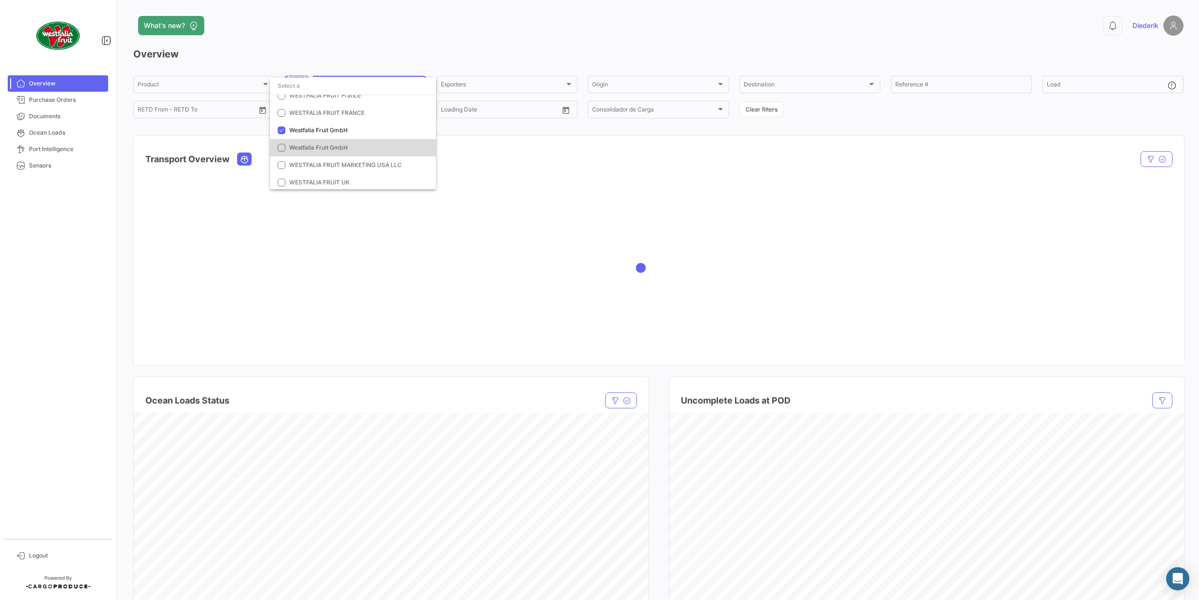
click at [323, 144] on span "Westfalia Fruit GmbH" at bounding box center [318, 147] width 58 height 7
click at [471, 188] on div at bounding box center [599, 300] width 1199 height 600
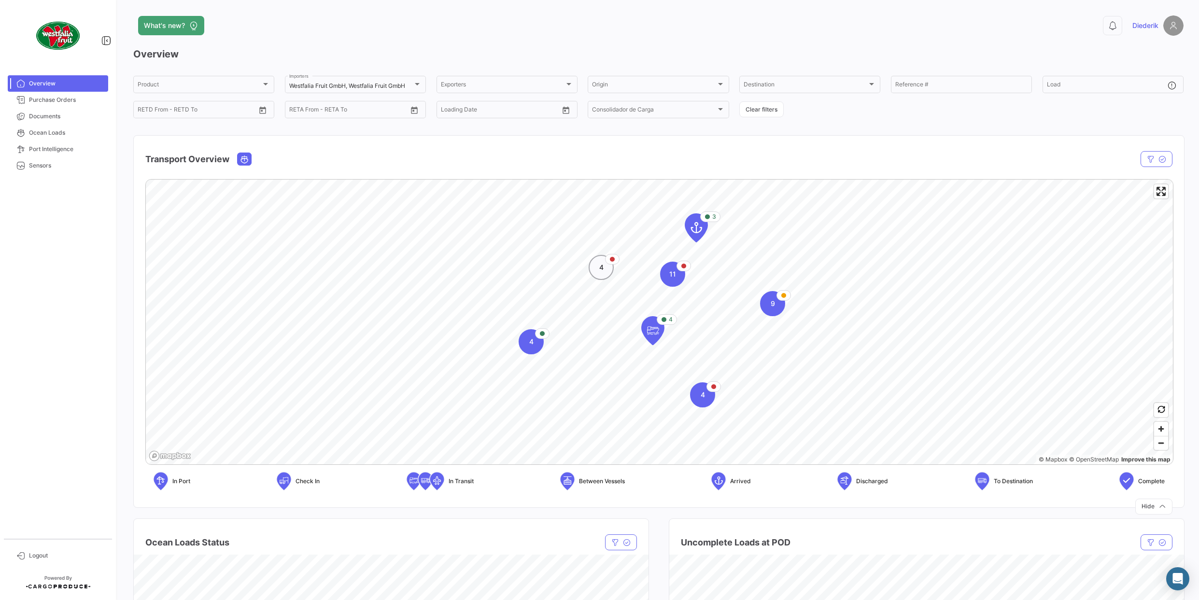
click at [607, 272] on div "4" at bounding box center [601, 267] width 25 height 25
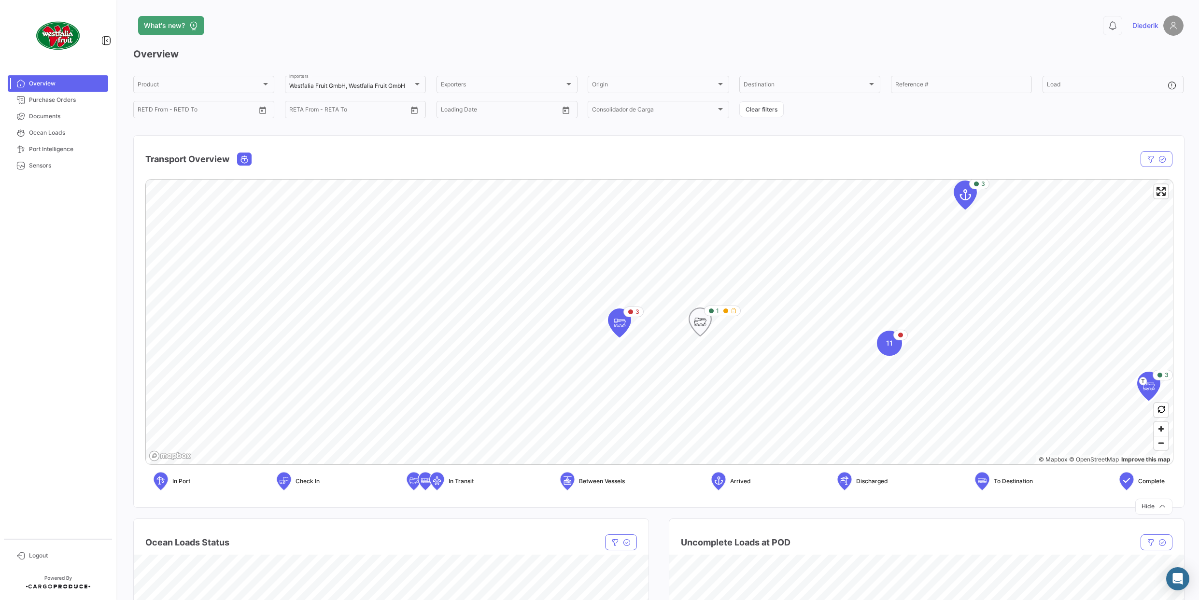
click at [692, 323] on icon "Map marker" at bounding box center [700, 322] width 22 height 28
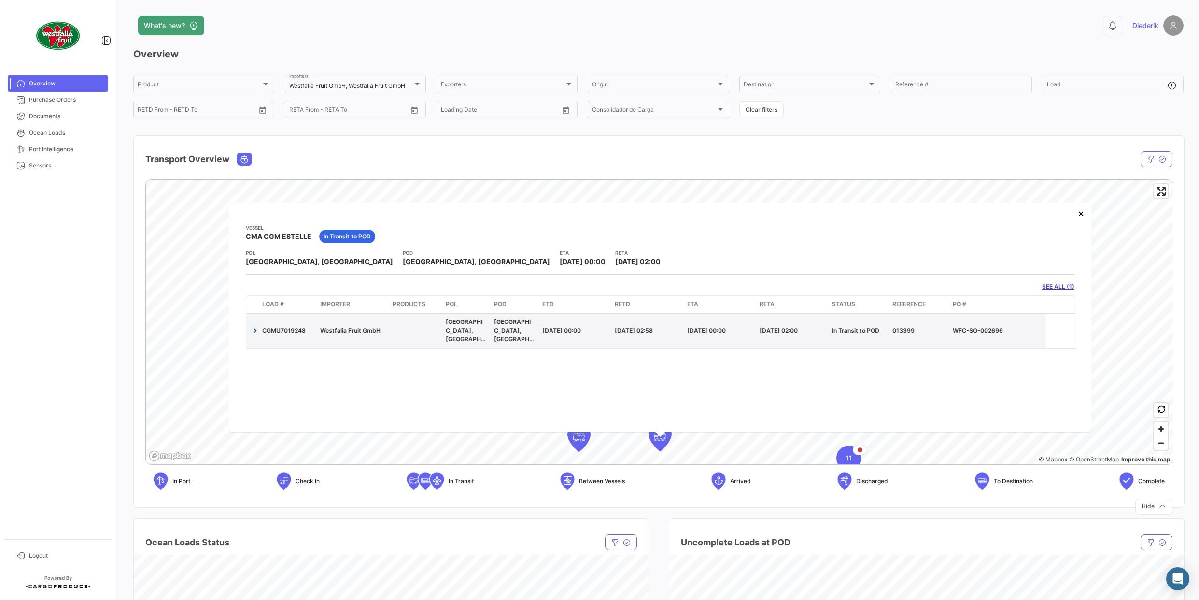
click at [254, 330] on link at bounding box center [255, 330] width 10 height 10
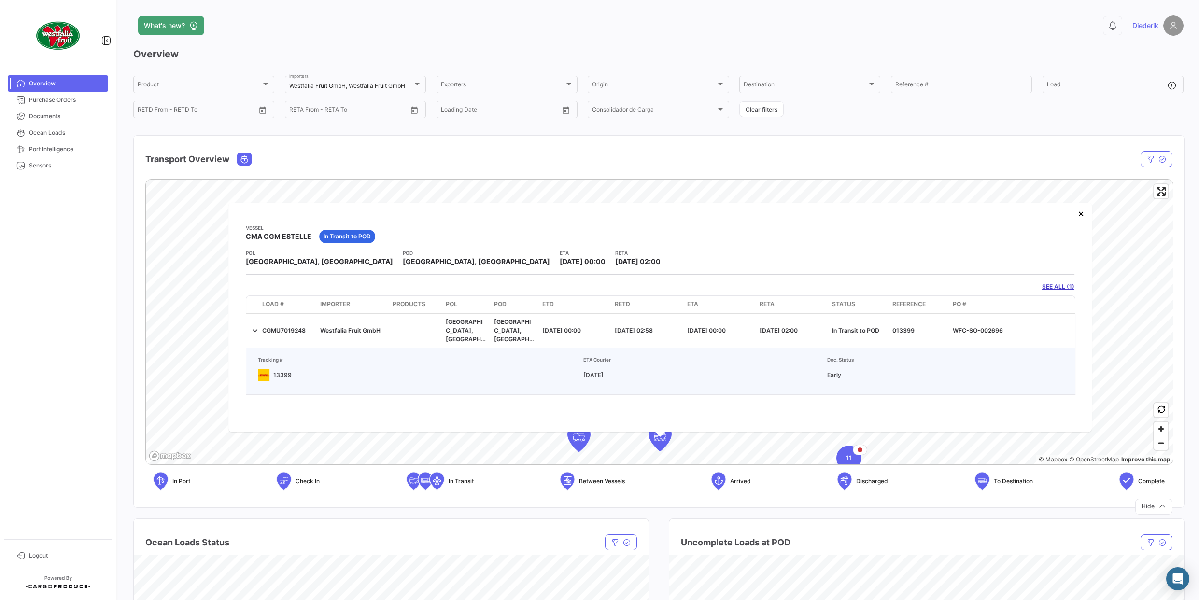
click at [1058, 285] on link "SEE ALL (1)" at bounding box center [1058, 286] width 32 height 9
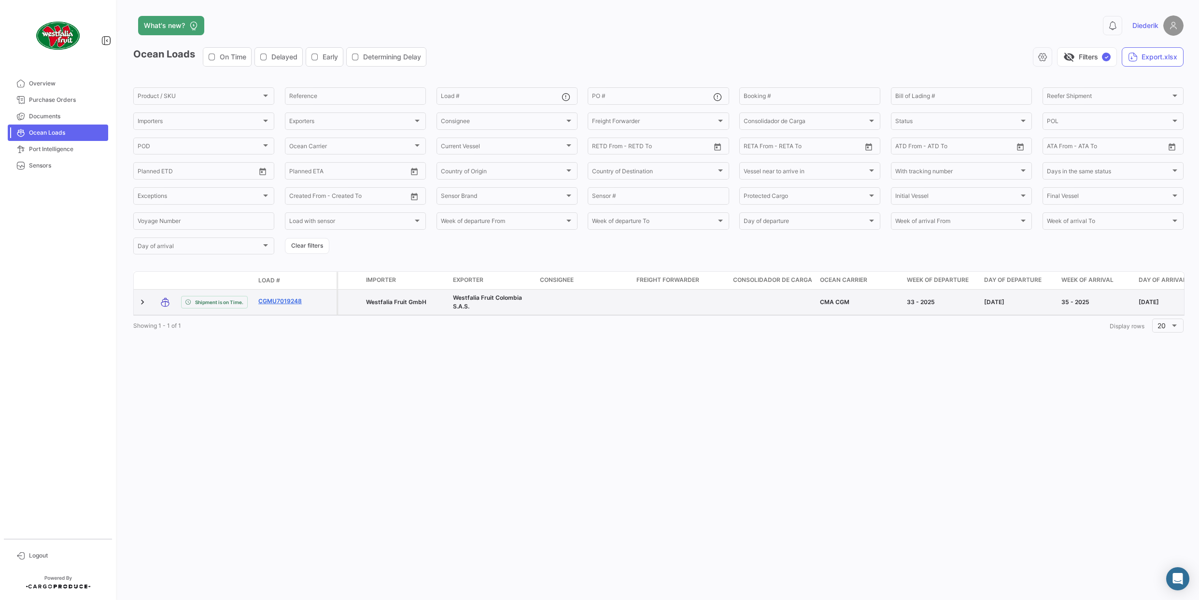
click at [283, 306] on link "CGMU7019248" at bounding box center [283, 301] width 50 height 9
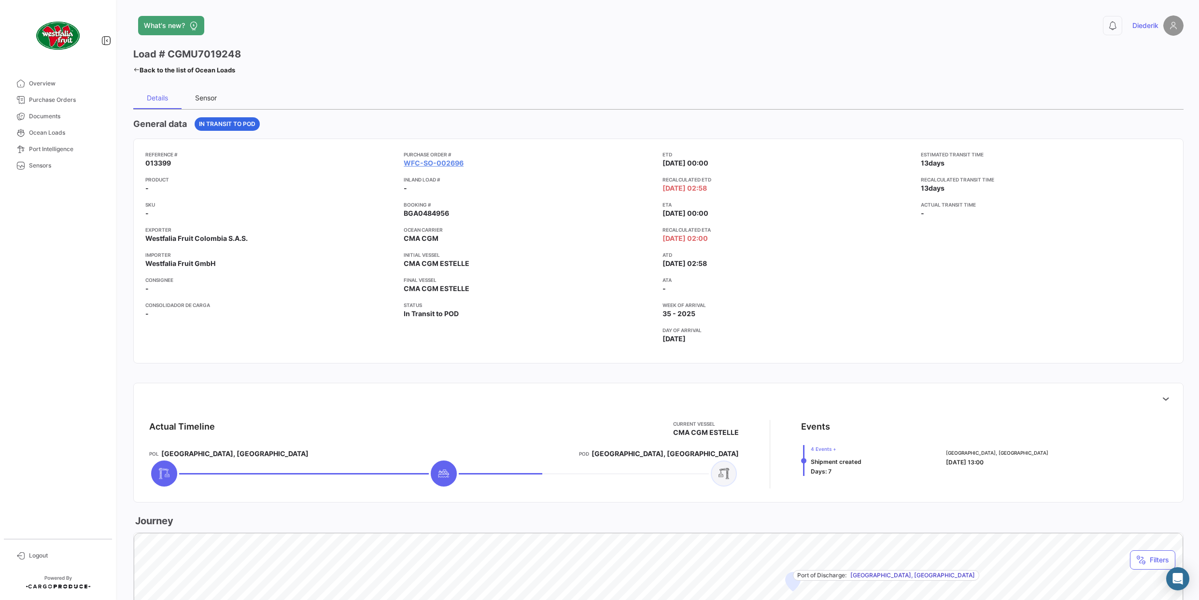
click at [209, 94] on div "Sensor" at bounding box center [206, 98] width 22 height 8
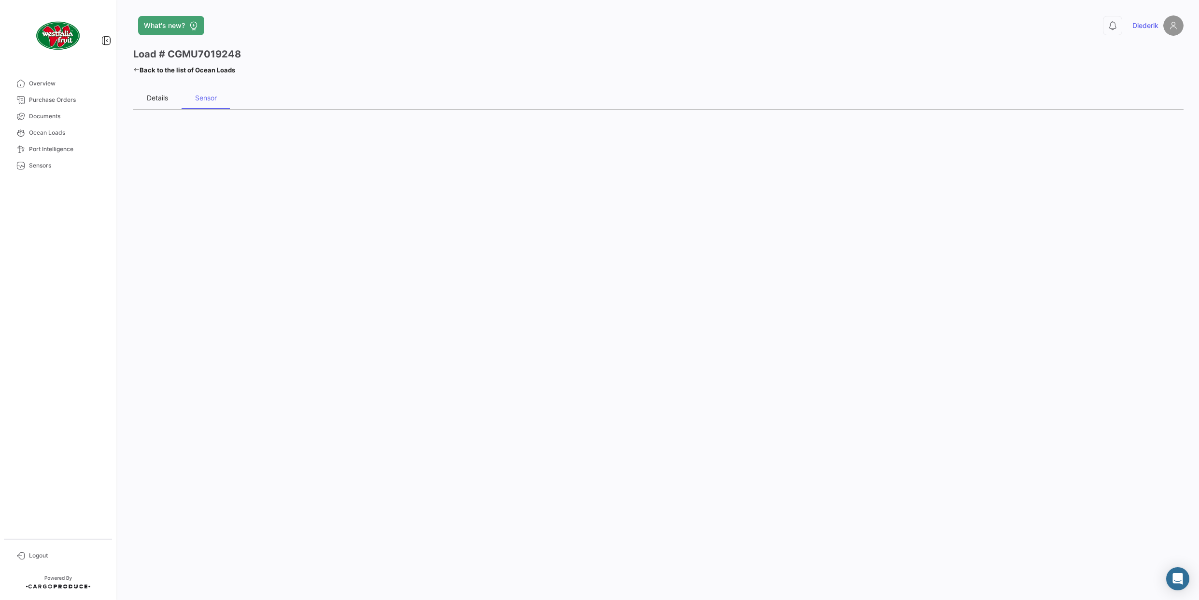
click at [156, 99] on div "Details" at bounding box center [157, 98] width 21 height 8
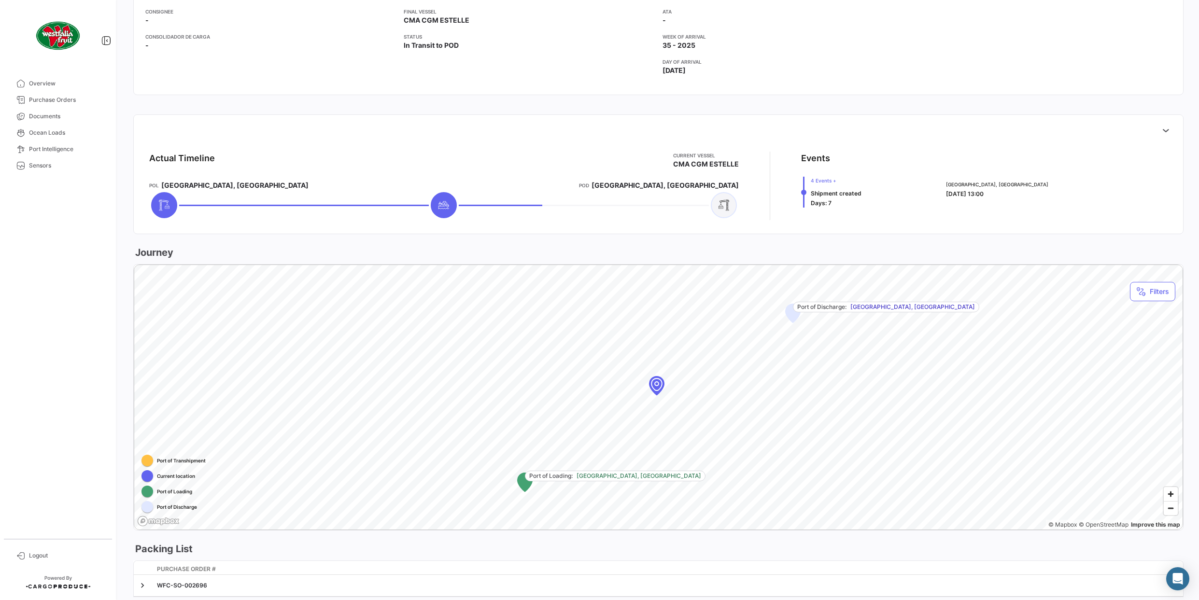
scroll to position [300, 0]
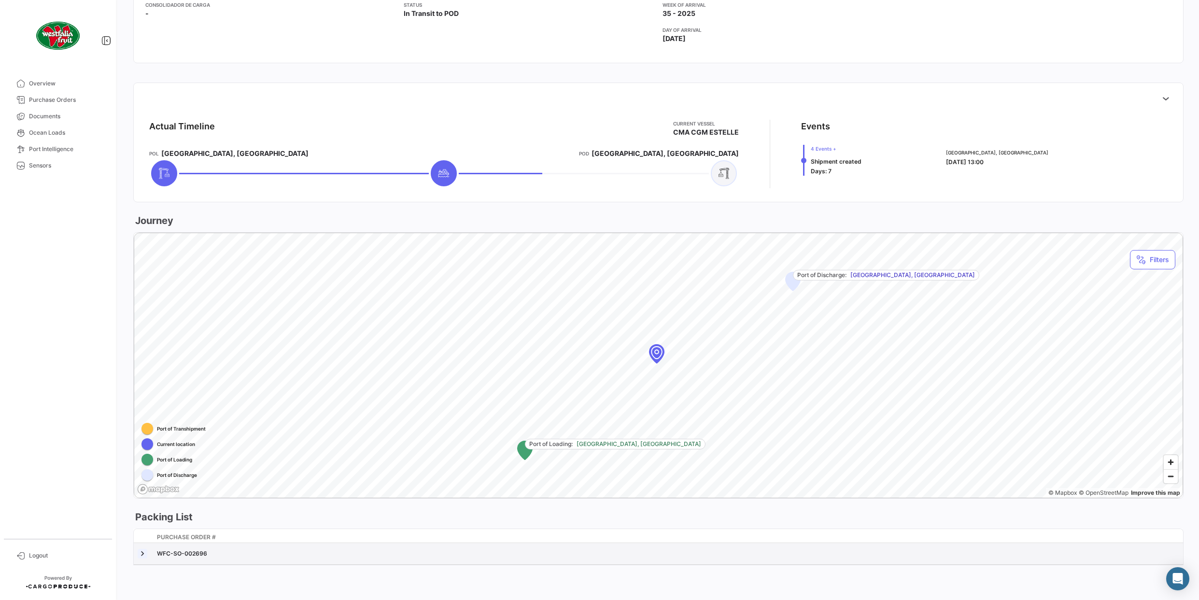
click at [143, 551] on link at bounding box center [143, 554] width 10 height 10
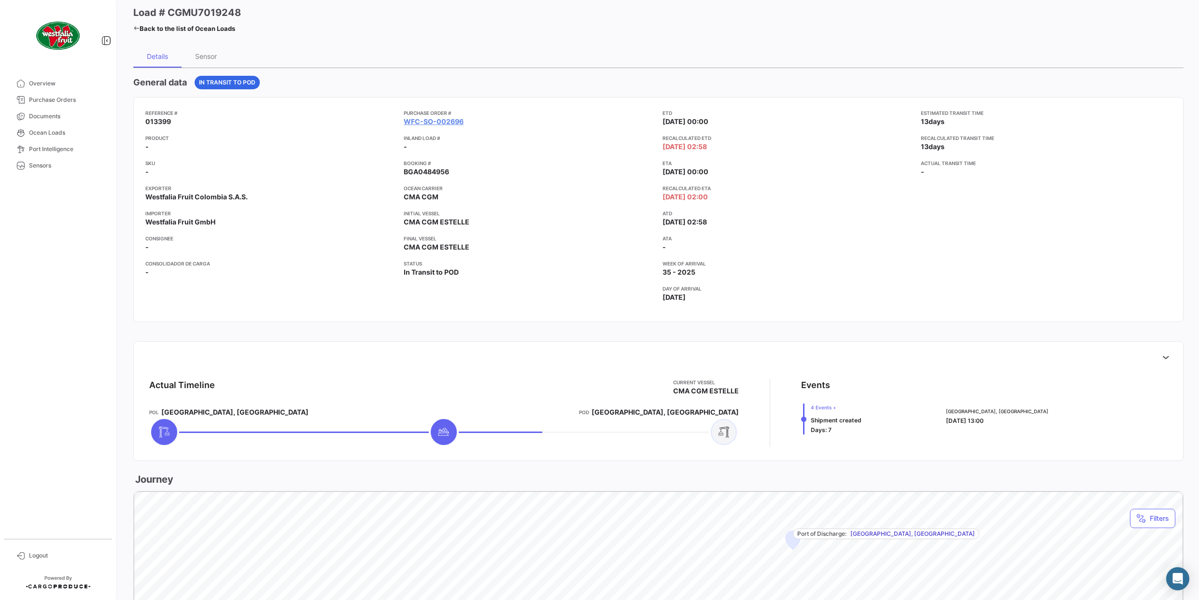
scroll to position [0, 0]
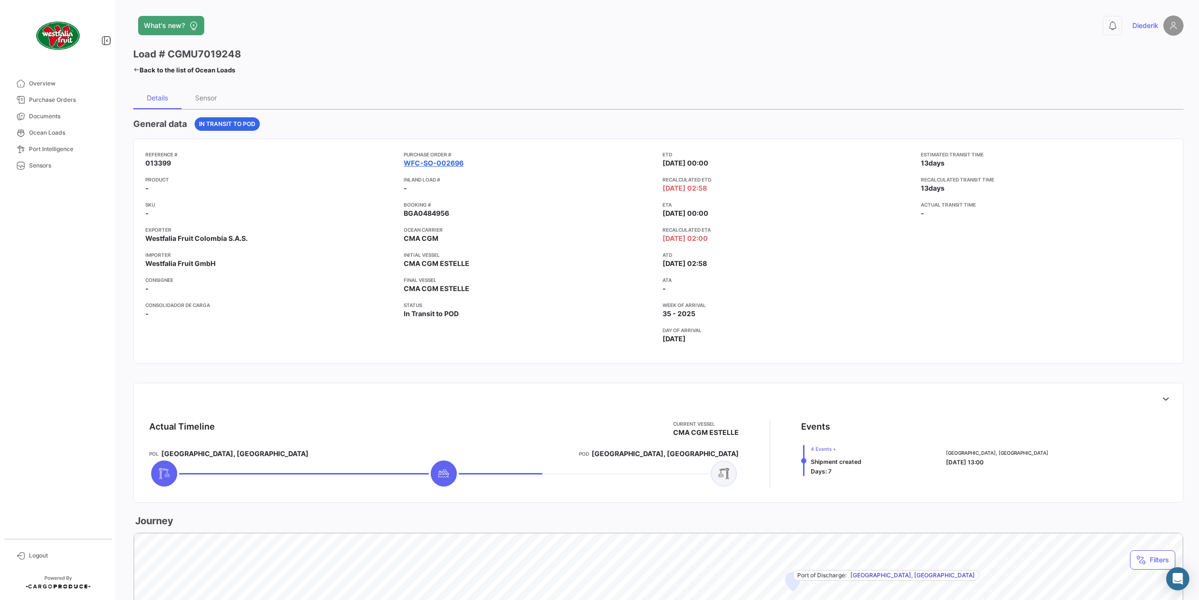
click at [429, 165] on link "WFC-SO-002696" at bounding box center [434, 163] width 60 height 10
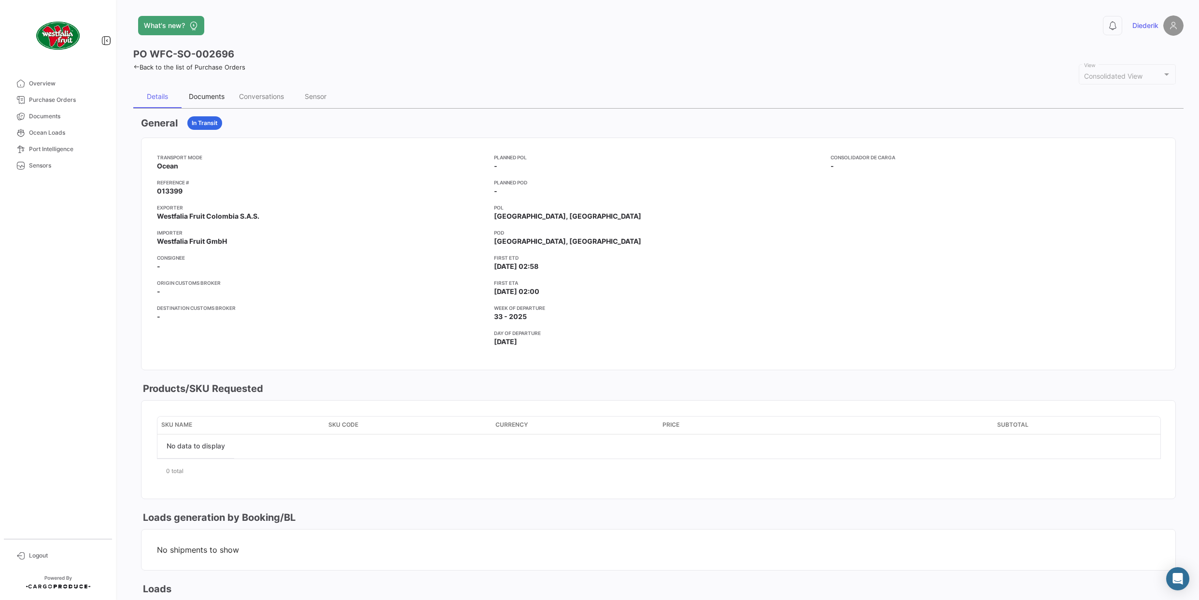
click at [200, 91] on div "Documents" at bounding box center [207, 96] width 50 height 23
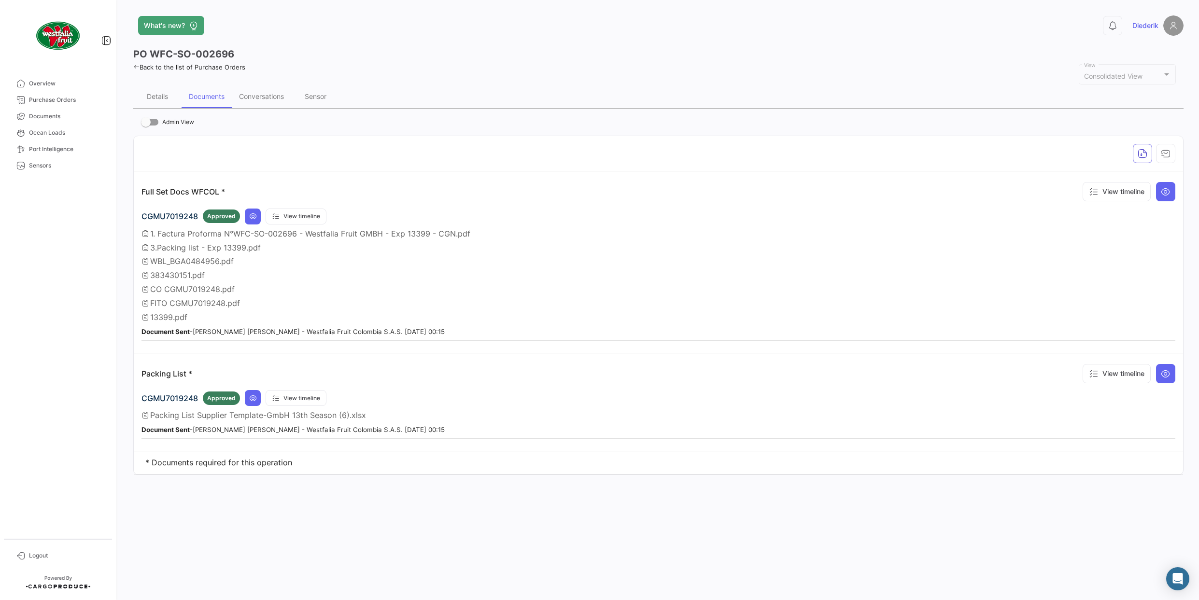
drag, startPoint x: 198, startPoint y: 426, endPoint x: 315, endPoint y: 427, distance: 116.4
click at [315, 427] on small "Document Sent - Lisa Fernanda Muñoz Blandón - Westfalia Fruit Colombia S.A.S. 0…" at bounding box center [292, 430] width 303 height 8
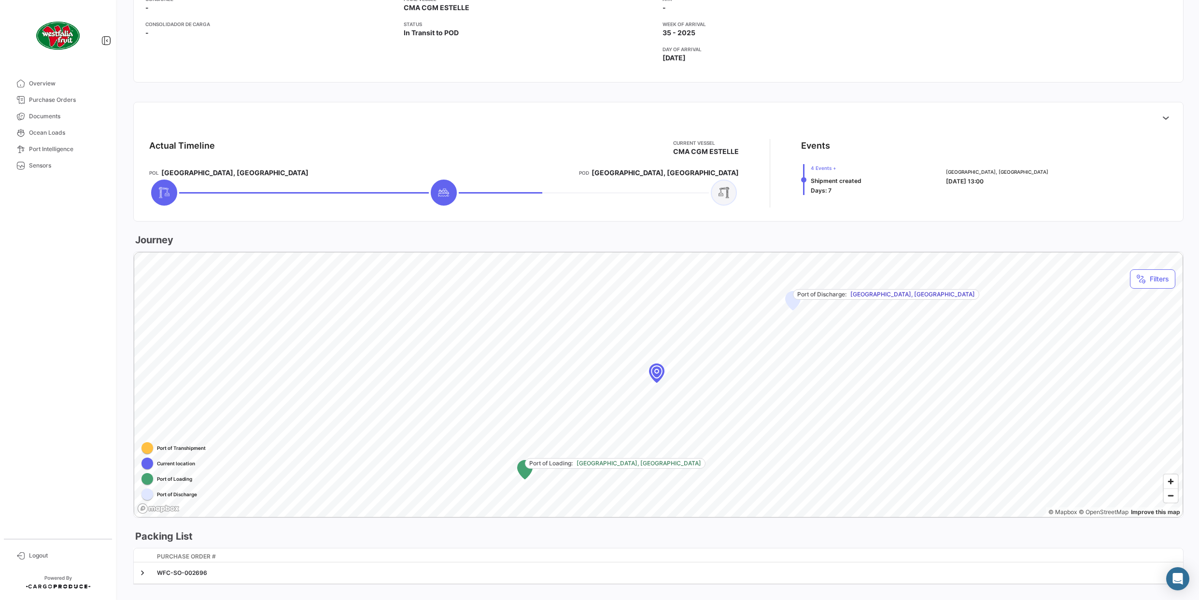
scroll to position [300, 0]
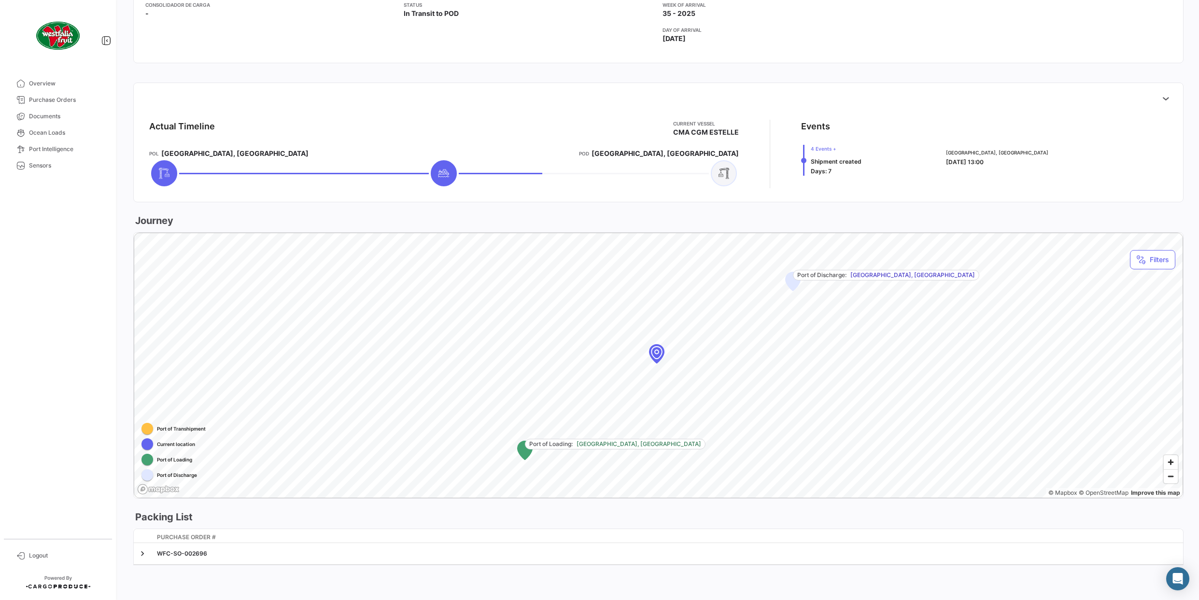
click at [528, 453] on icon "Map marker" at bounding box center [525, 450] width 14 height 19
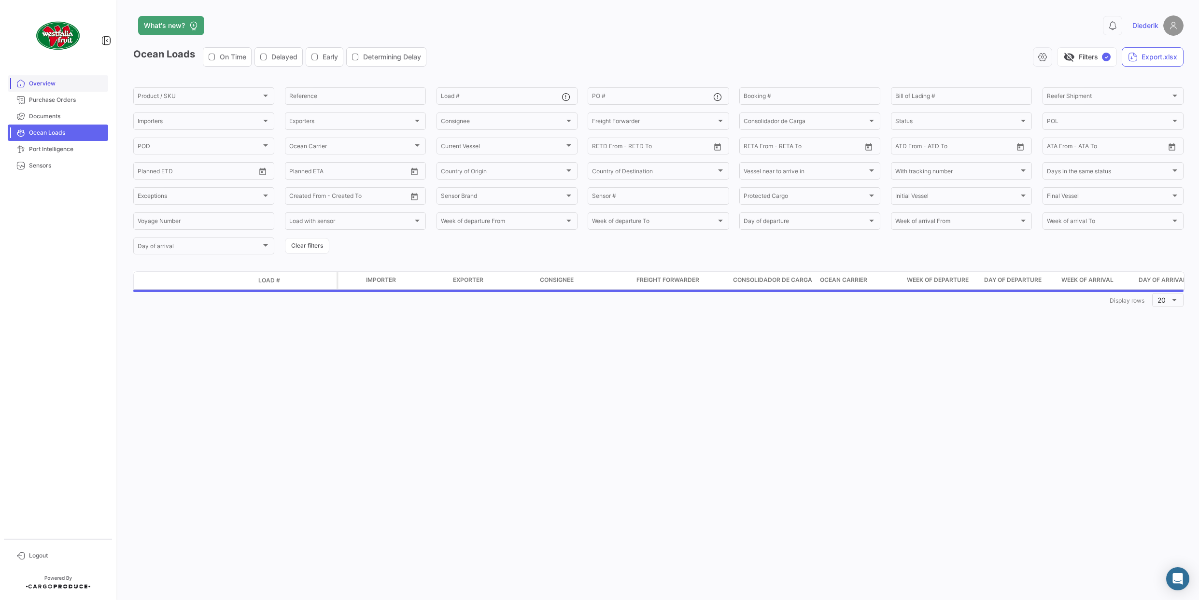
click at [38, 83] on span "Overview" at bounding box center [66, 83] width 75 height 9
